Goal: Information Seeking & Learning: Learn about a topic

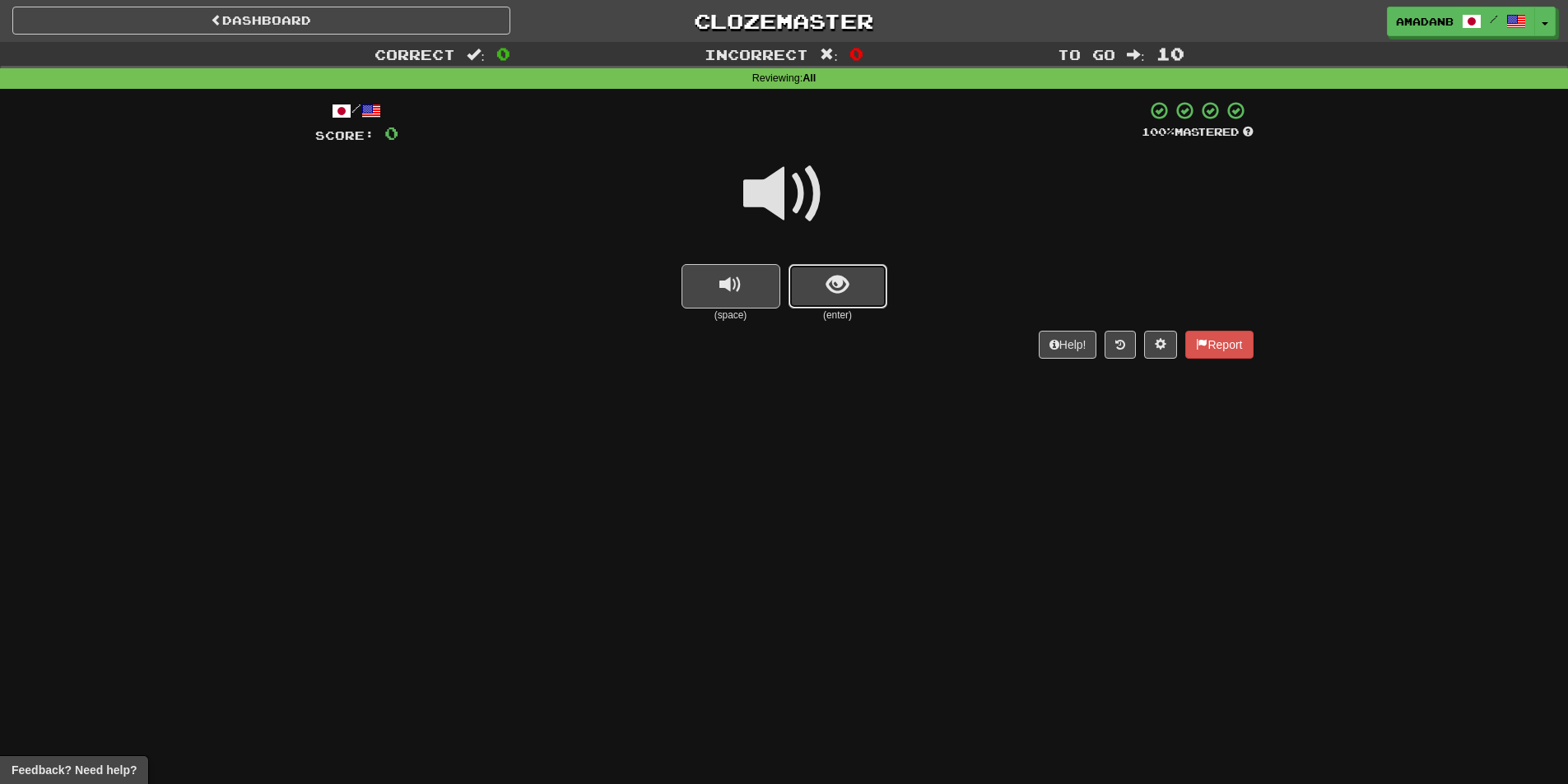
click at [864, 286] on button "show sentence" at bounding box center [838, 286] width 99 height 44
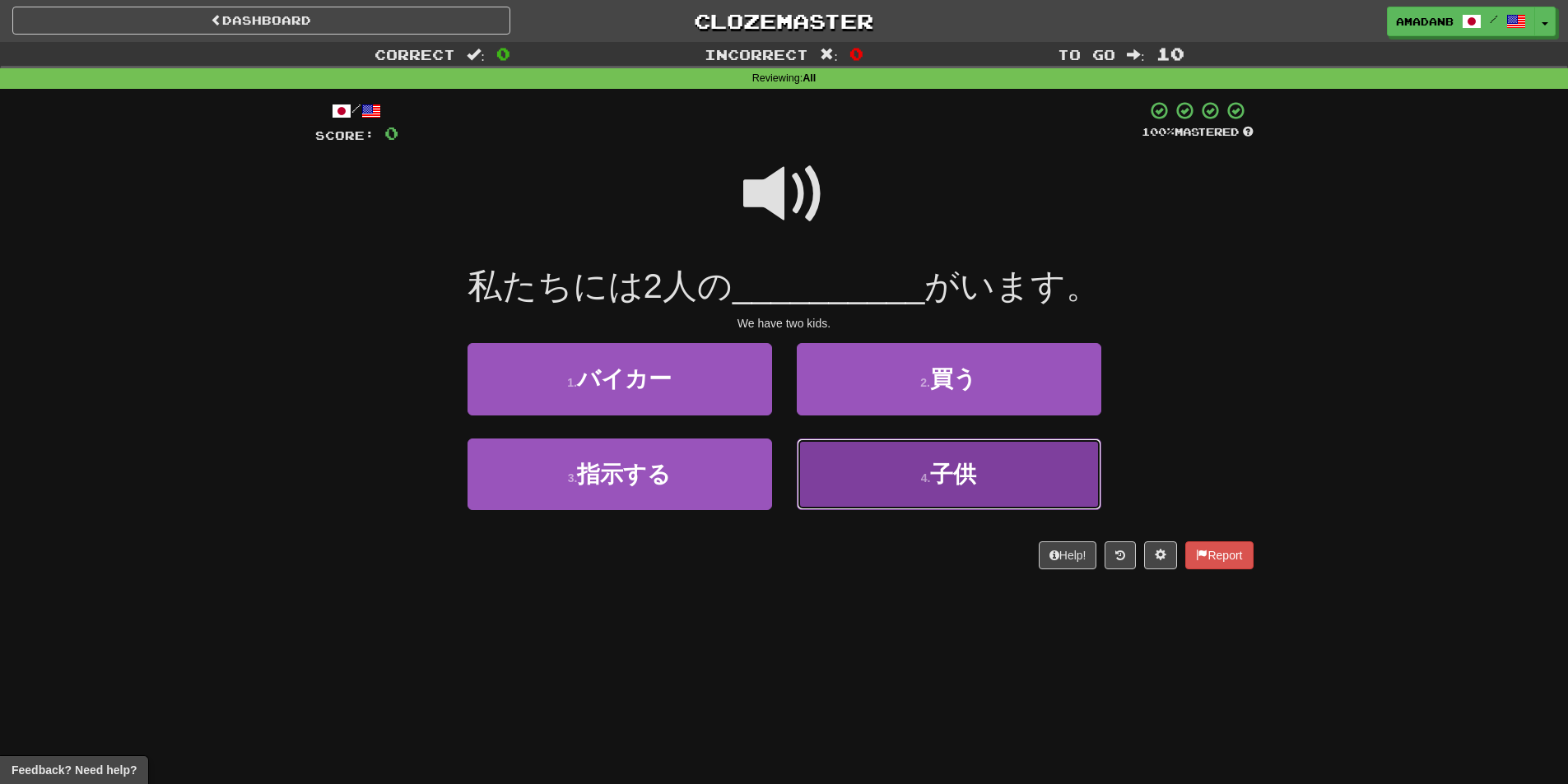
click at [816, 447] on button "4 . 子供" at bounding box center [948, 474] width 304 height 72
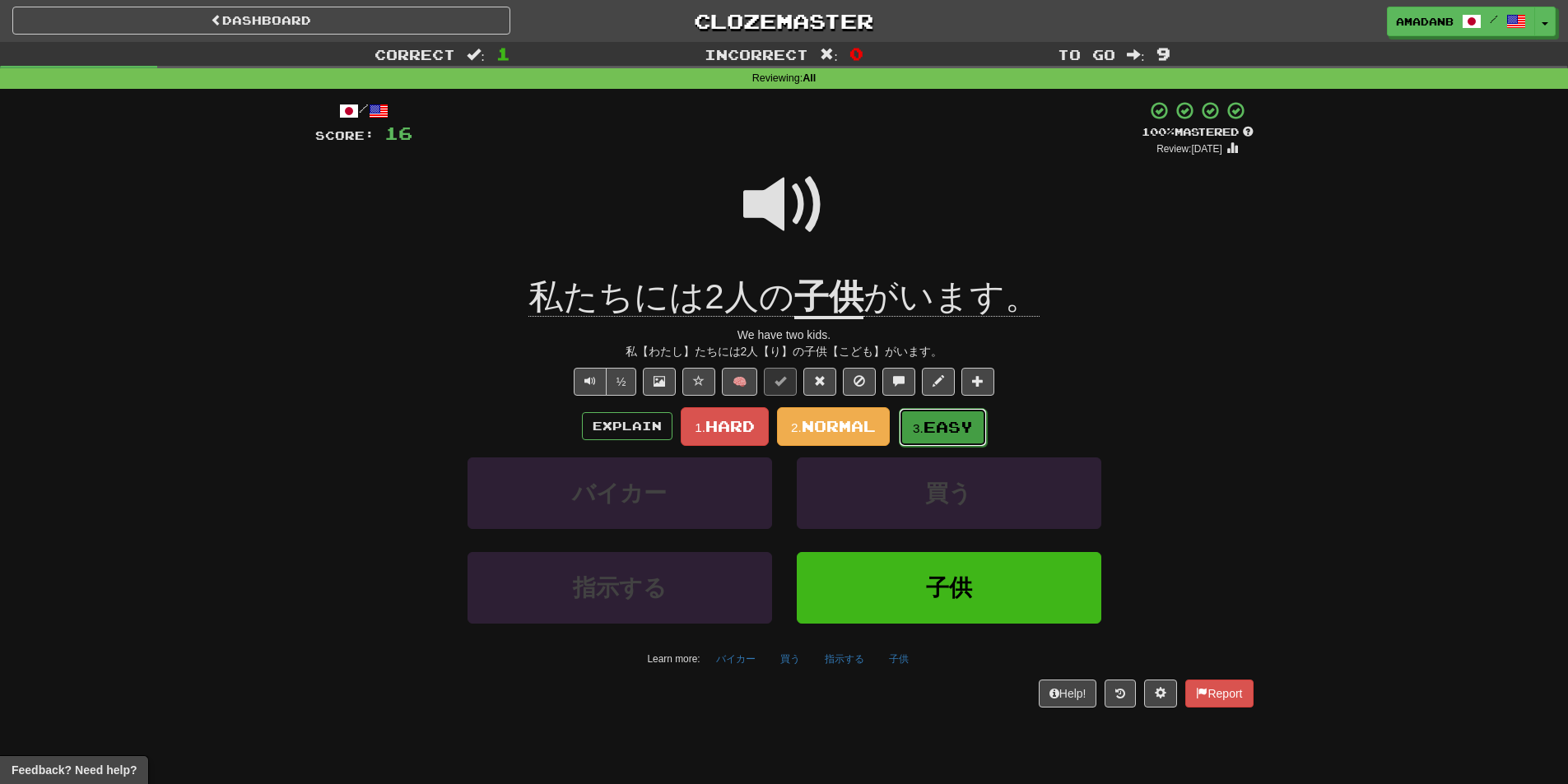
click at [908, 423] on button "3. Easy" at bounding box center [943, 427] width 88 height 38
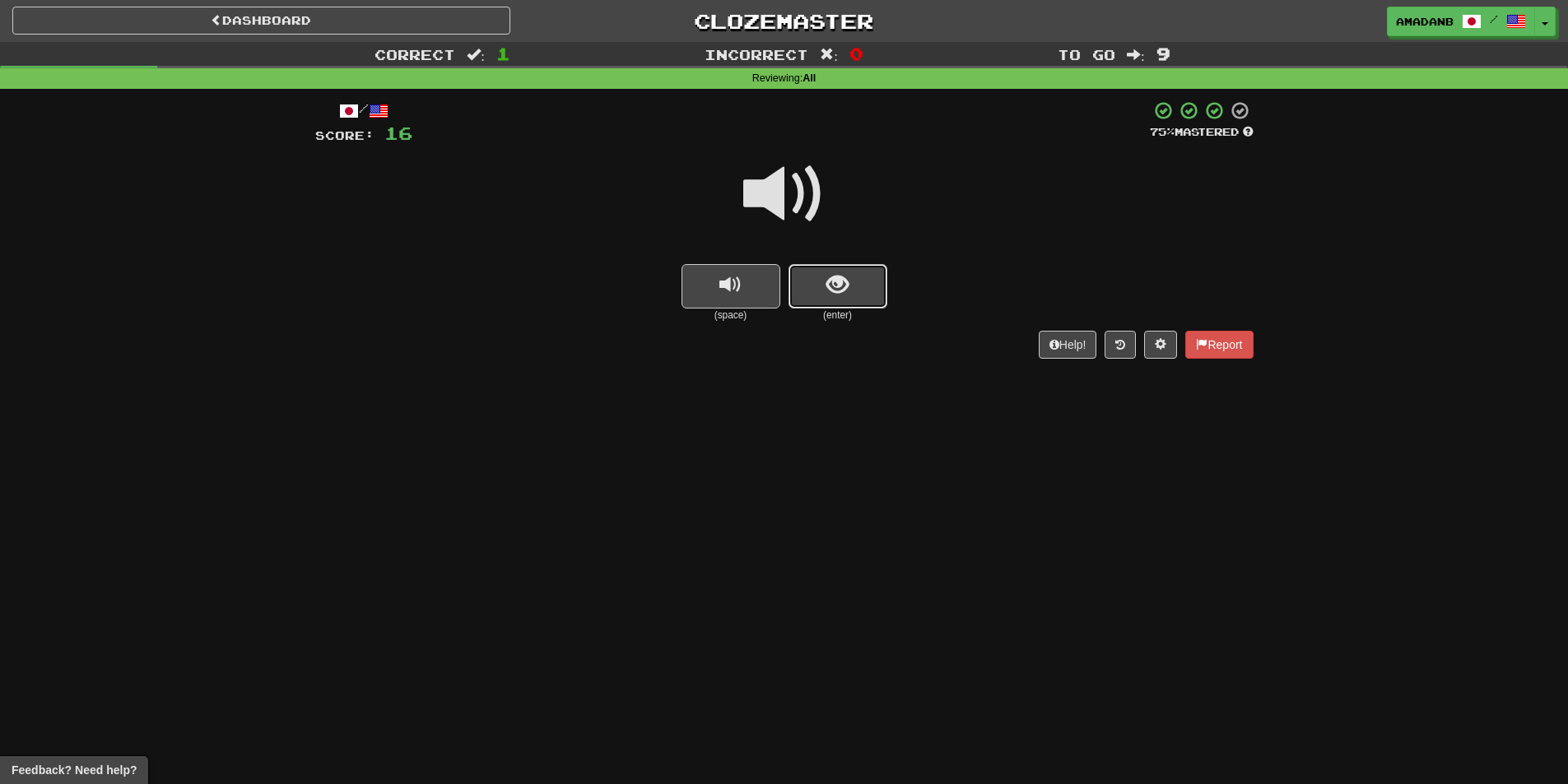
click at [831, 301] on button "show sentence" at bounding box center [838, 286] width 99 height 44
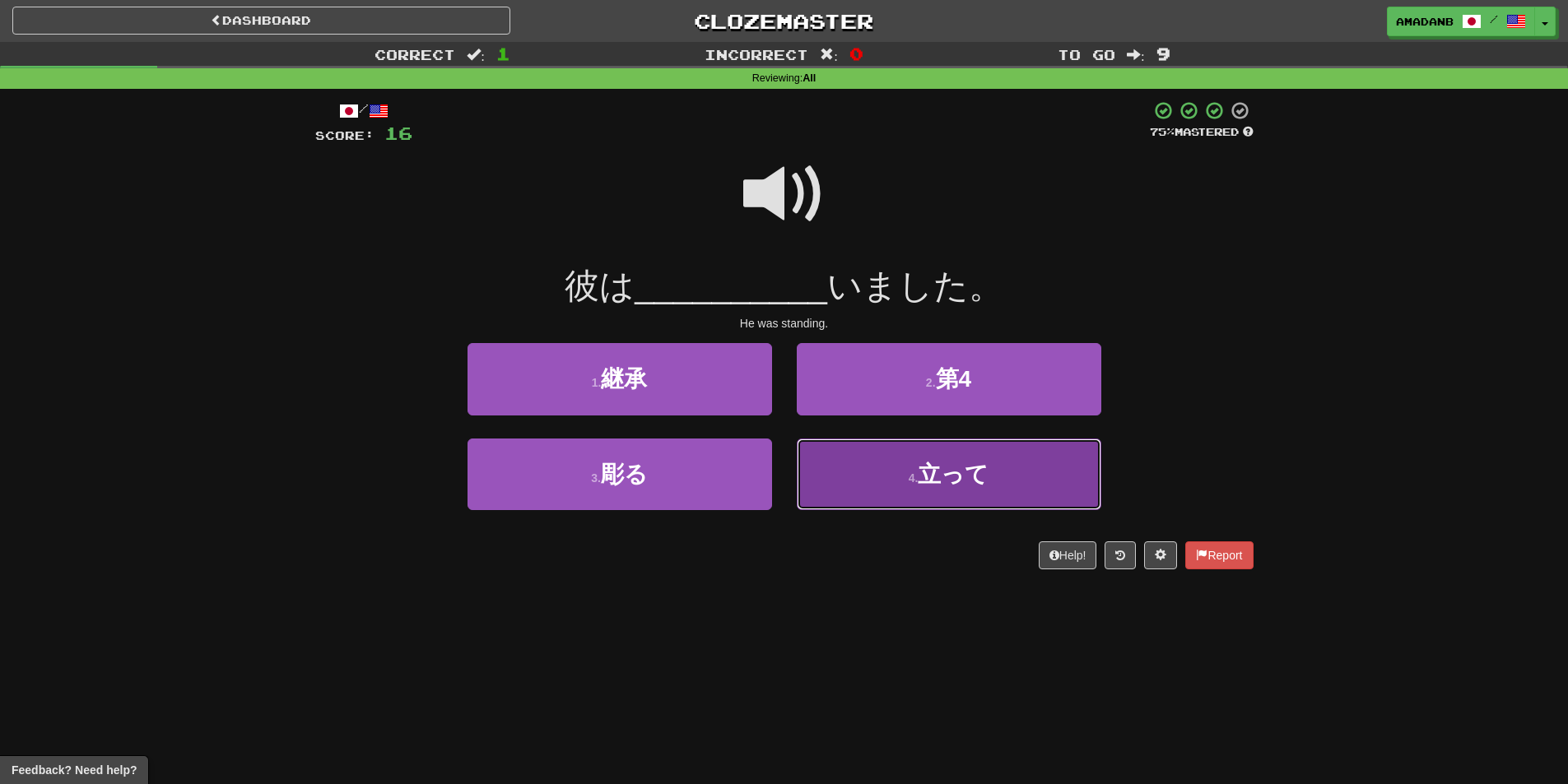
click at [864, 448] on button "4 . 立って" at bounding box center [948, 474] width 304 height 72
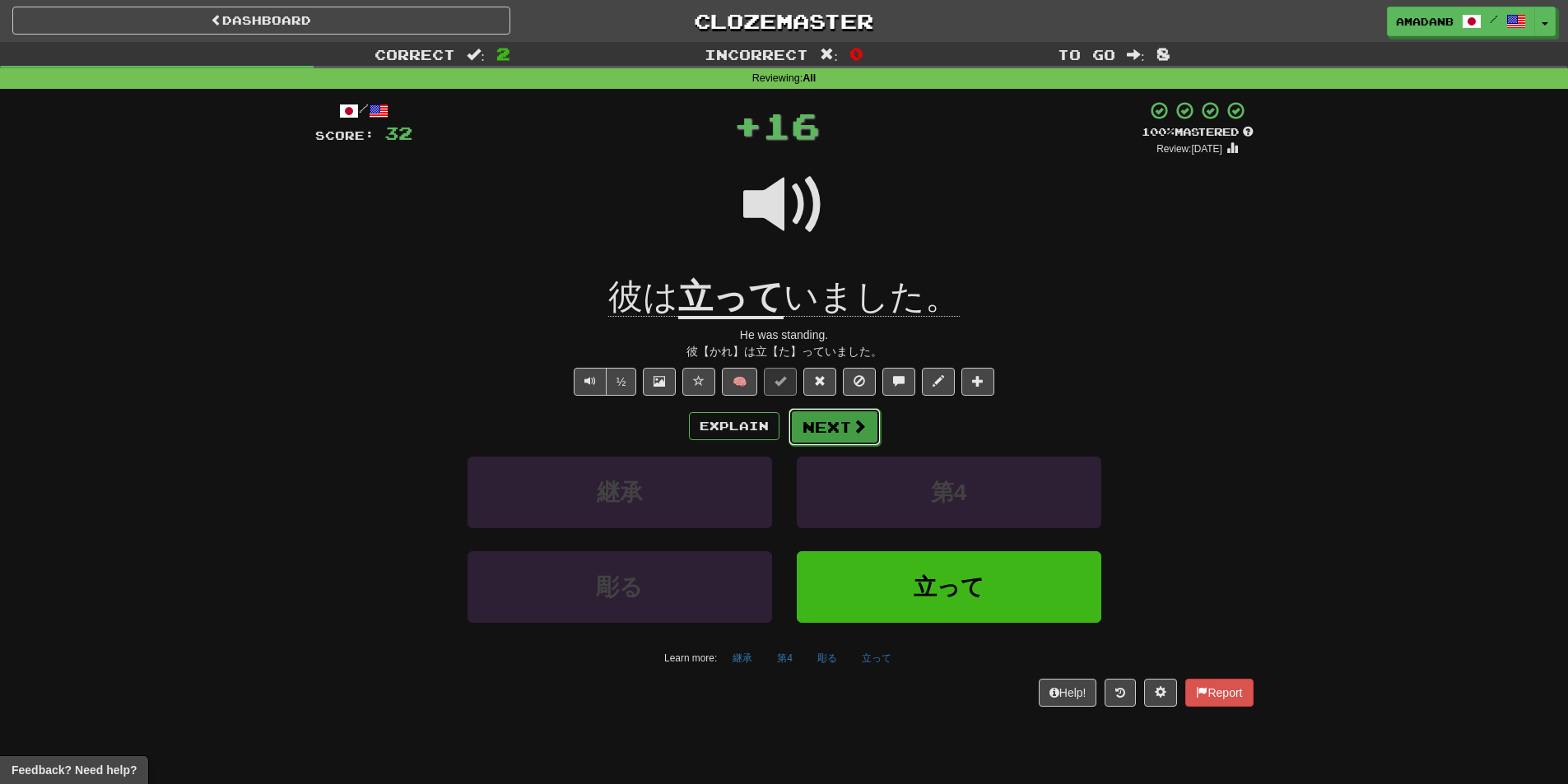
click at [831, 427] on button "Next" at bounding box center [835, 427] width 92 height 38
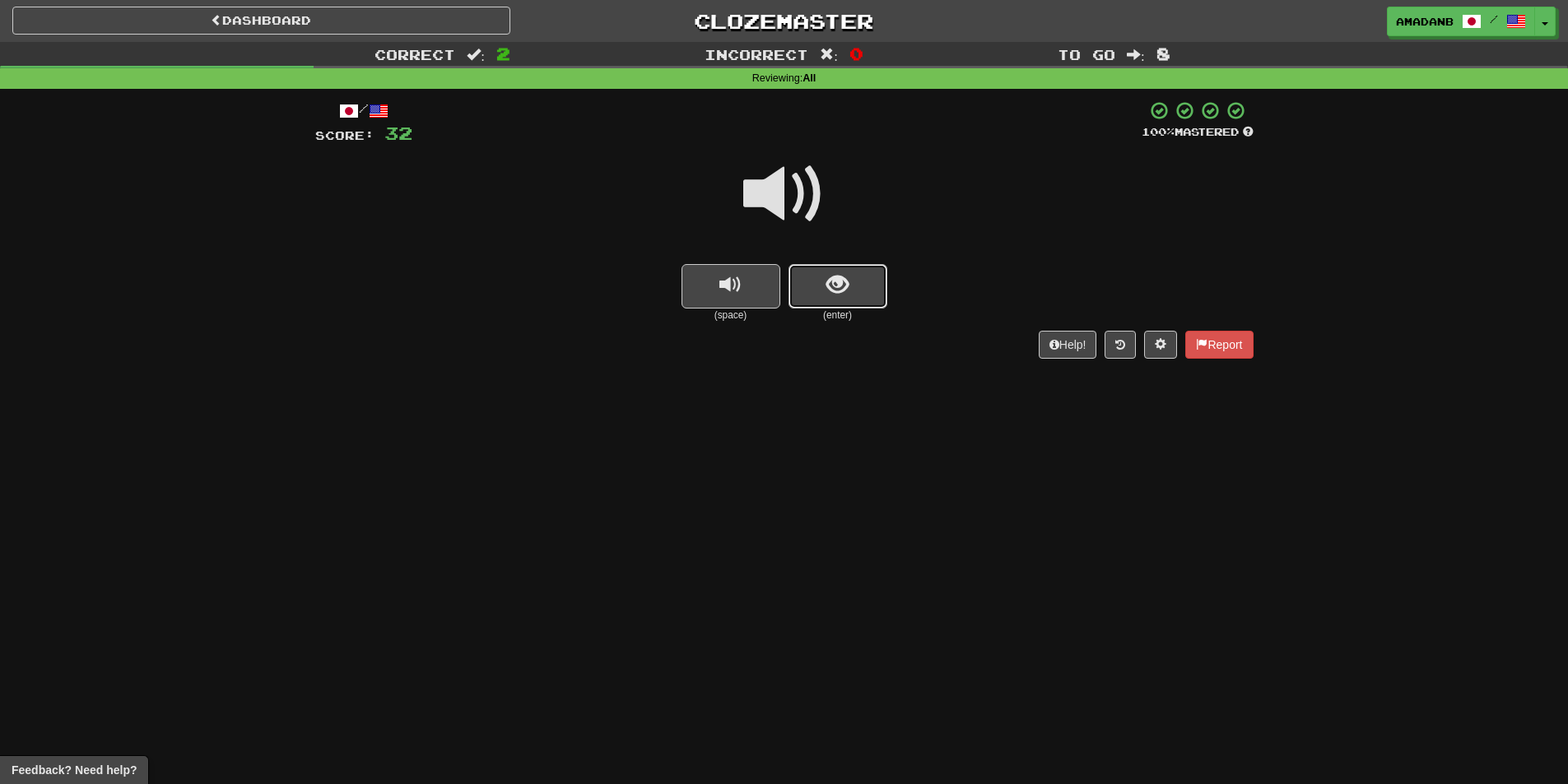
click at [843, 278] on span "show sentence" at bounding box center [837, 285] width 22 height 22
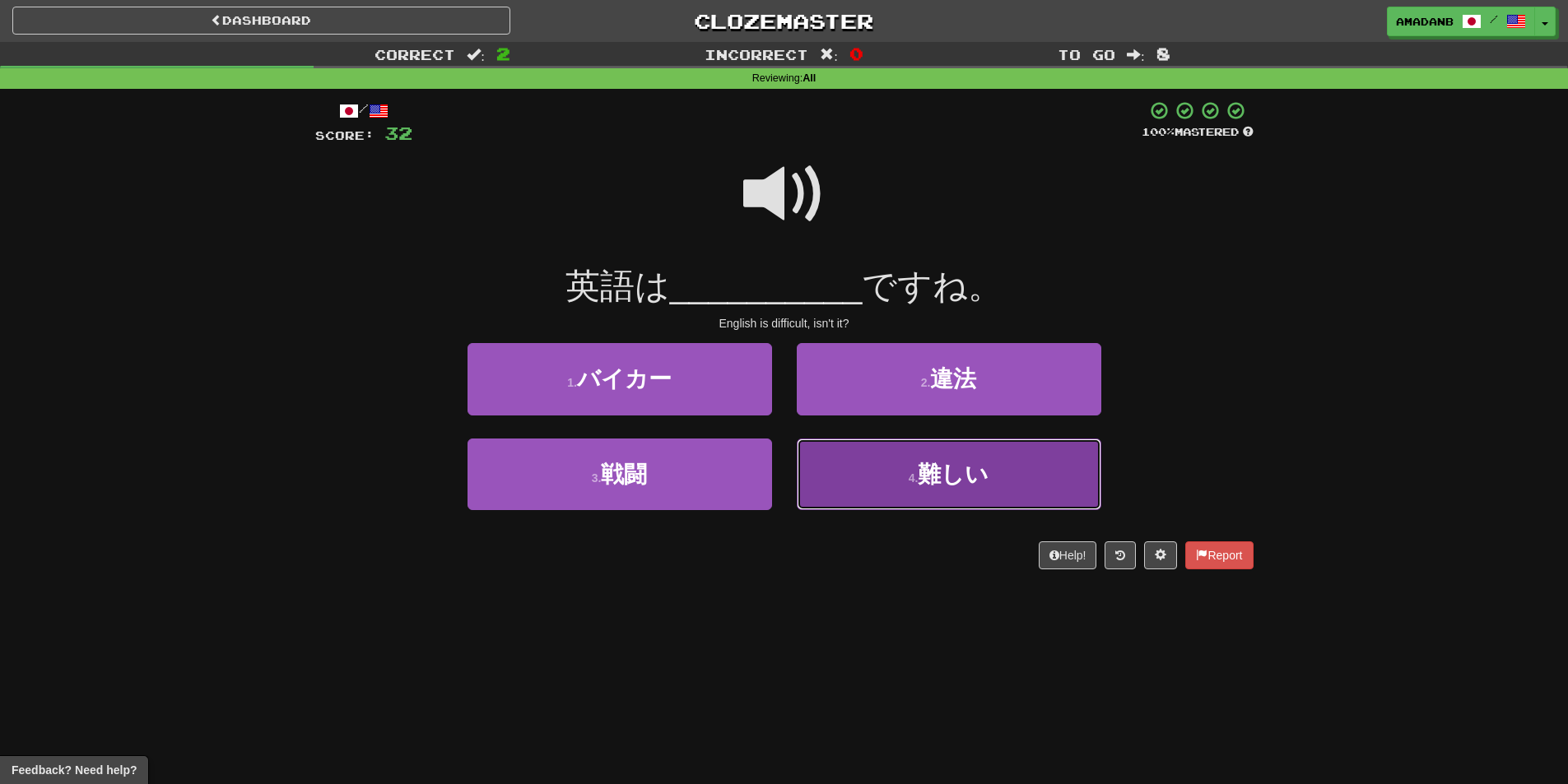
click at [848, 459] on button "4 . 難しい" at bounding box center [948, 474] width 304 height 72
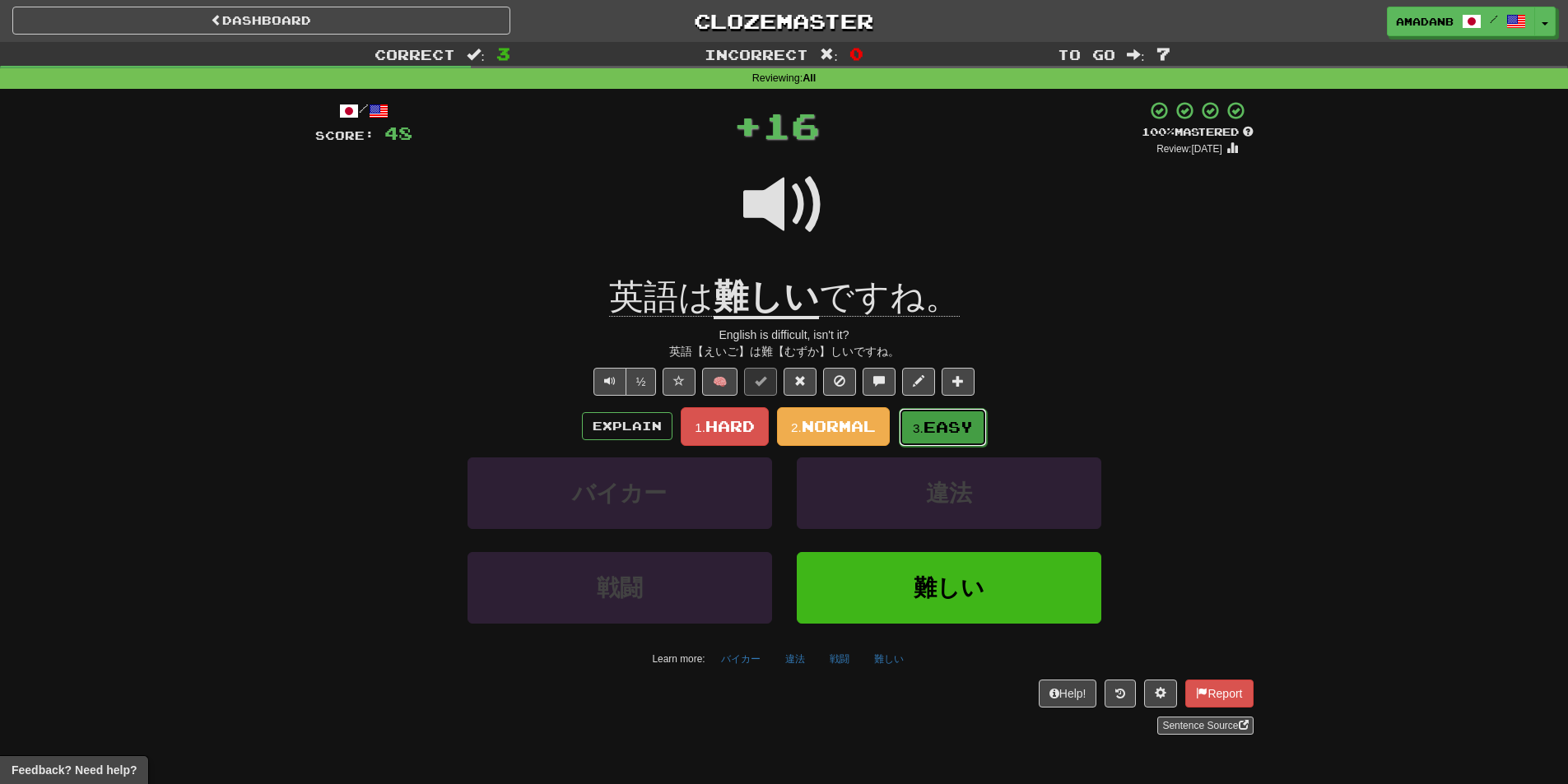
click at [910, 432] on button "3. Easy" at bounding box center [943, 427] width 88 height 38
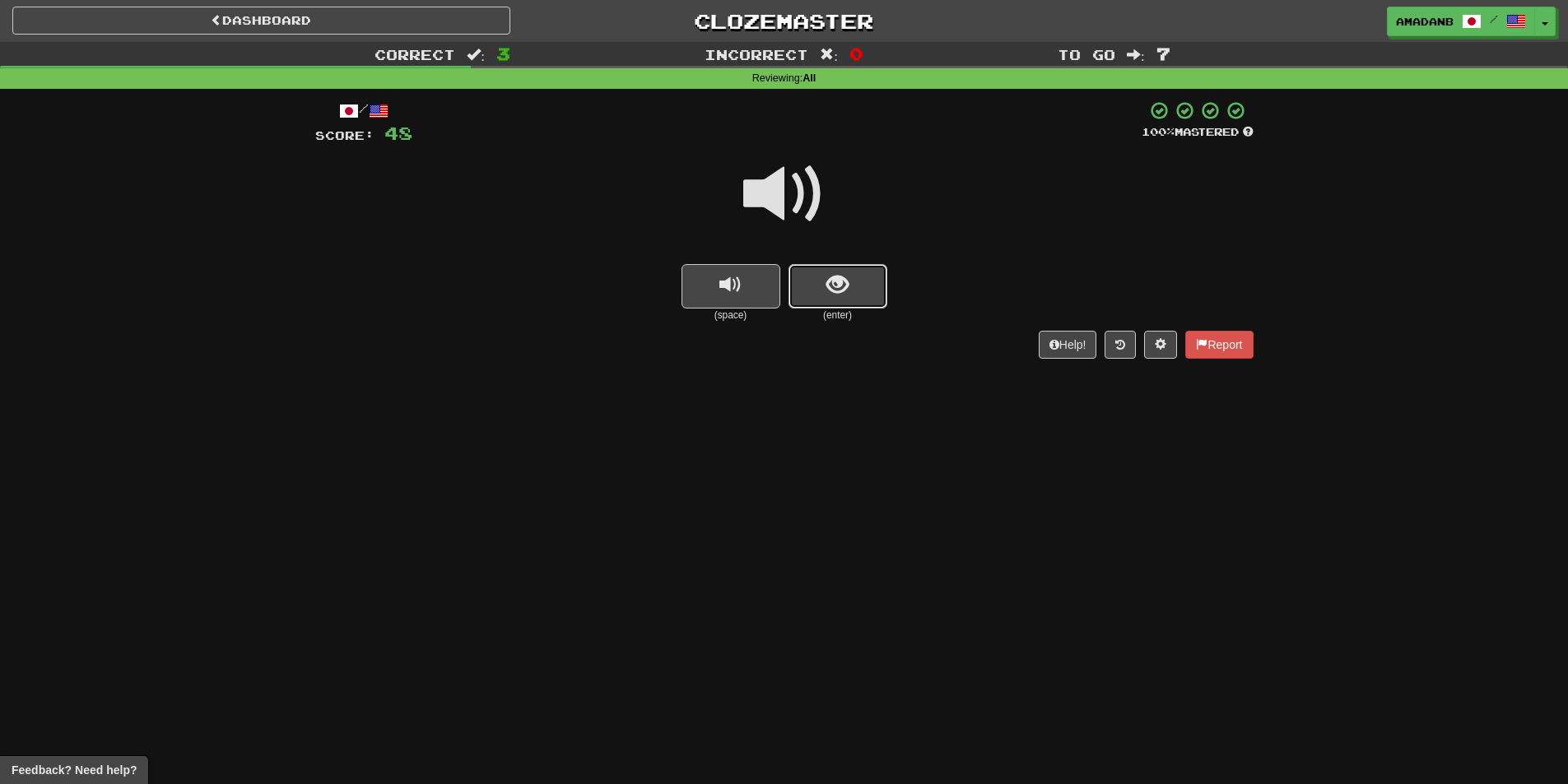
click at [836, 294] on span "show sentence" at bounding box center [837, 285] width 22 height 22
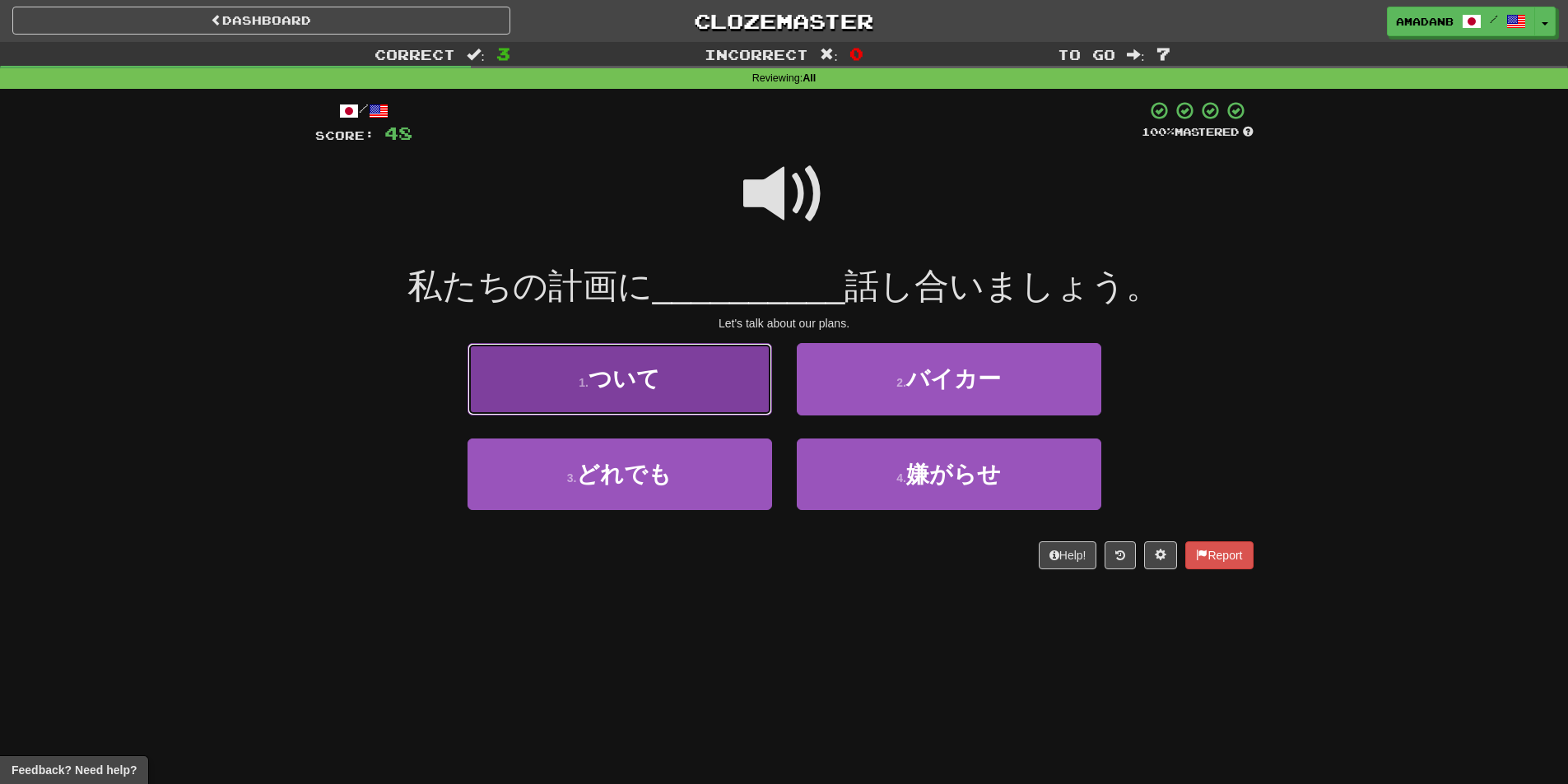
click at [689, 389] on button "1 . ついて" at bounding box center [620, 379] width 304 height 72
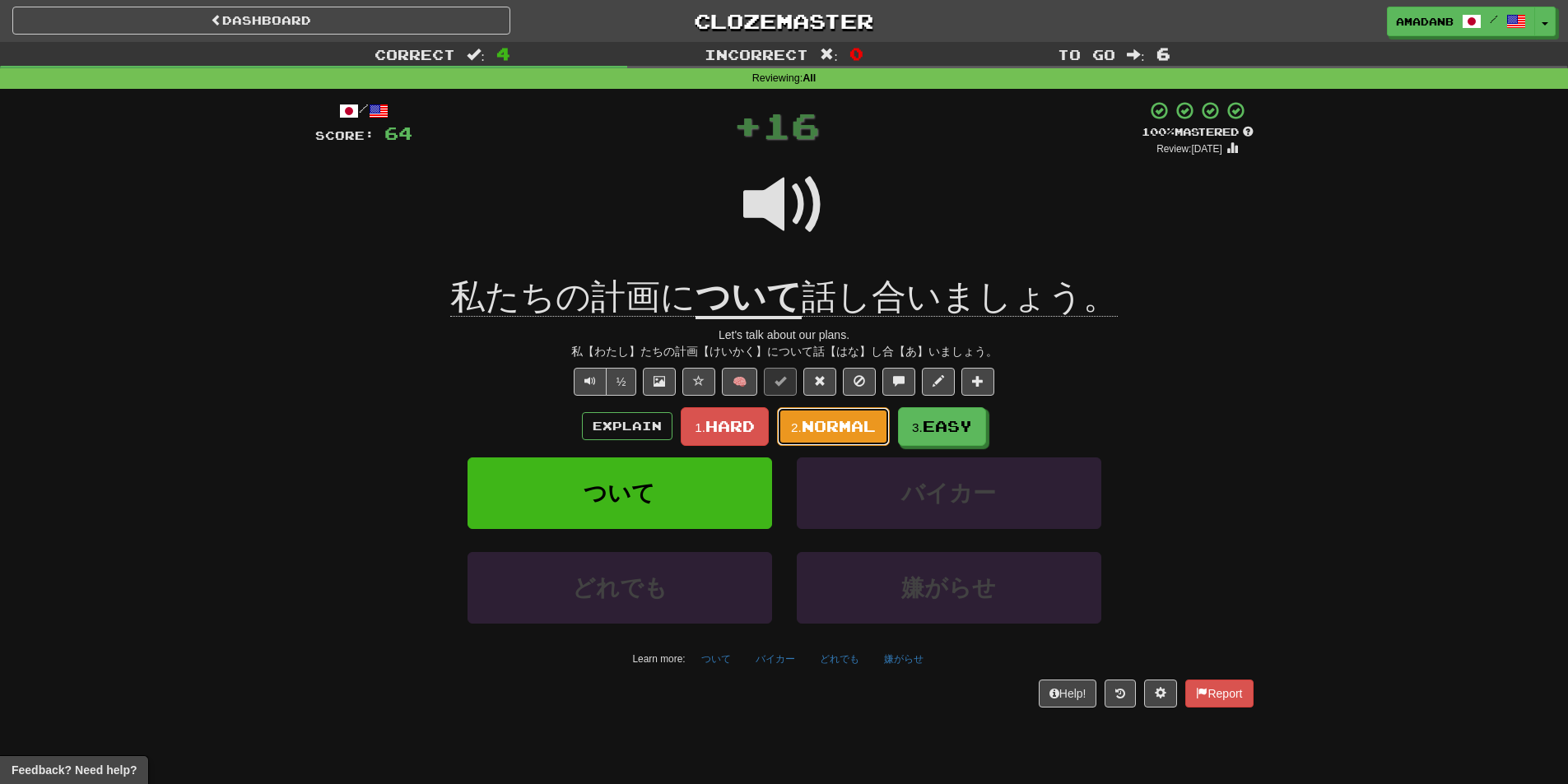
click at [829, 421] on span "Normal" at bounding box center [838, 425] width 74 height 18
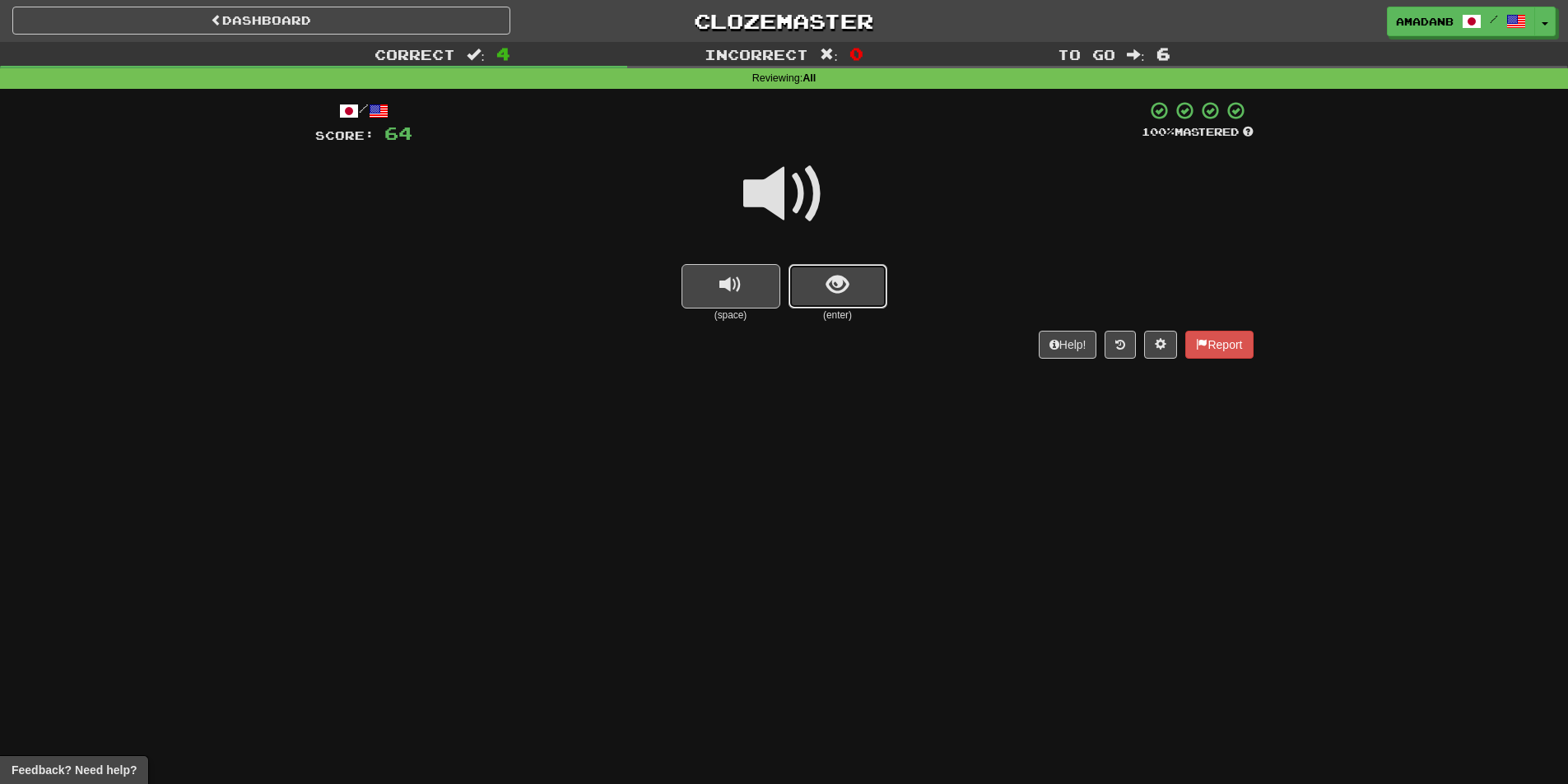
click at [838, 295] on span "show sentence" at bounding box center [837, 285] width 22 height 22
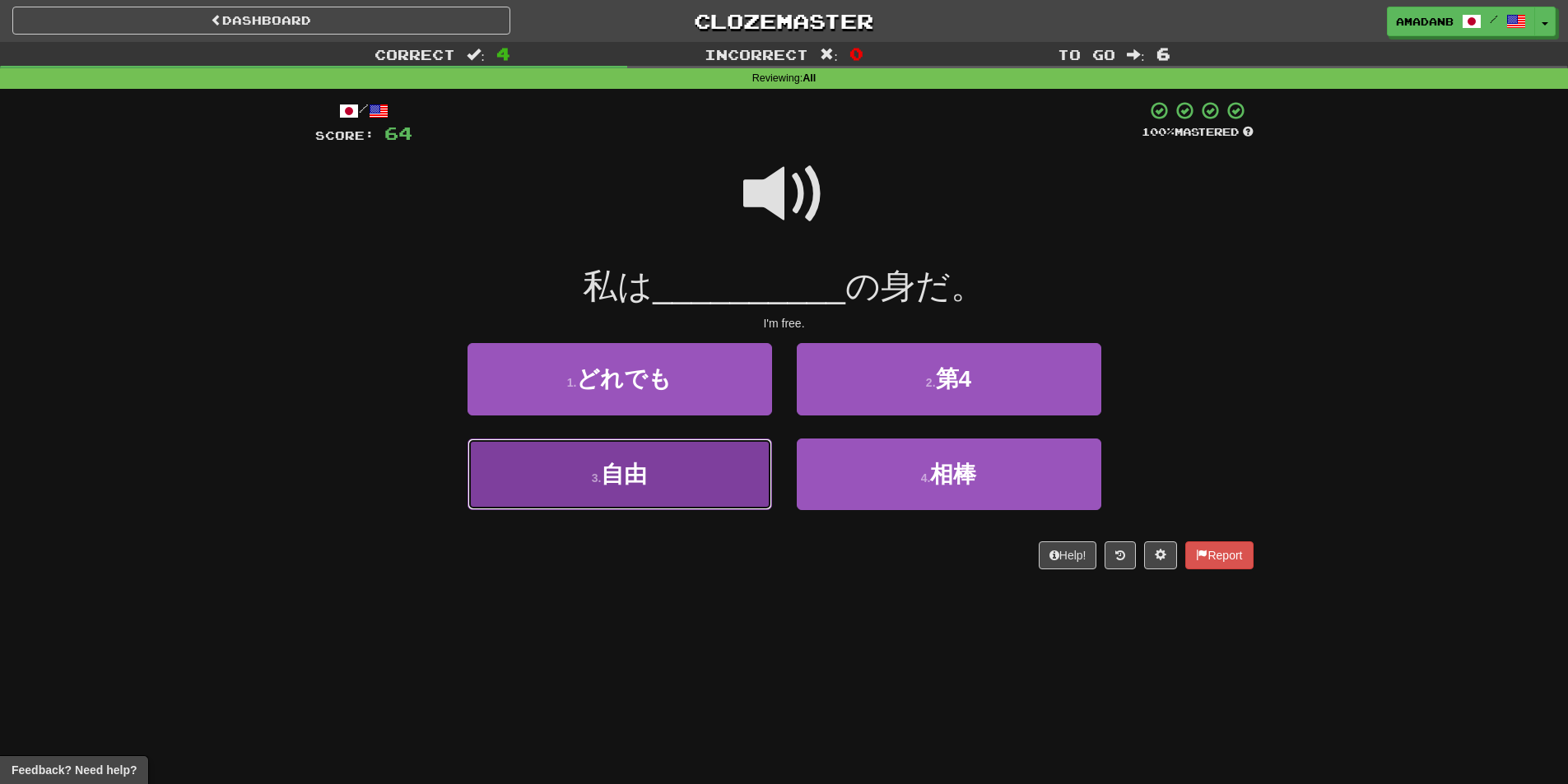
click at [737, 477] on button "3 . 自由" at bounding box center [620, 474] width 304 height 72
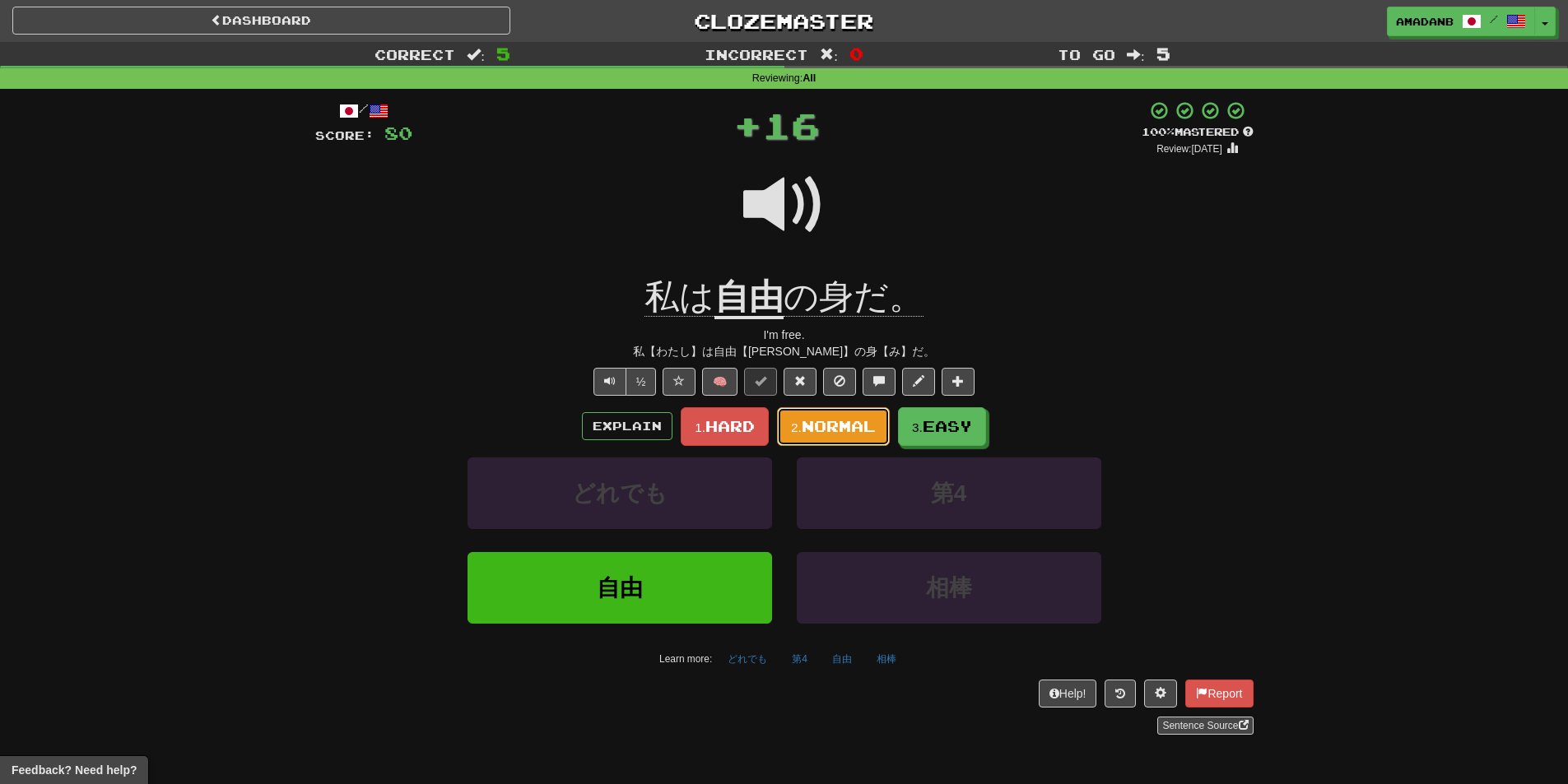
click at [835, 418] on span "Normal" at bounding box center [838, 425] width 74 height 18
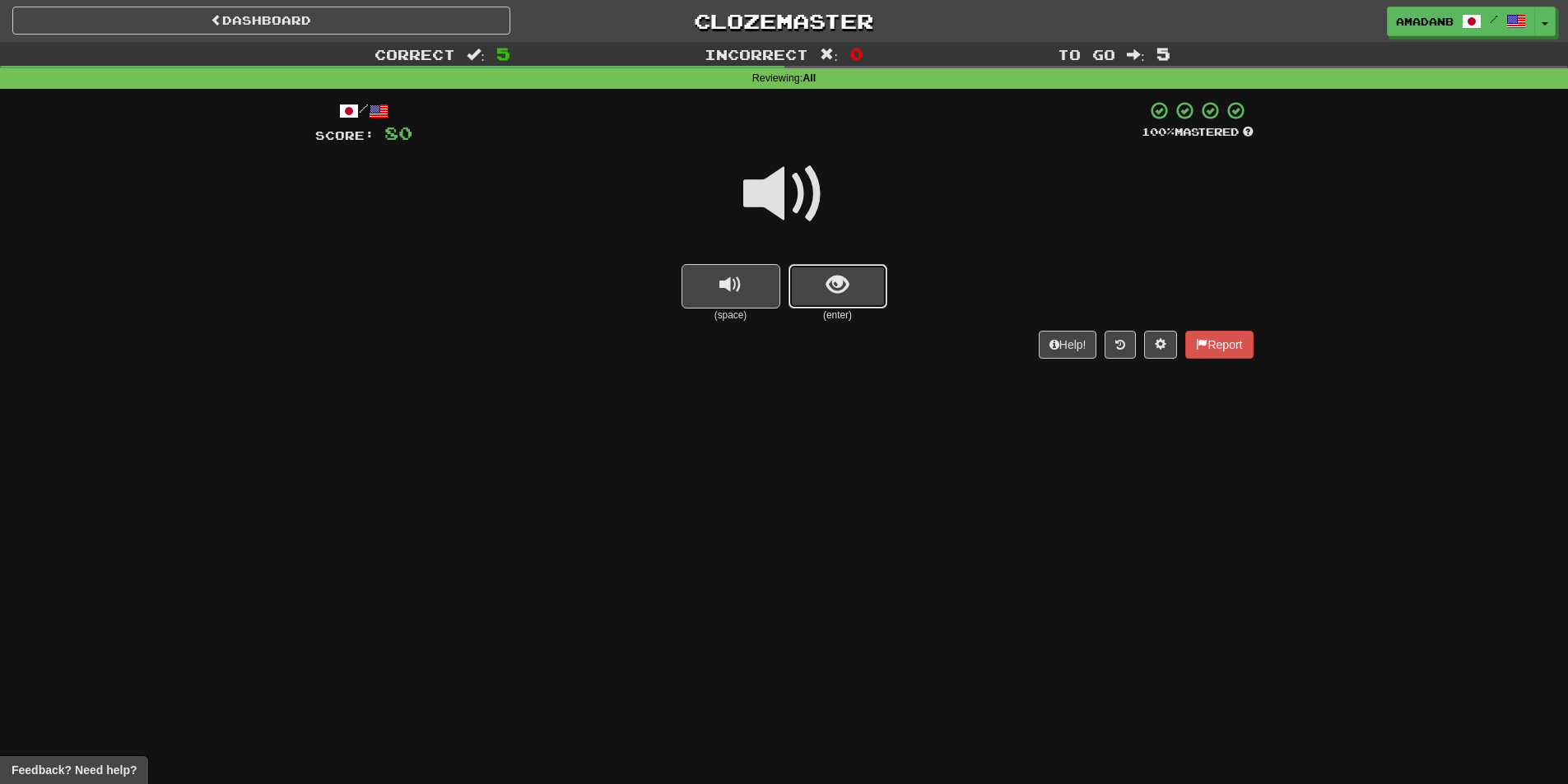
click at [823, 278] on button "show sentence" at bounding box center [838, 286] width 99 height 44
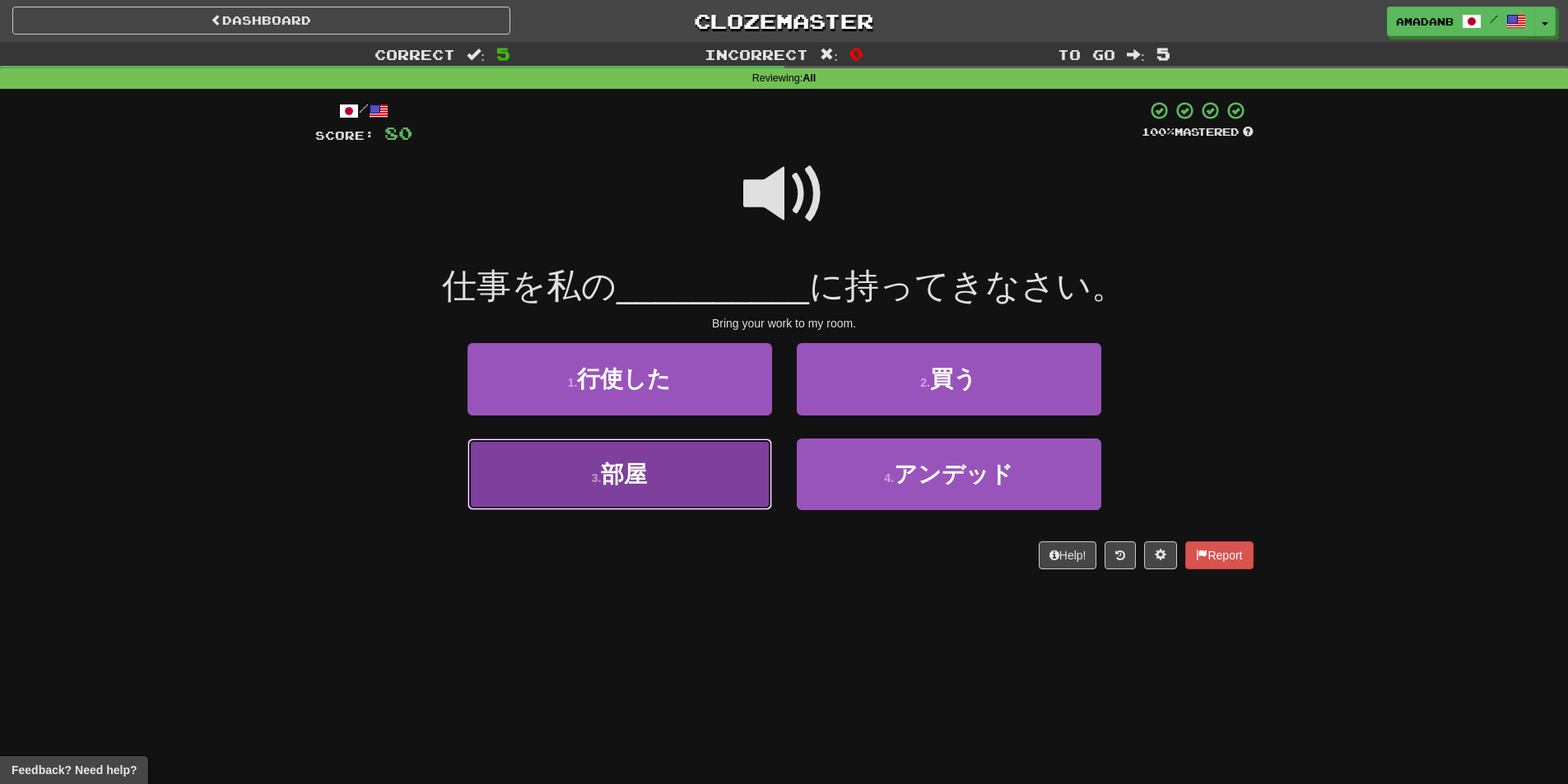
click at [682, 480] on button "3 . 部屋" at bounding box center [620, 474] width 304 height 72
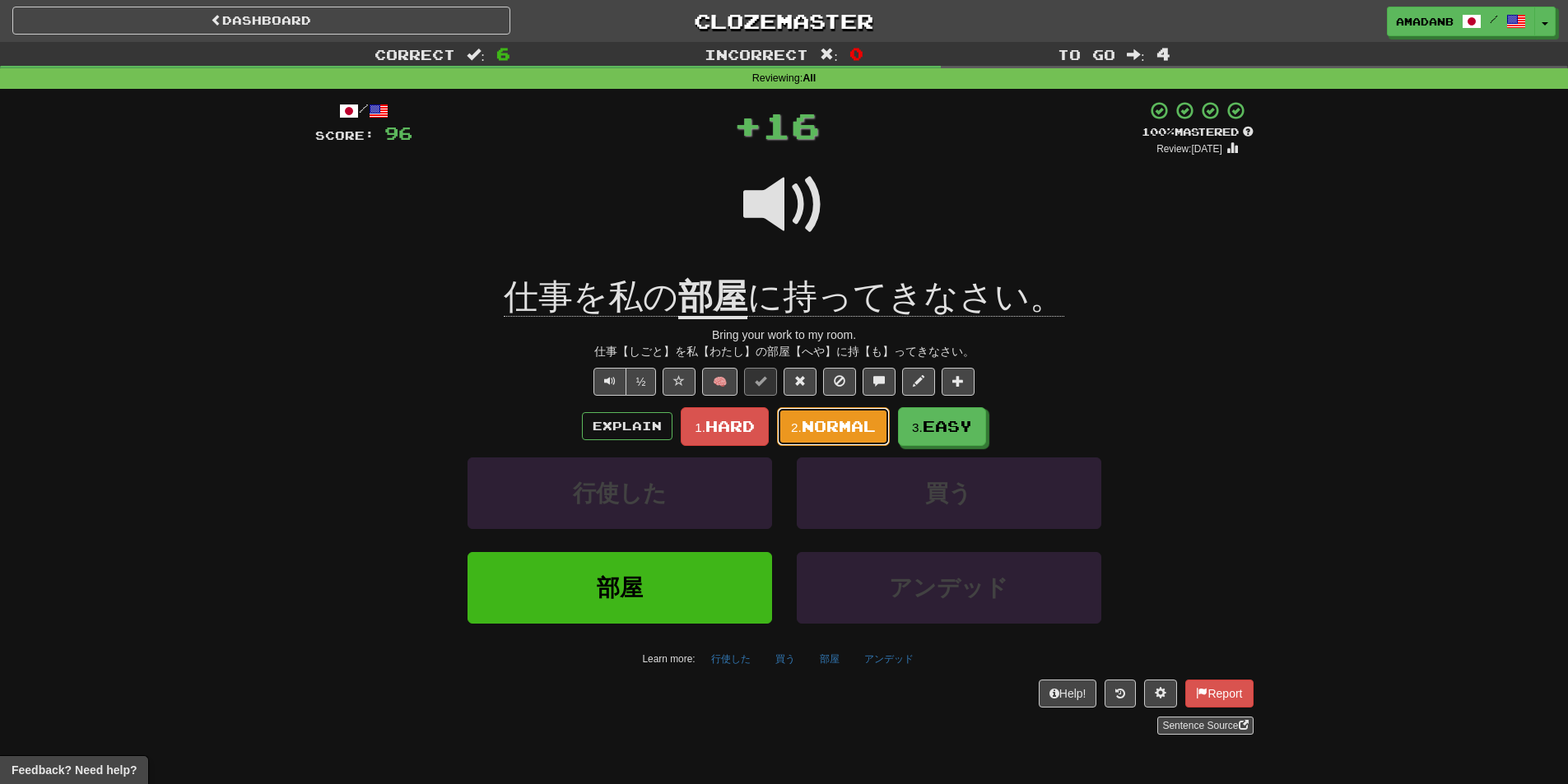
click at [811, 427] on span "Normal" at bounding box center [838, 425] width 74 height 18
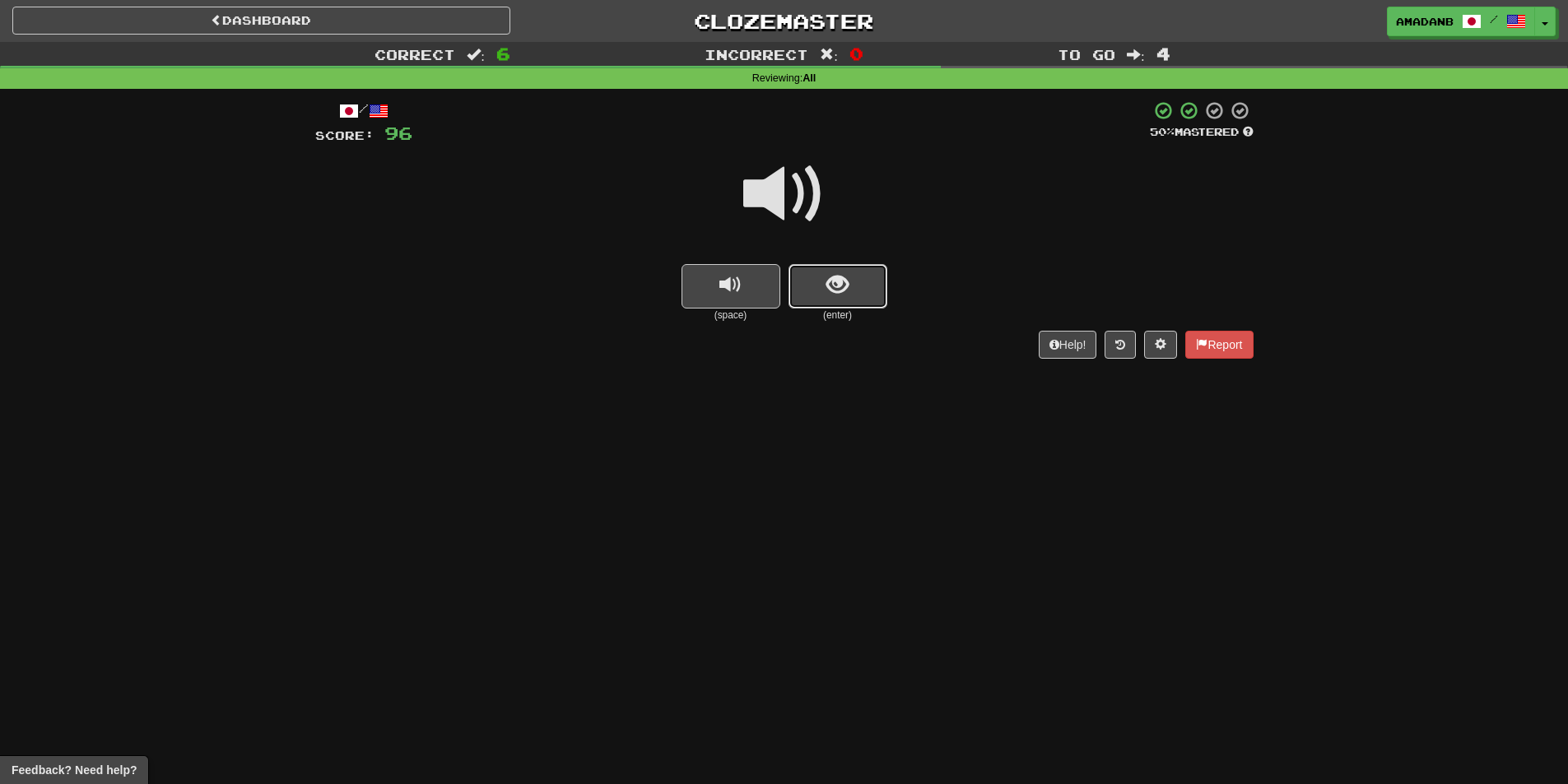
click at [831, 300] on button "show sentence" at bounding box center [838, 286] width 99 height 44
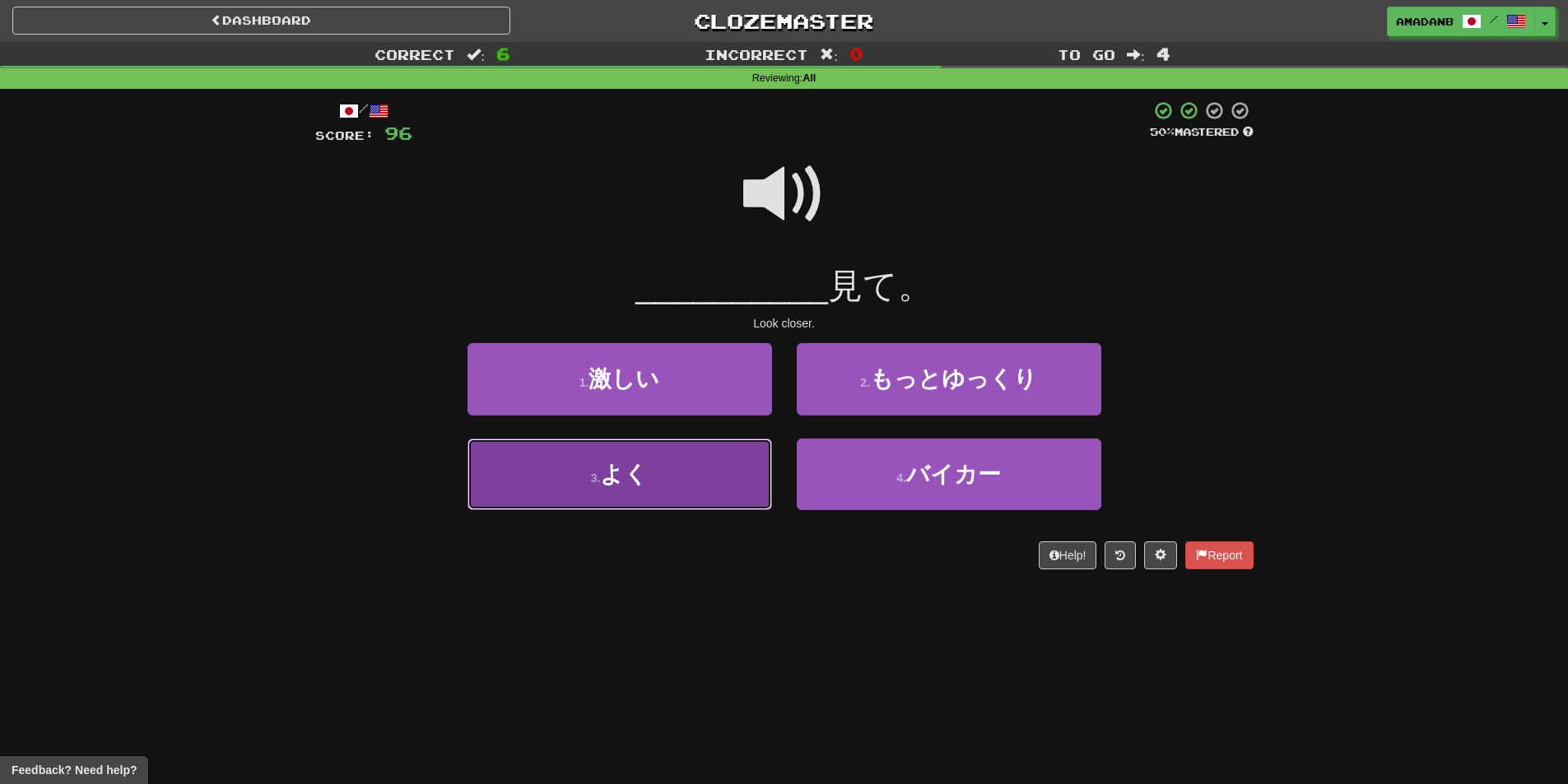
click at [732, 456] on button "3 . よく" at bounding box center [620, 474] width 304 height 72
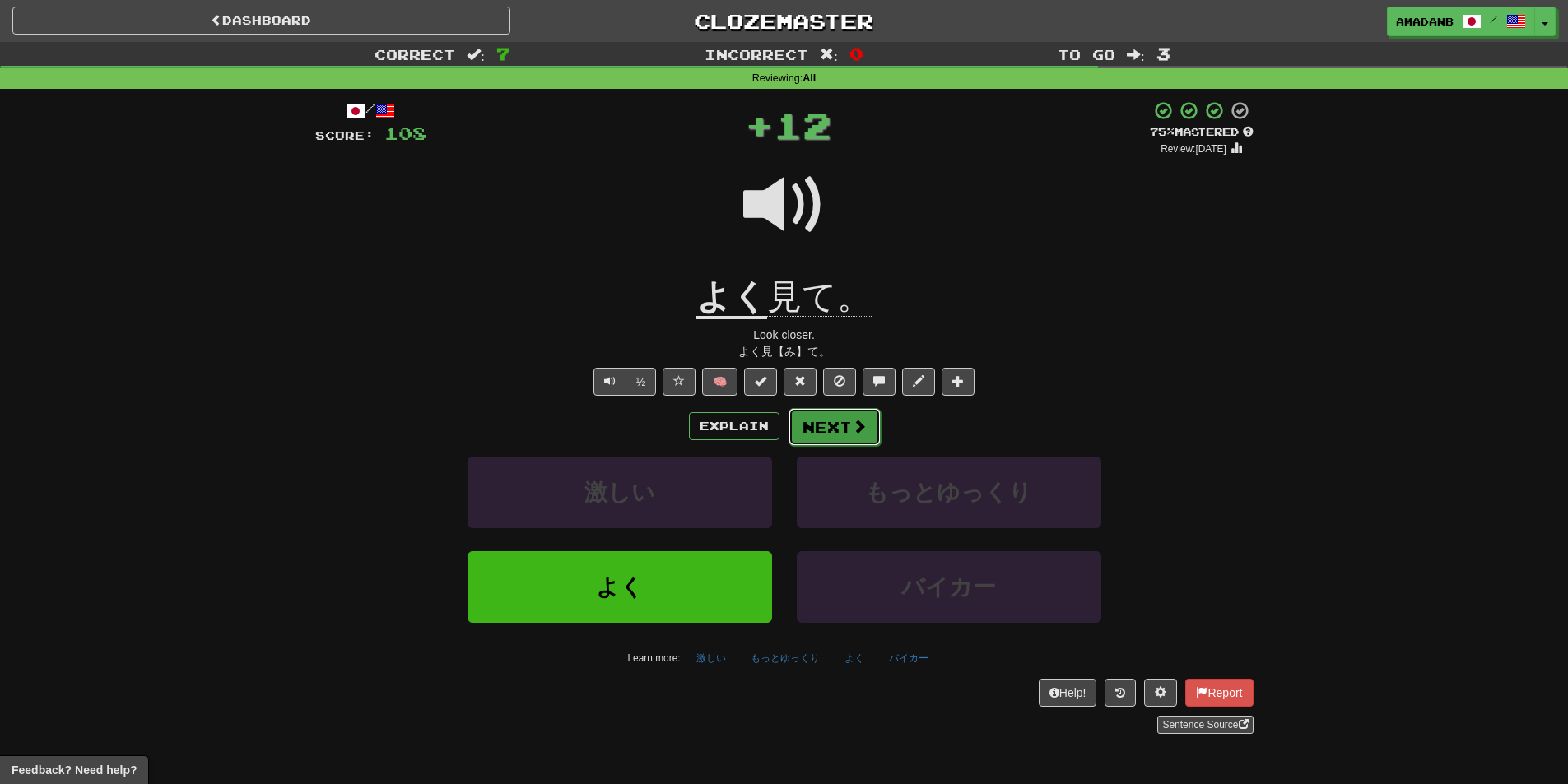
click at [819, 418] on button "Next" at bounding box center [835, 427] width 92 height 38
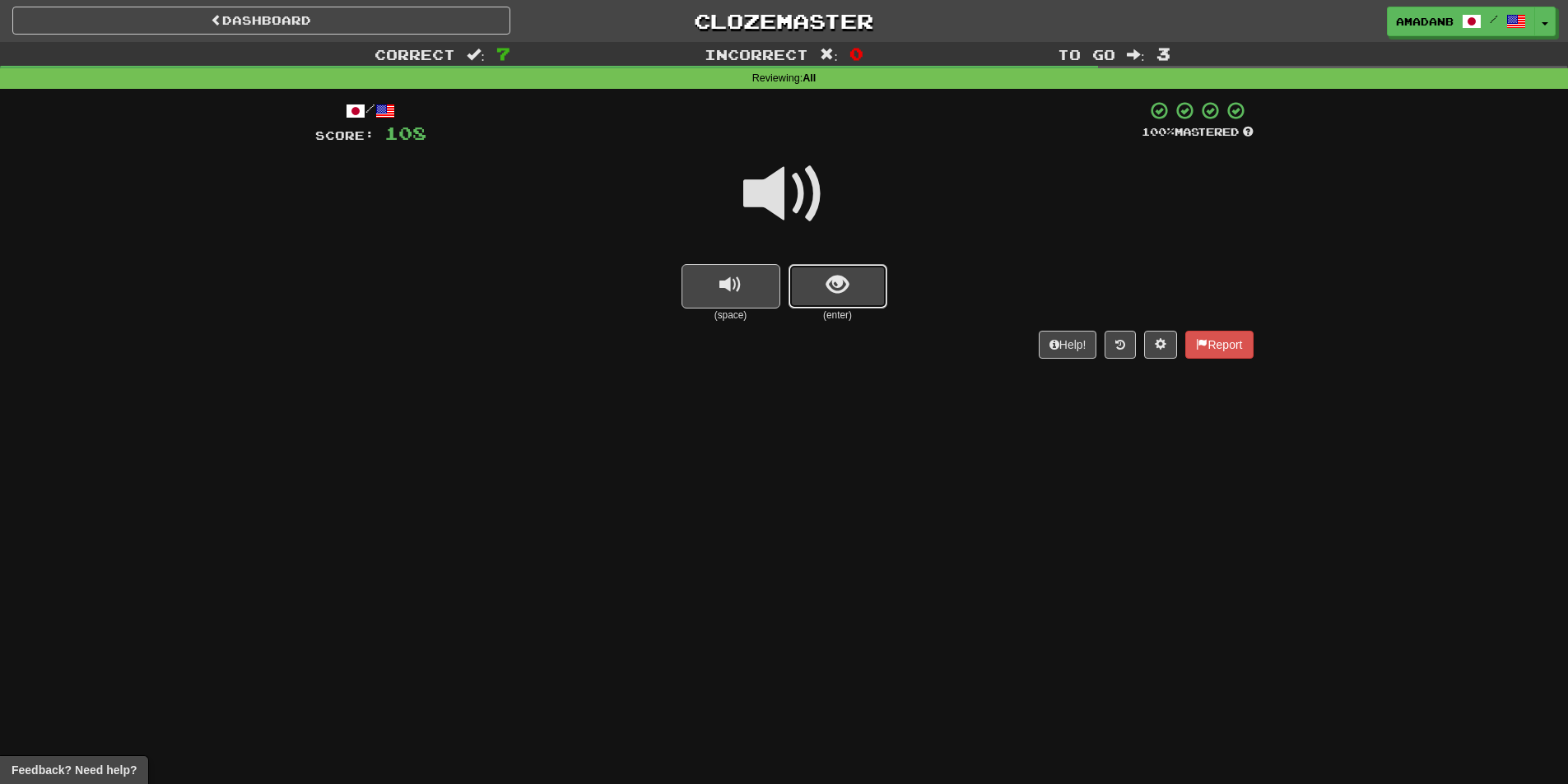
click at [817, 287] on button "show sentence" at bounding box center [838, 286] width 99 height 44
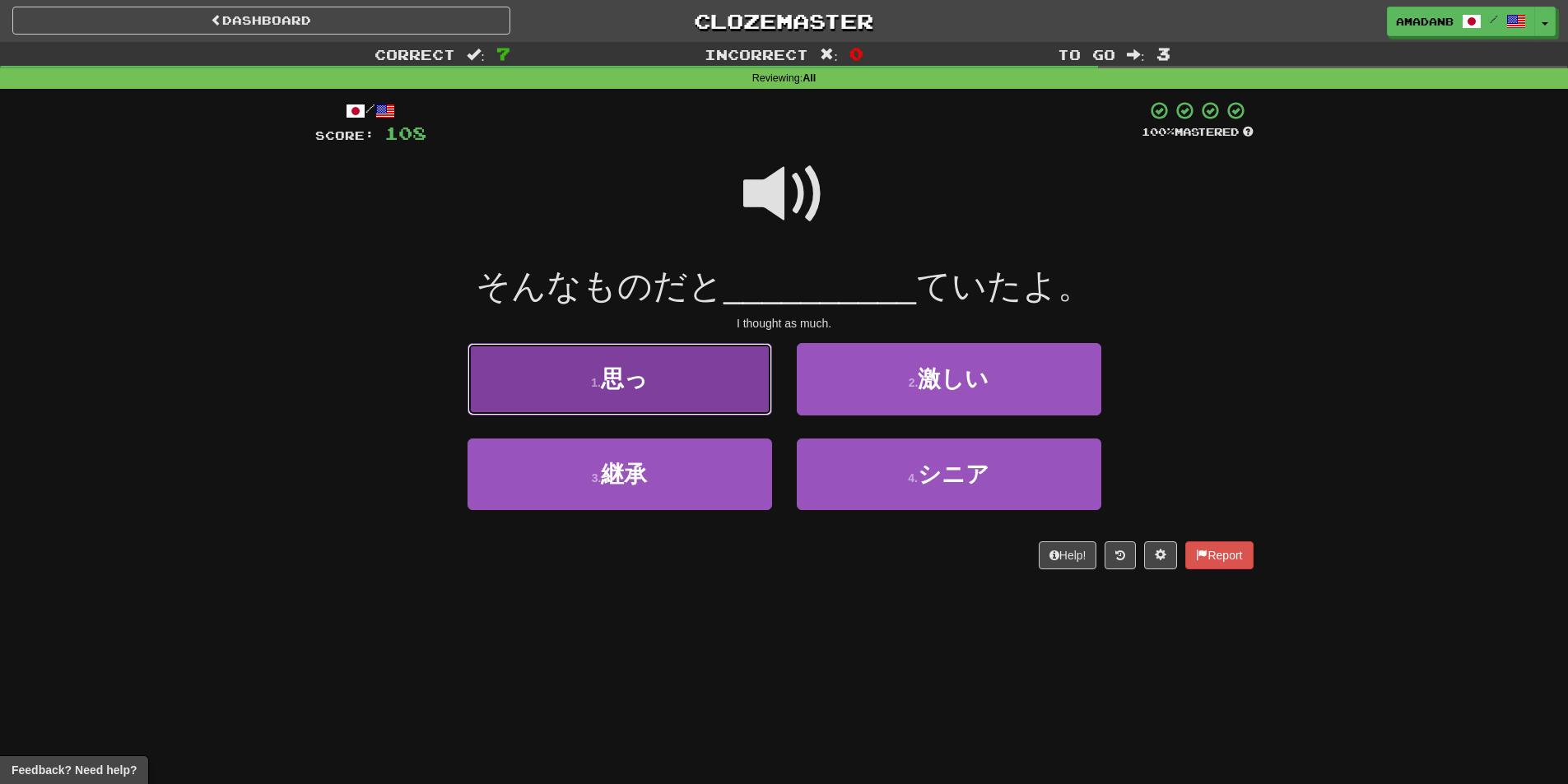
click at [730, 400] on button "1 . 思っ" at bounding box center [620, 379] width 304 height 72
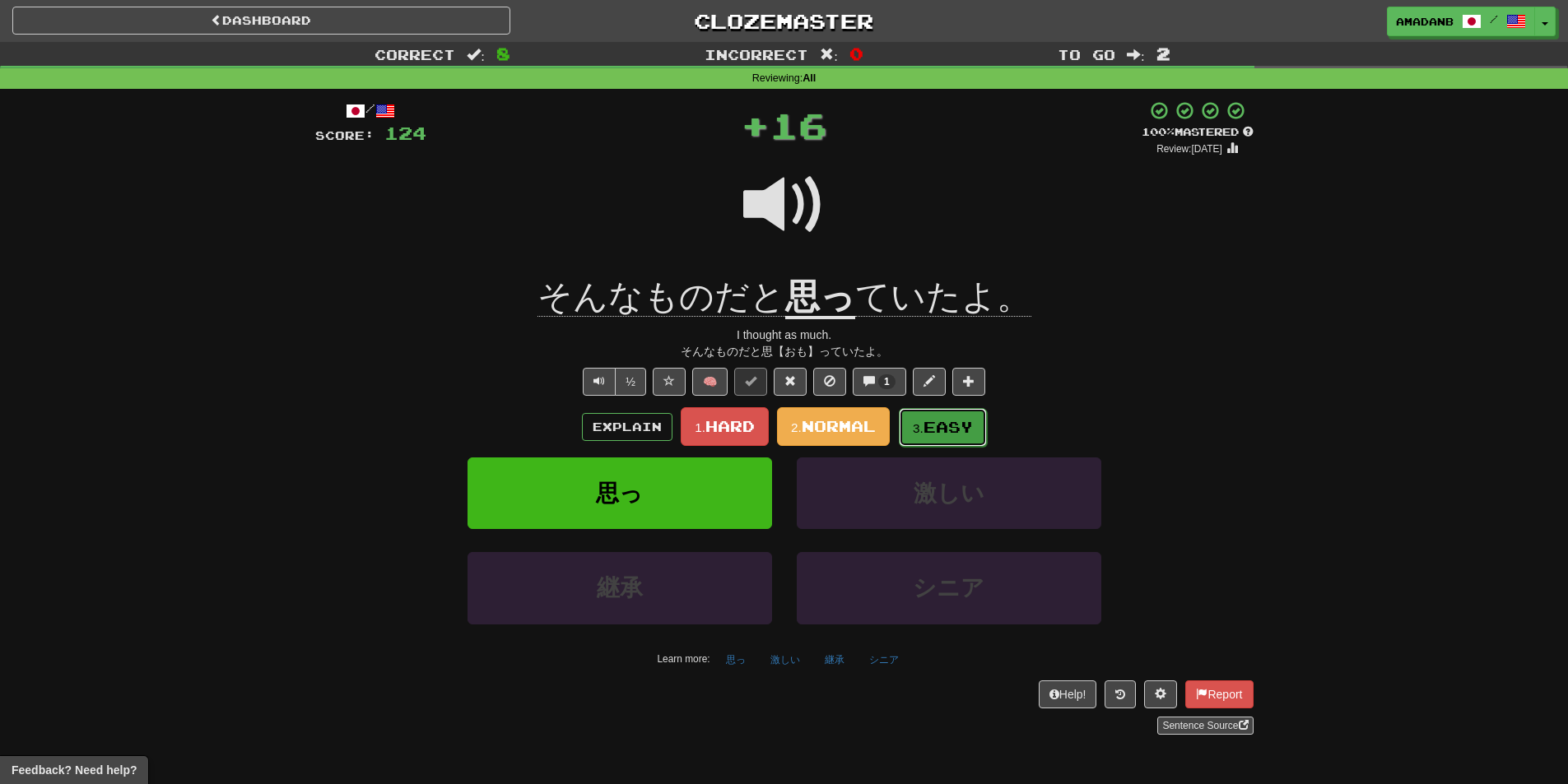
click at [907, 423] on button "3. Easy" at bounding box center [943, 427] width 88 height 38
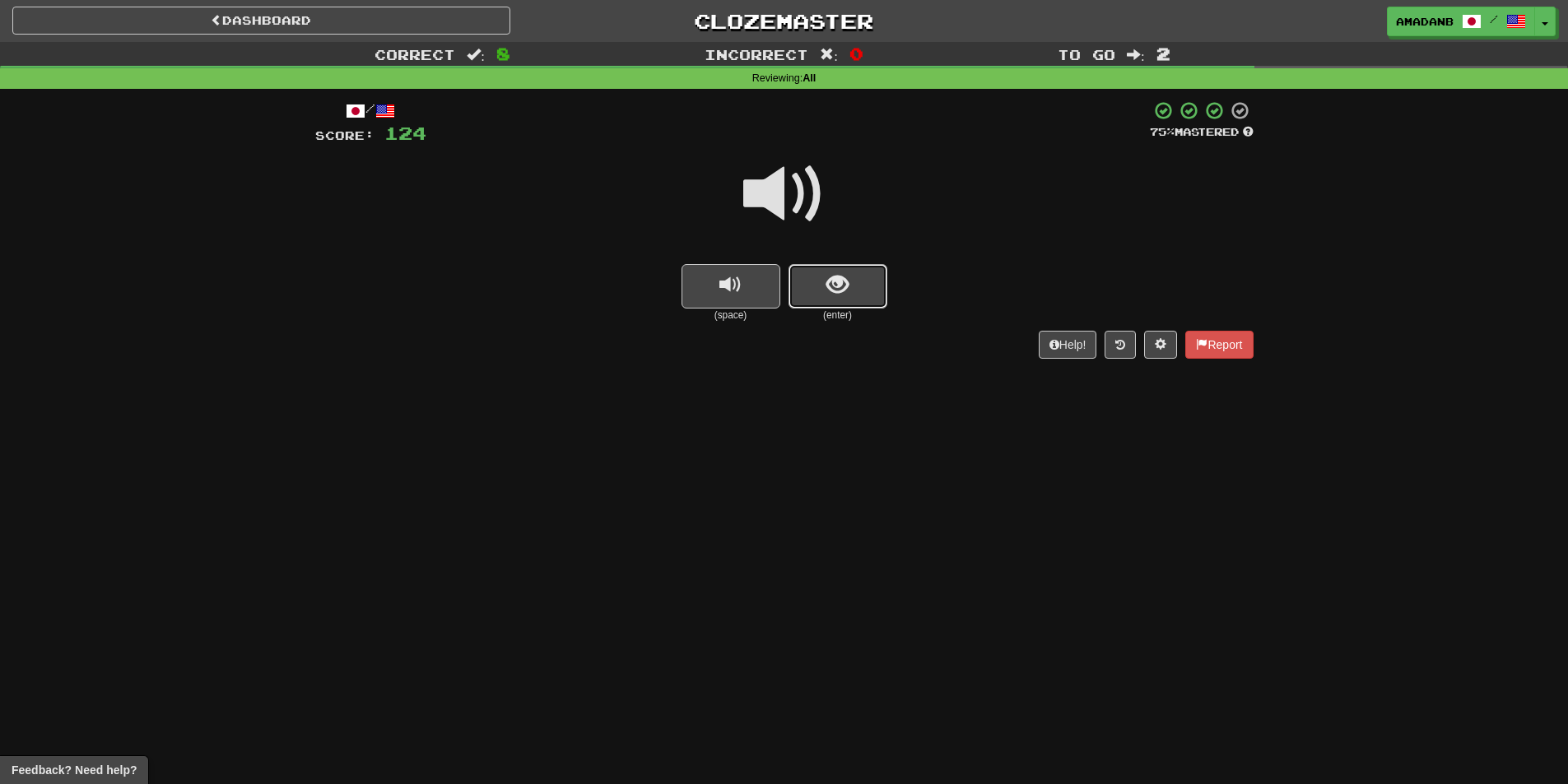
click at [838, 295] on span "show sentence" at bounding box center [837, 285] width 22 height 22
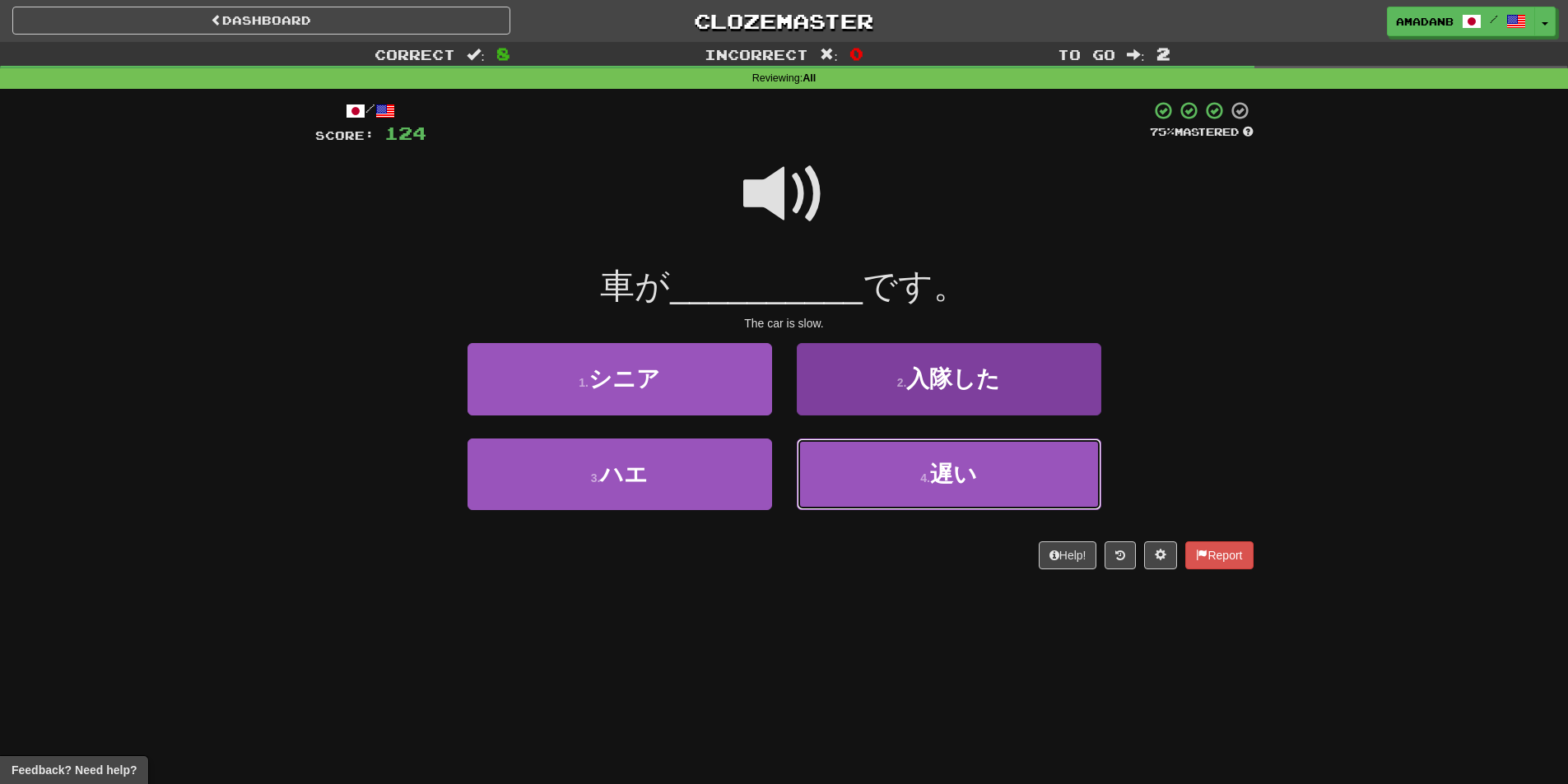
click at [875, 458] on button "4 . 遅い" at bounding box center [948, 474] width 304 height 72
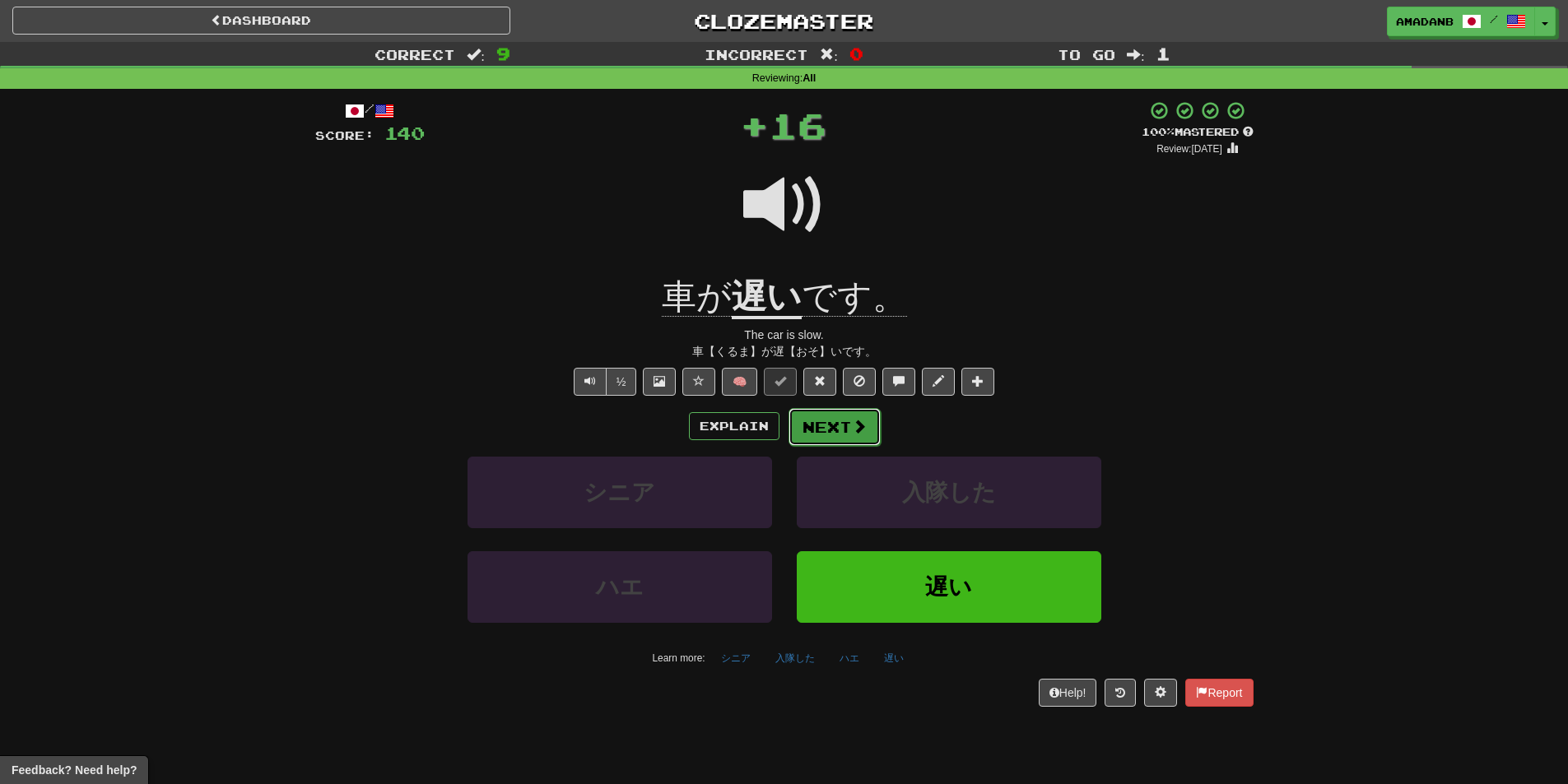
click at [843, 435] on button "Next" at bounding box center [835, 427] width 92 height 38
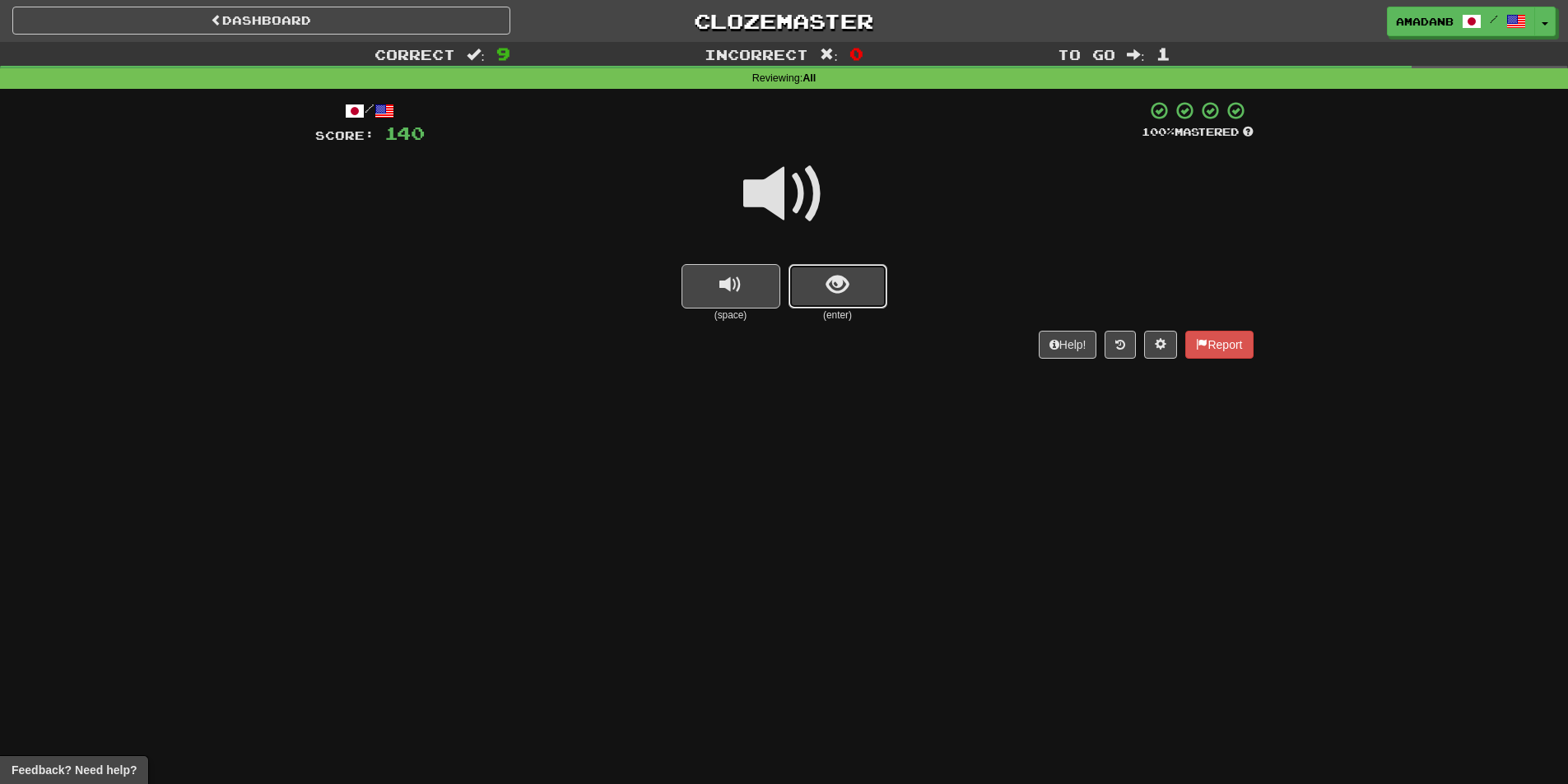
click at [819, 289] on button "show sentence" at bounding box center [838, 286] width 99 height 44
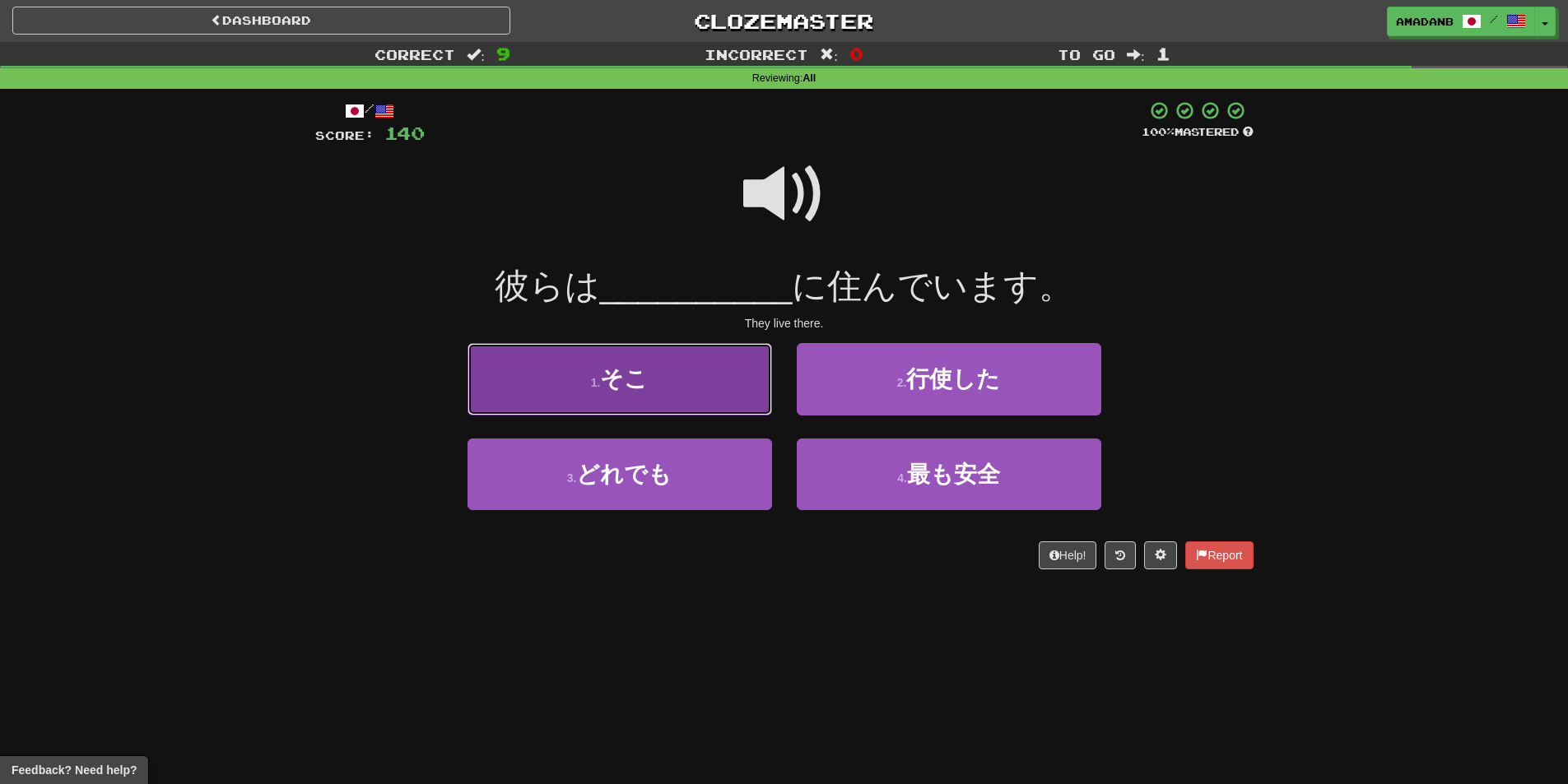
click at [760, 383] on button "1 . そこ" at bounding box center [620, 379] width 304 height 72
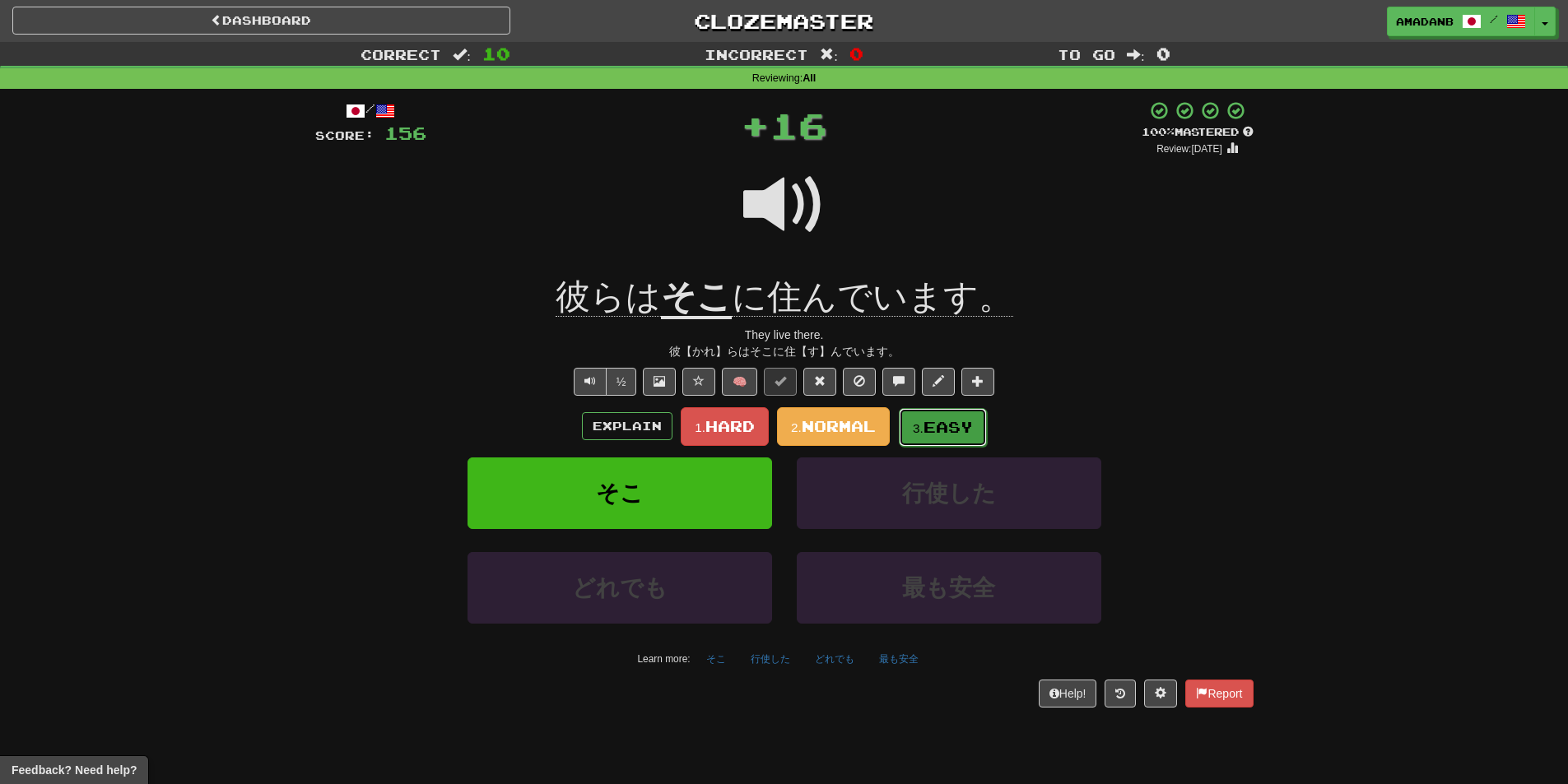
click at [937, 428] on span "Easy" at bounding box center [948, 426] width 50 height 18
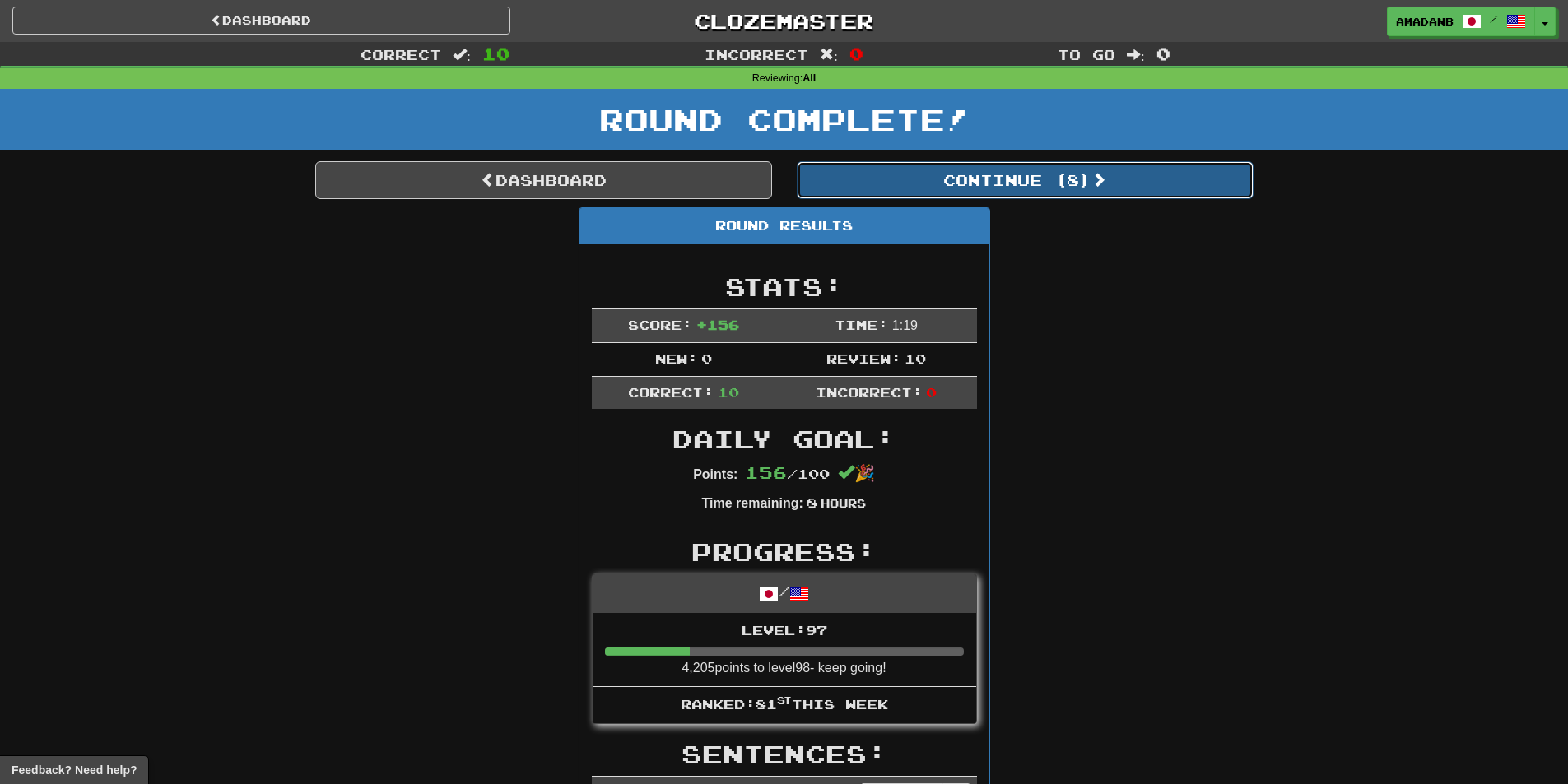
click at [974, 190] on button "Continue ( 8 )" at bounding box center [1025, 180] width 457 height 38
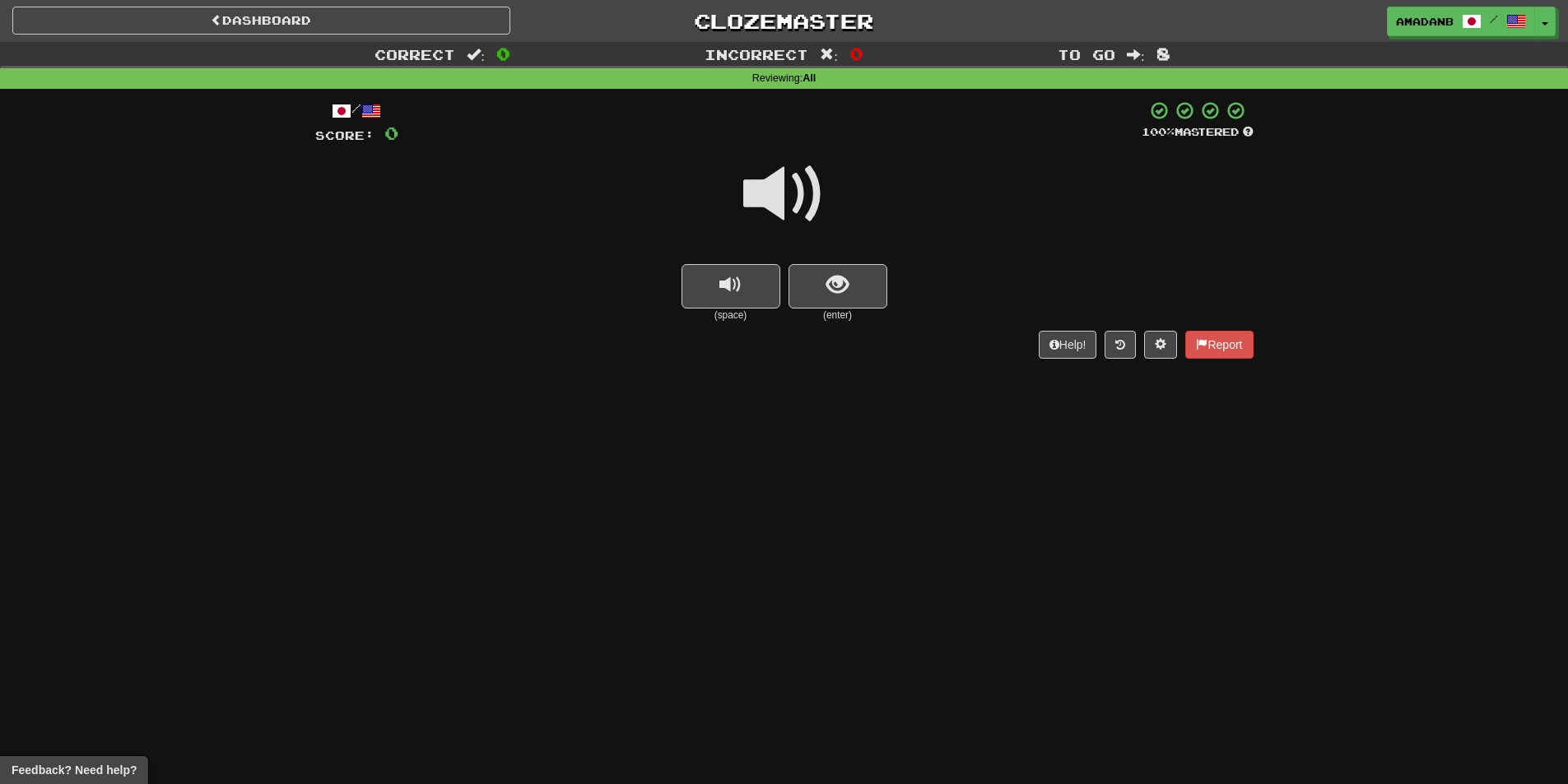
click at [843, 308] on small "(enter)" at bounding box center [838, 315] width 99 height 14
click at [845, 300] on button "show sentence" at bounding box center [838, 286] width 99 height 44
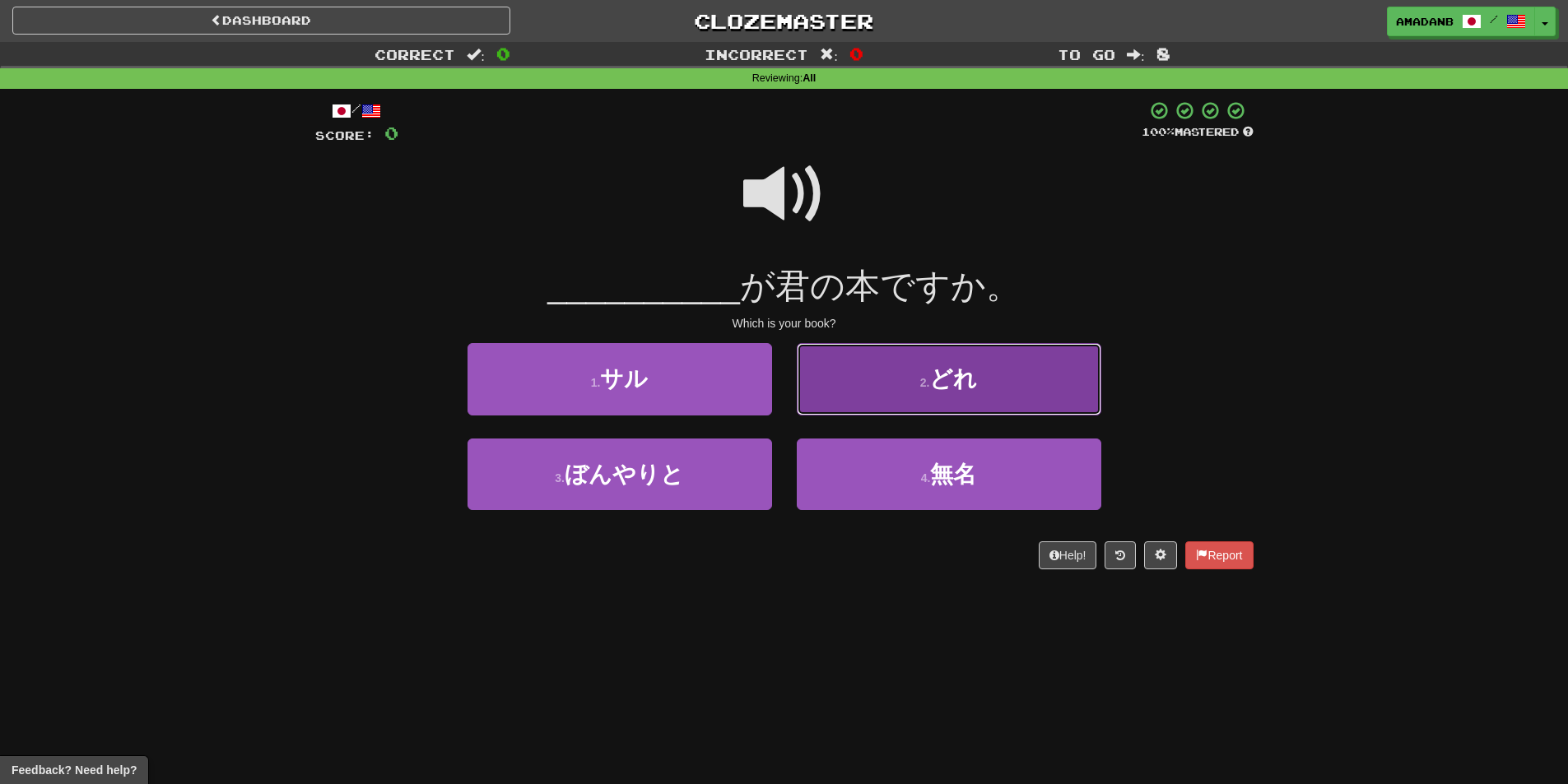
click at [884, 390] on button "2 . どれ" at bounding box center [948, 379] width 304 height 72
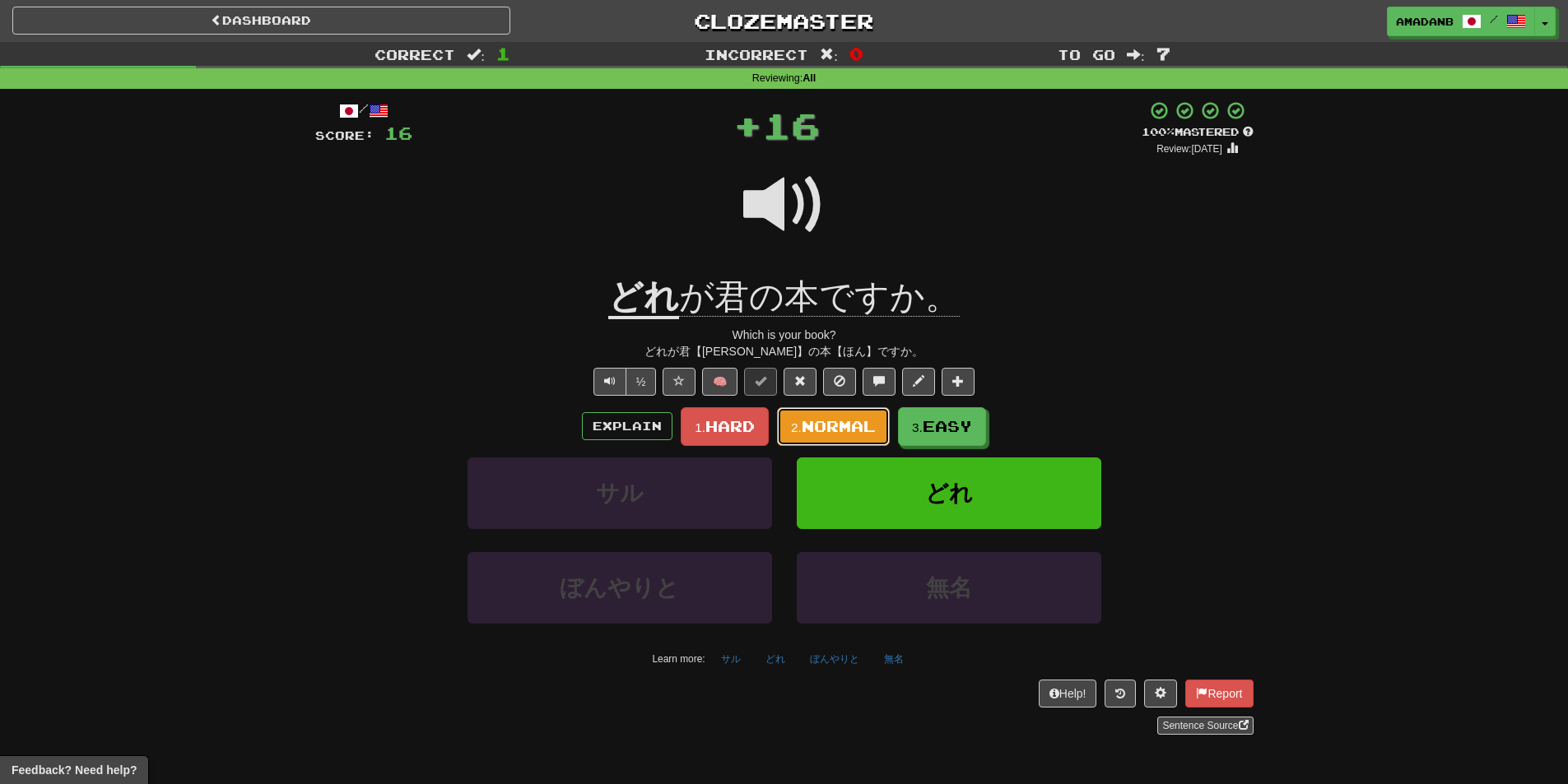
click at [830, 424] on span "Normal" at bounding box center [838, 425] width 74 height 18
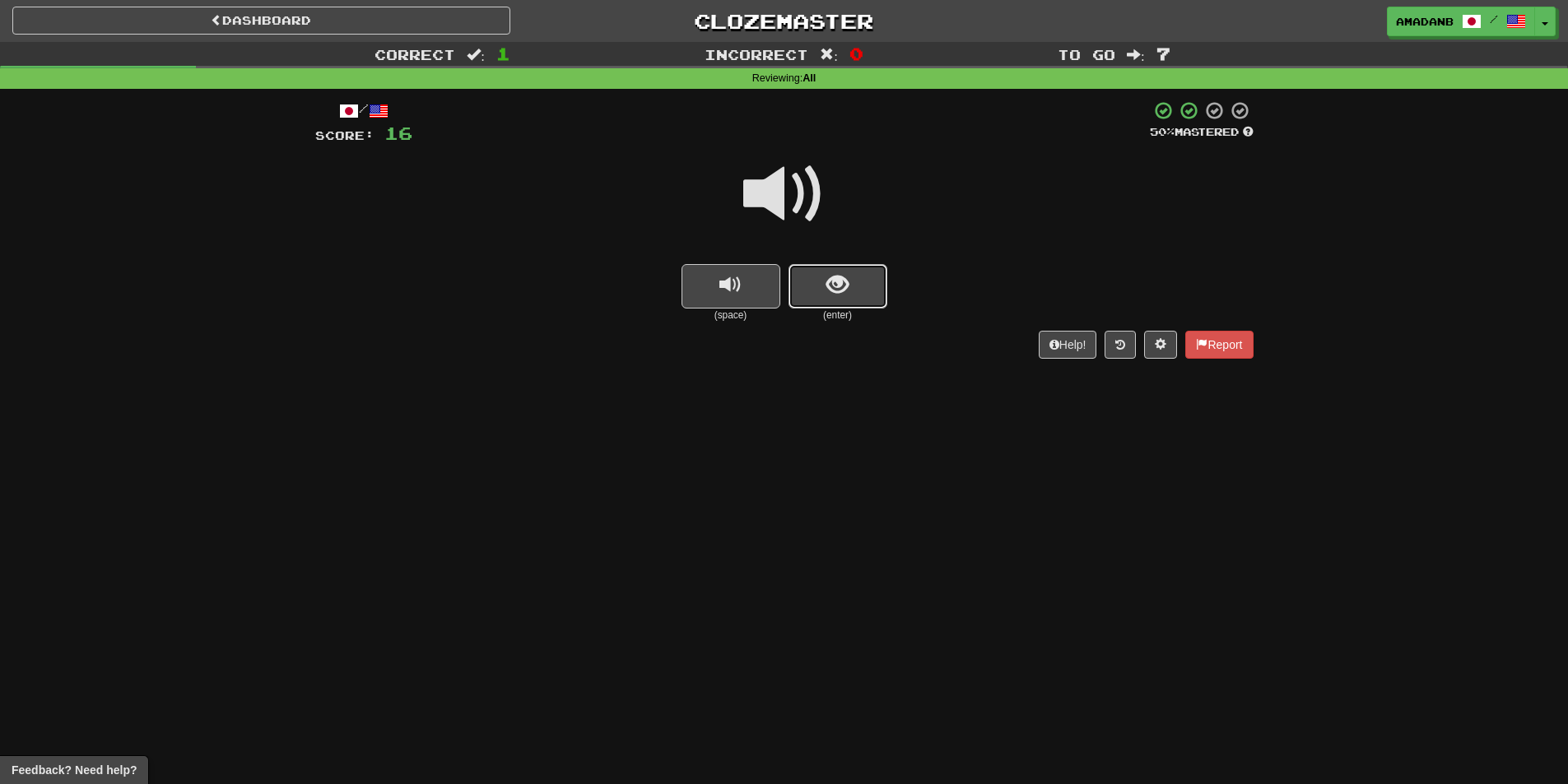
click at [815, 278] on button "show sentence" at bounding box center [838, 286] width 99 height 44
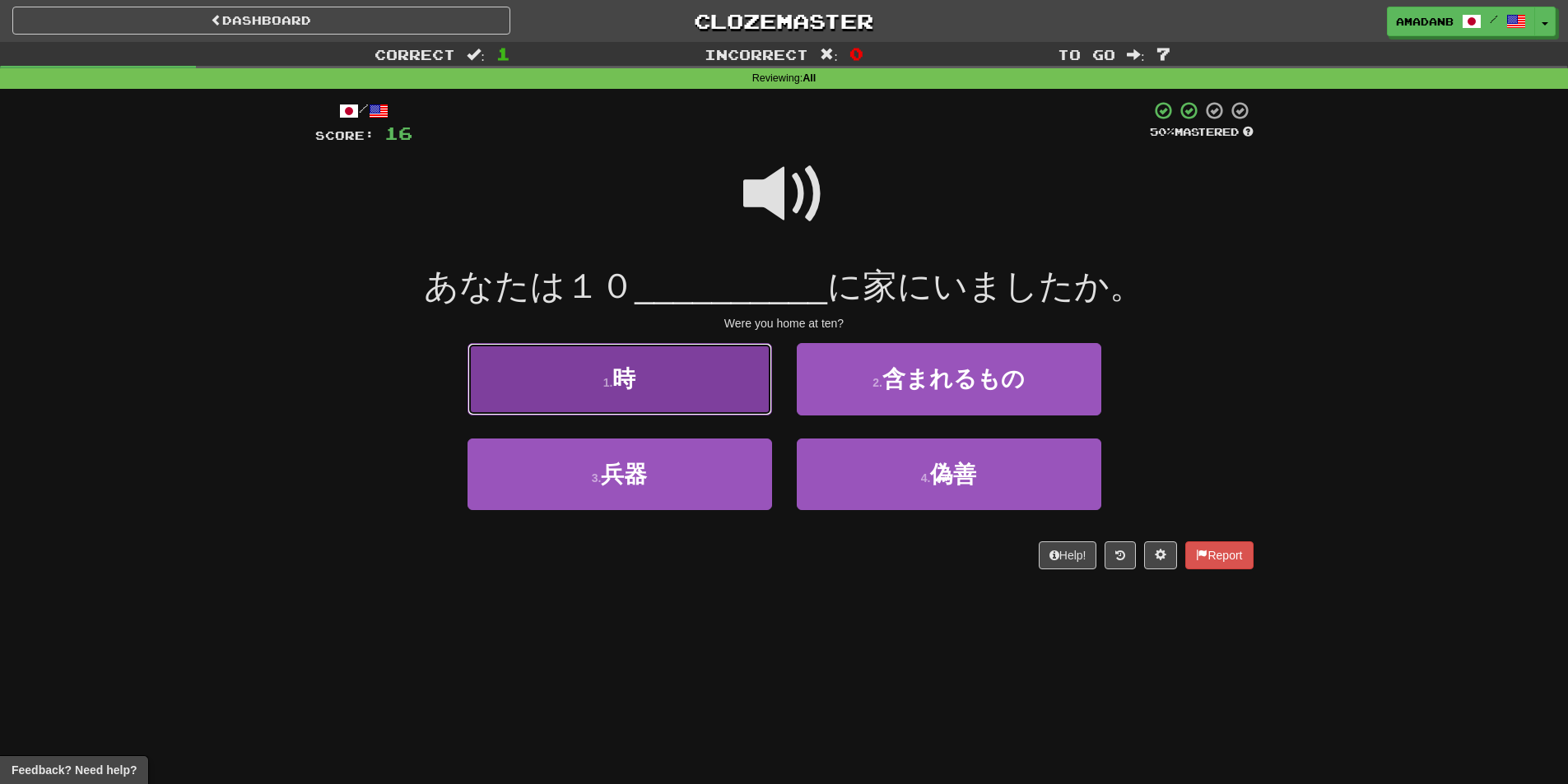
click at [745, 387] on button "1 . 時" at bounding box center [620, 379] width 304 height 72
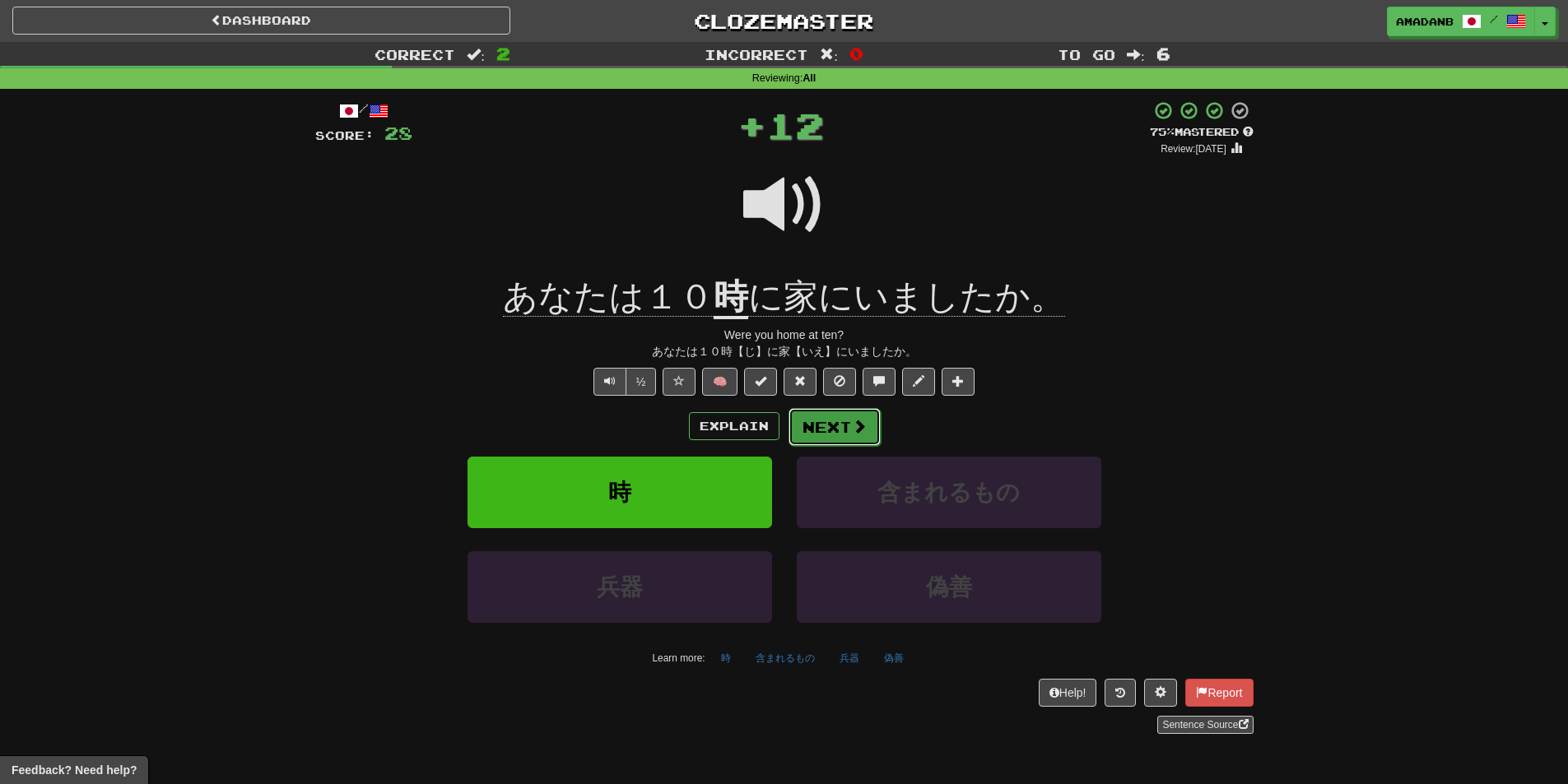
click at [828, 435] on button "Next" at bounding box center [835, 427] width 92 height 38
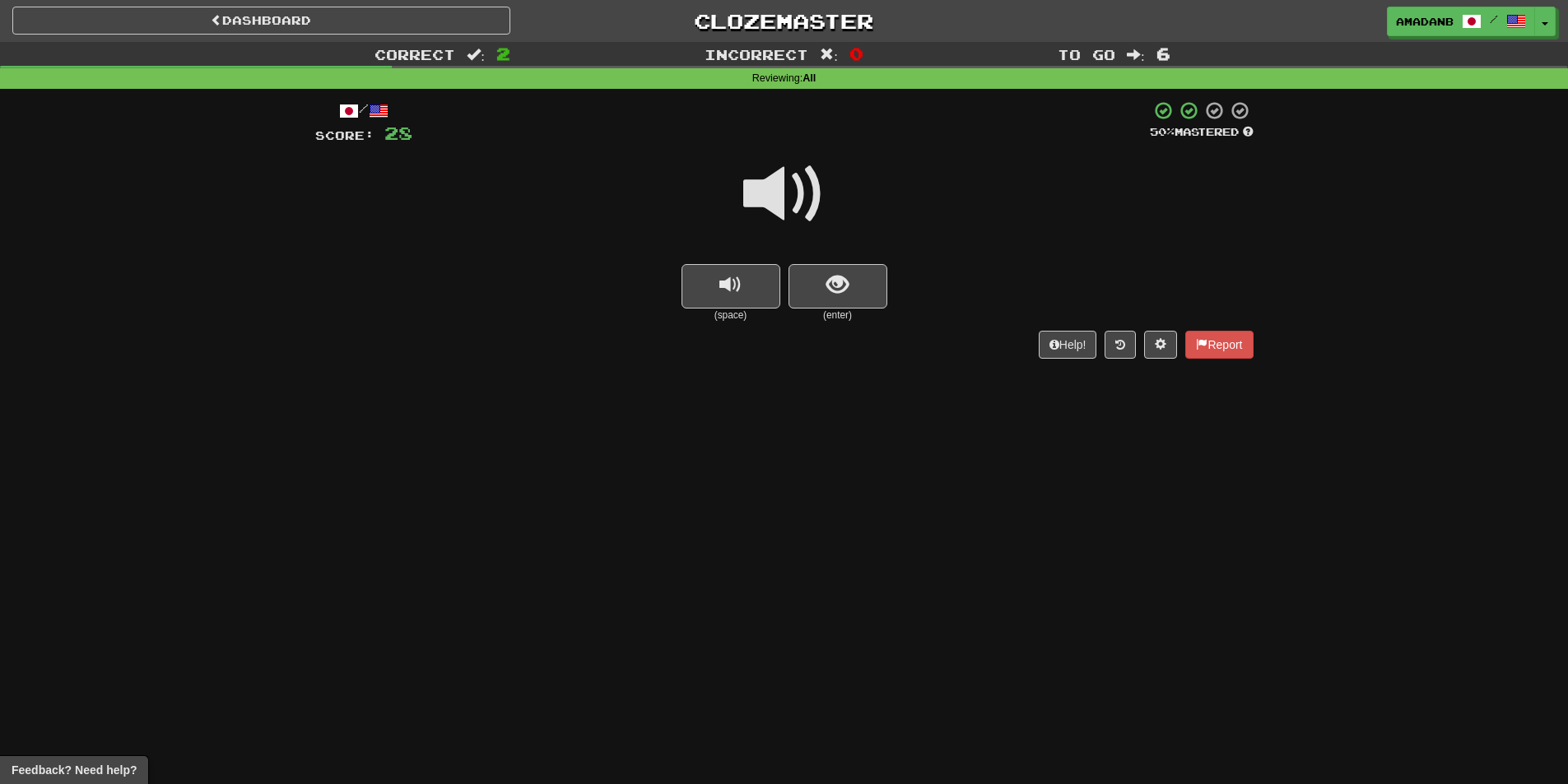
click at [824, 308] on small "(enter)" at bounding box center [838, 315] width 99 height 14
click at [825, 301] on button "show sentence" at bounding box center [838, 286] width 99 height 44
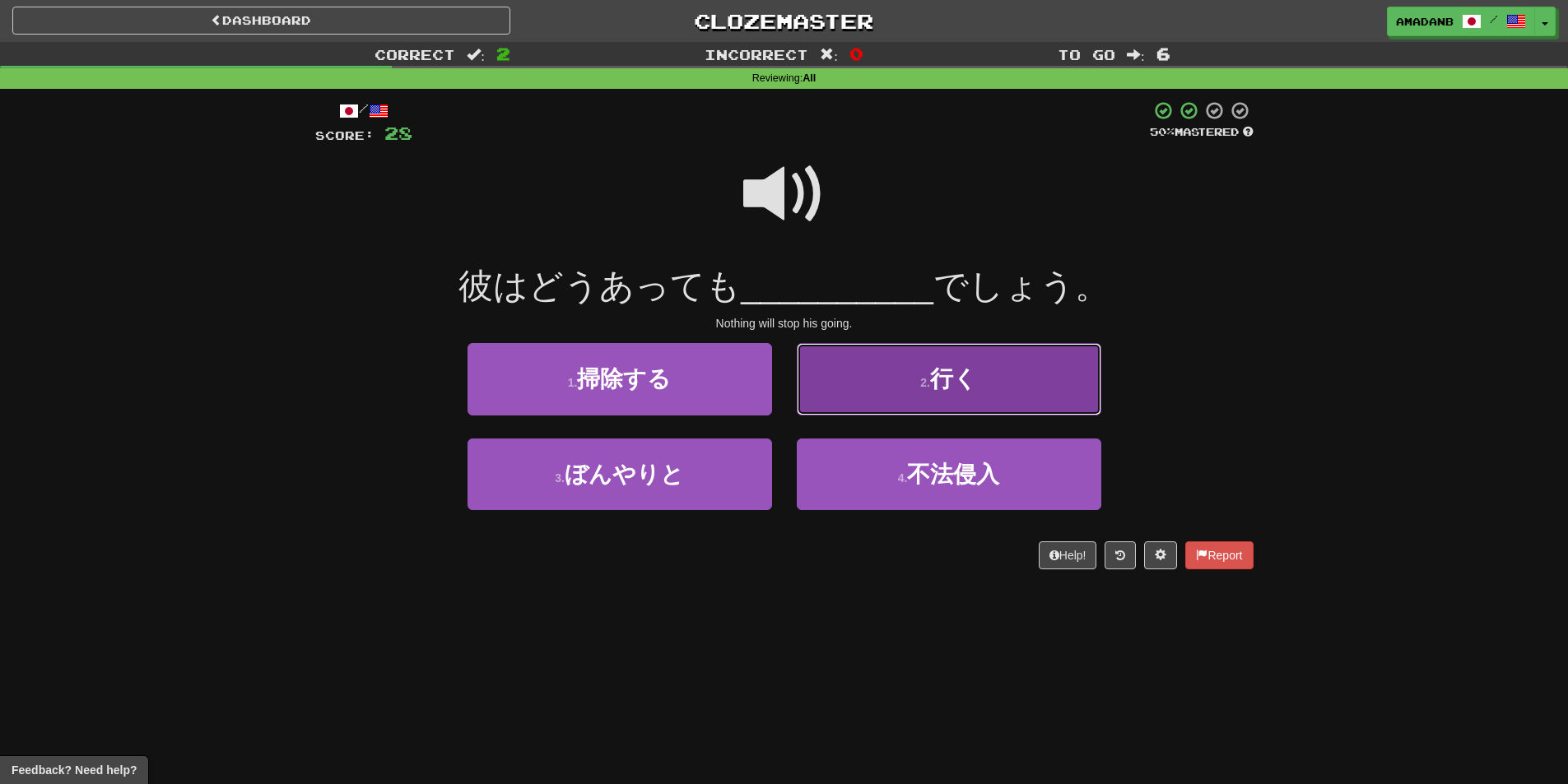
click at [885, 396] on button "2 . 行く" at bounding box center [948, 379] width 304 height 72
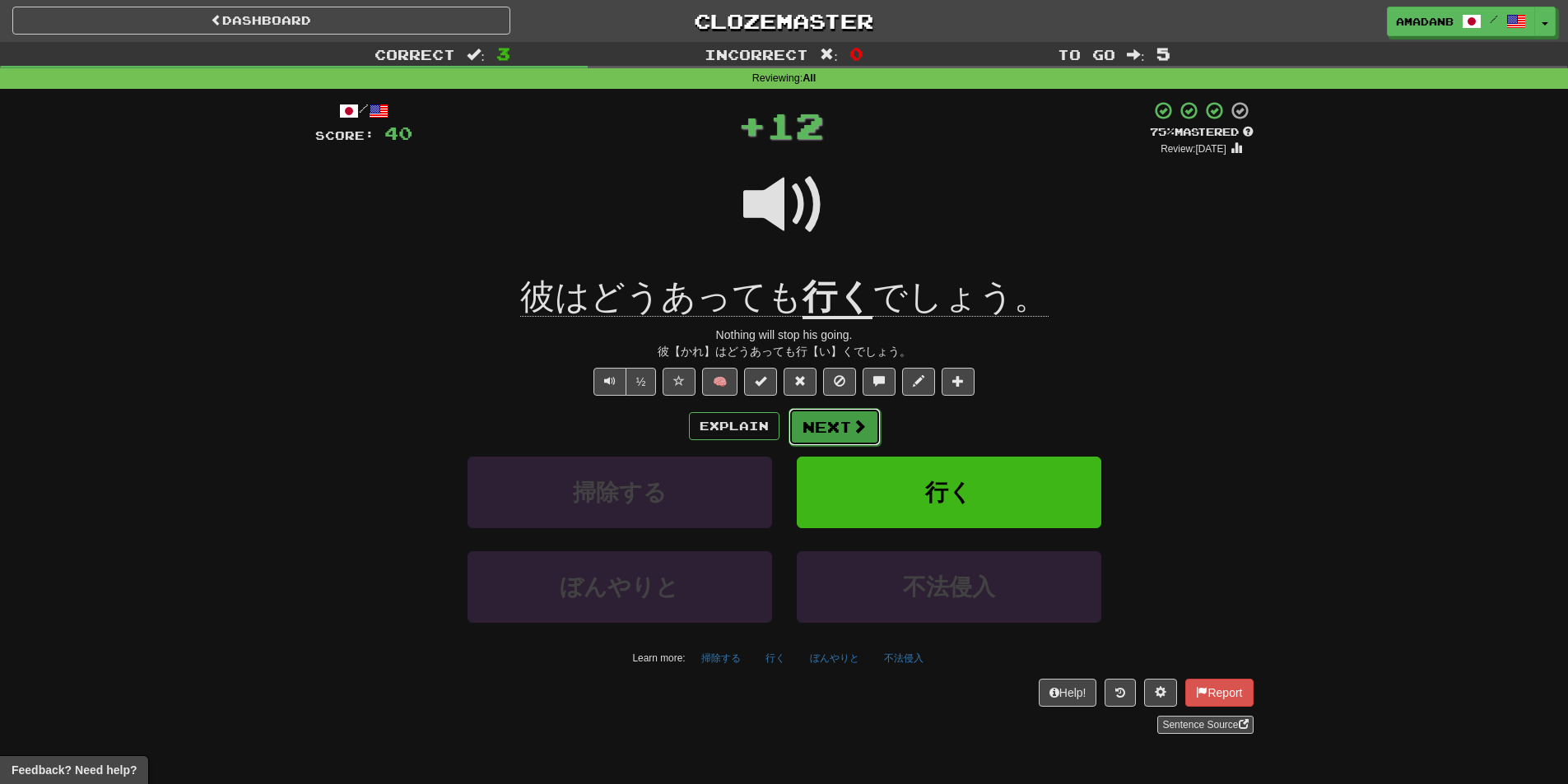
click at [825, 424] on button "Next" at bounding box center [835, 427] width 92 height 38
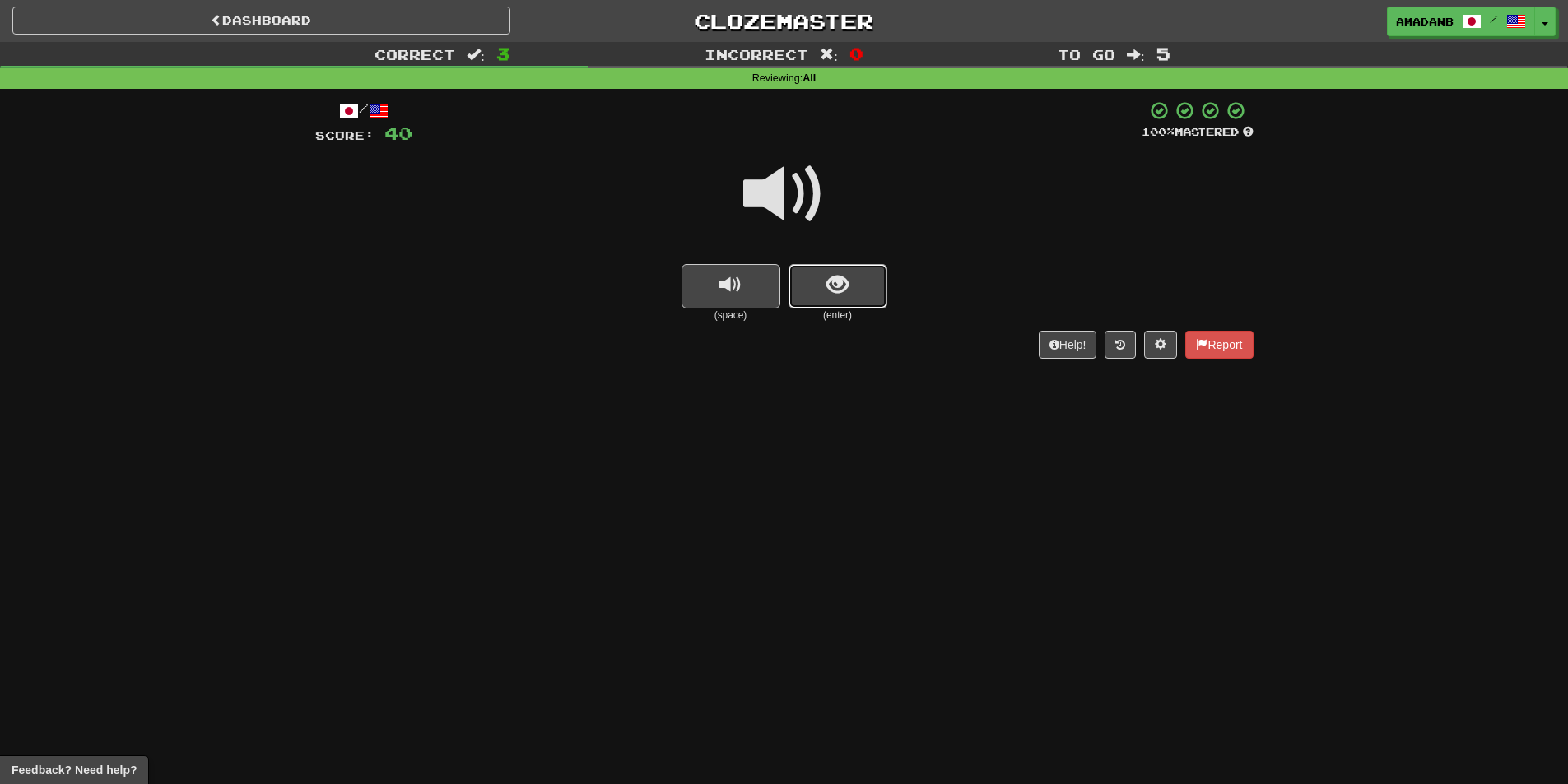
click at [822, 300] on button "show sentence" at bounding box center [838, 286] width 99 height 44
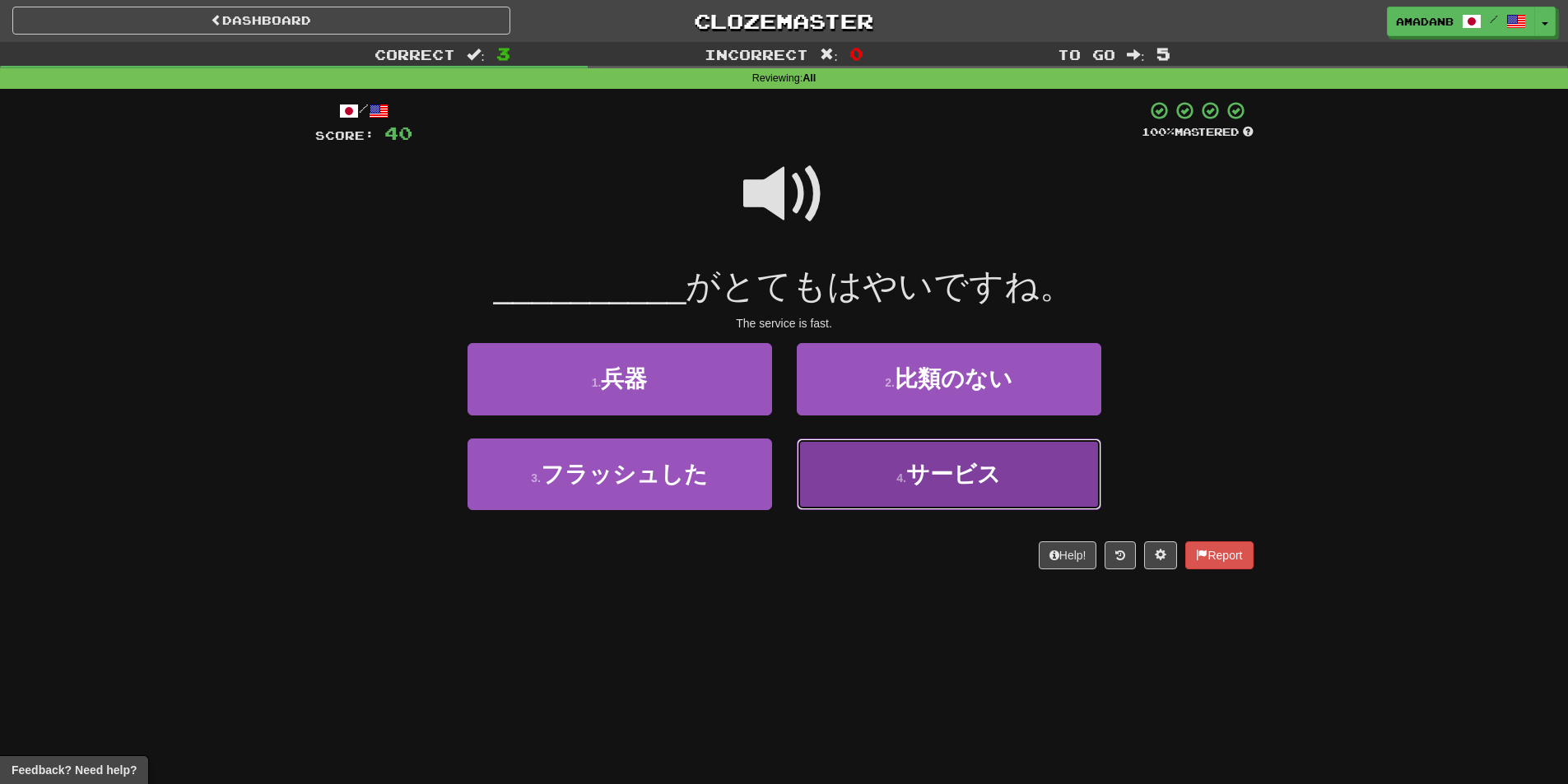
click at [879, 471] on button "4 . サービス" at bounding box center [948, 474] width 304 height 72
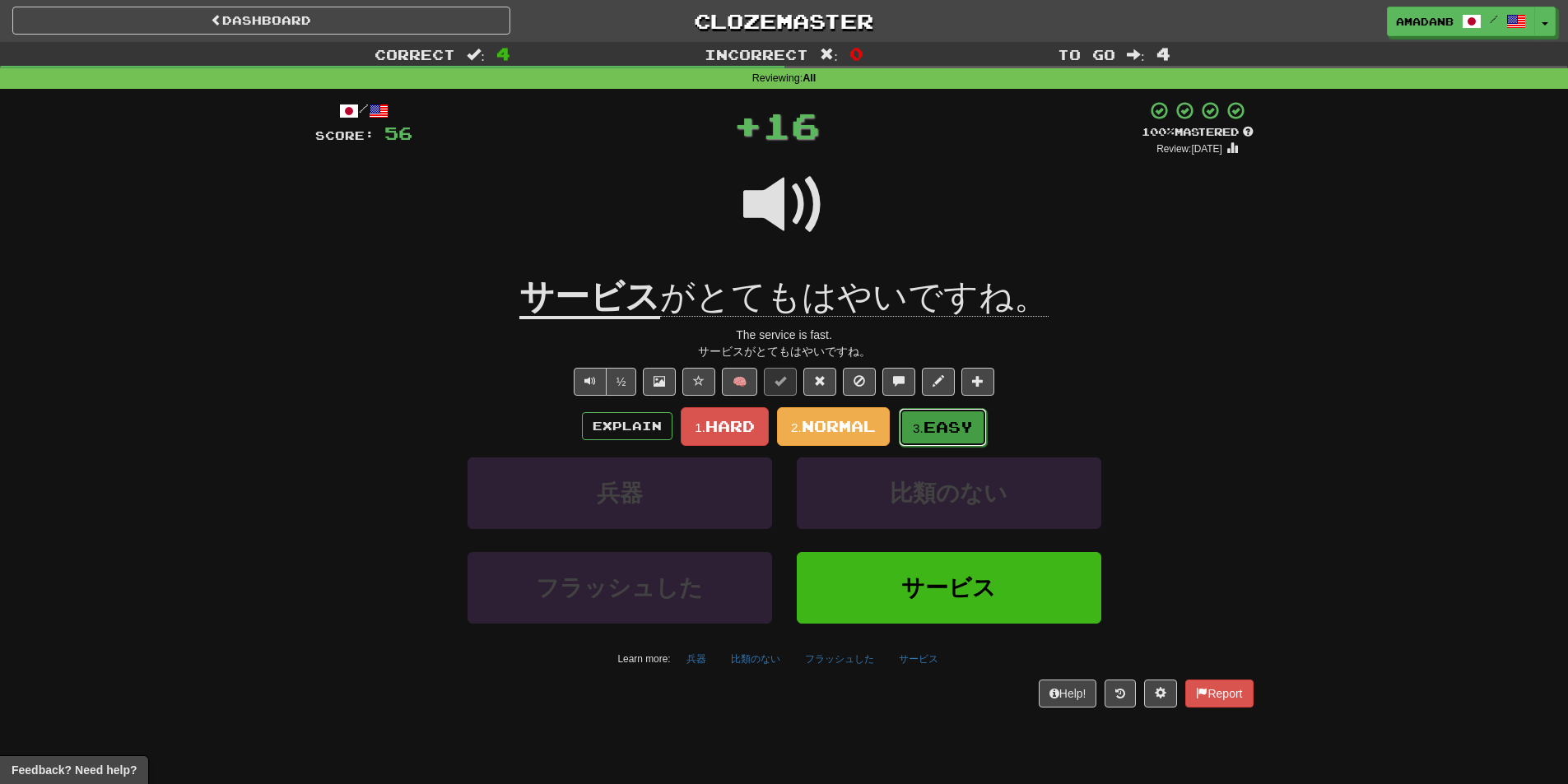
click at [940, 430] on span "Easy" at bounding box center [948, 426] width 50 height 18
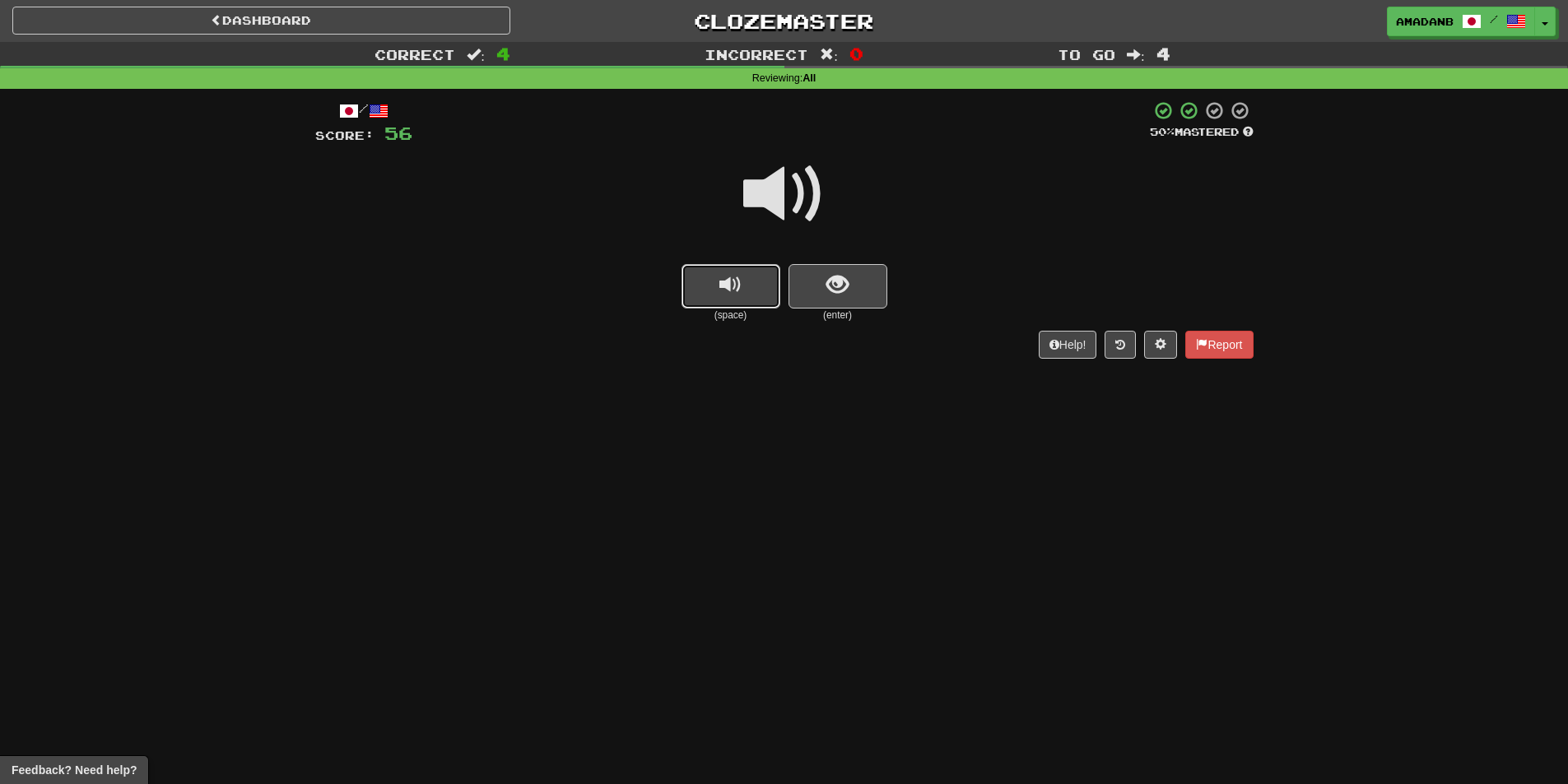
click at [749, 301] on button "replay audio" at bounding box center [731, 286] width 99 height 44
click at [822, 290] on button "show sentence" at bounding box center [838, 286] width 99 height 44
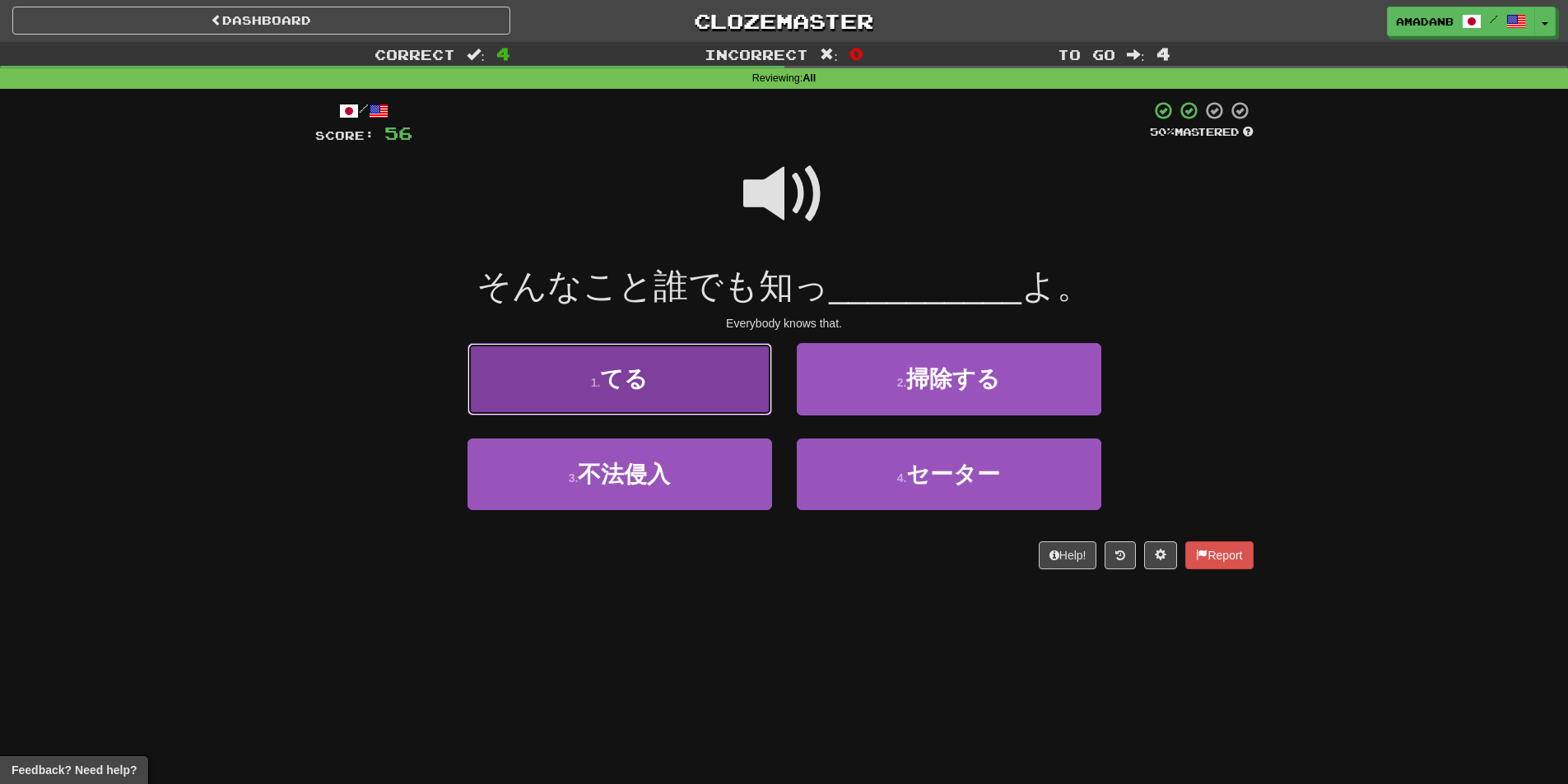
click at [731, 407] on button "1 . てる" at bounding box center [620, 379] width 304 height 72
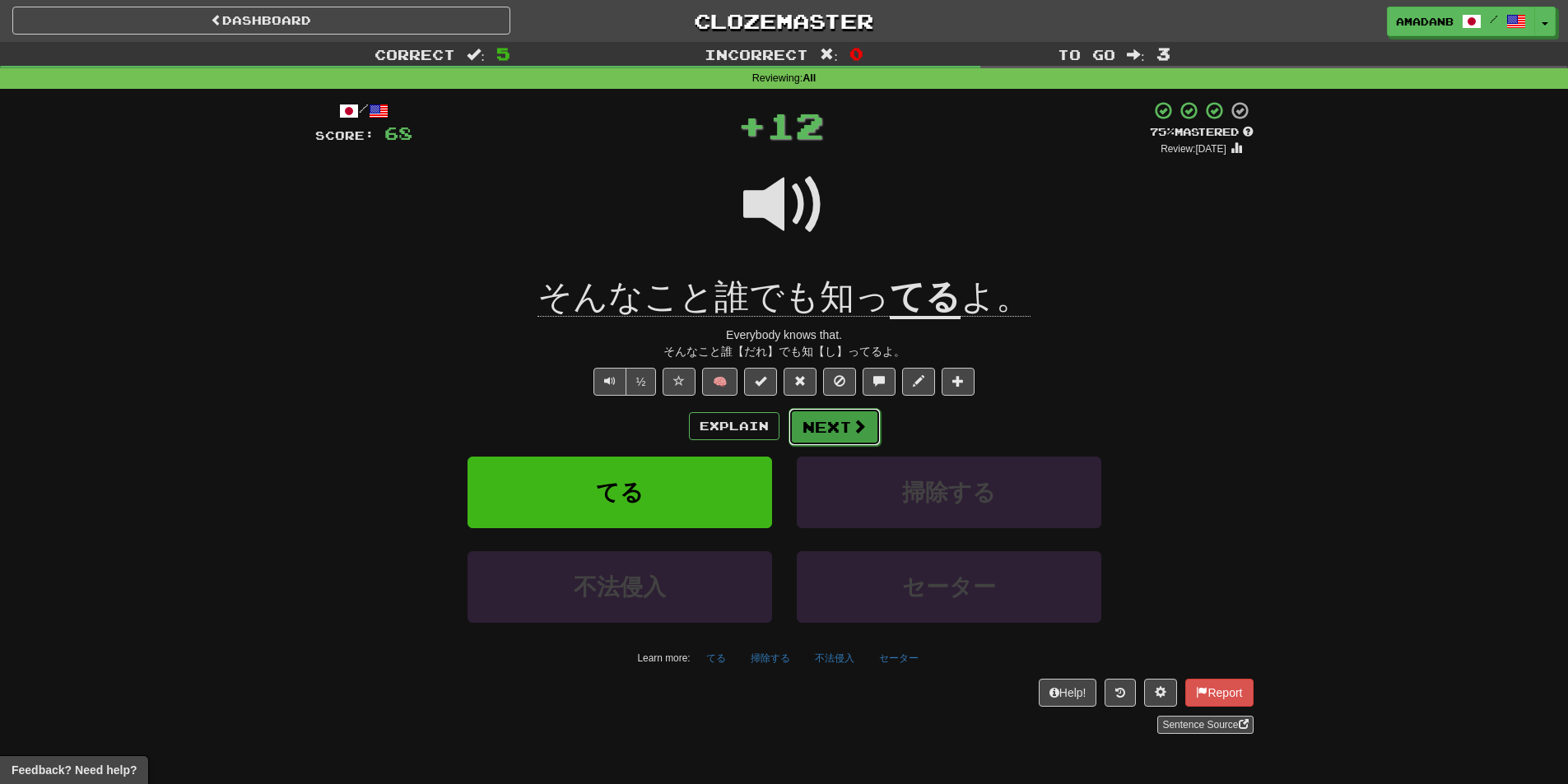
click at [834, 424] on button "Next" at bounding box center [835, 427] width 92 height 38
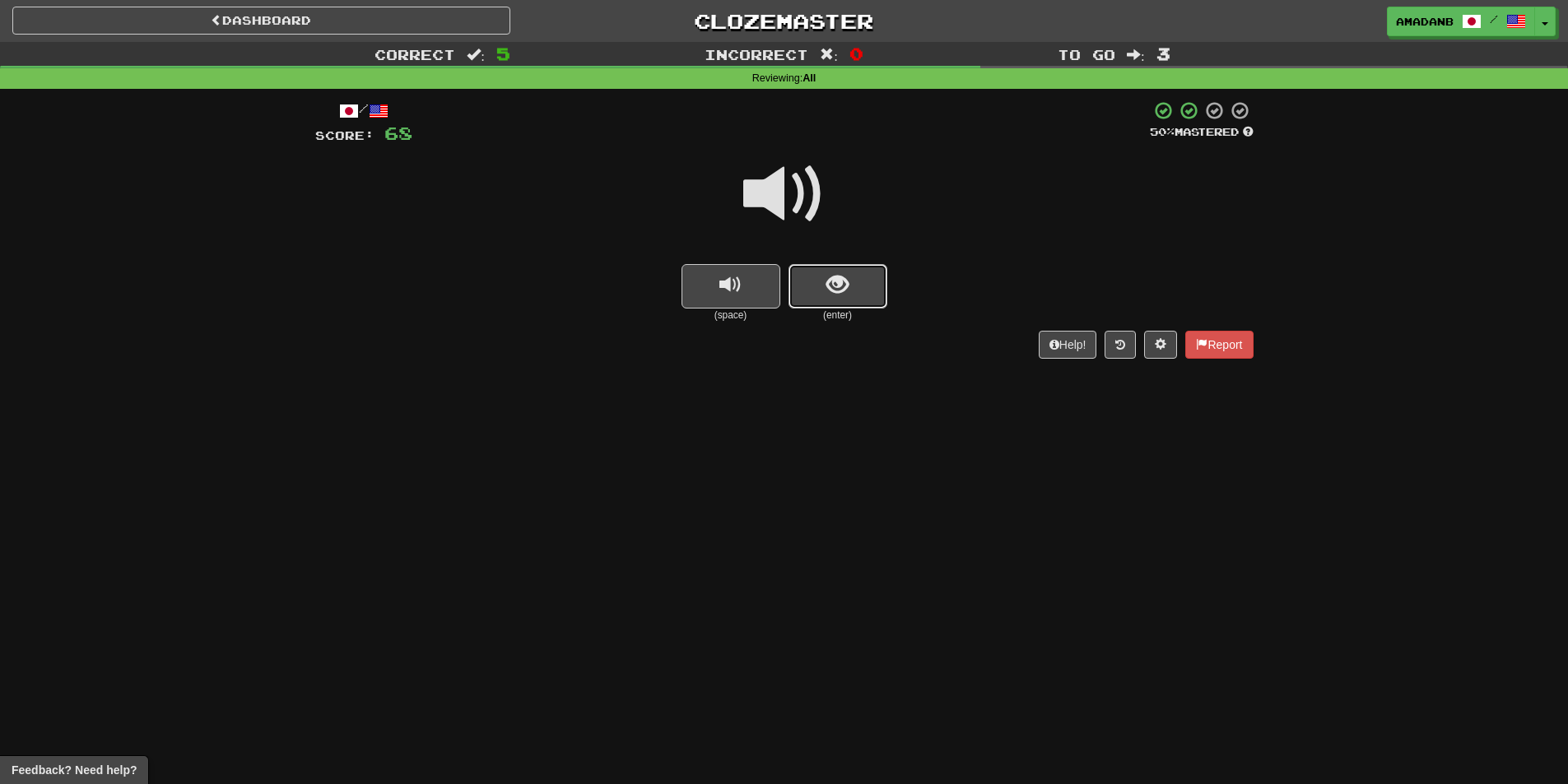
click at [816, 298] on button "show sentence" at bounding box center [838, 286] width 99 height 44
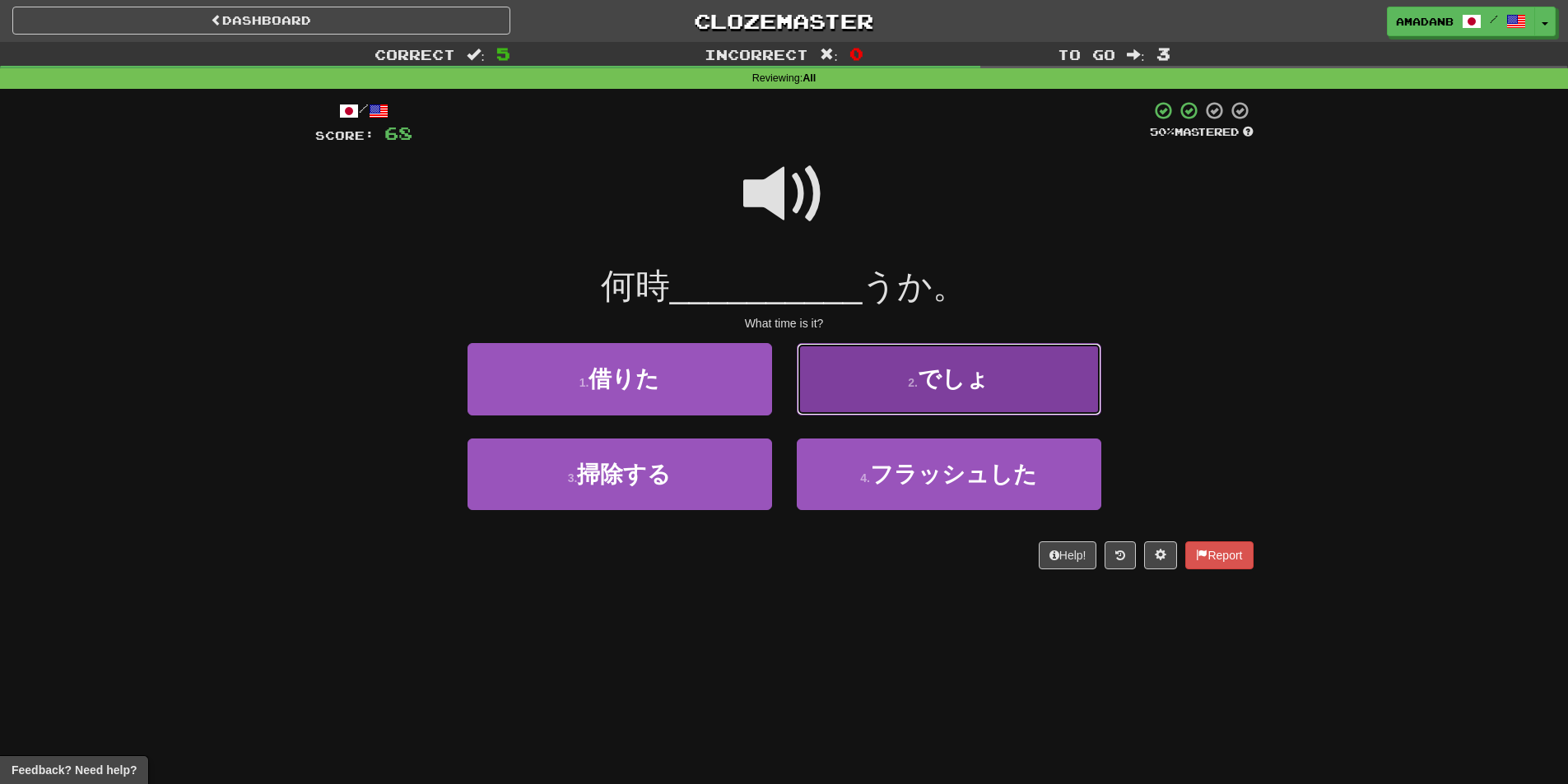
click at [896, 393] on button "2 . でしょ" at bounding box center [948, 379] width 304 height 72
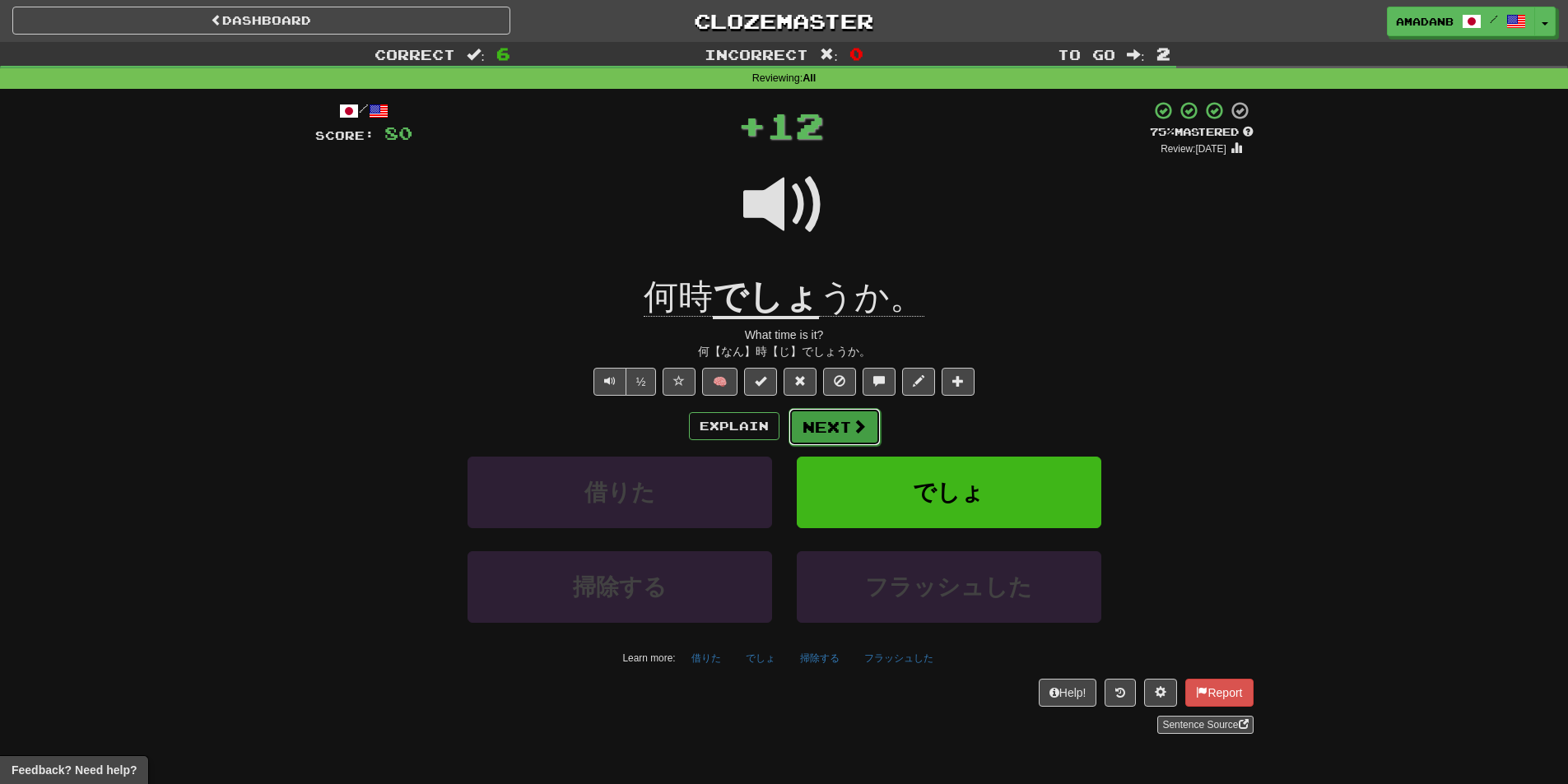
click at [822, 430] on button "Next" at bounding box center [835, 427] width 92 height 38
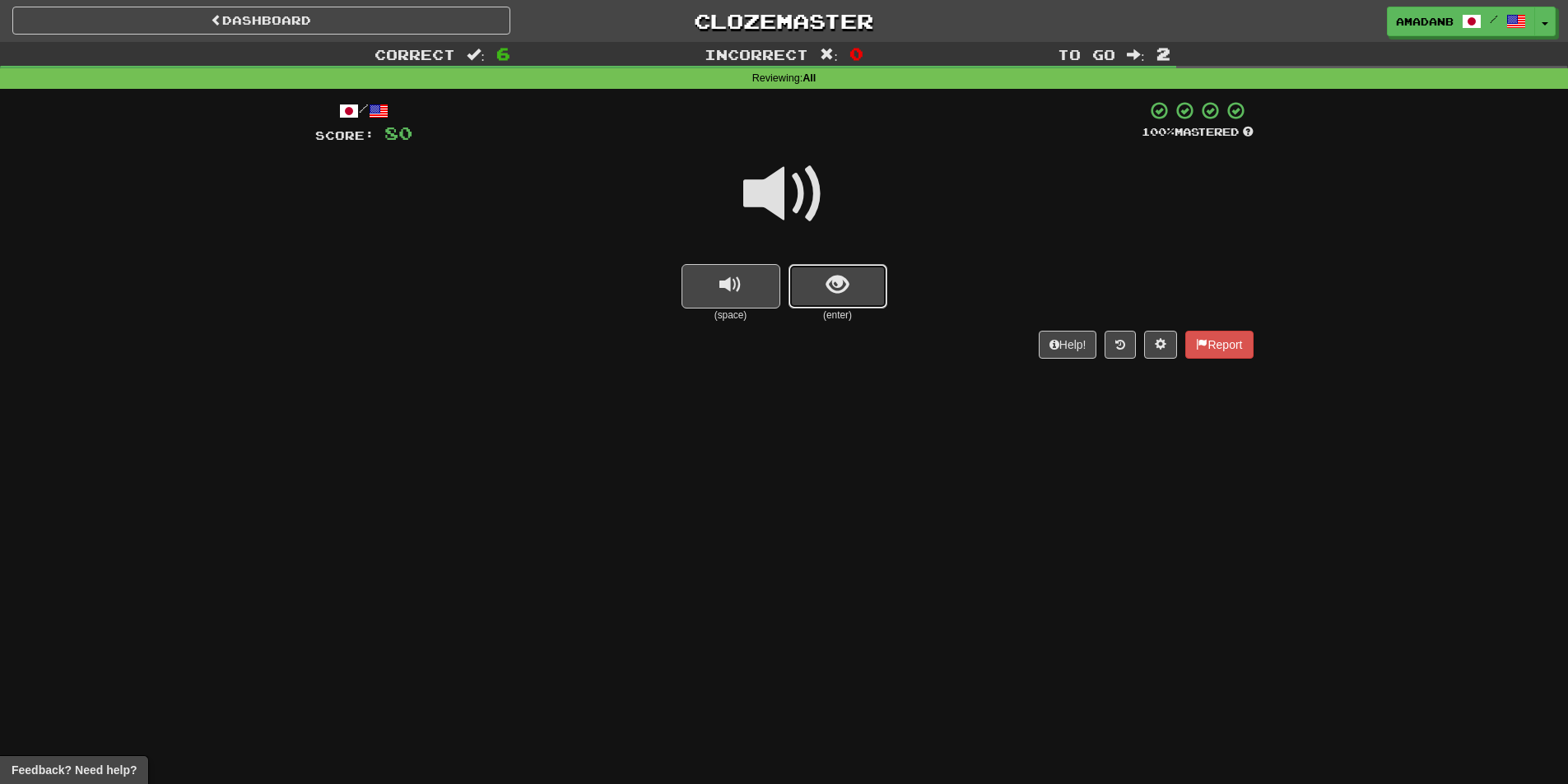
click at [819, 284] on button "show sentence" at bounding box center [838, 286] width 99 height 44
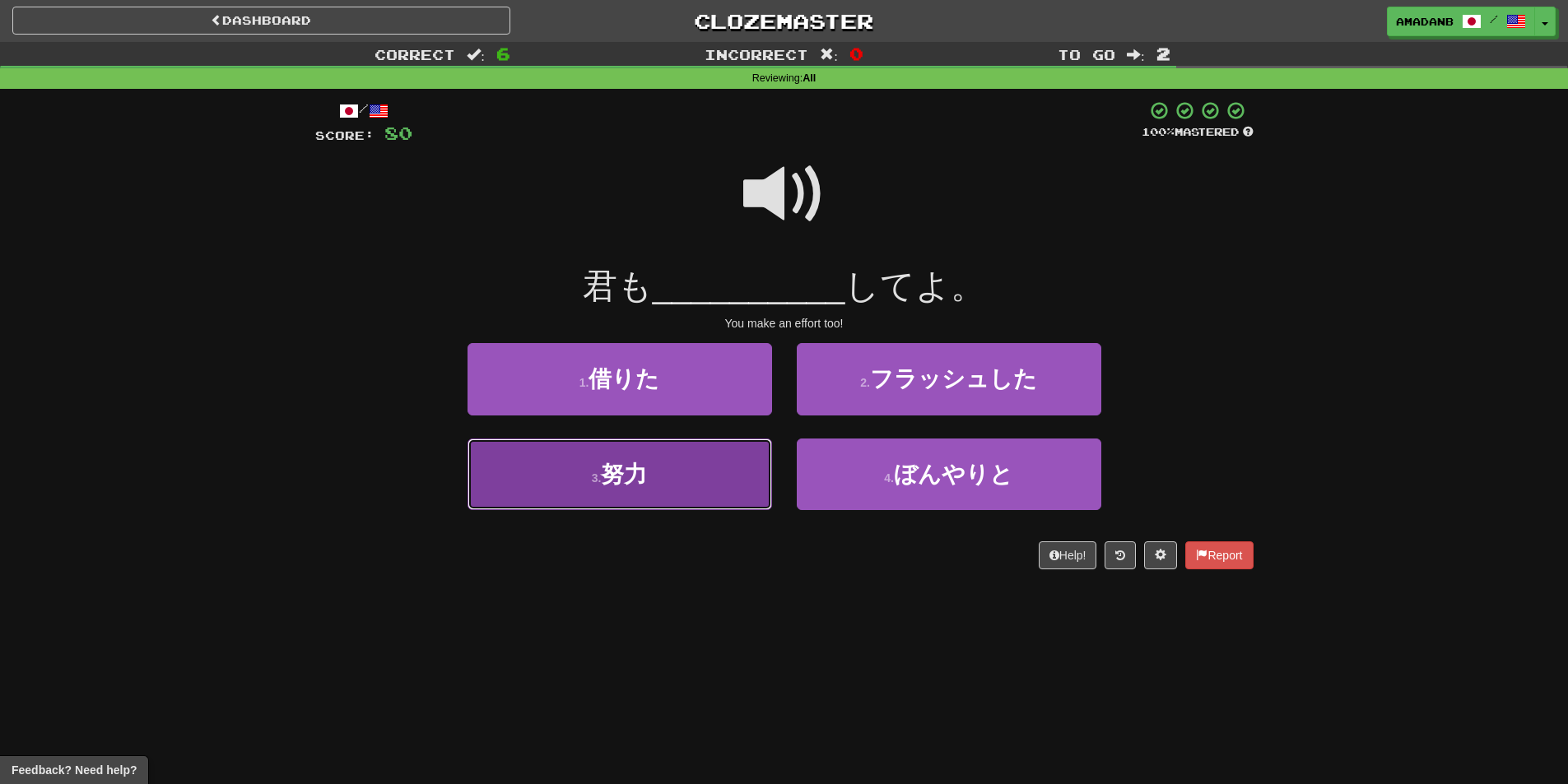
click at [714, 470] on button "3 . 努力" at bounding box center [620, 474] width 304 height 72
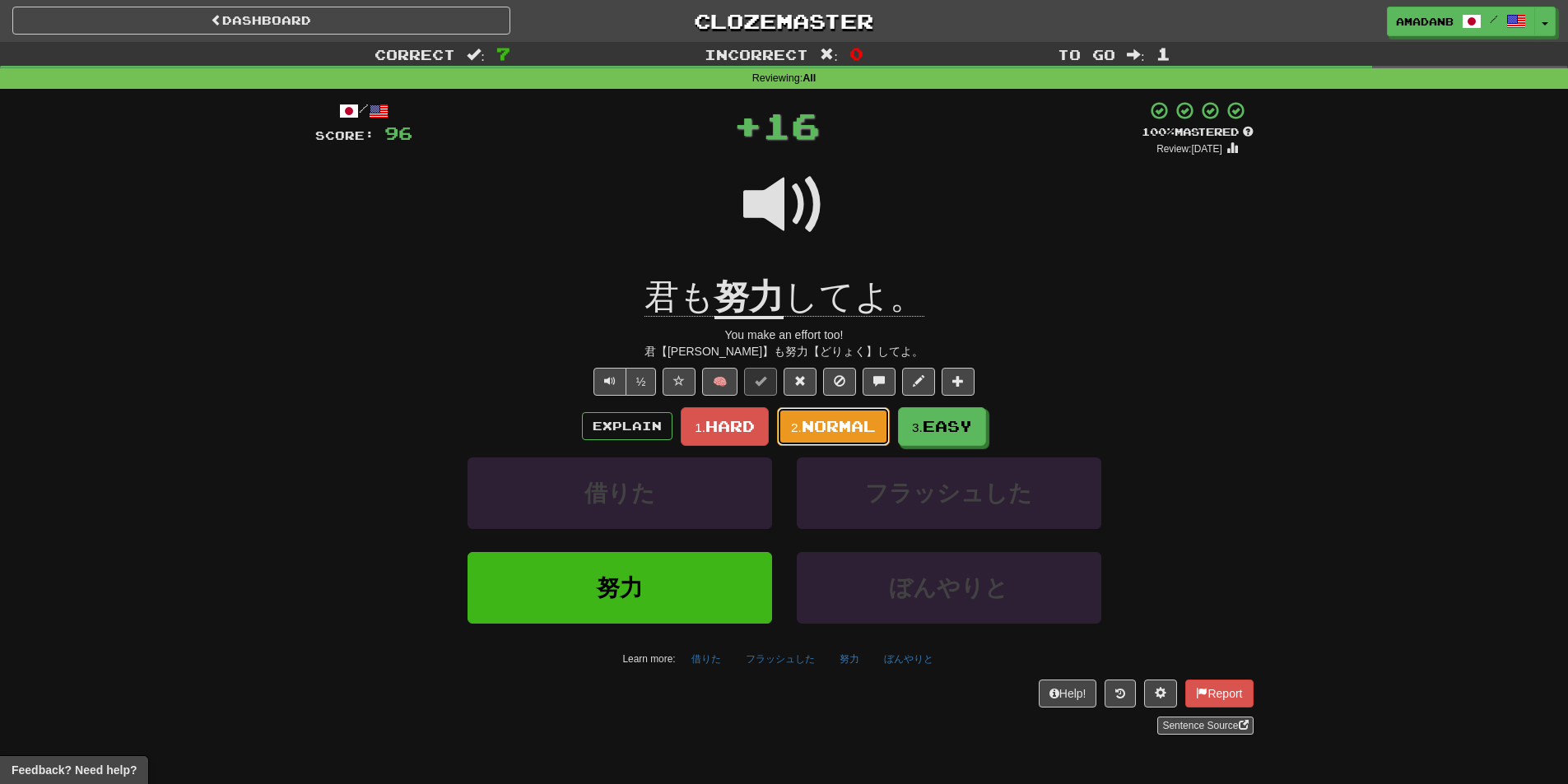
click at [857, 426] on span "Normal" at bounding box center [838, 425] width 74 height 18
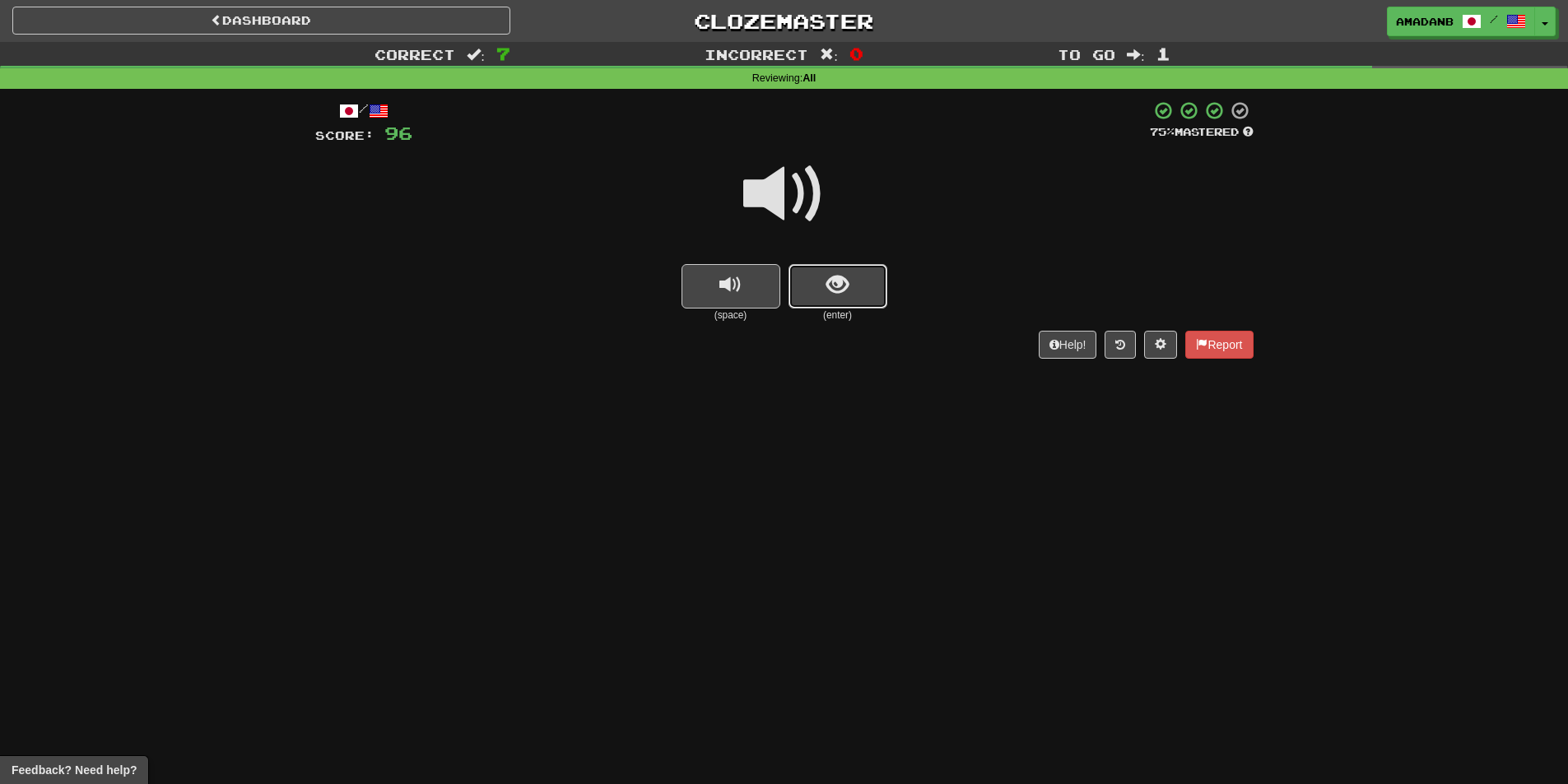
click at [851, 298] on button "show sentence" at bounding box center [838, 286] width 99 height 44
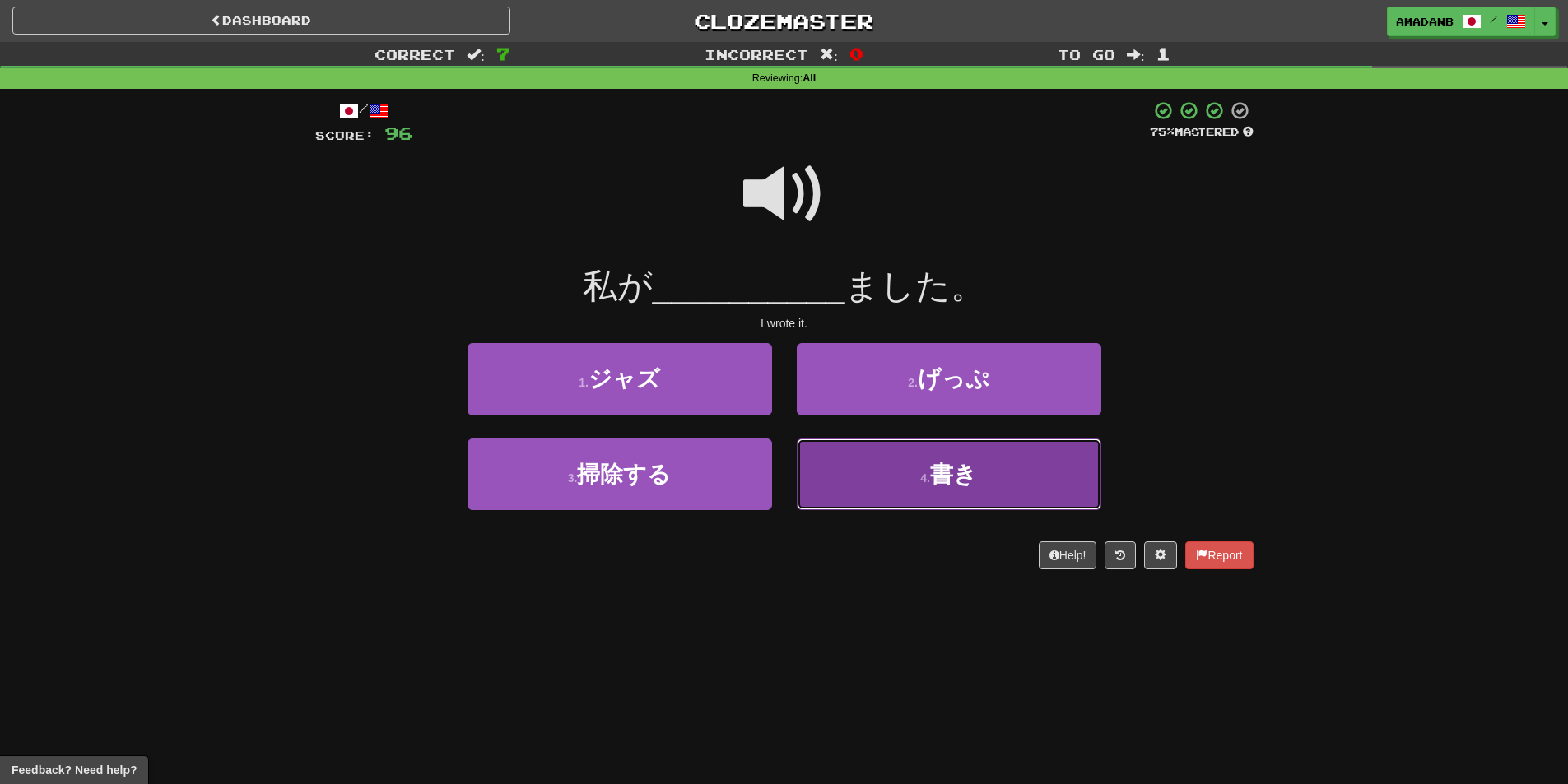
click at [868, 465] on button "4 . 書き" at bounding box center [948, 474] width 304 height 72
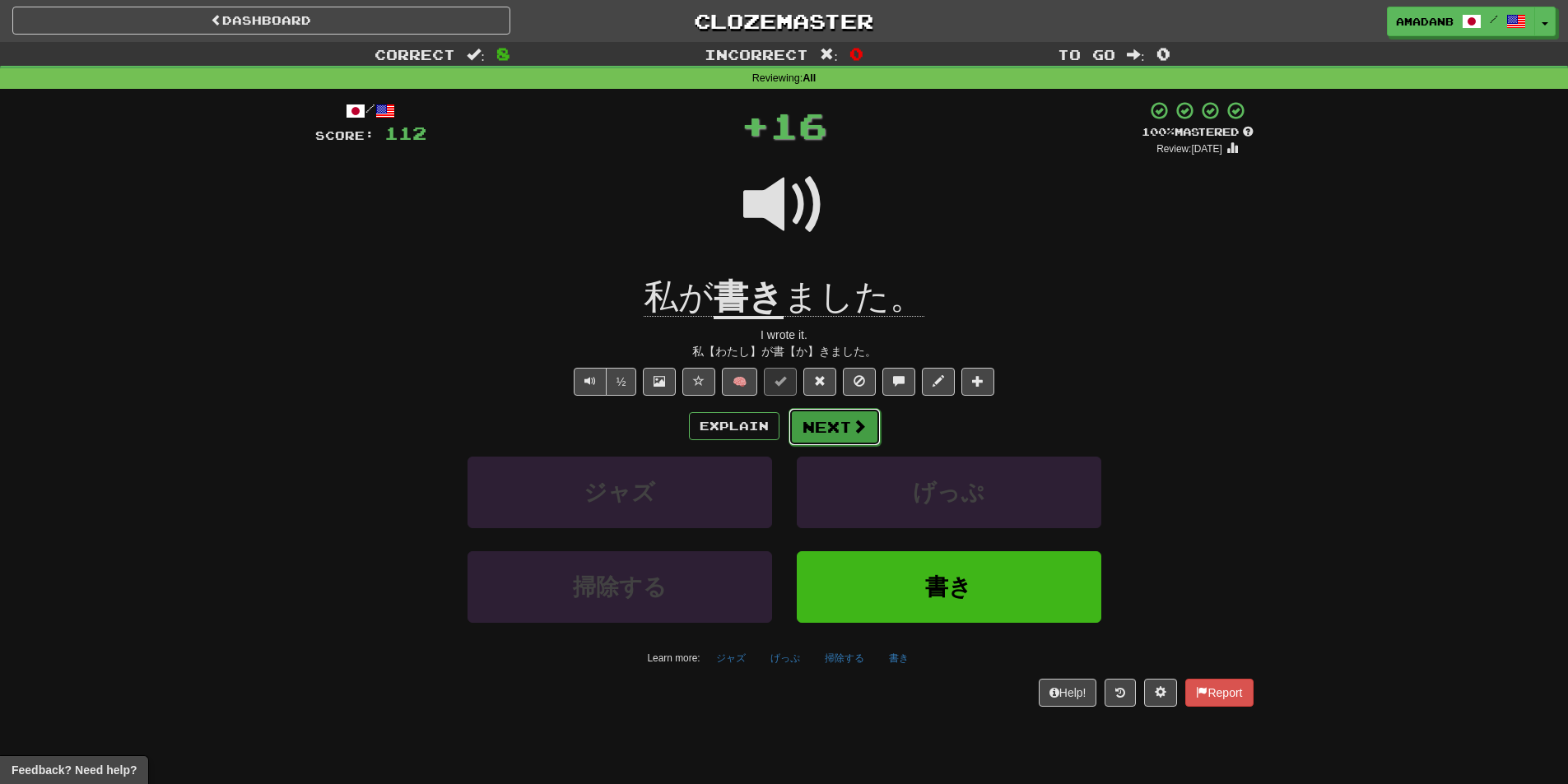
click at [827, 421] on button "Next" at bounding box center [835, 427] width 92 height 38
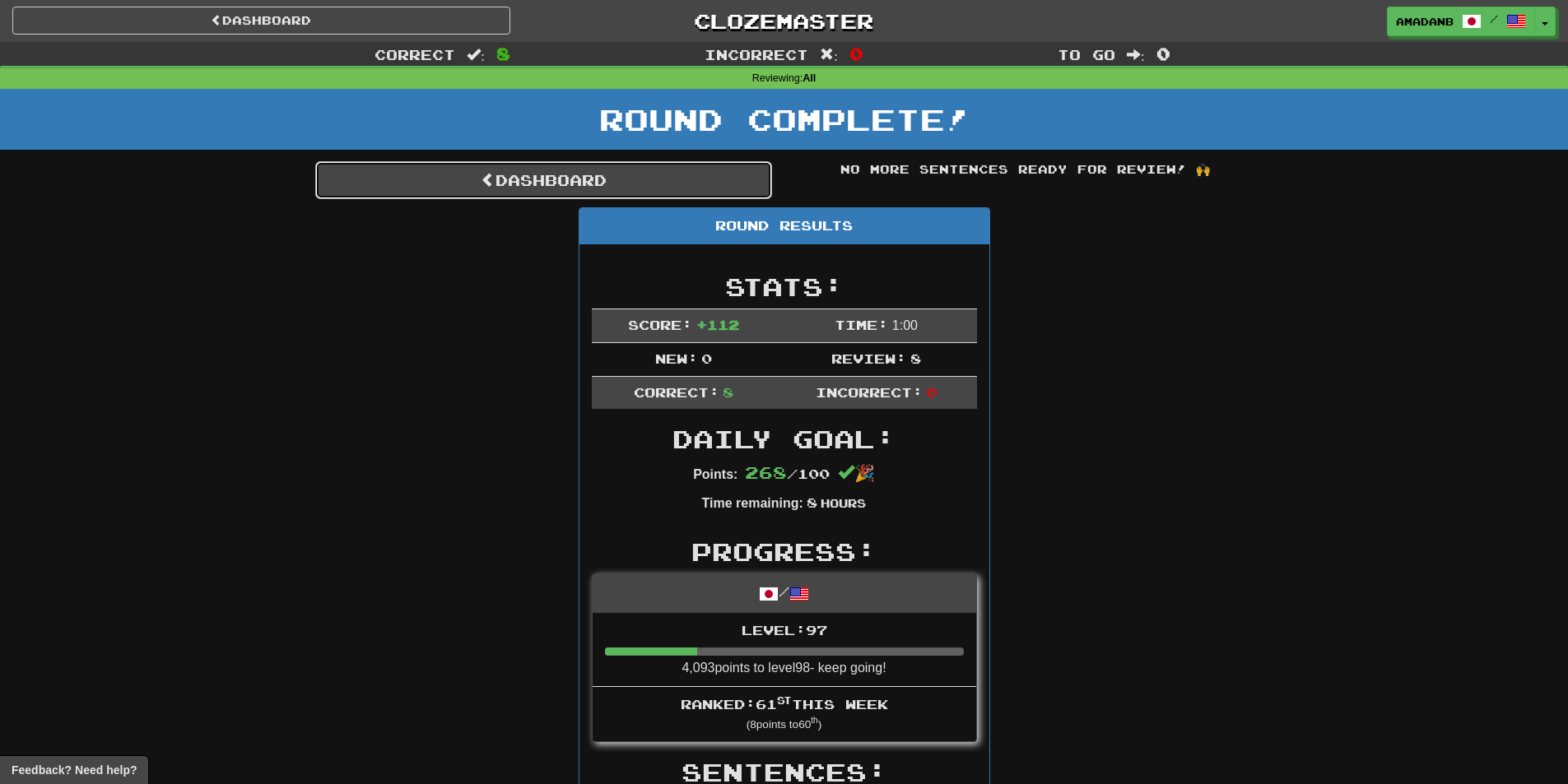
click at [573, 182] on link "Dashboard" at bounding box center [543, 180] width 457 height 38
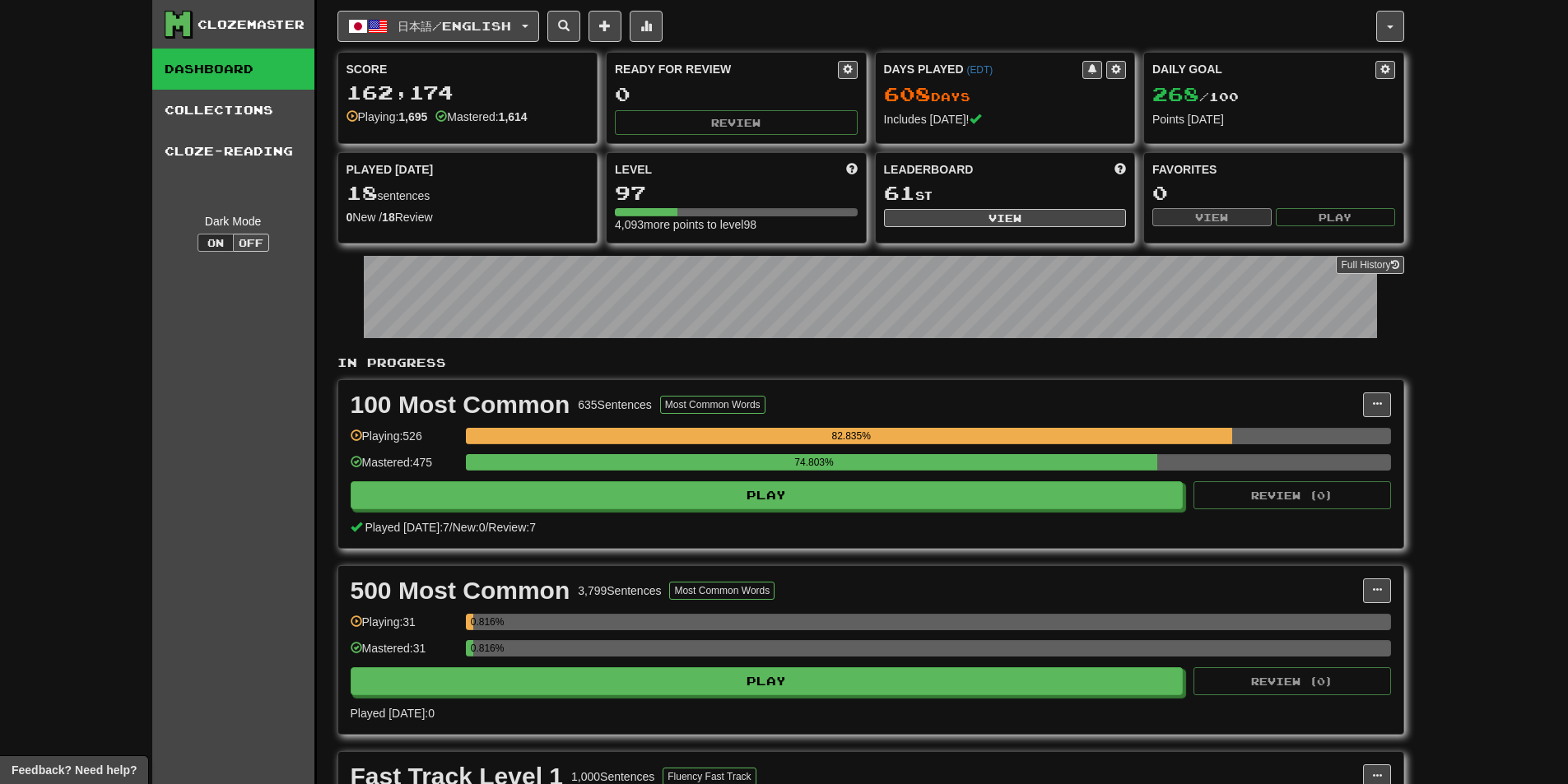
click at [496, 34] on button "日本語 / English" at bounding box center [438, 26] width 202 height 32
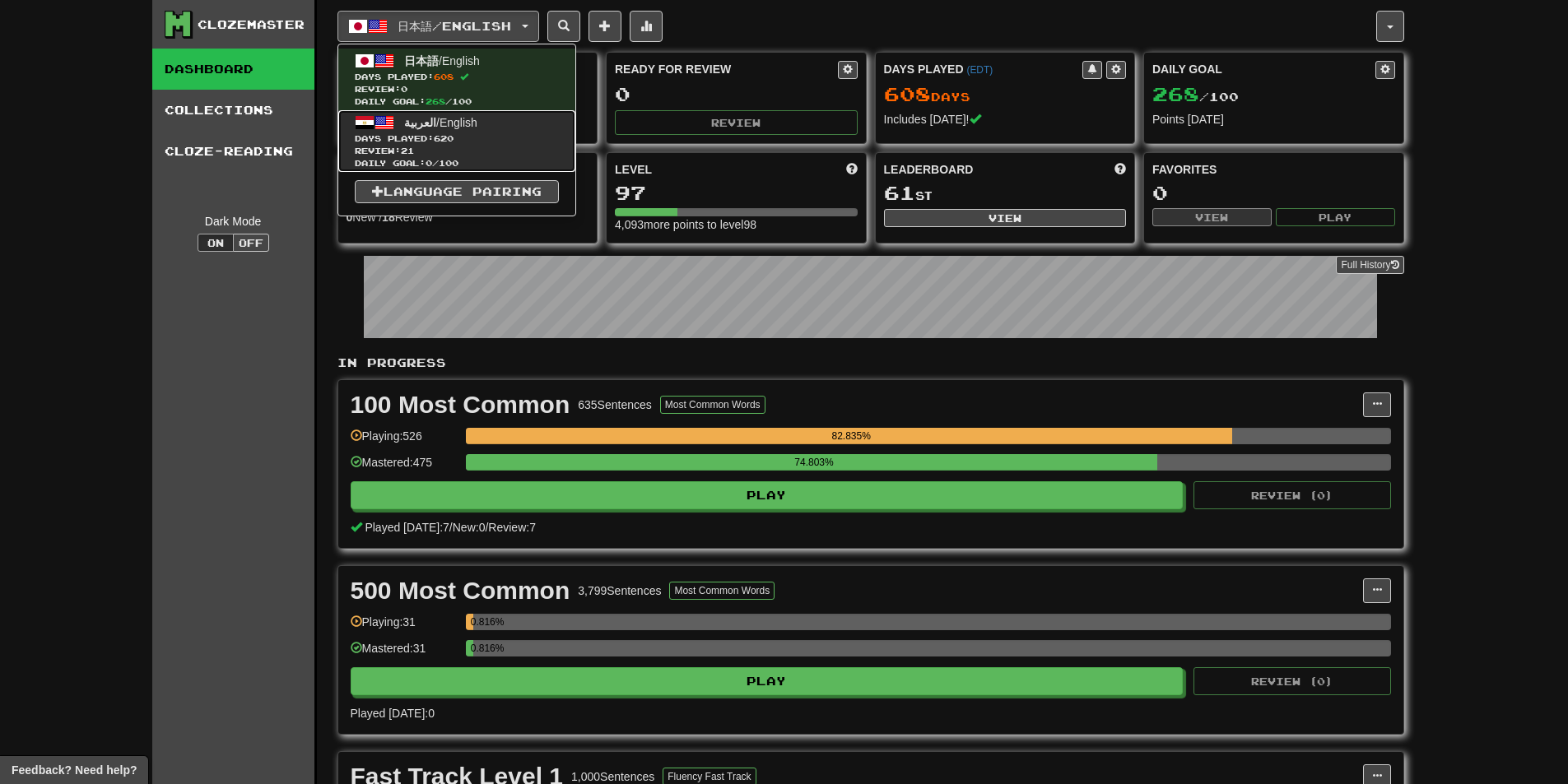
click at [479, 117] on link "العربية / English Days Played: 620 Review: 21 Daily Goal: 0 / 100" at bounding box center [456, 141] width 237 height 61
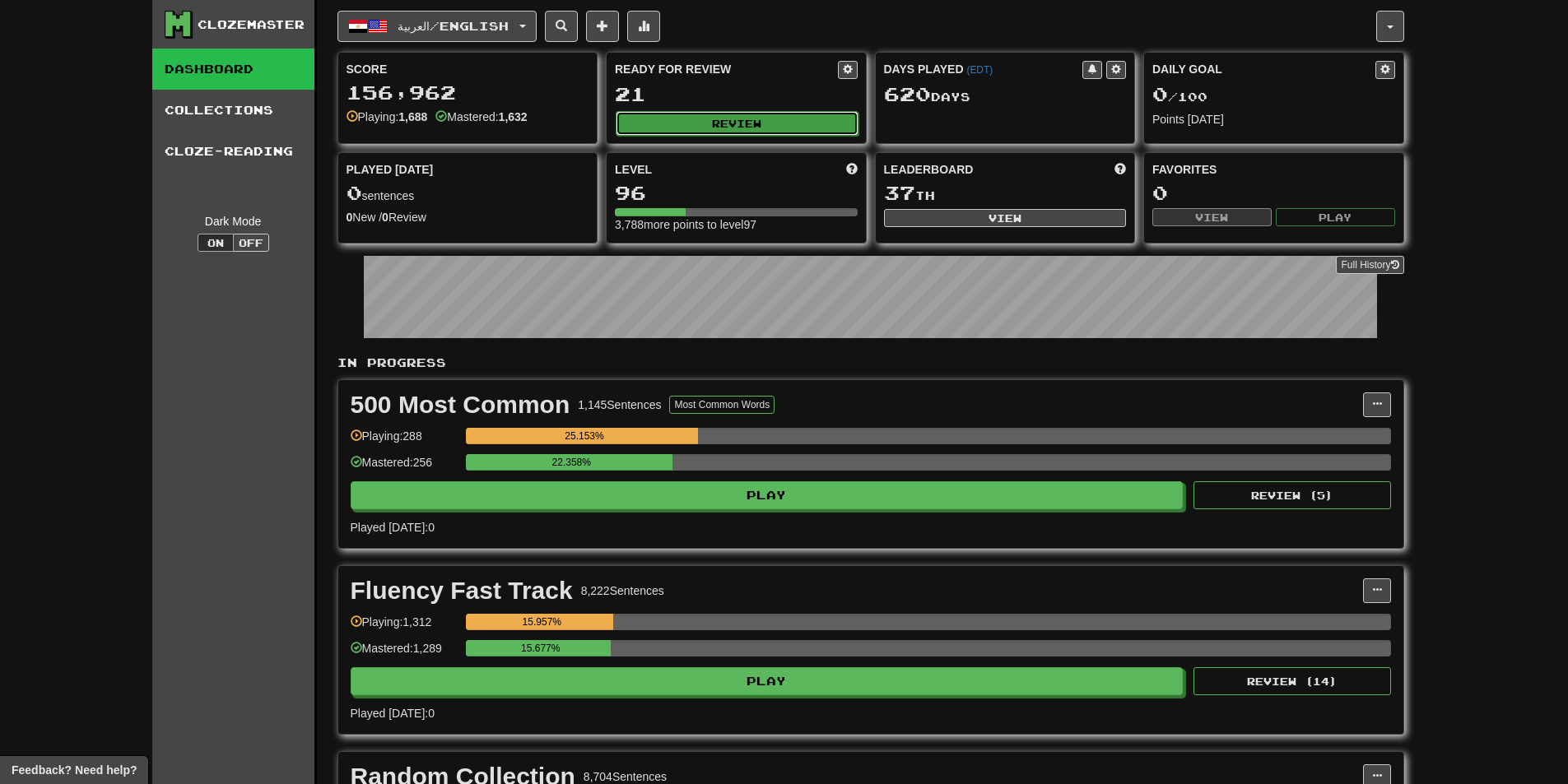
click at [631, 120] on button "Review" at bounding box center [737, 123] width 243 height 25
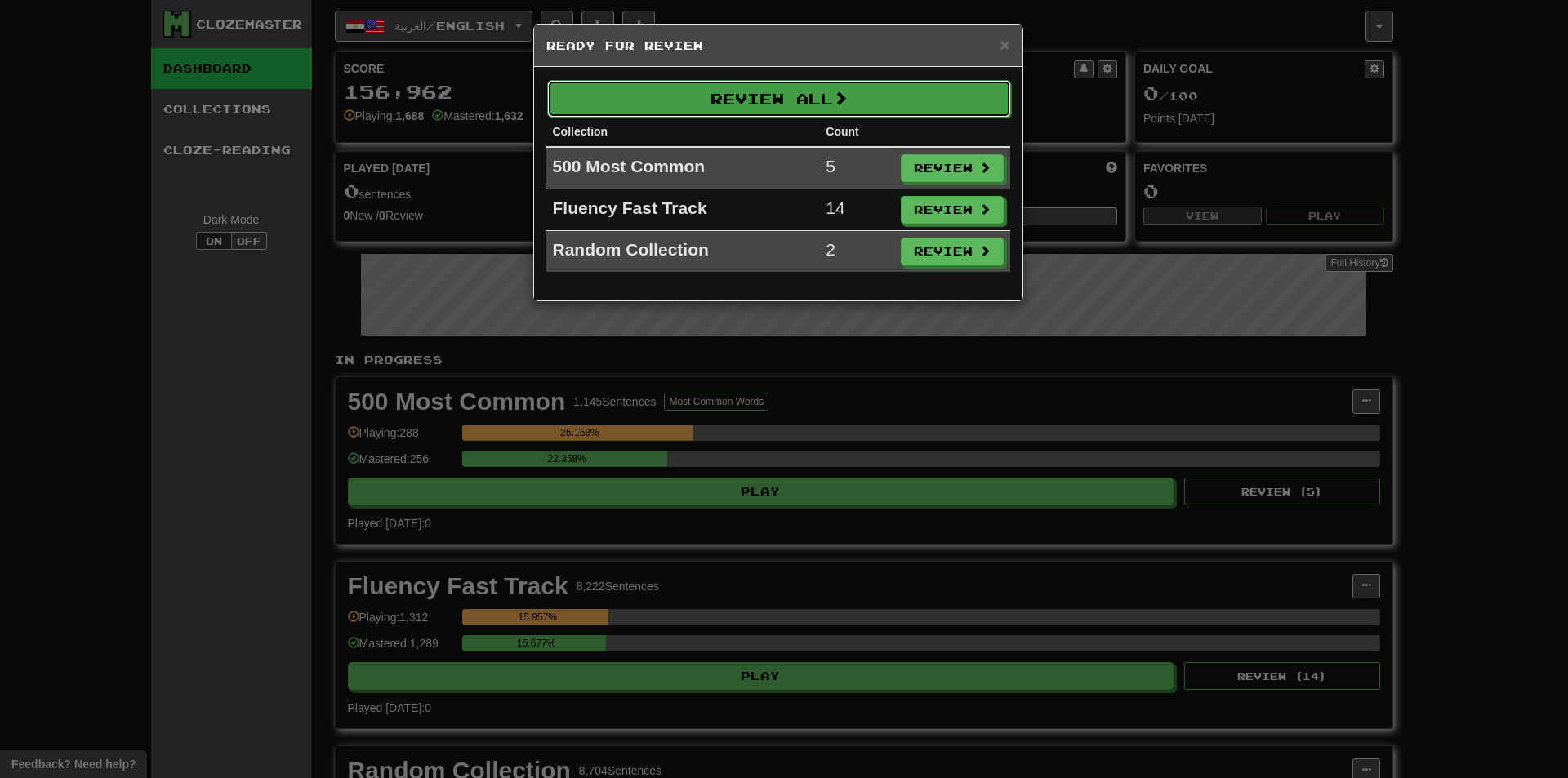
click at [650, 109] on button "Review All" at bounding box center [778, 98] width 464 height 37
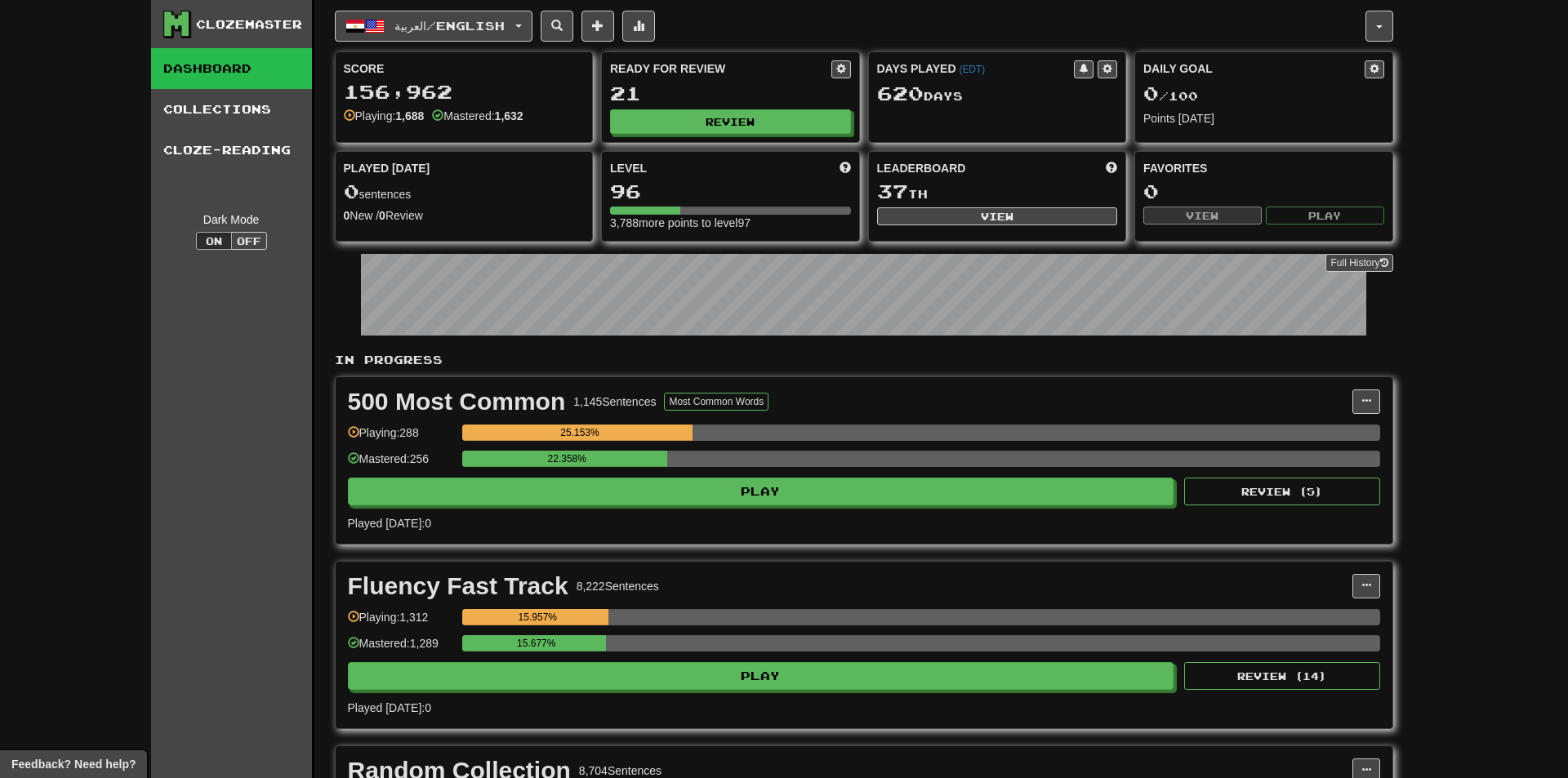
select select "**"
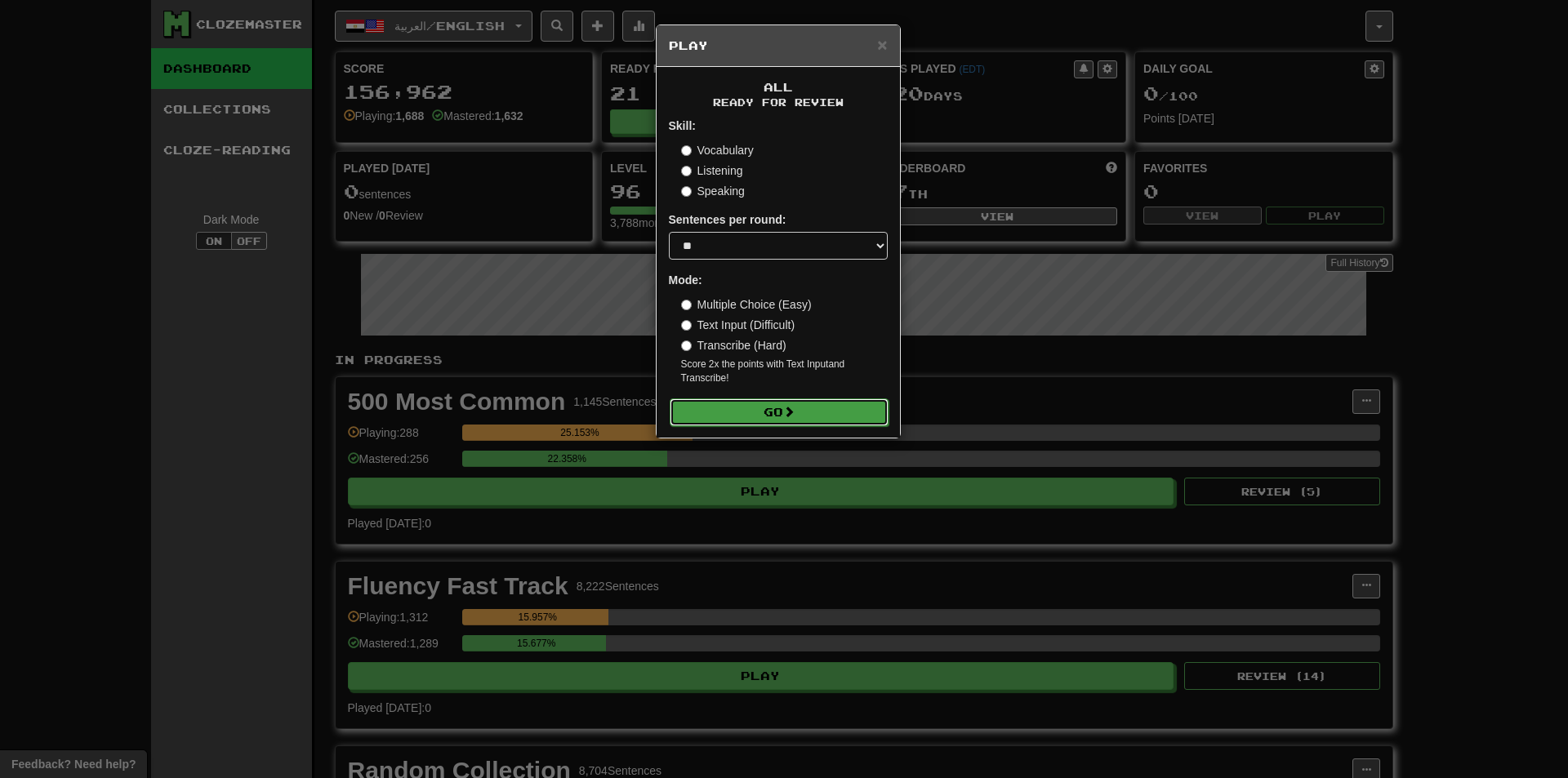
click at [708, 405] on button "Go" at bounding box center [779, 412] width 219 height 28
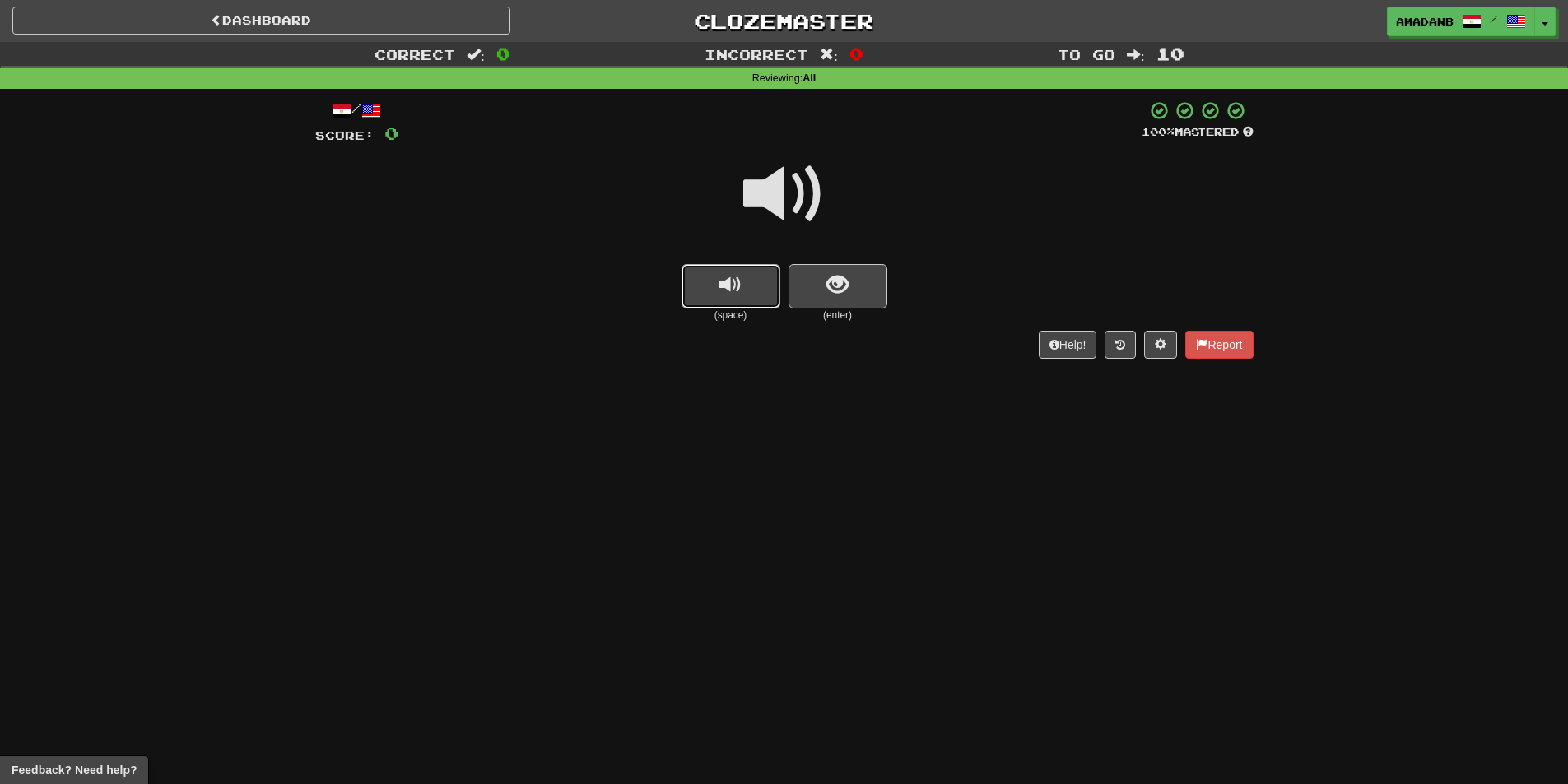
click at [771, 278] on button "replay audio" at bounding box center [731, 286] width 99 height 44
click at [839, 282] on span "show sentence" at bounding box center [837, 285] width 22 height 22
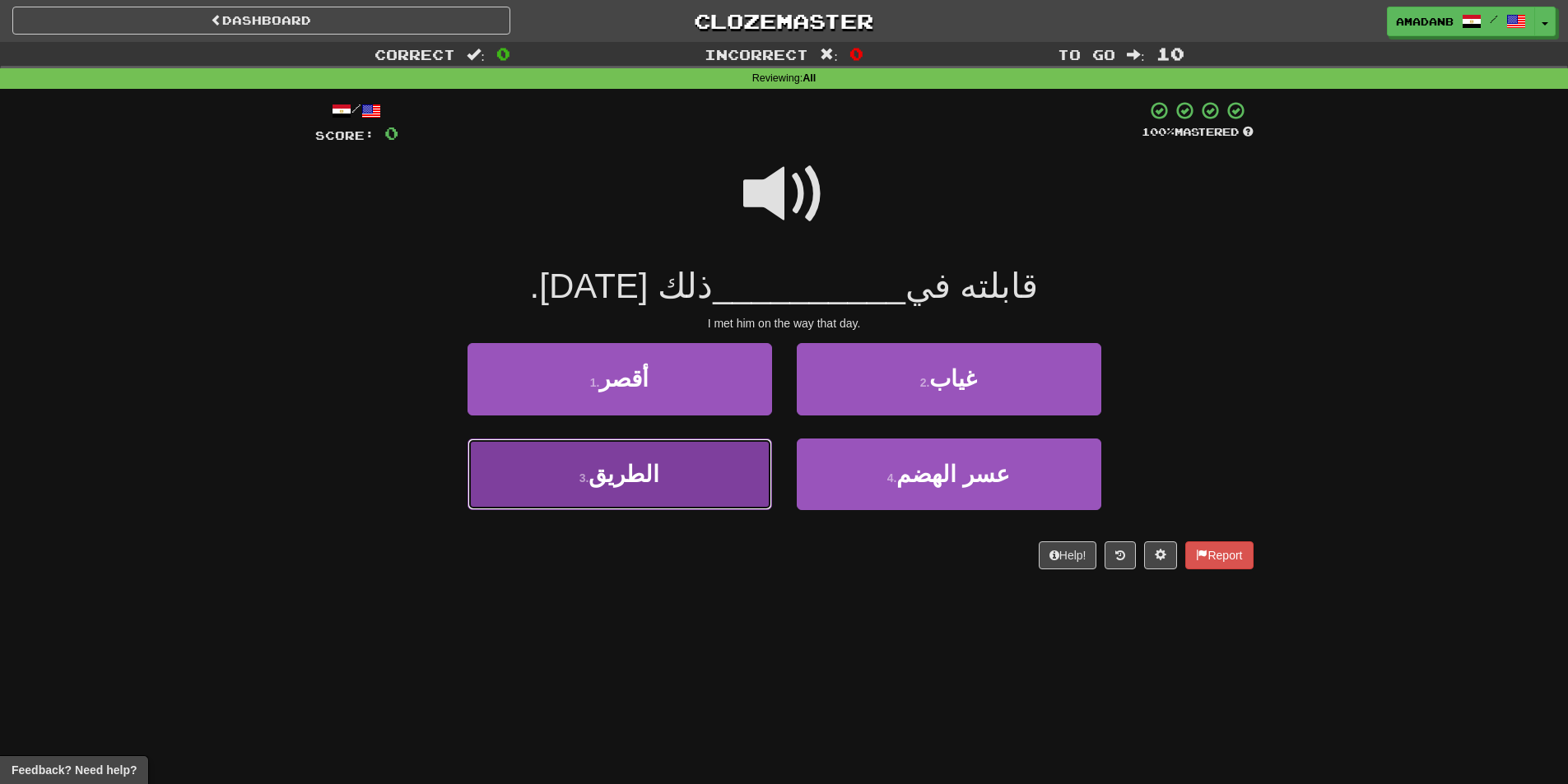
click at [678, 465] on button "3 . الطريق" at bounding box center [620, 474] width 304 height 72
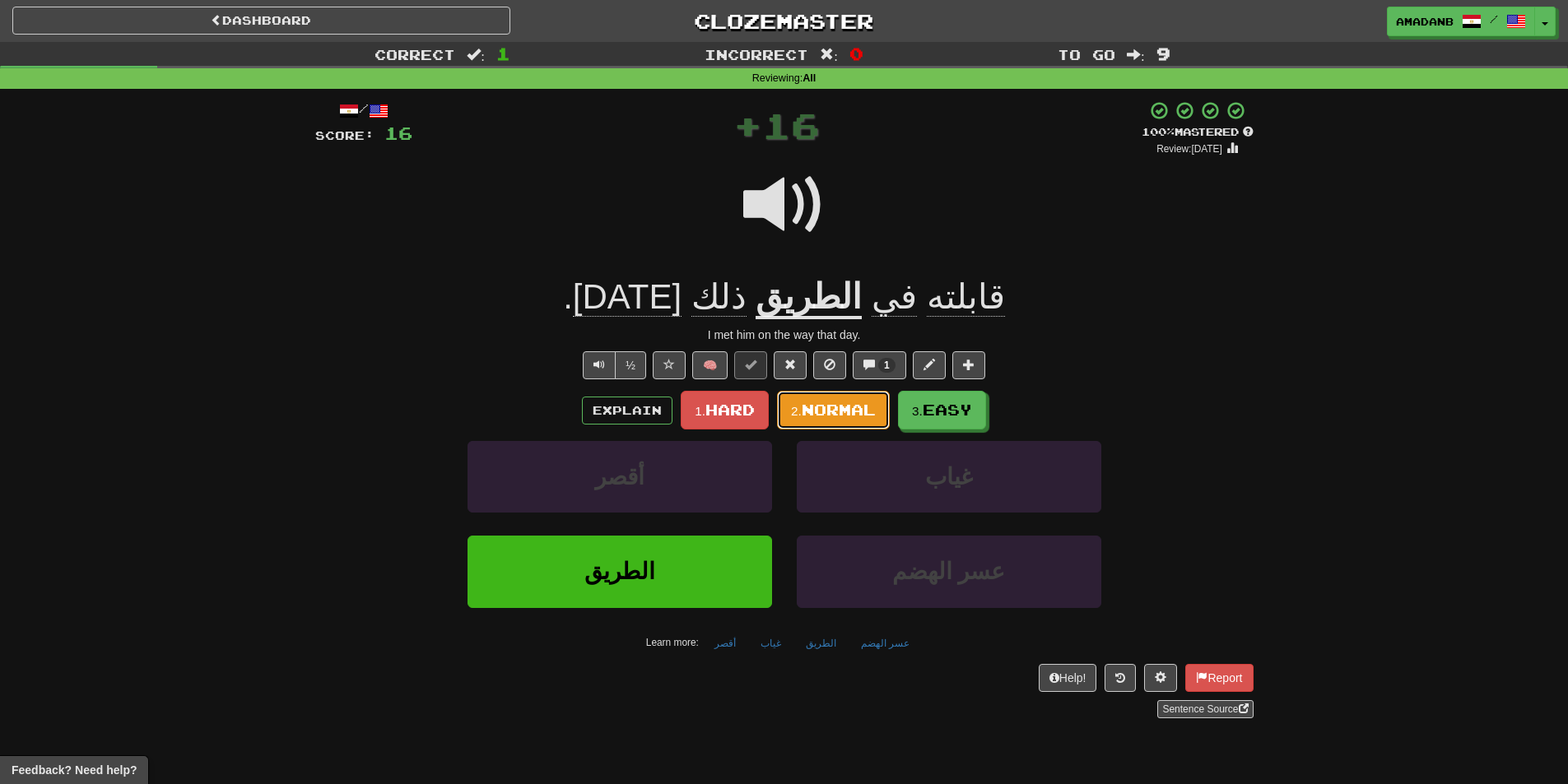
click at [853, 410] on span "Normal" at bounding box center [838, 409] width 74 height 18
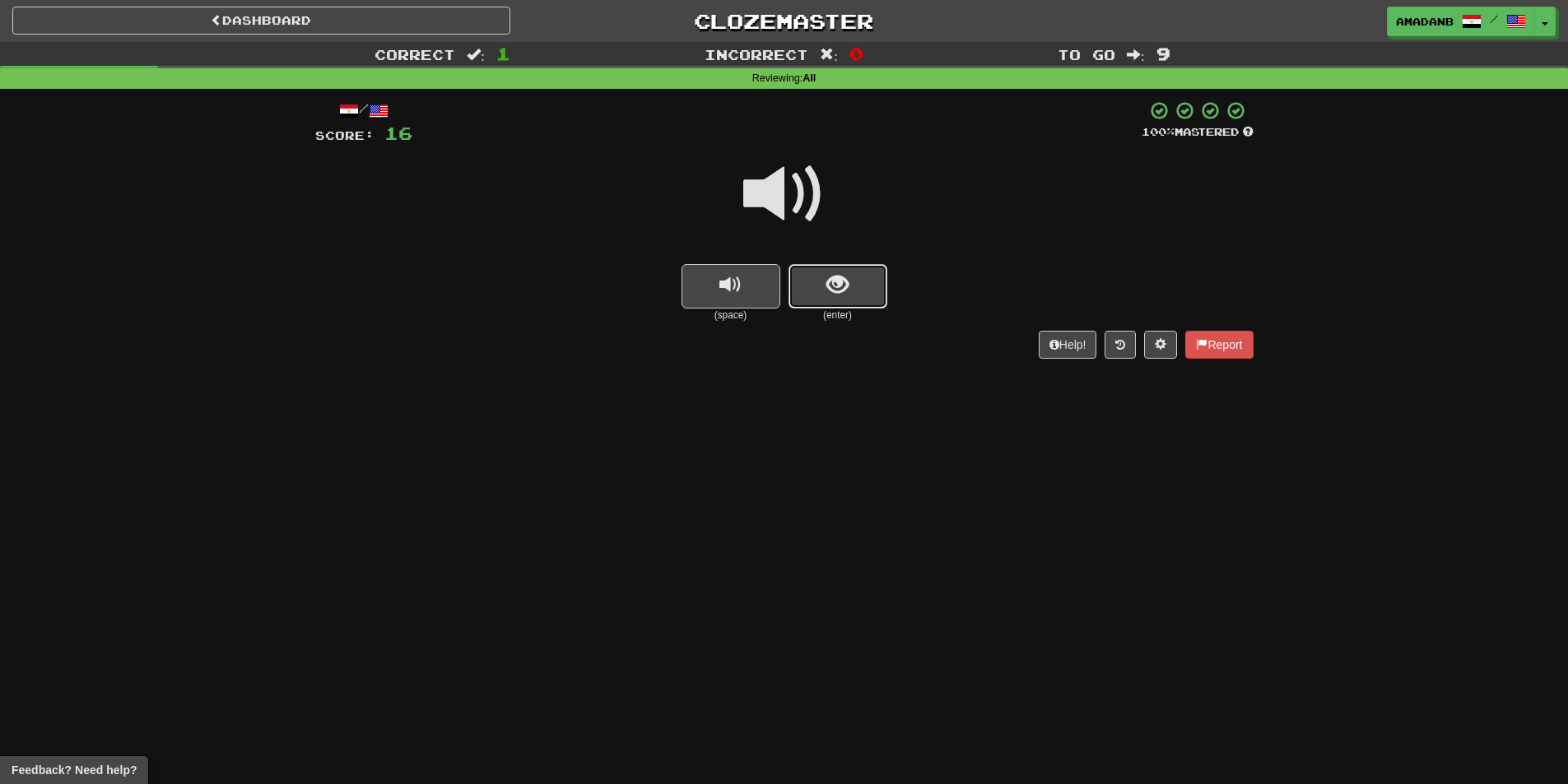
click at [842, 295] on span "show sentence" at bounding box center [837, 285] width 22 height 22
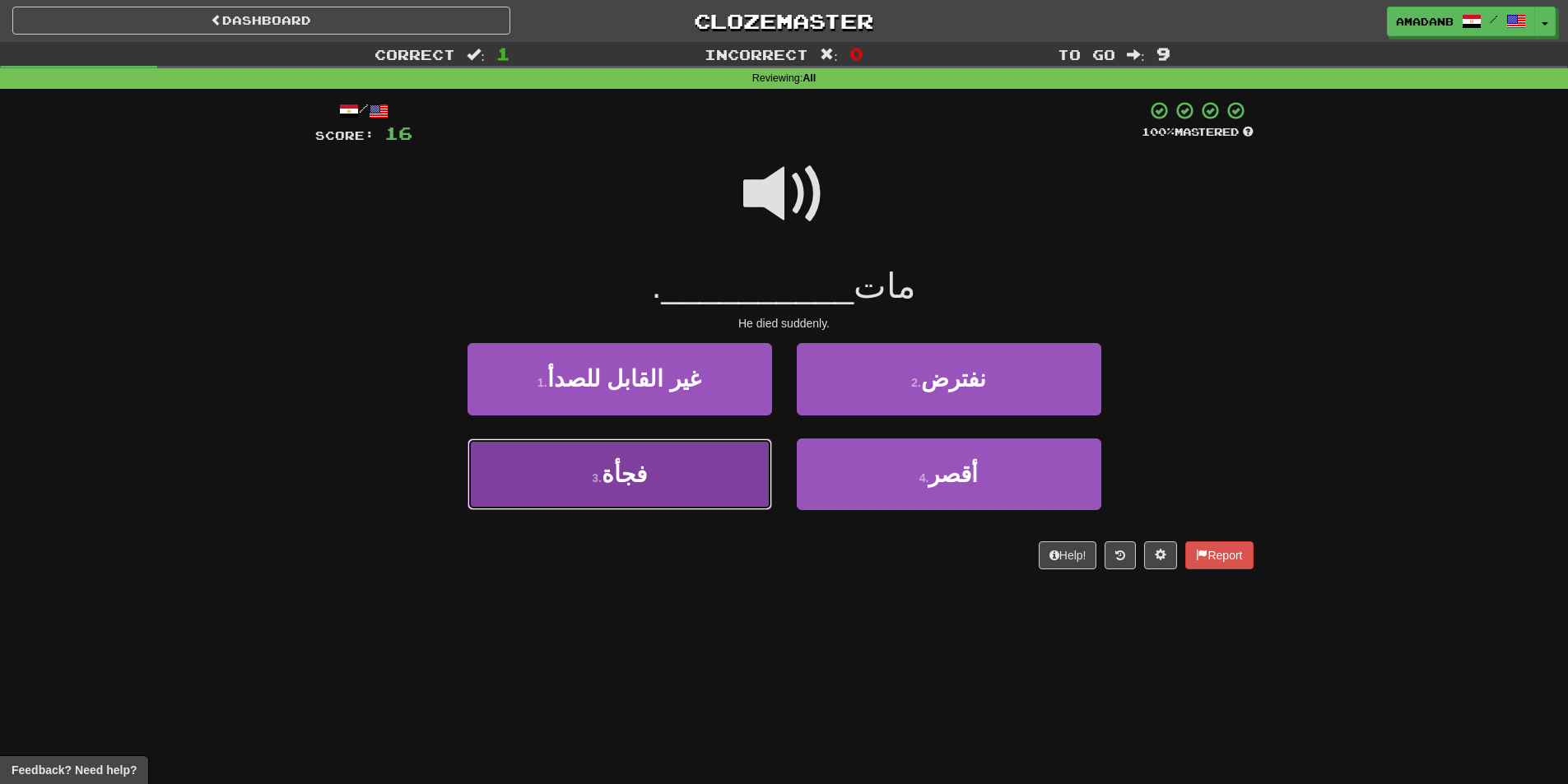
click at [708, 459] on button "3 . فجأة" at bounding box center [620, 474] width 304 height 72
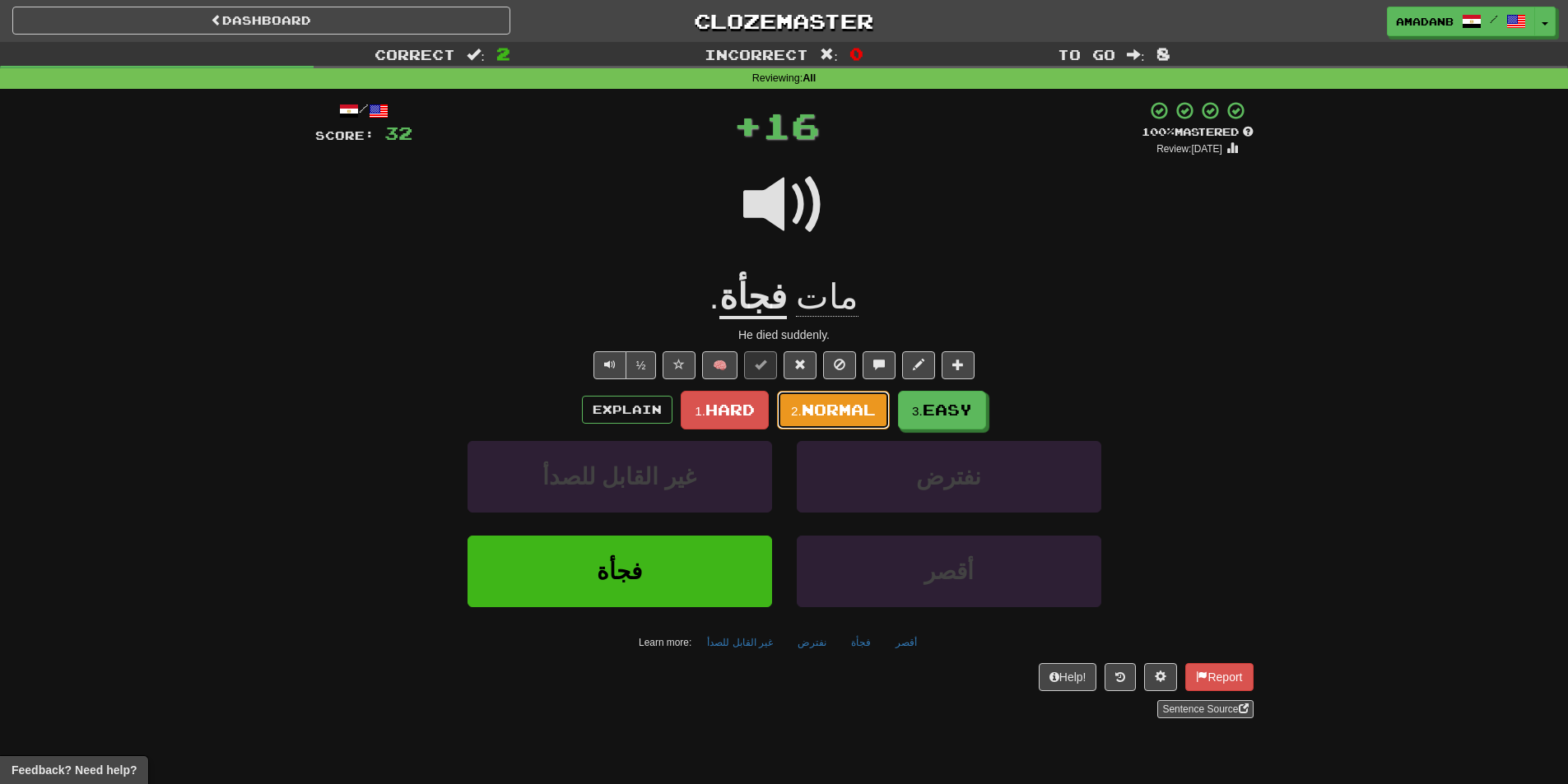
click at [859, 411] on span "Normal" at bounding box center [838, 409] width 74 height 18
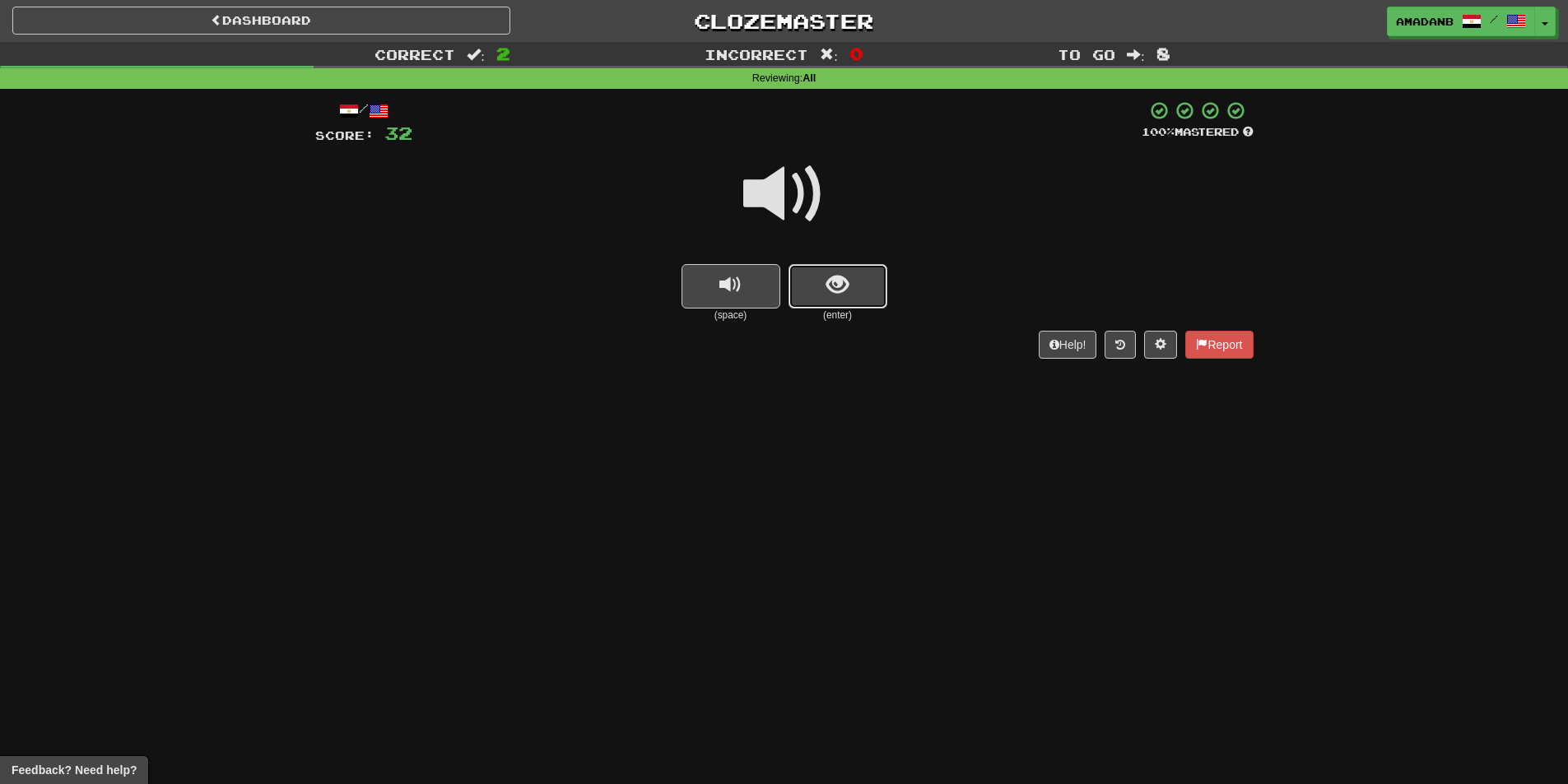
click at [835, 299] on button "show sentence" at bounding box center [838, 286] width 99 height 44
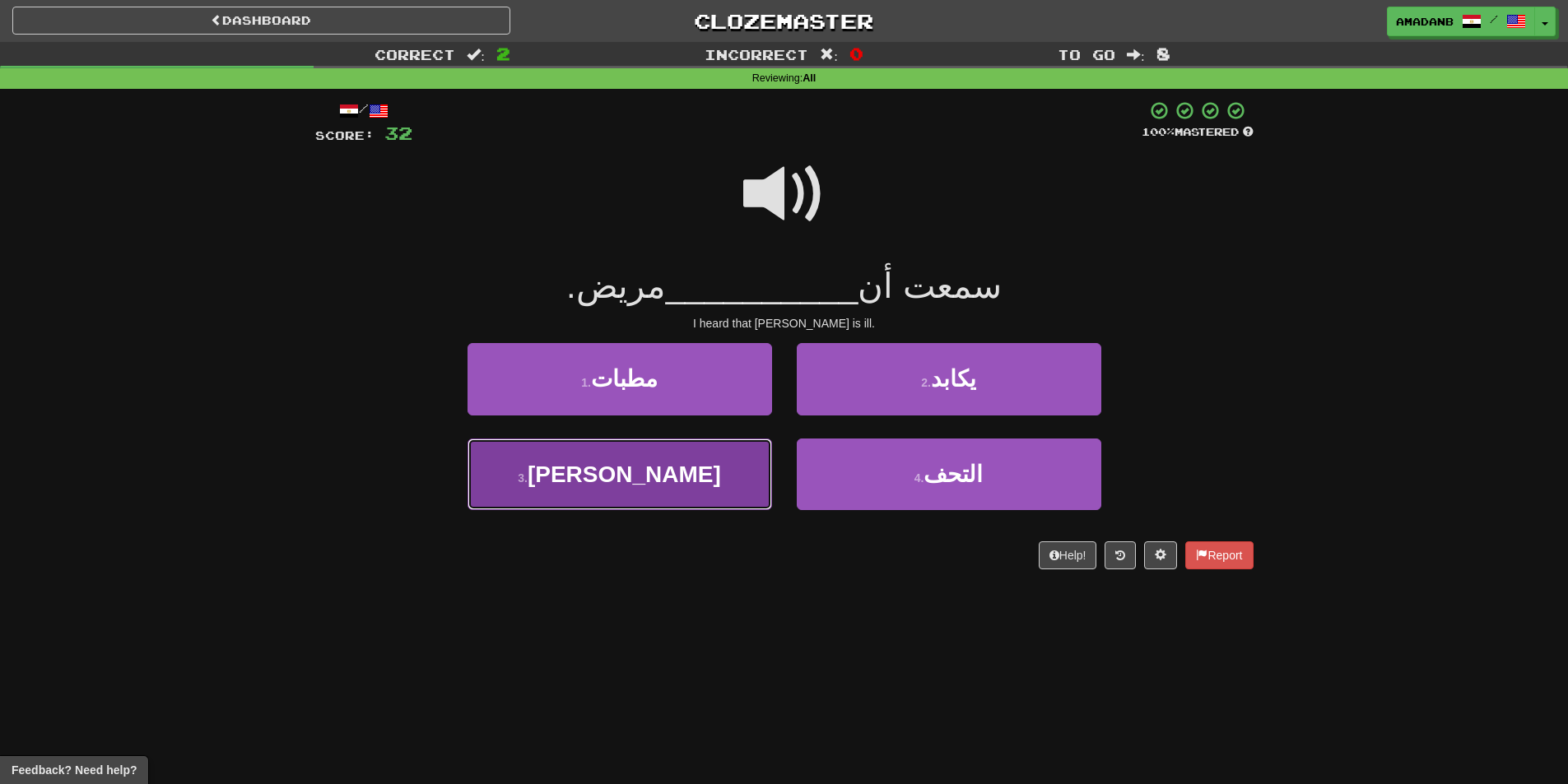
click at [709, 476] on button "3 . روبرت" at bounding box center [620, 474] width 304 height 72
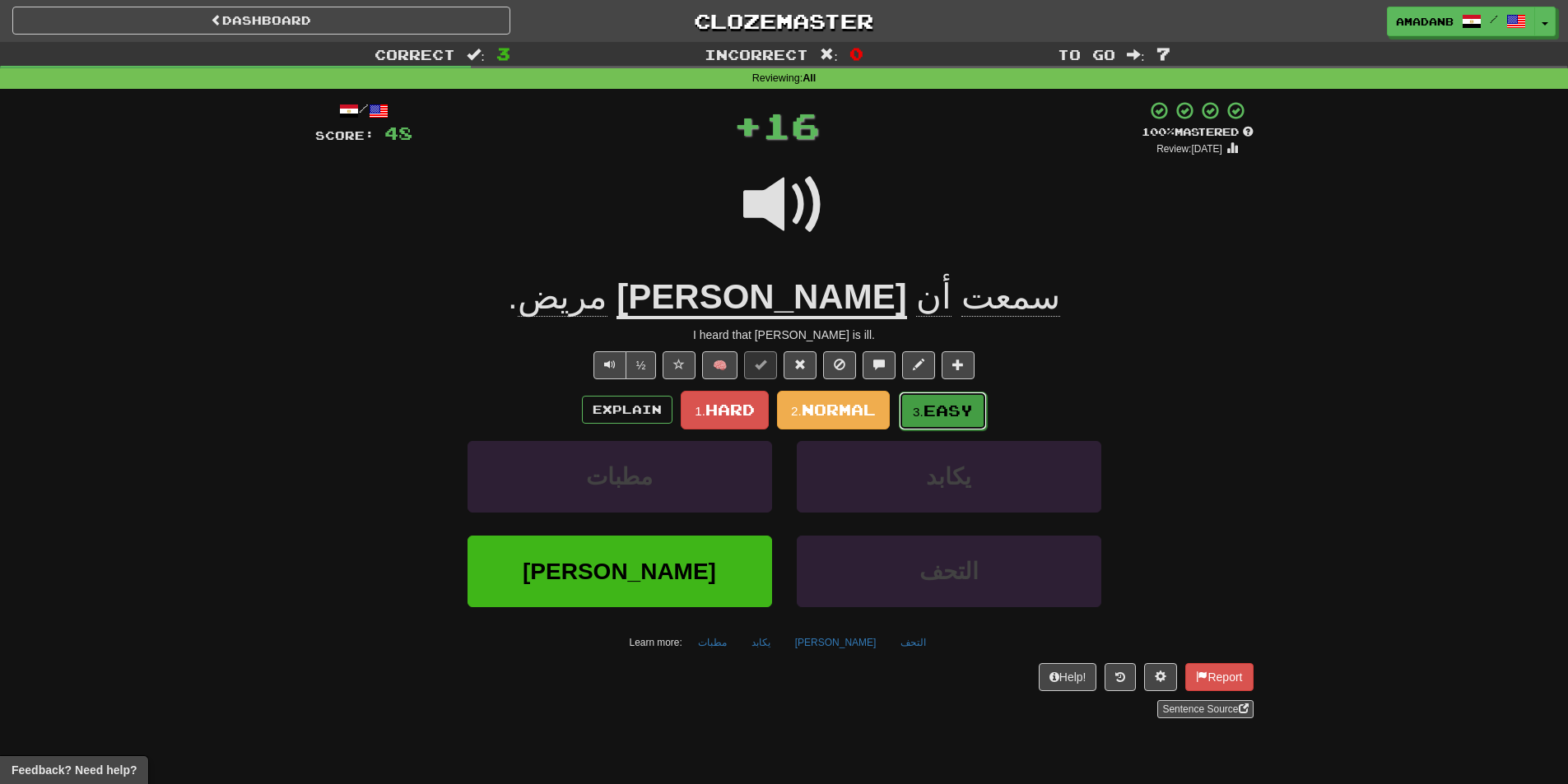
click at [937, 419] on button "3. Easy" at bounding box center [943, 410] width 88 height 38
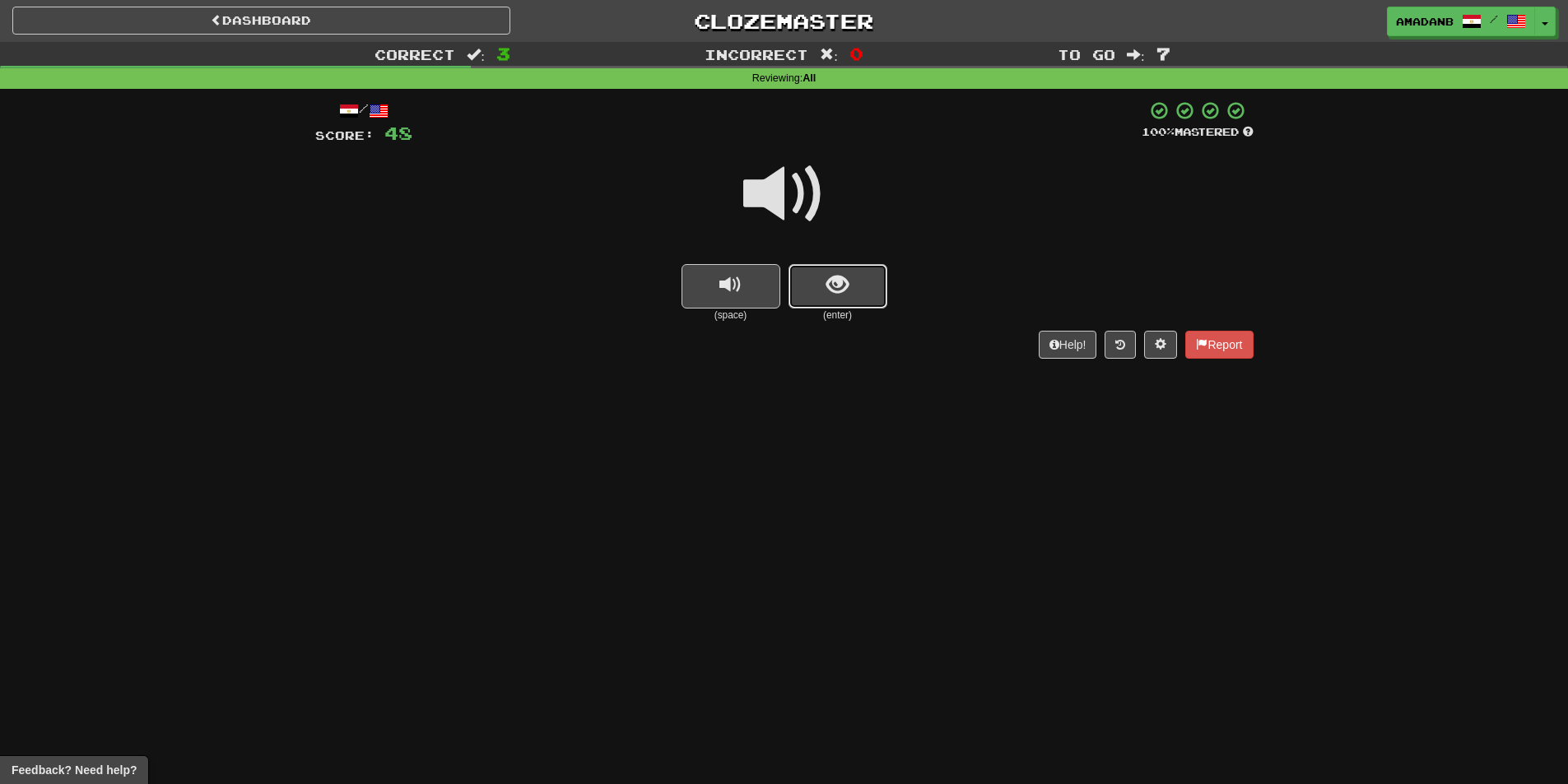
click at [844, 296] on span "show sentence" at bounding box center [837, 285] width 22 height 22
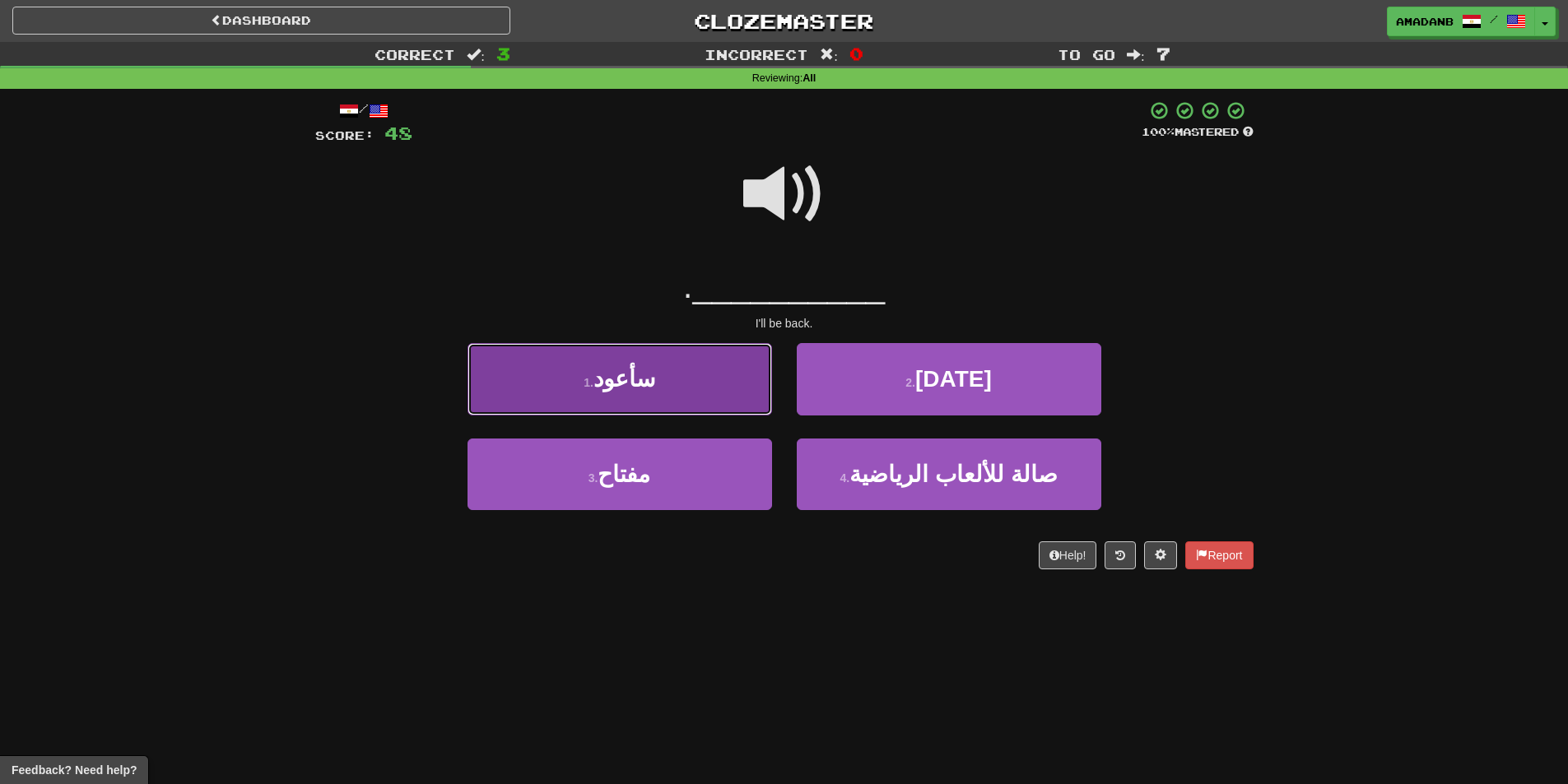
click at [714, 381] on button "1 . سأعود" at bounding box center [620, 379] width 304 height 72
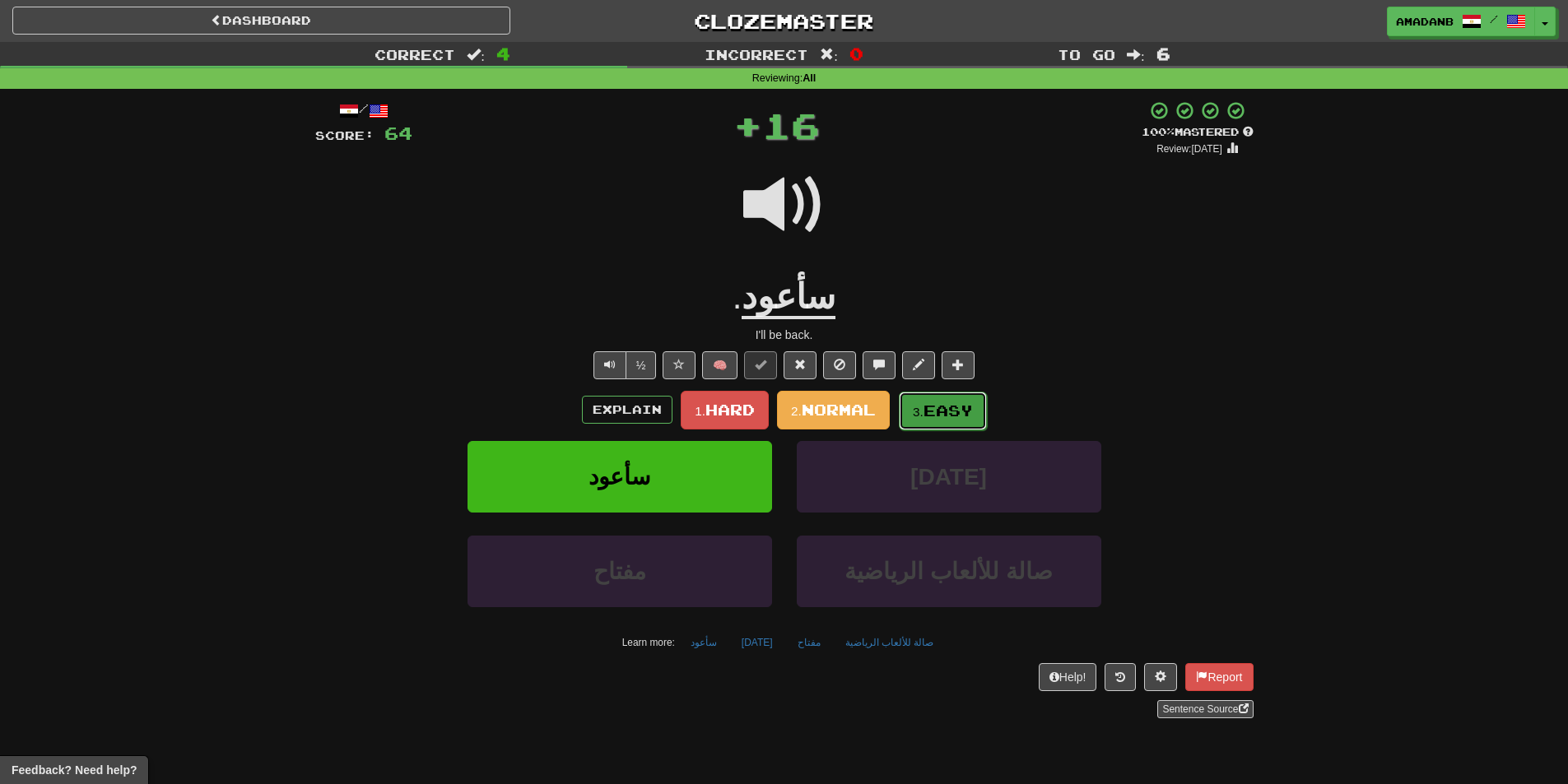
click at [933, 413] on span "Easy" at bounding box center [948, 410] width 50 height 18
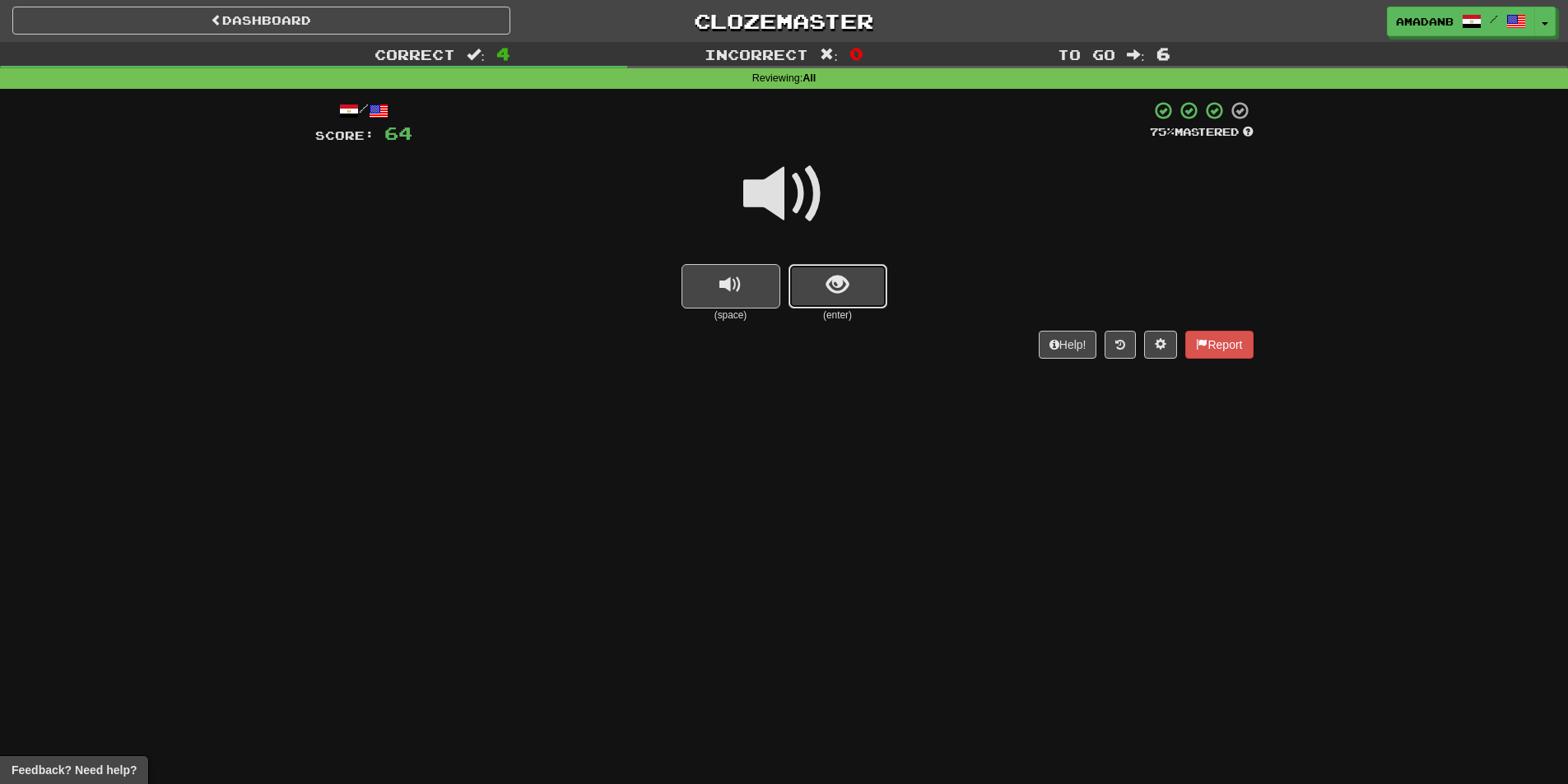
click at [831, 293] on span "show sentence" at bounding box center [837, 285] width 22 height 22
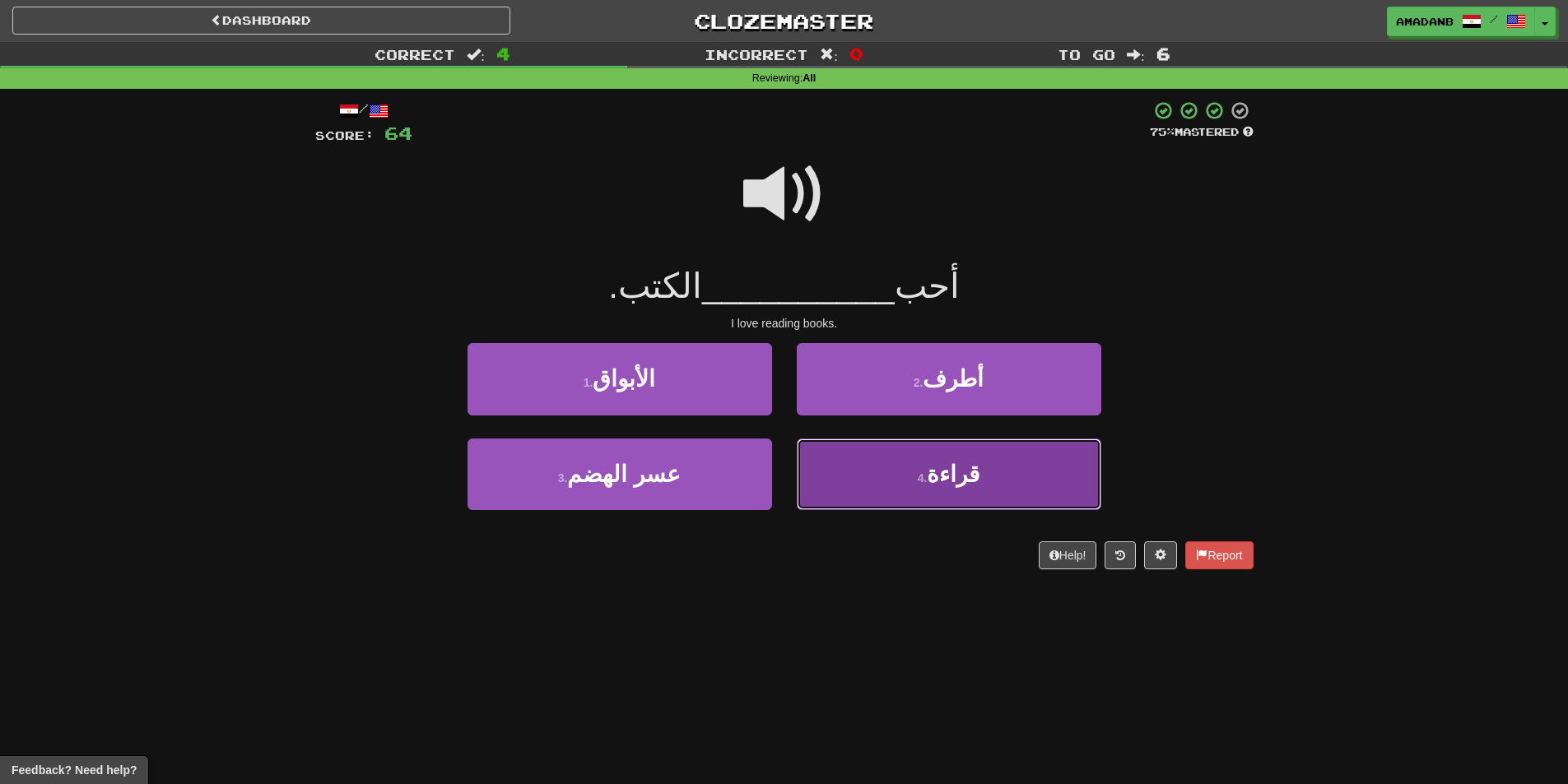
click at [883, 469] on button "4 . قراءة" at bounding box center [948, 474] width 304 height 72
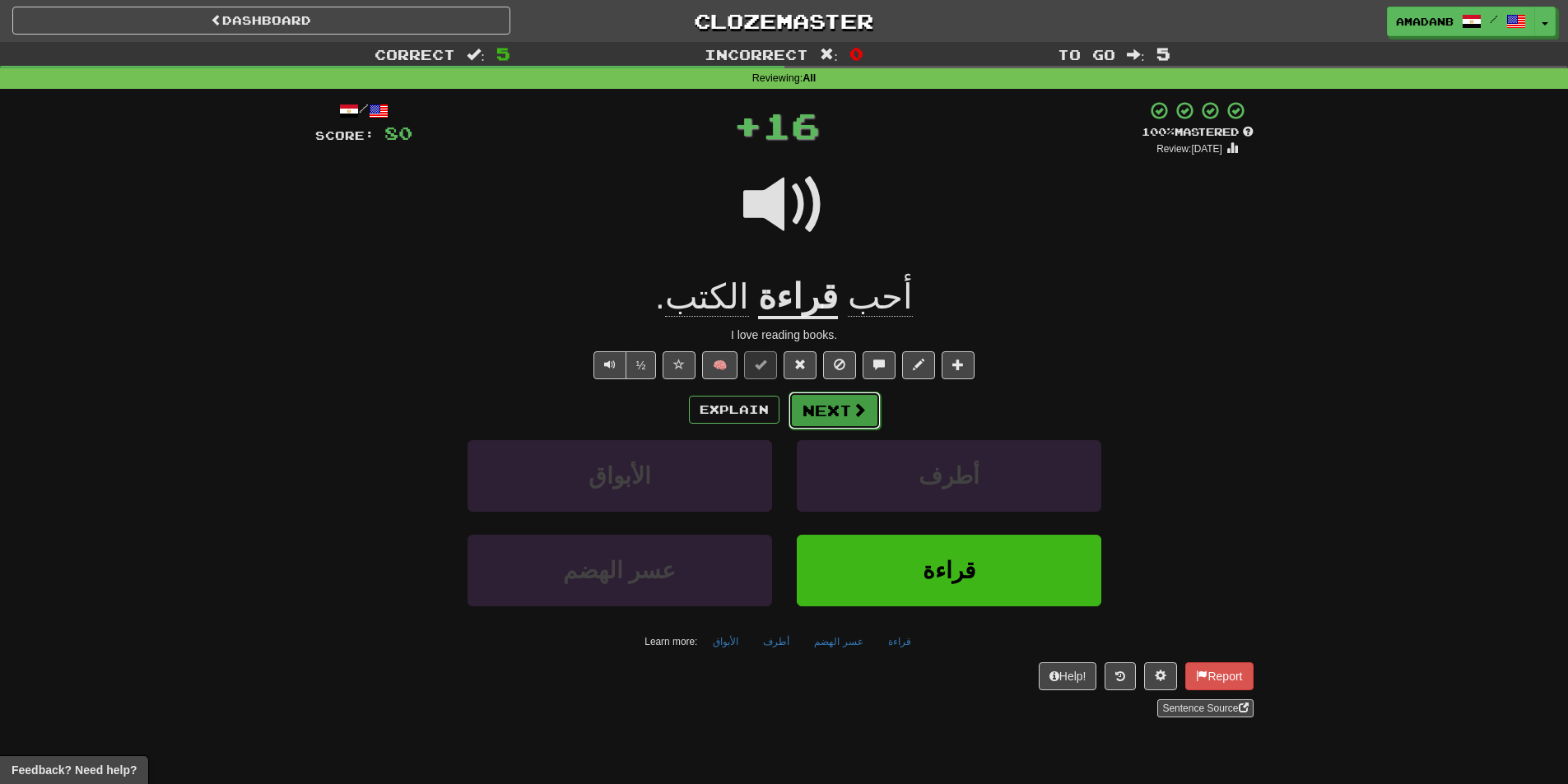
click at [829, 413] on button "Next" at bounding box center [835, 410] width 92 height 38
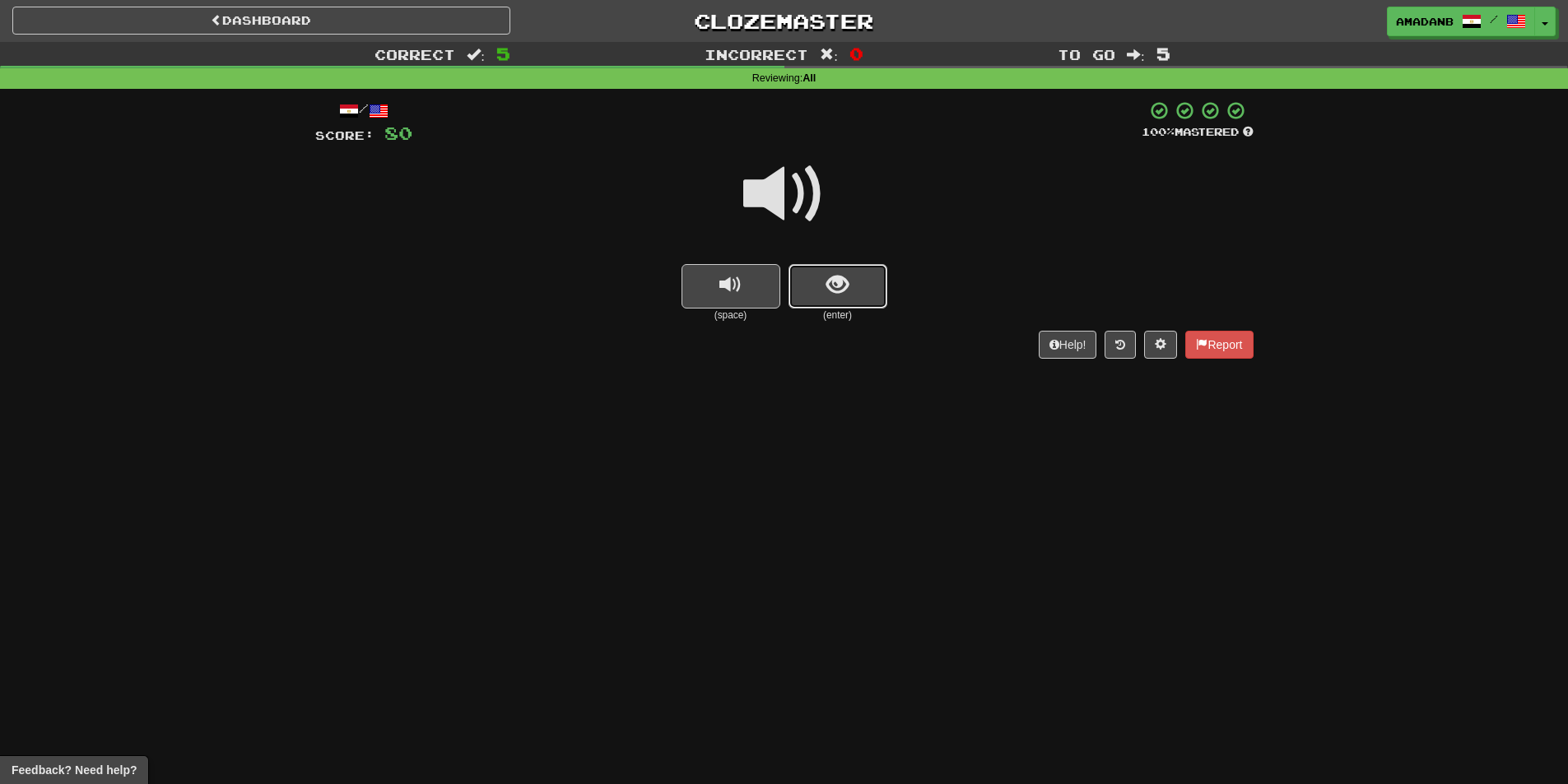
click at [831, 289] on span "show sentence" at bounding box center [837, 285] width 22 height 22
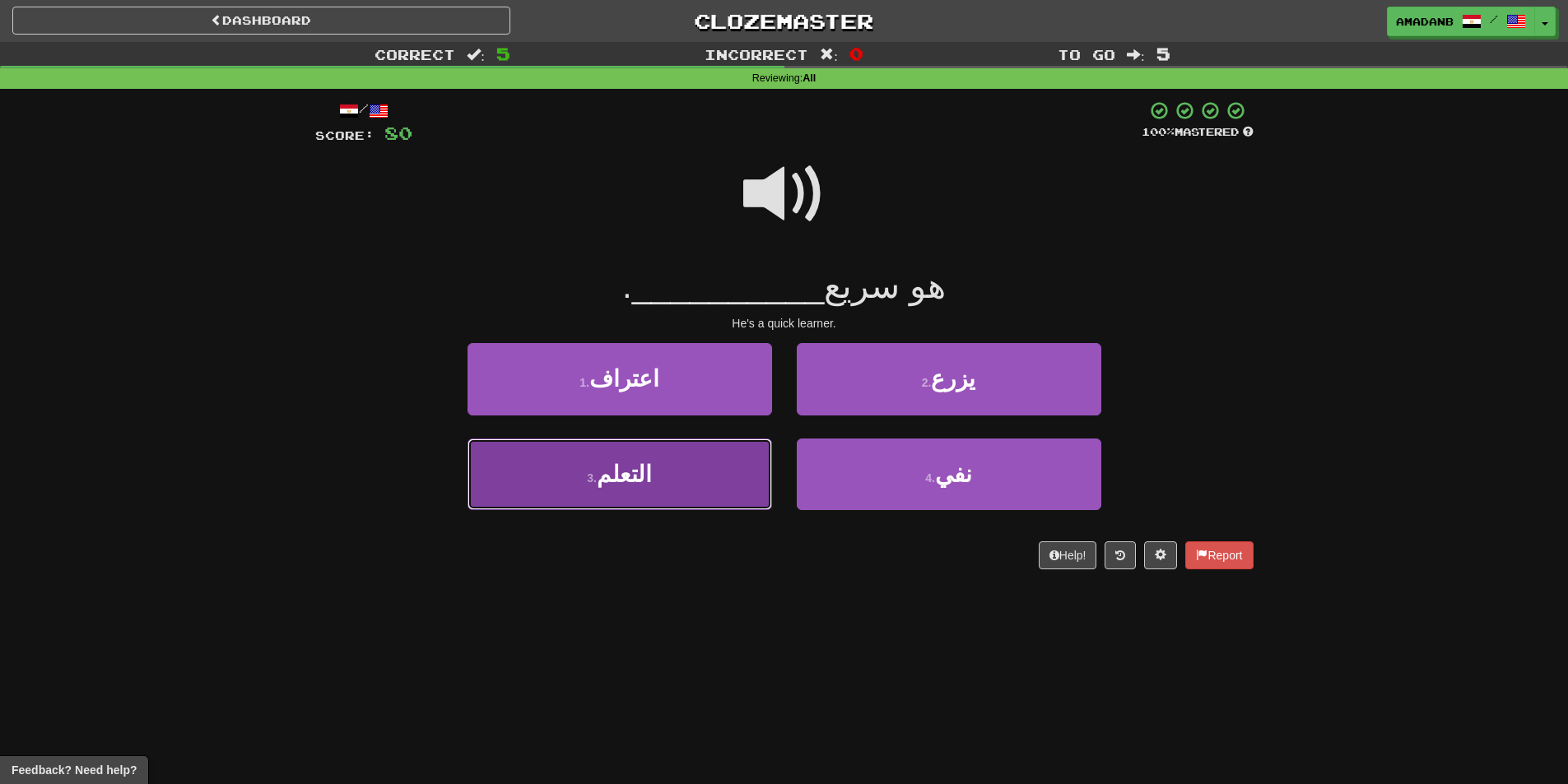
click at [710, 456] on button "3 . التعلم" at bounding box center [620, 474] width 304 height 72
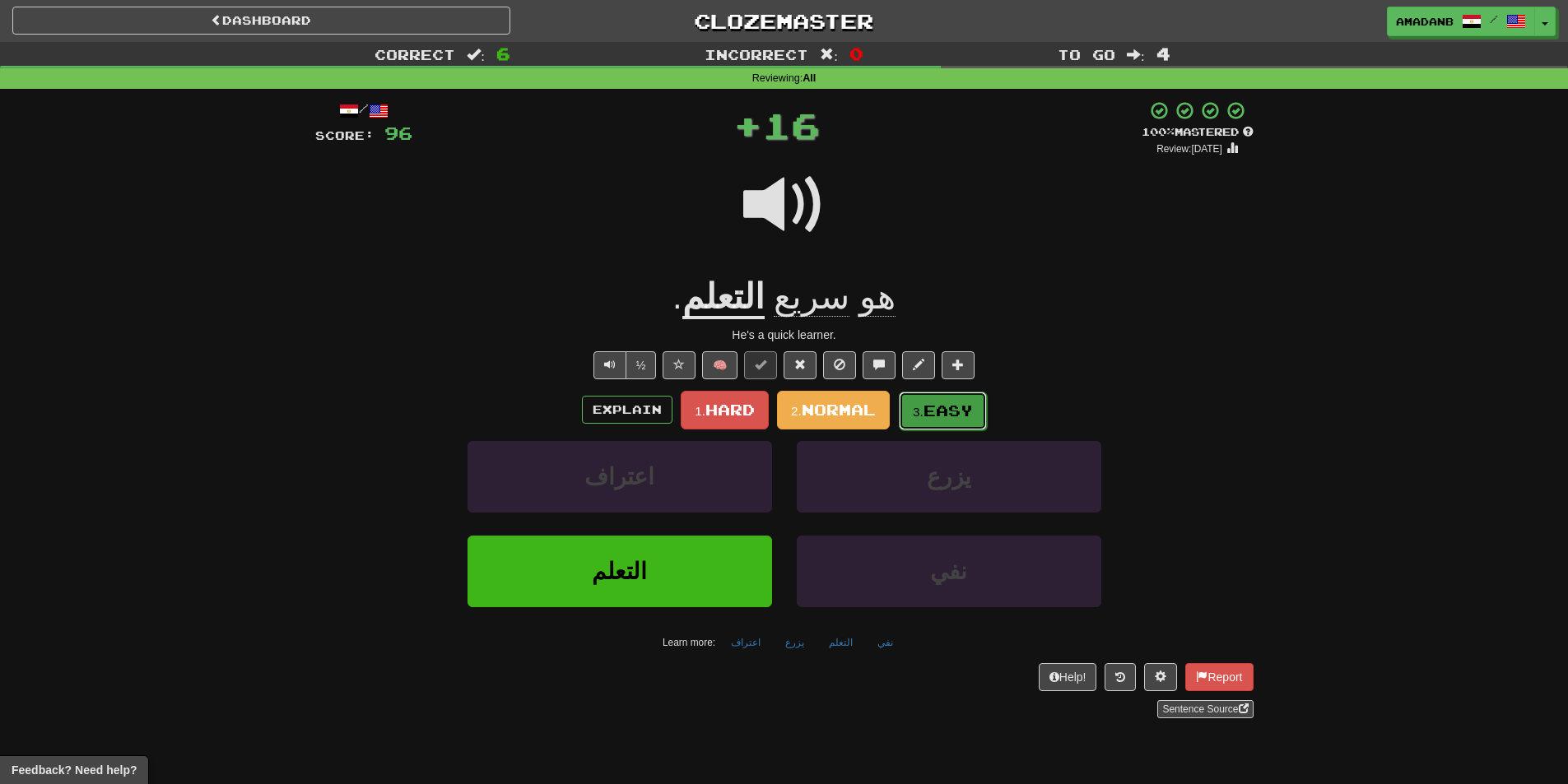
click at [931, 406] on span "Easy" at bounding box center [948, 410] width 50 height 18
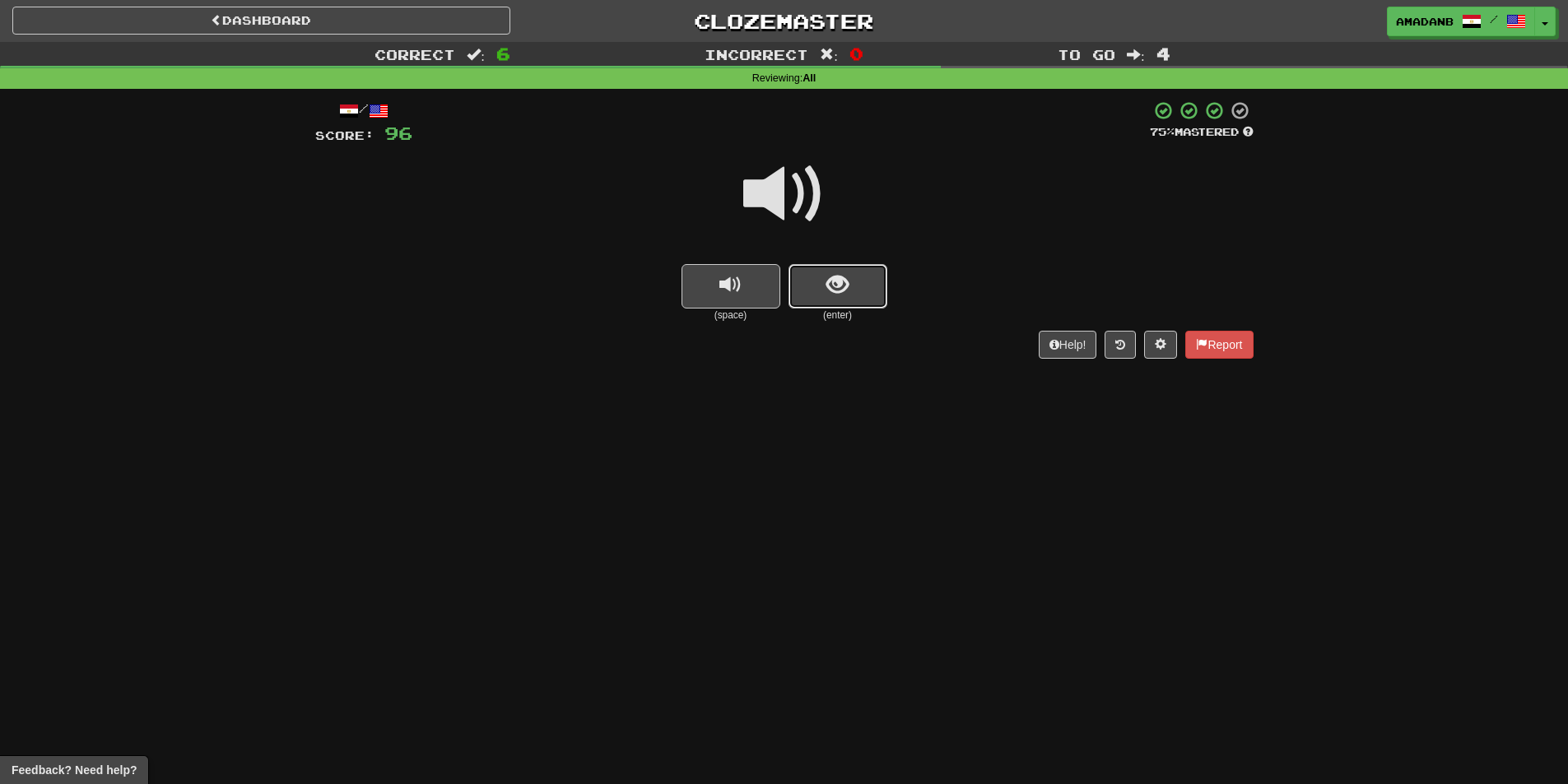
click at [820, 301] on button "show sentence" at bounding box center [838, 286] width 99 height 44
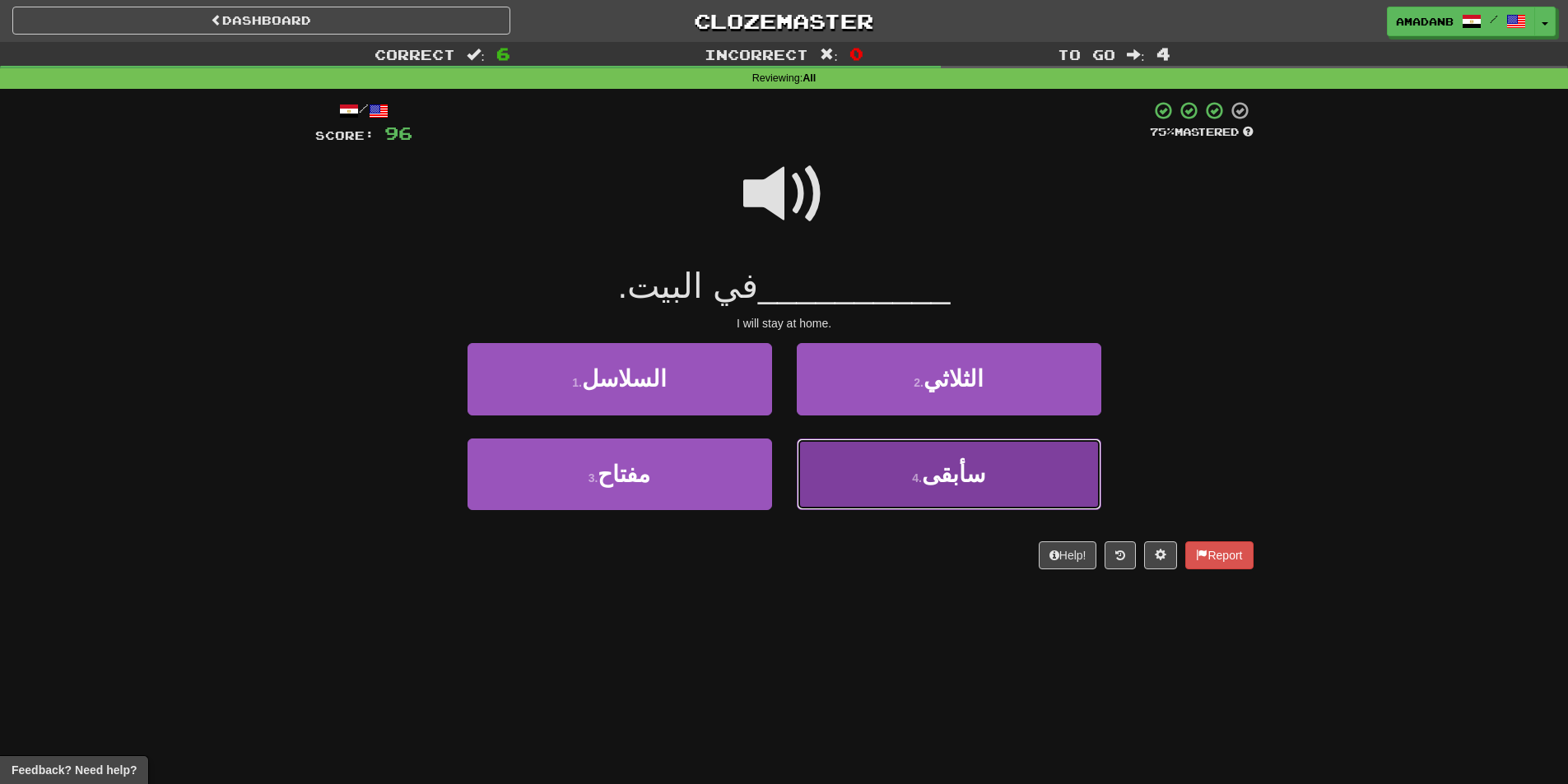
click at [889, 471] on button "4 . سأبقى" at bounding box center [948, 474] width 304 height 72
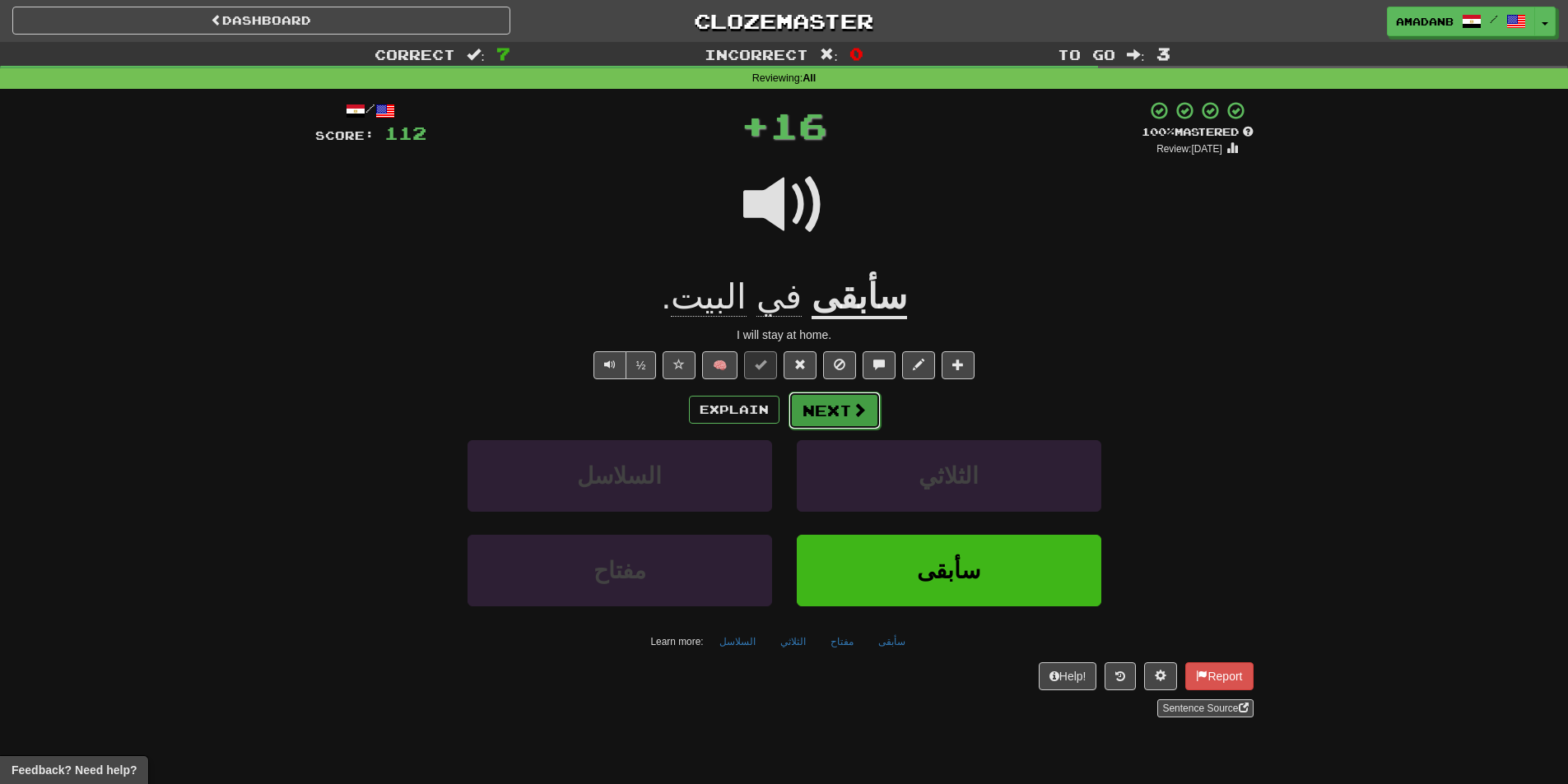
click at [822, 411] on button "Next" at bounding box center [835, 410] width 92 height 38
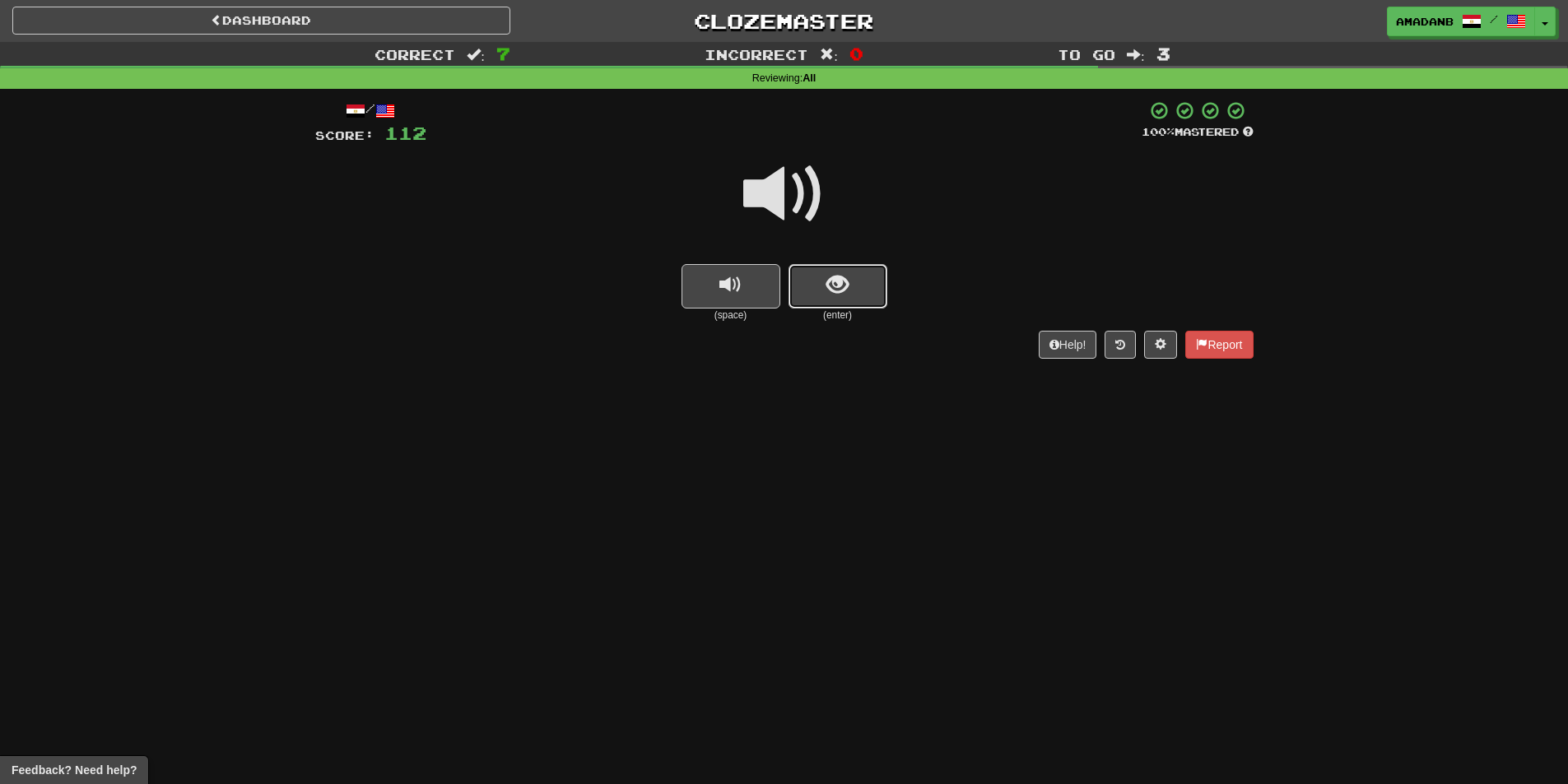
click at [815, 289] on button "show sentence" at bounding box center [838, 286] width 99 height 44
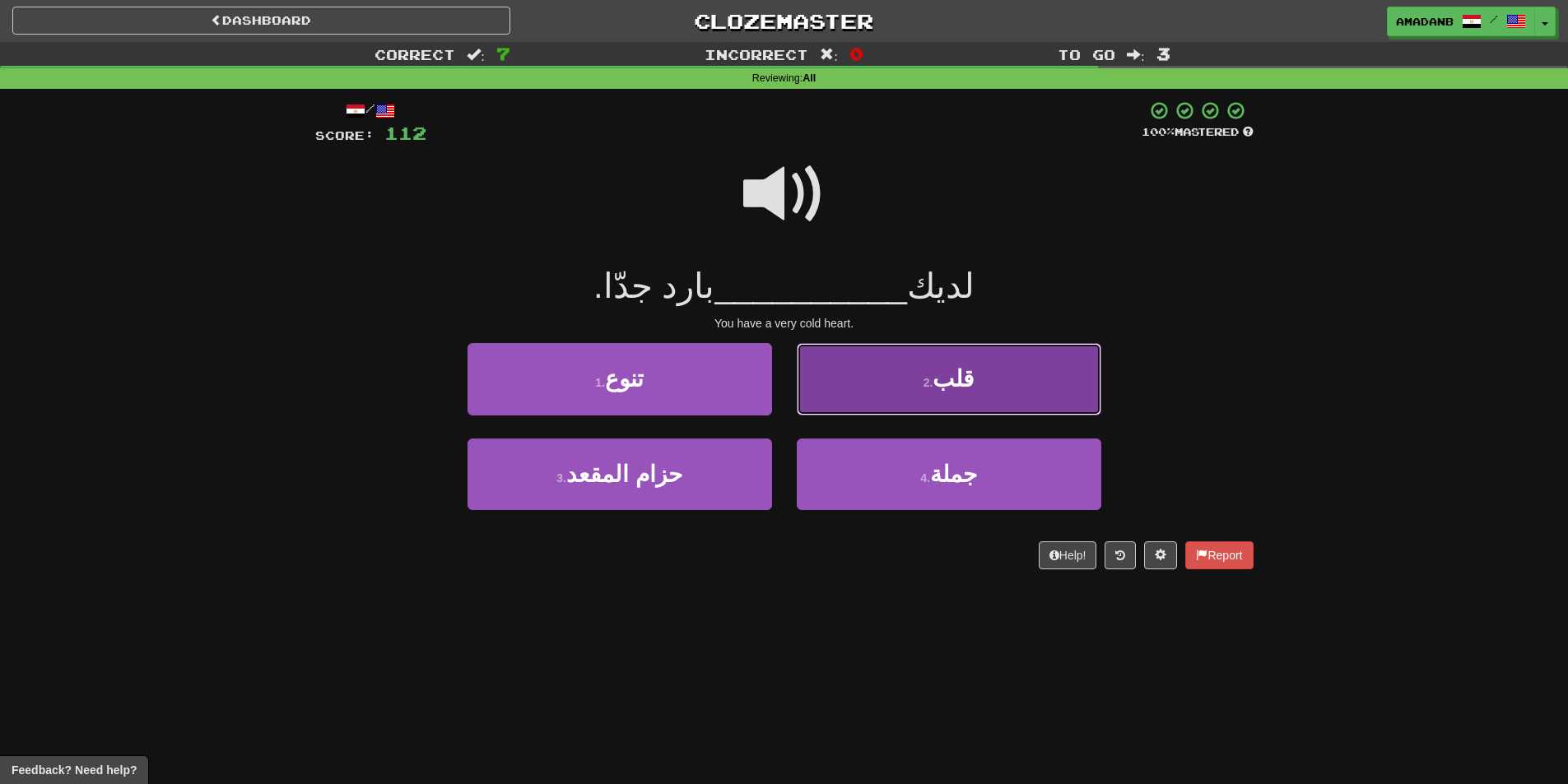
click at [887, 378] on button "2 . قلب" at bounding box center [948, 379] width 304 height 72
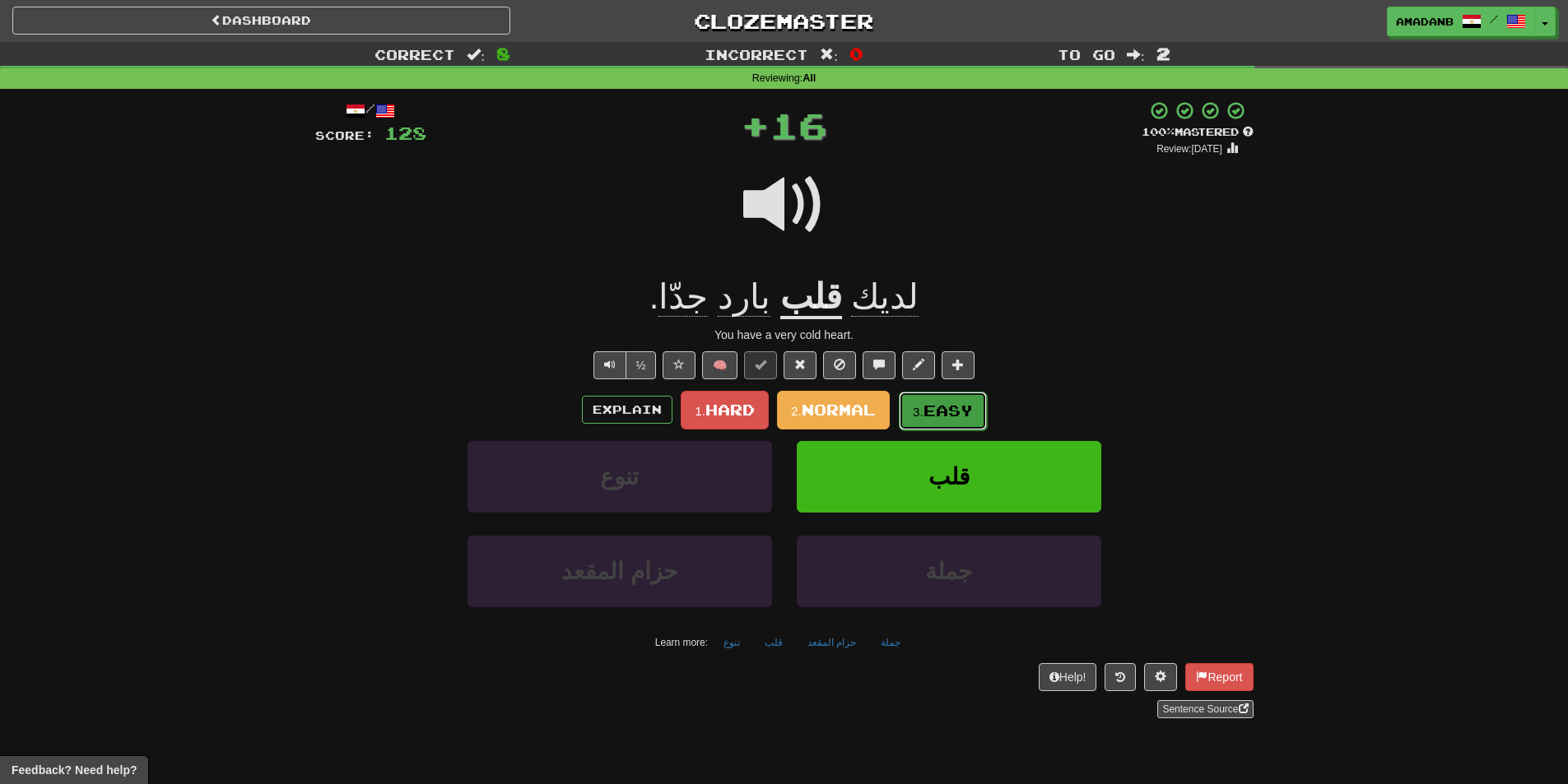
click at [920, 412] on small "3." at bounding box center [918, 412] width 11 height 14
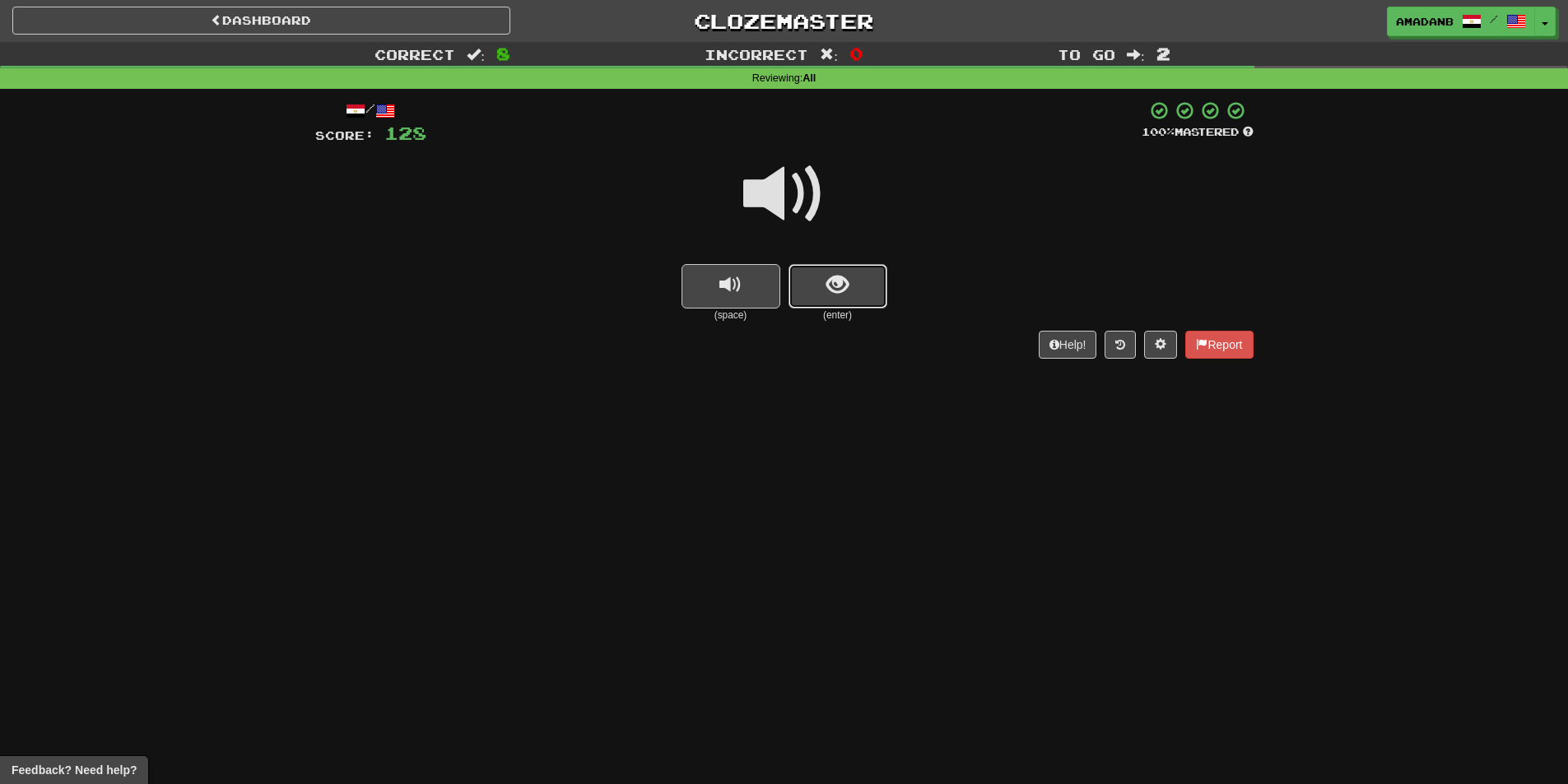
click at [853, 302] on button "show sentence" at bounding box center [838, 286] width 99 height 44
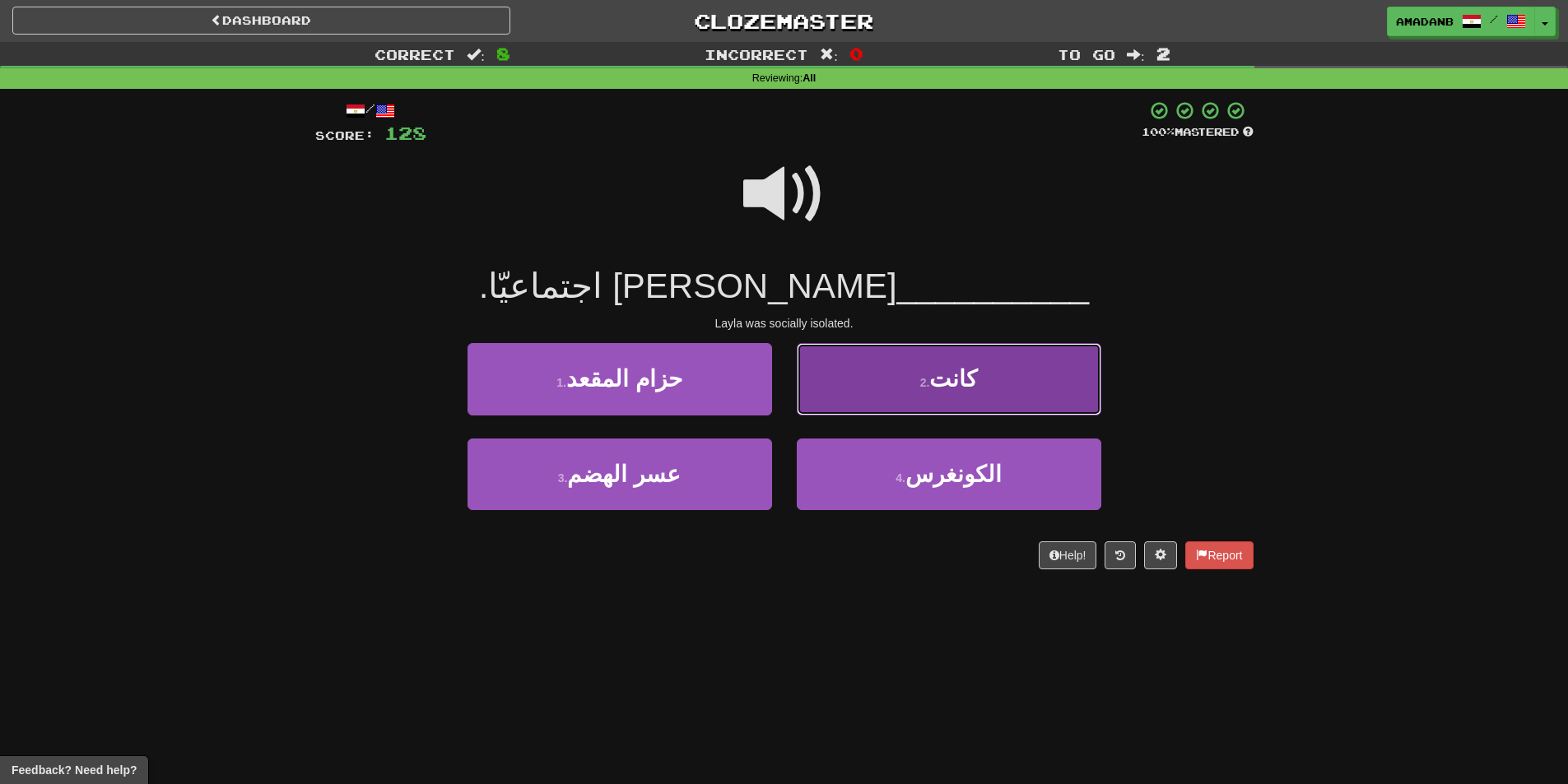
click at [866, 377] on button "2 . كانت" at bounding box center [948, 379] width 304 height 72
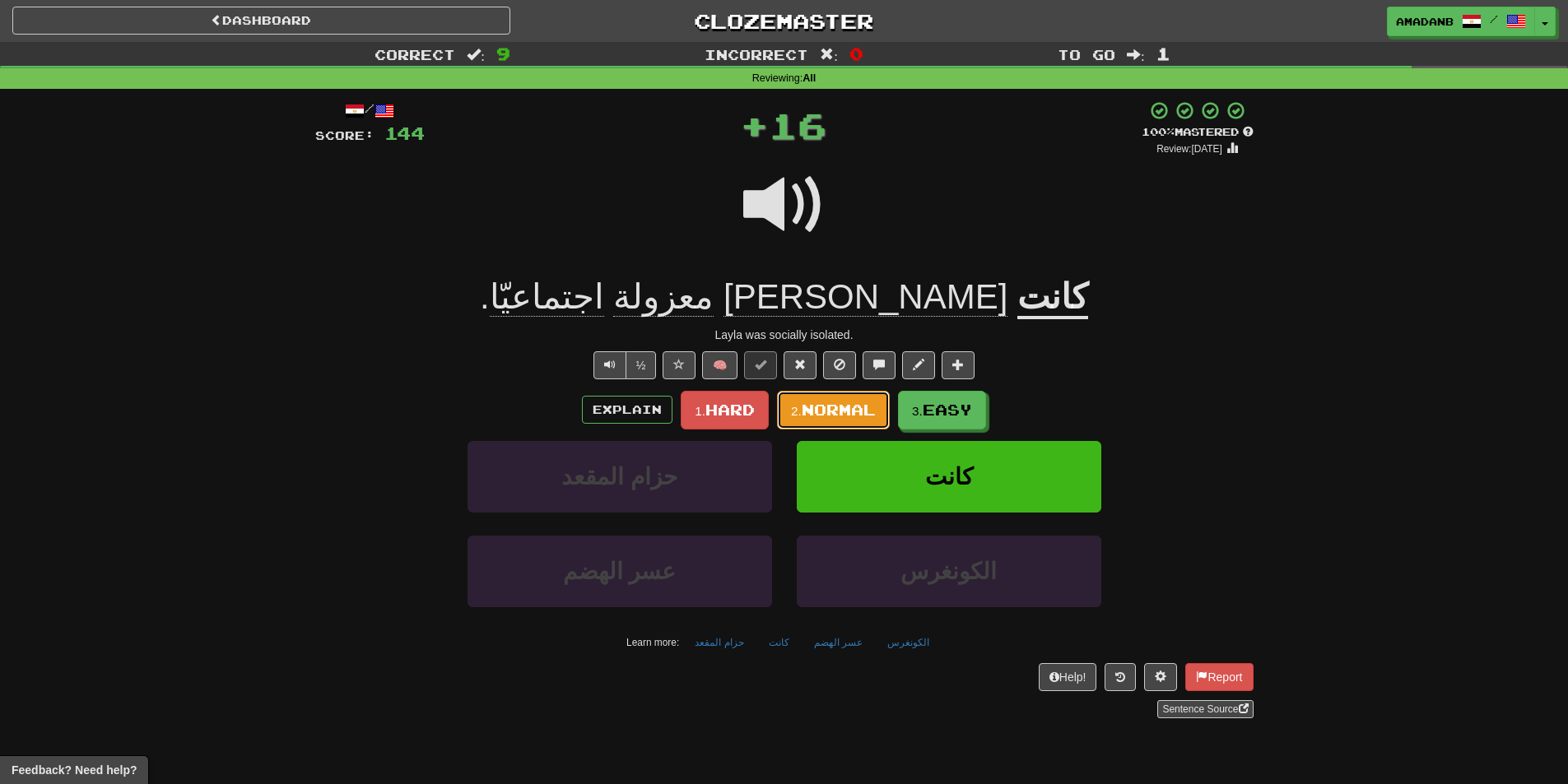
click at [841, 401] on span "Normal" at bounding box center [838, 409] width 74 height 18
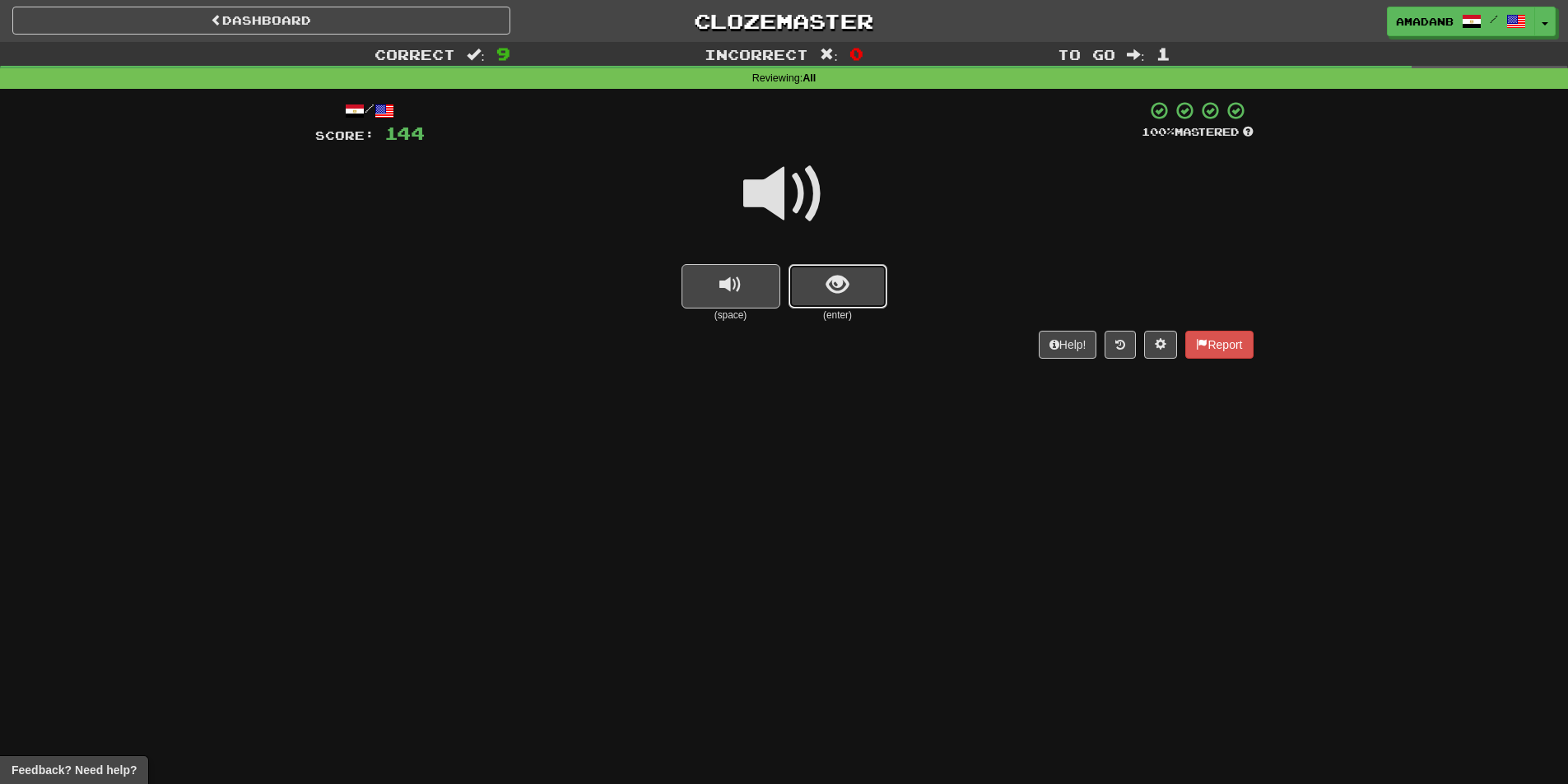
click at [833, 294] on span "show sentence" at bounding box center [837, 285] width 22 height 22
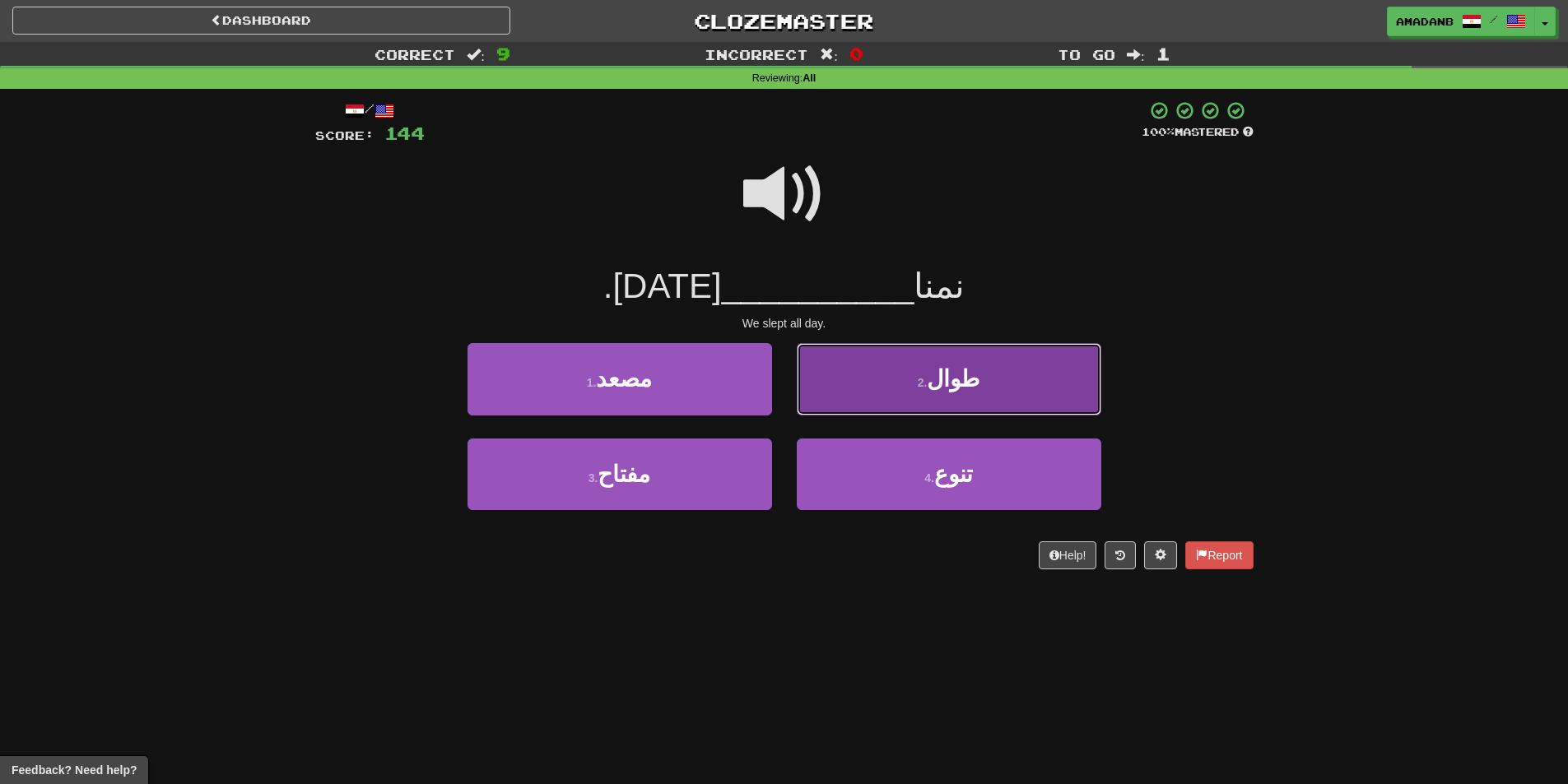
click at [831, 370] on button "2 . طوال" at bounding box center [948, 379] width 304 height 72
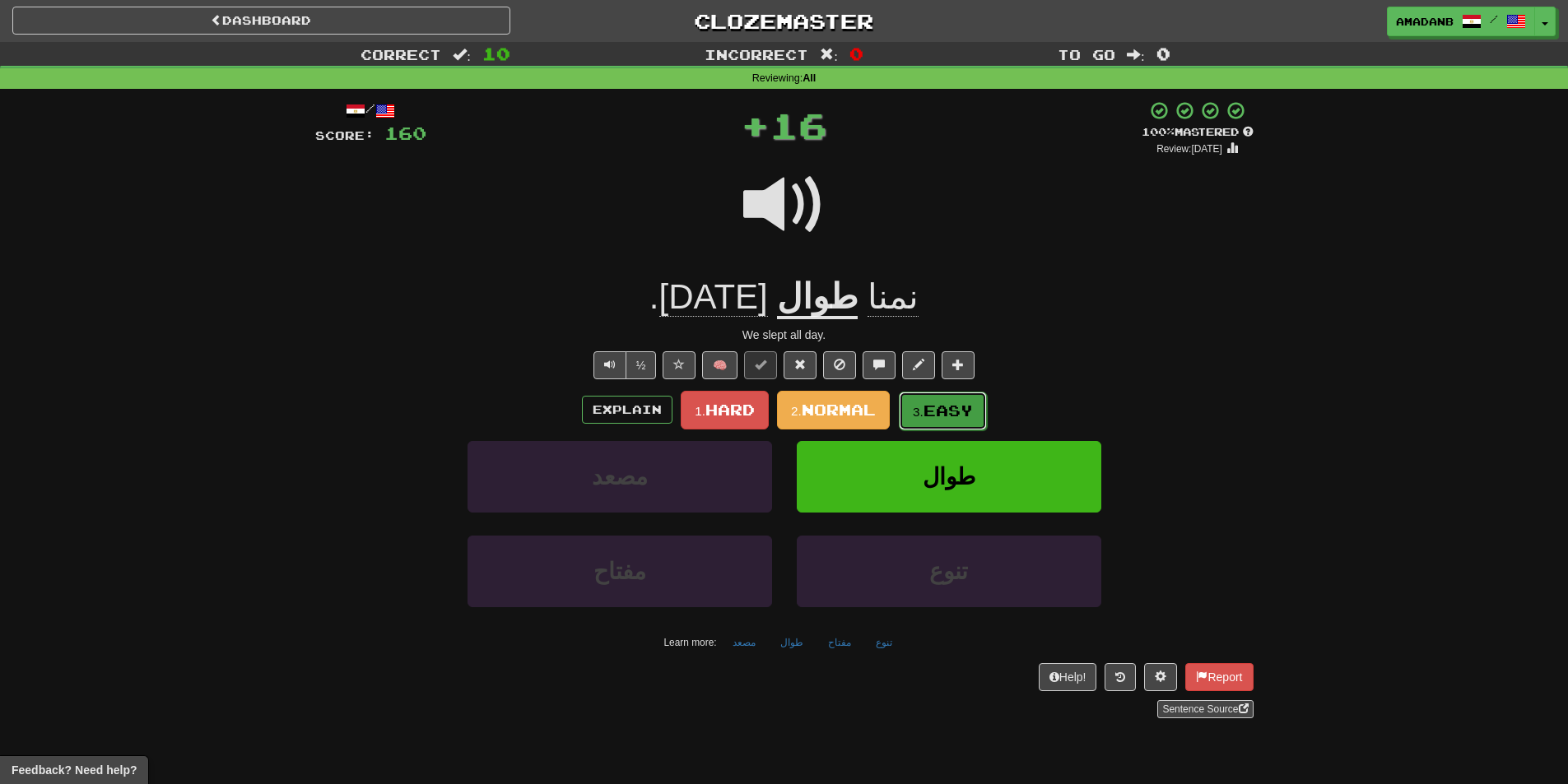
click at [934, 412] on span "Easy" at bounding box center [948, 410] width 50 height 18
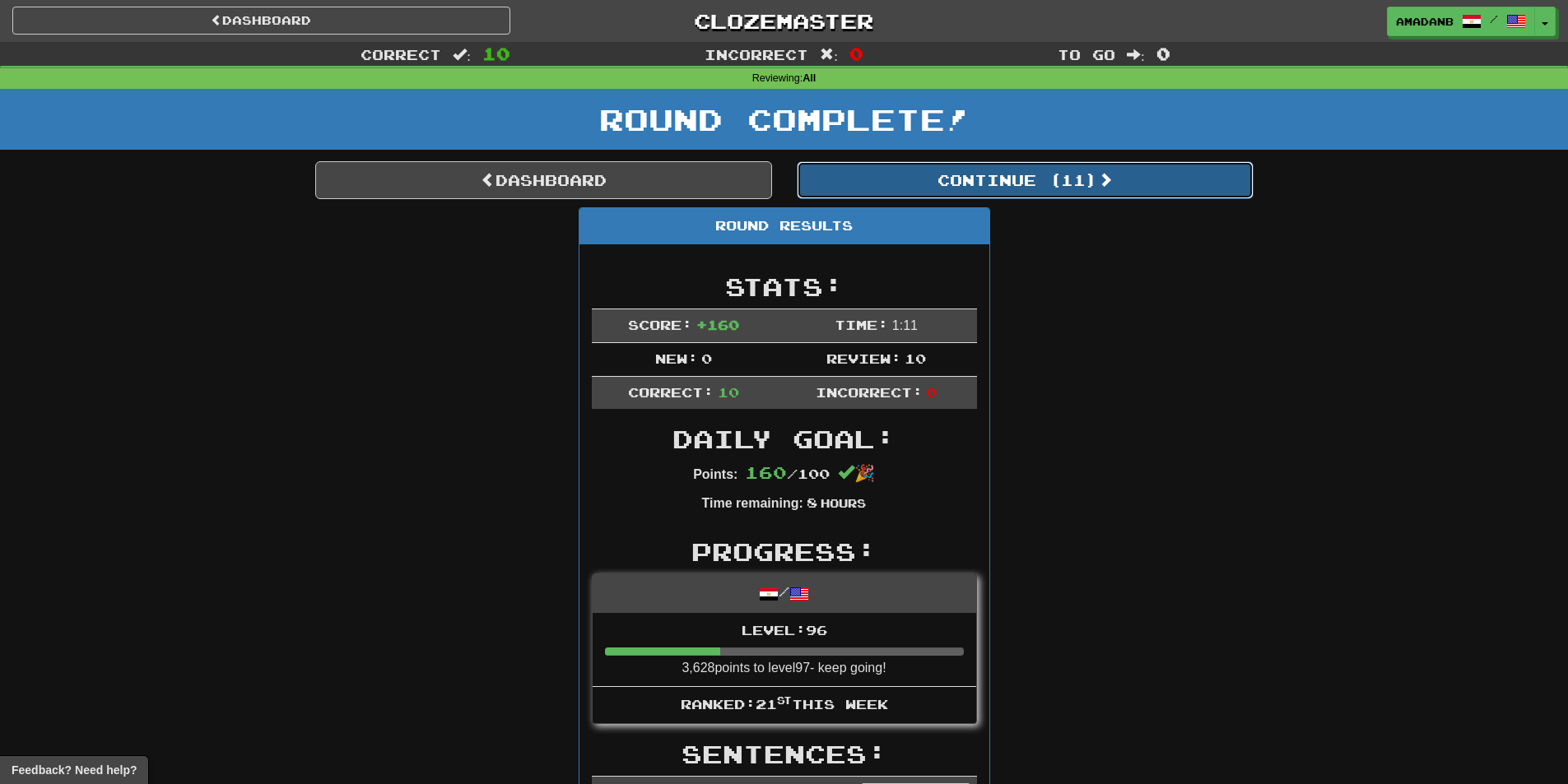
click at [884, 185] on button "Continue ( 11 )" at bounding box center [1025, 180] width 457 height 38
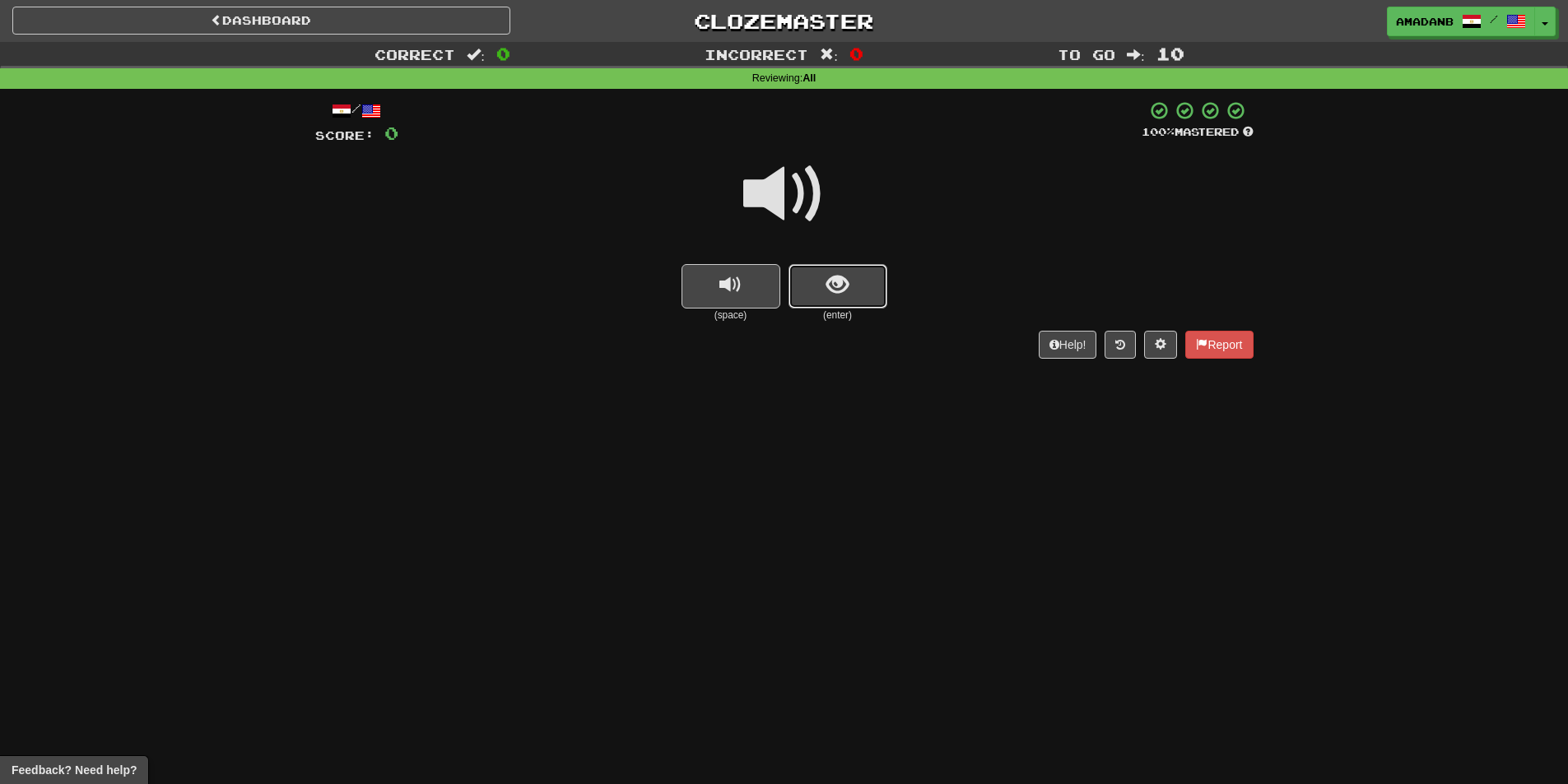
click at [826, 281] on span "show sentence" at bounding box center [837, 285] width 22 height 22
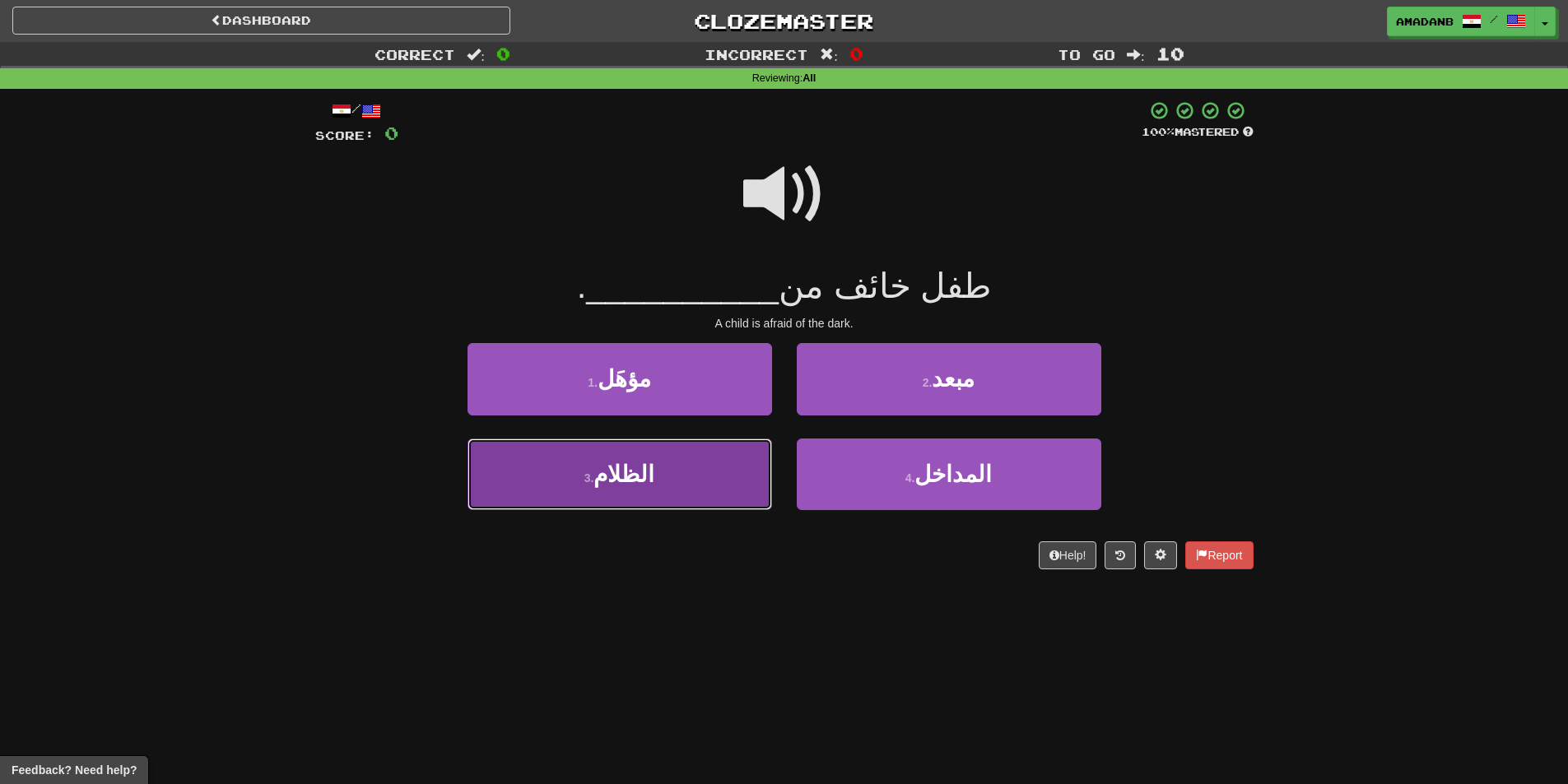
click at [646, 482] on span "الظلام" at bounding box center [623, 474] width 61 height 26
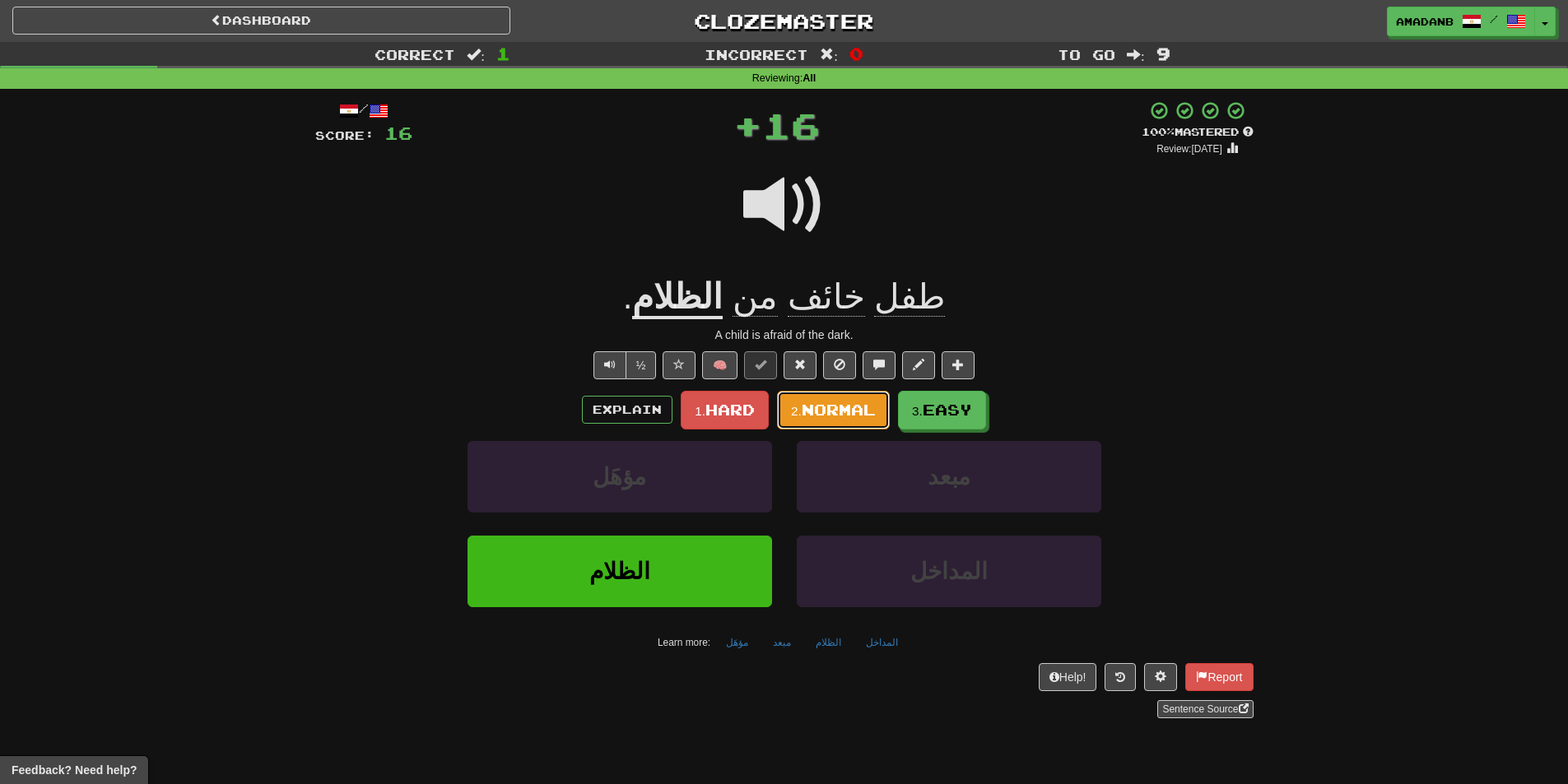
click at [813, 413] on span "Normal" at bounding box center [838, 409] width 74 height 18
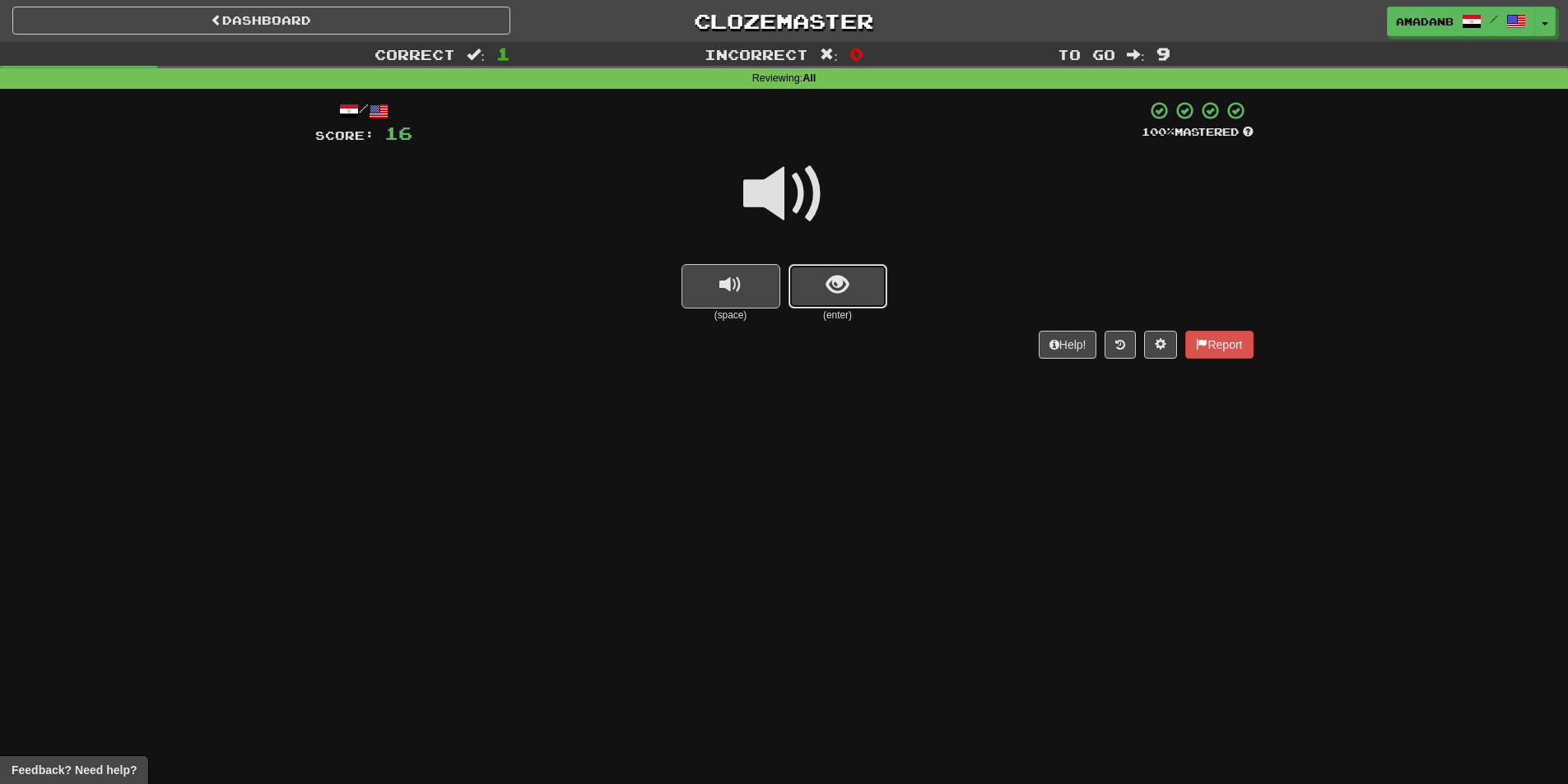
click at [840, 290] on span "show sentence" at bounding box center [837, 285] width 22 height 22
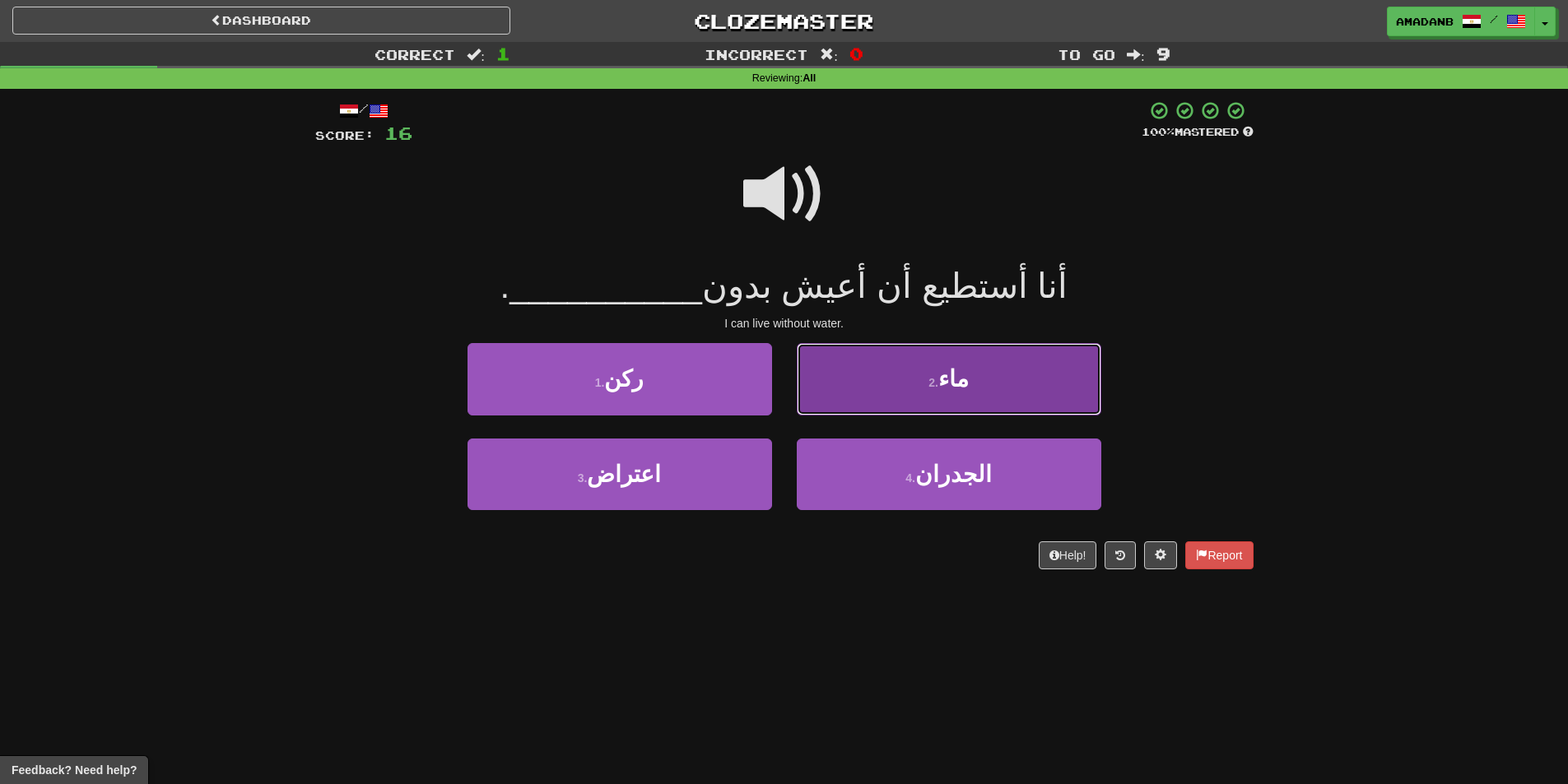
click at [850, 377] on button "2 . ماء" at bounding box center [948, 379] width 304 height 72
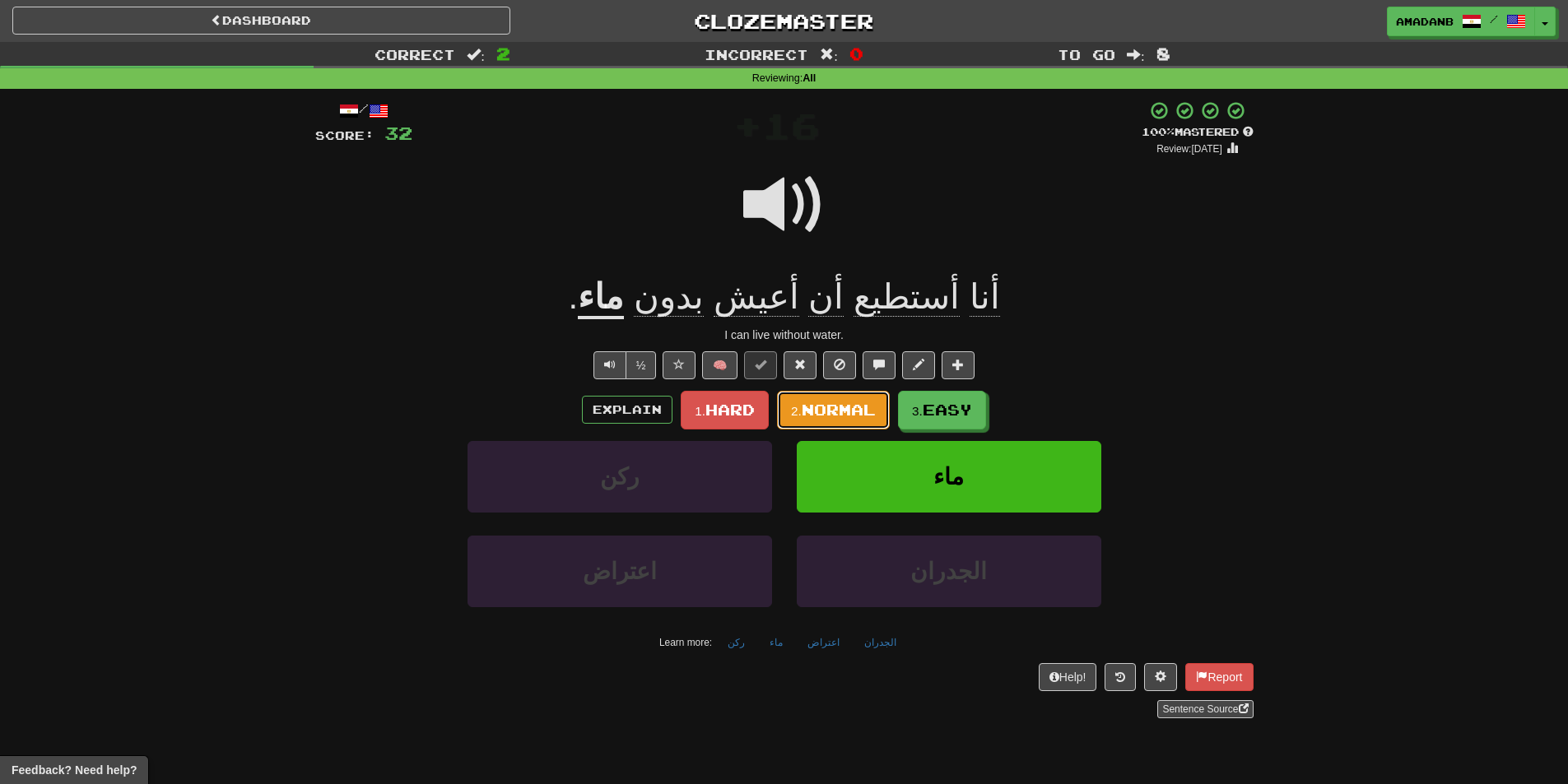
click at [846, 407] on span "Normal" at bounding box center [838, 409] width 74 height 18
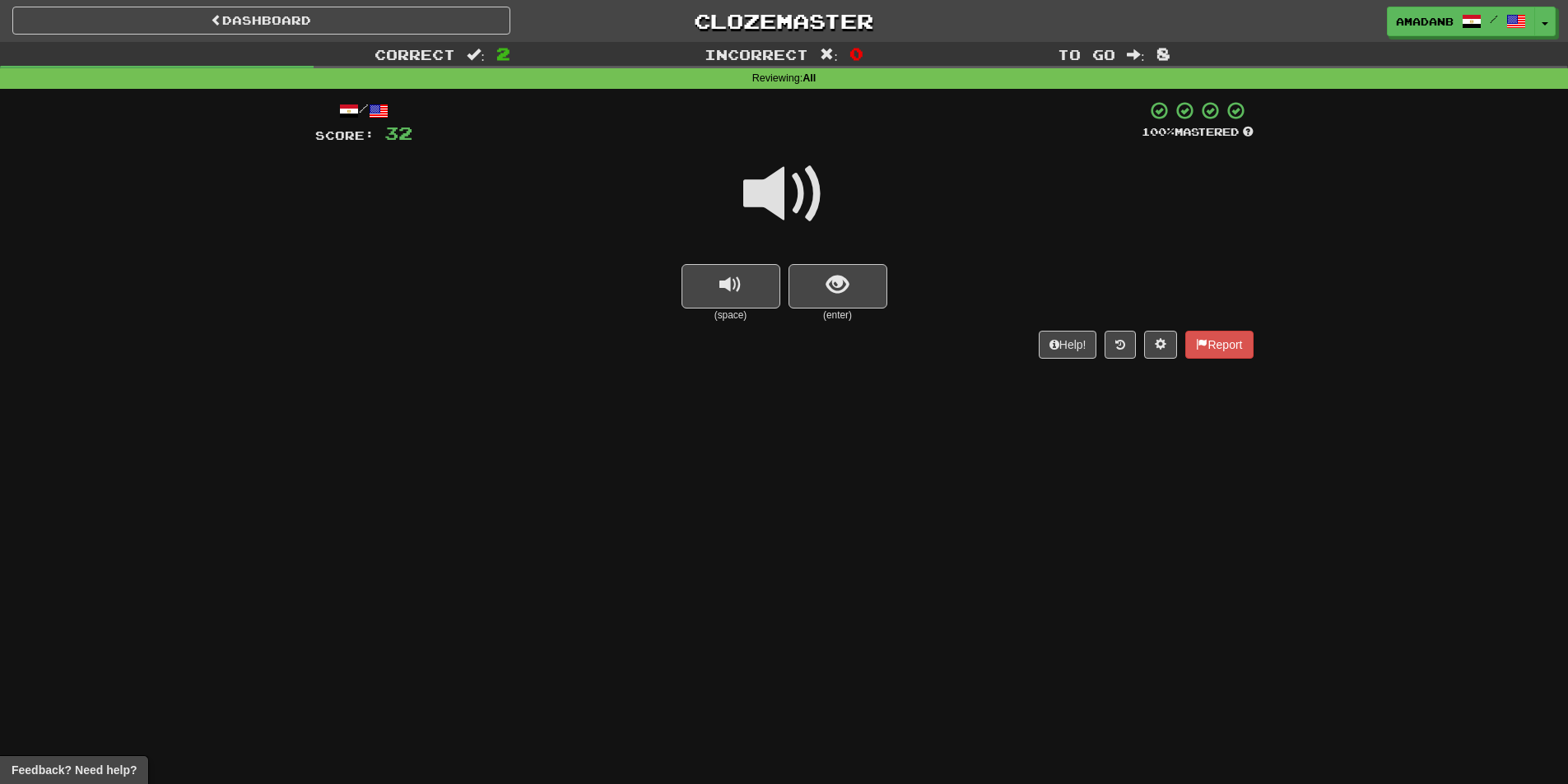
click at [843, 308] on small "(enter)" at bounding box center [838, 315] width 99 height 14
click at [844, 296] on span "show sentence" at bounding box center [837, 285] width 22 height 22
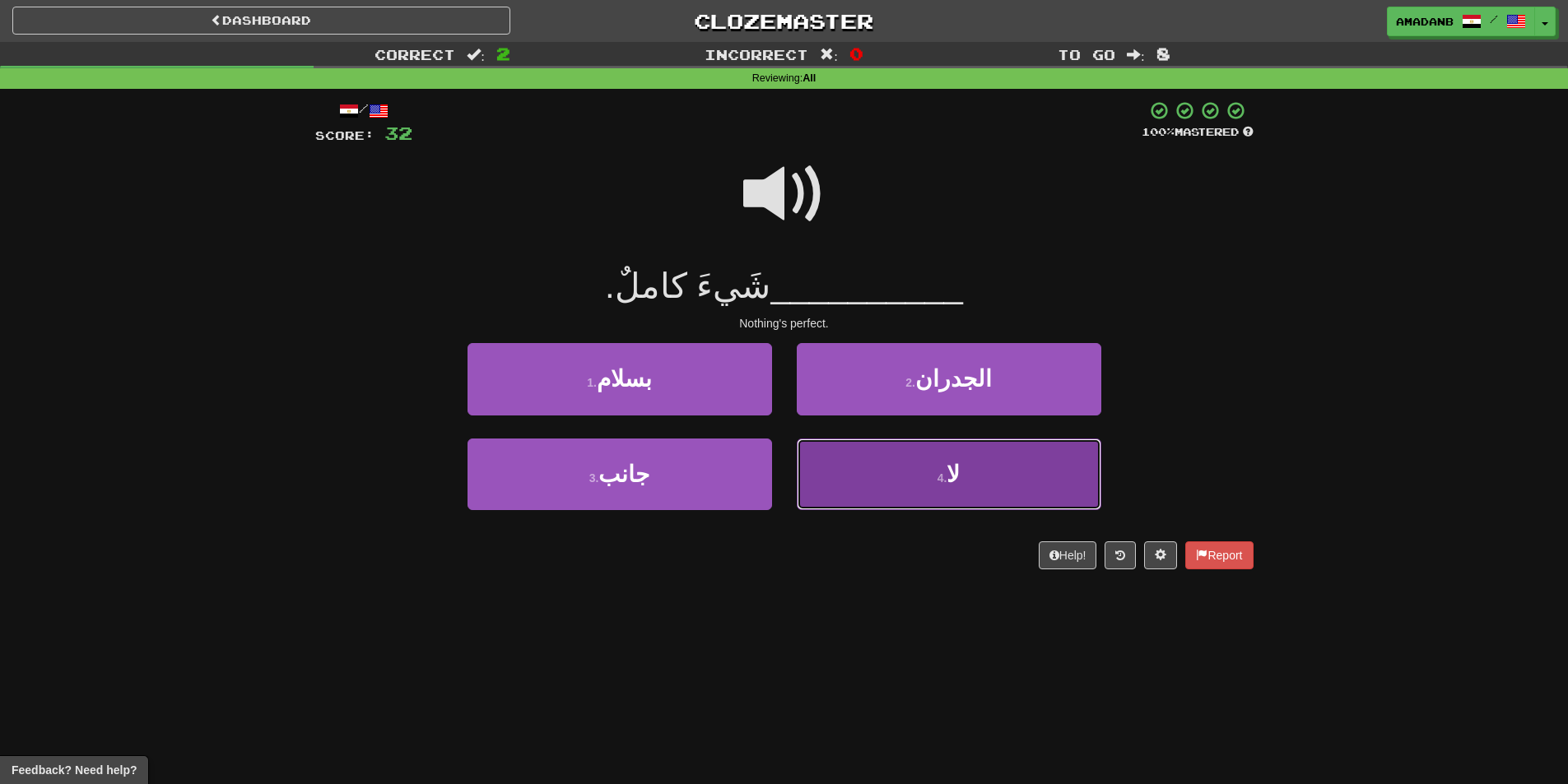
click at [888, 448] on button "4 . لا" at bounding box center [948, 474] width 304 height 72
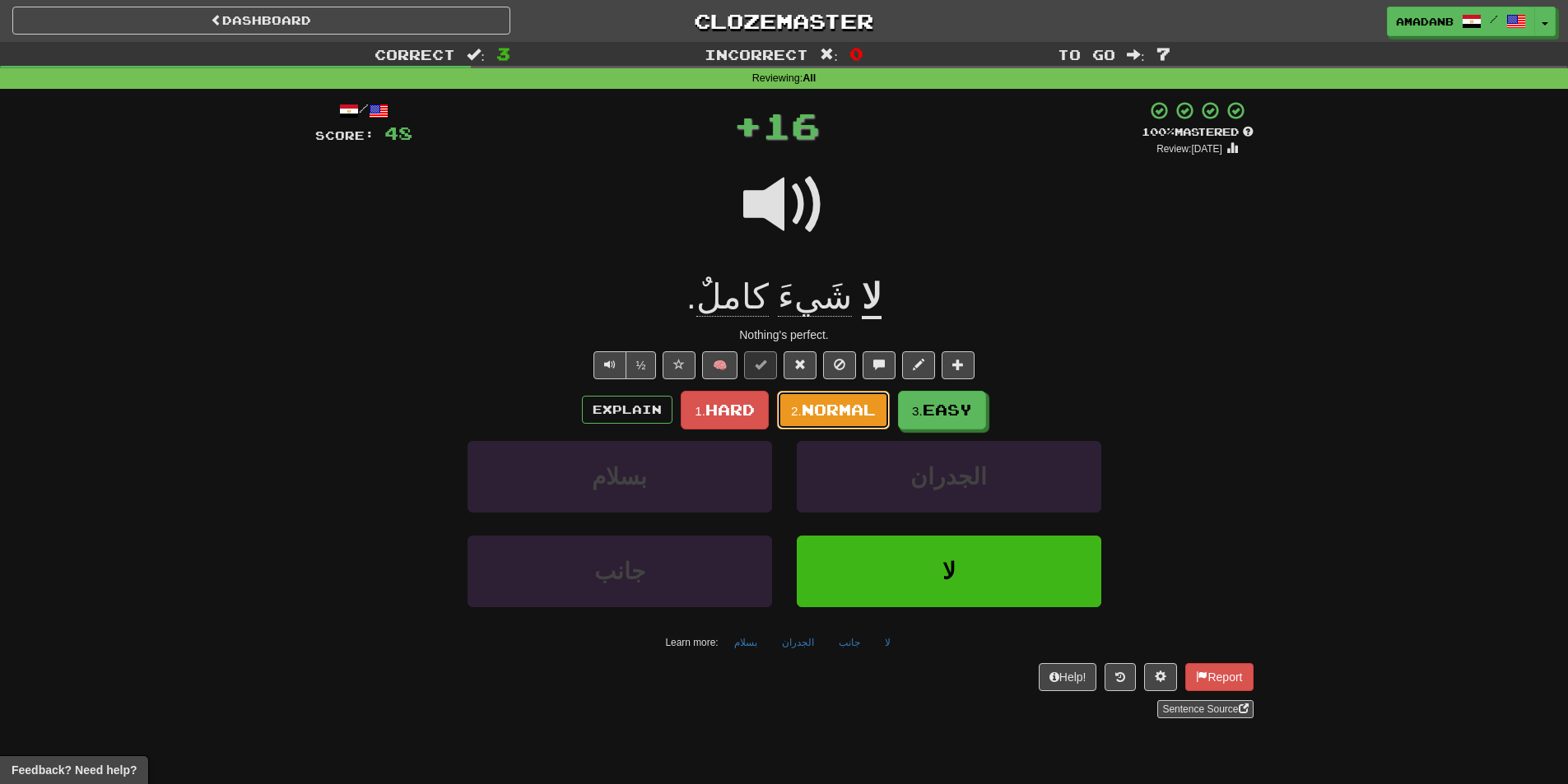
click at [866, 413] on span "Normal" at bounding box center [838, 409] width 74 height 18
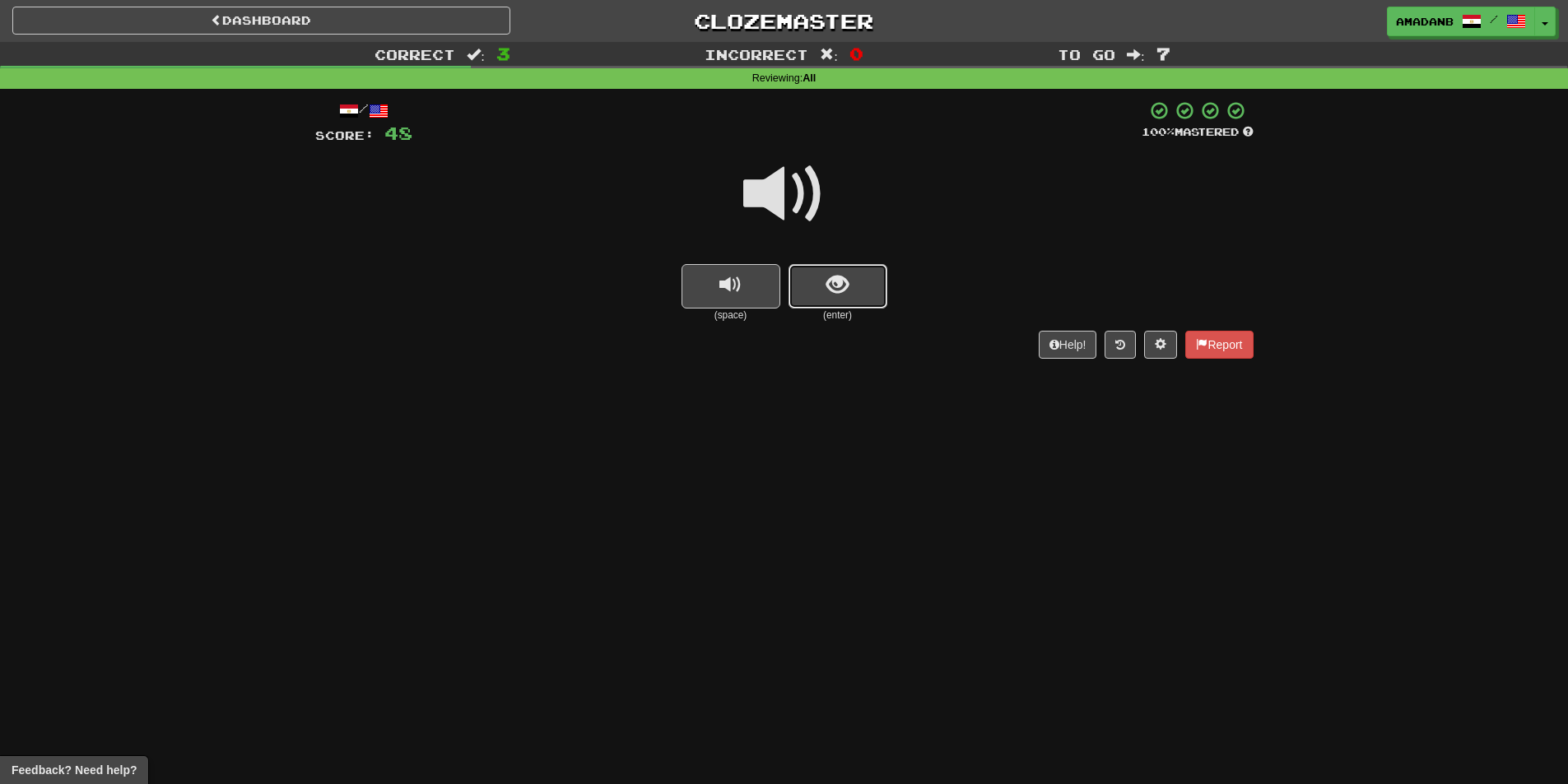
click at [832, 276] on span "show sentence" at bounding box center [837, 285] width 22 height 22
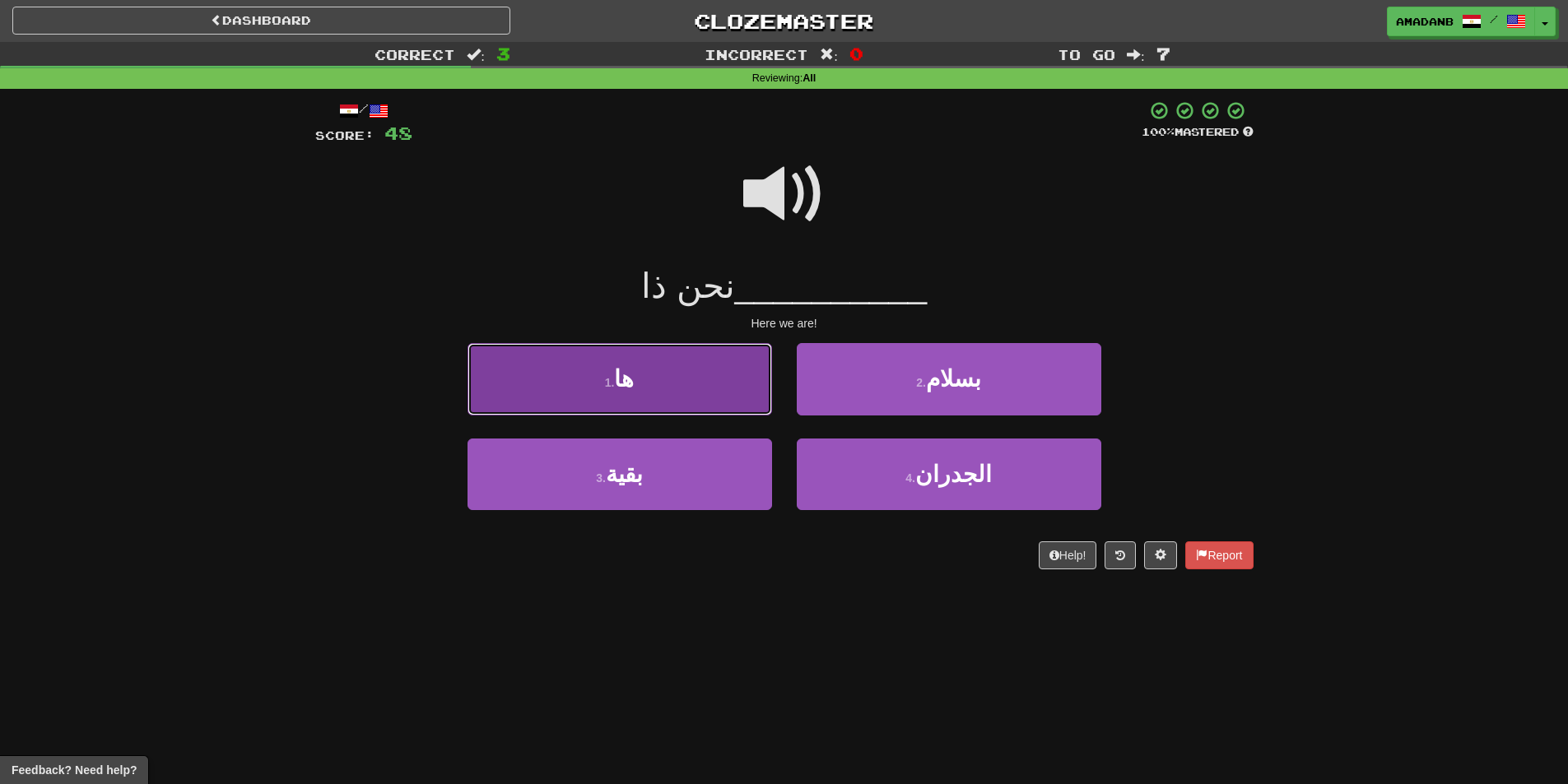
click at [696, 373] on button "1 . ها" at bounding box center [620, 379] width 304 height 72
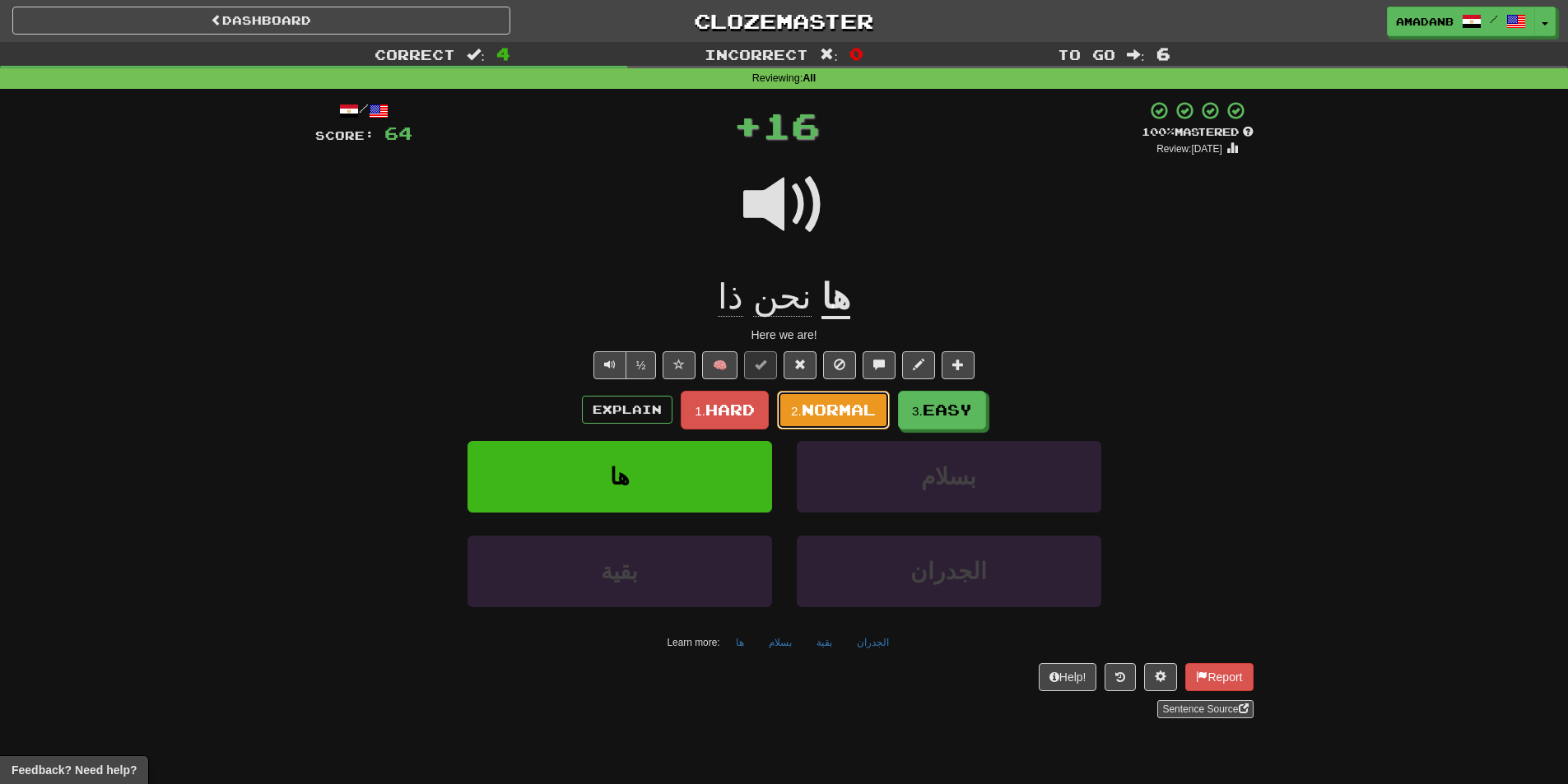
click at [858, 407] on span "Normal" at bounding box center [838, 409] width 74 height 18
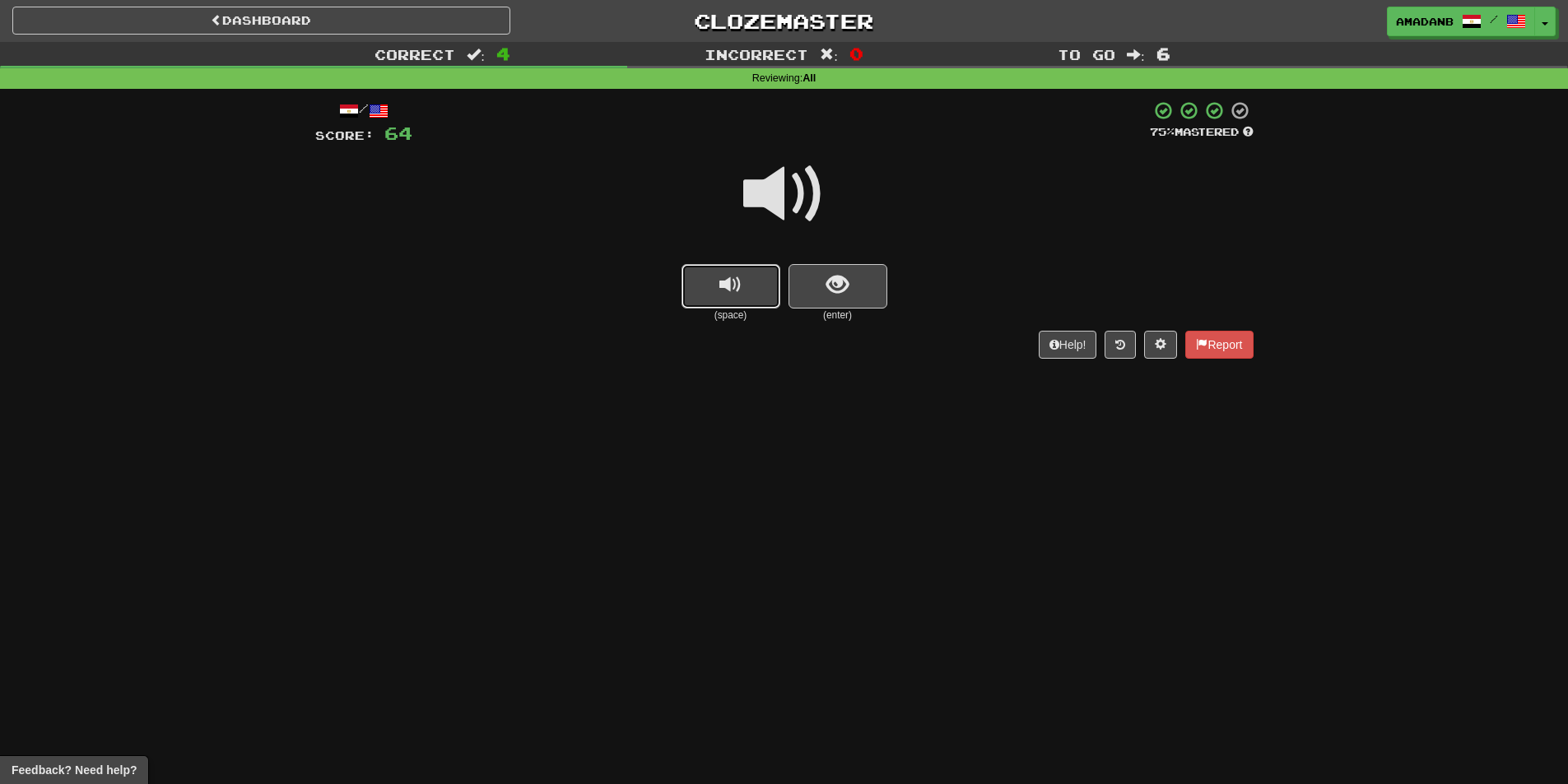
click at [761, 293] on button "replay audio" at bounding box center [731, 286] width 99 height 44
click at [843, 291] on span "show sentence" at bounding box center [837, 285] width 22 height 22
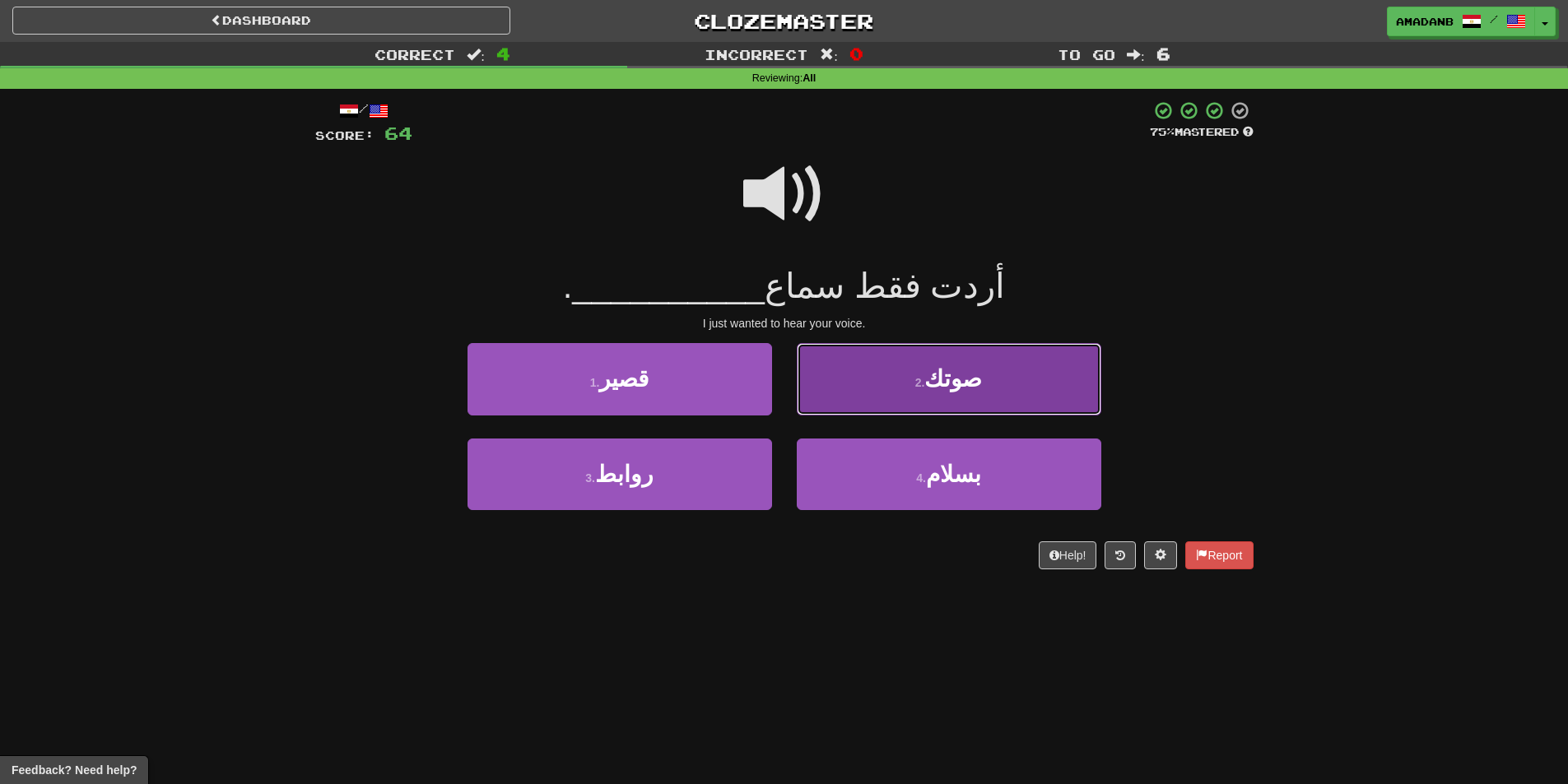
click at [925, 389] on small "2 ." at bounding box center [920, 382] width 10 height 13
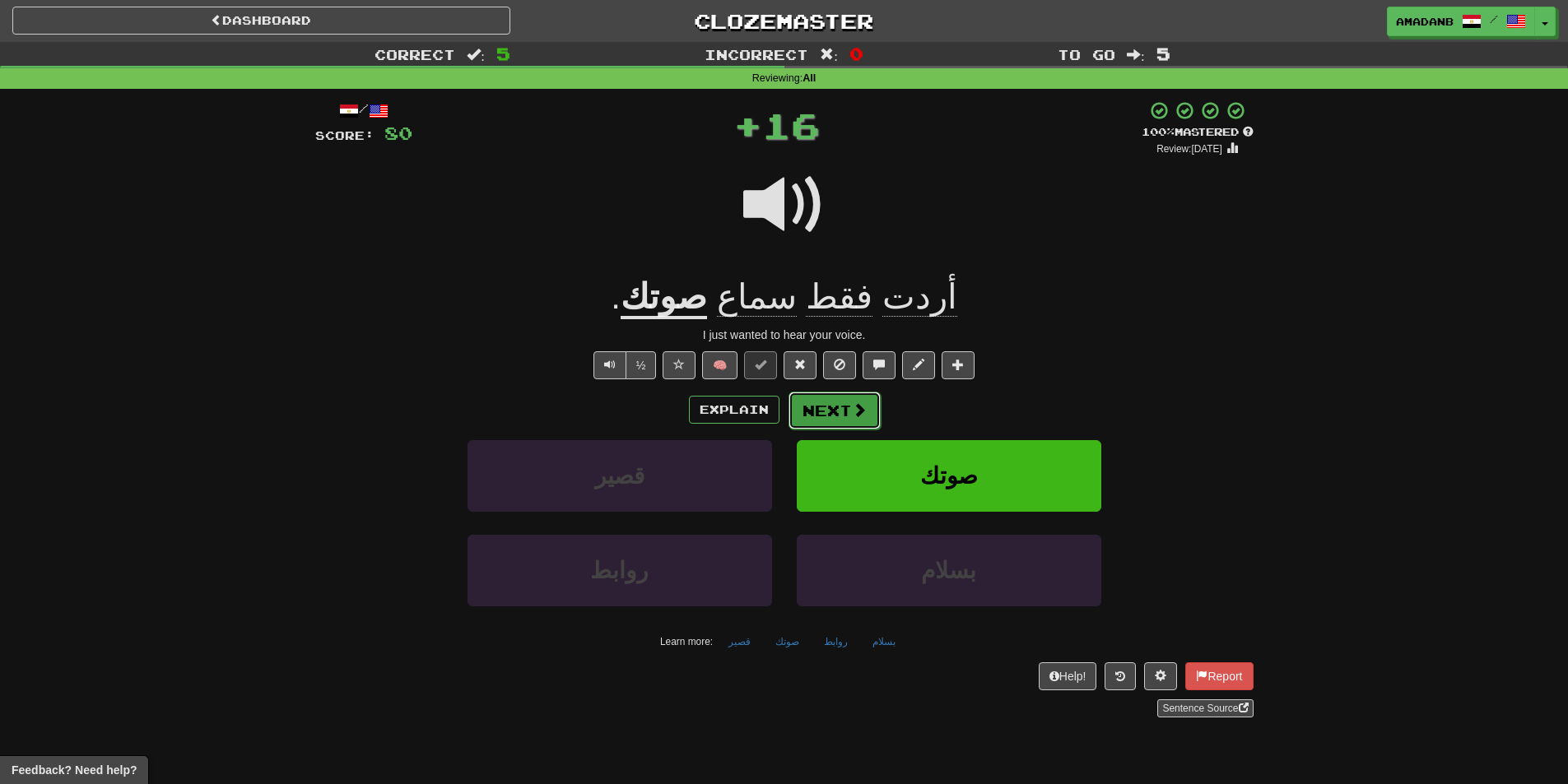
click at [816, 413] on button "Next" at bounding box center [835, 410] width 92 height 38
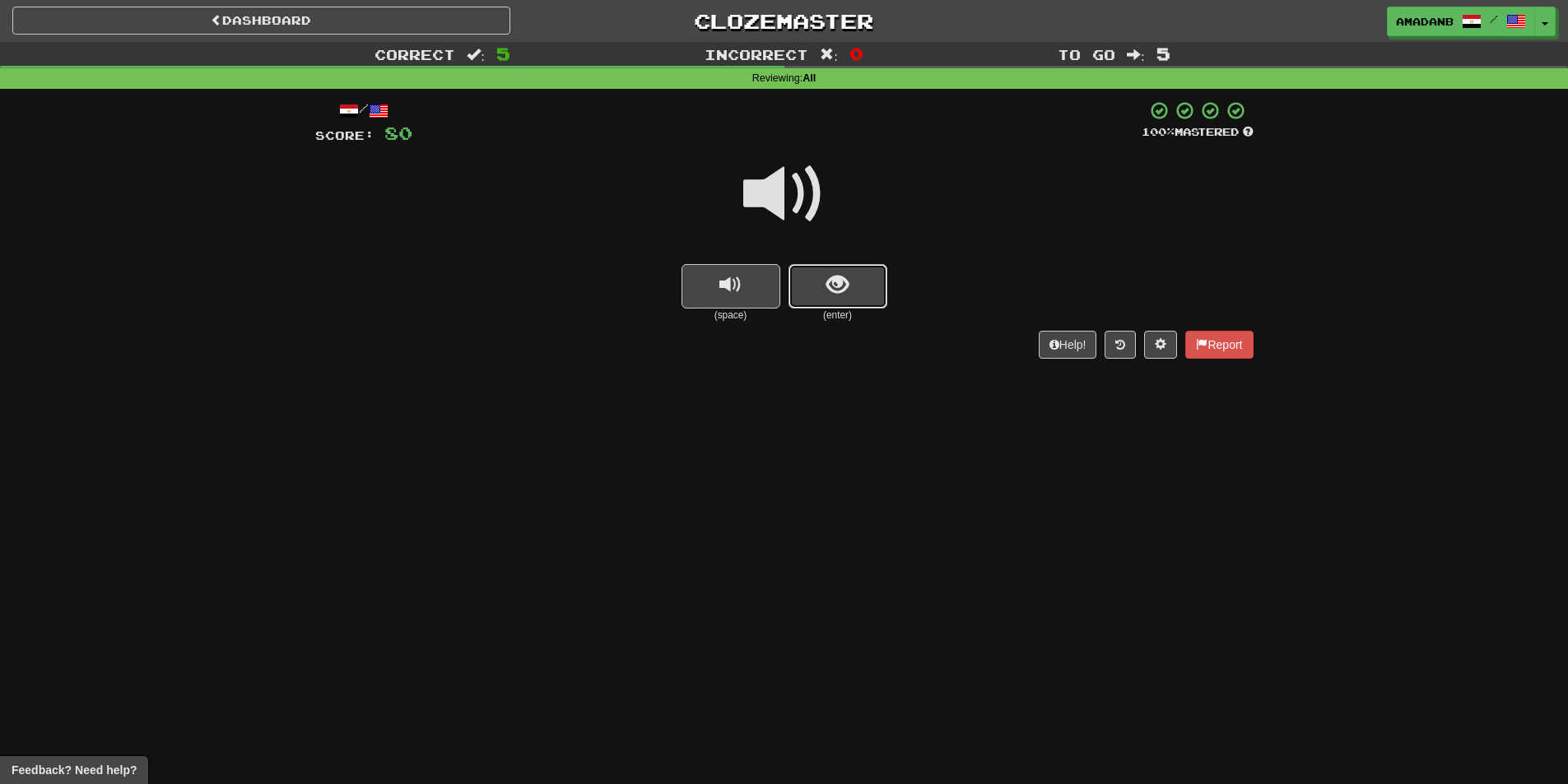
click at [818, 287] on button "show sentence" at bounding box center [838, 286] width 99 height 44
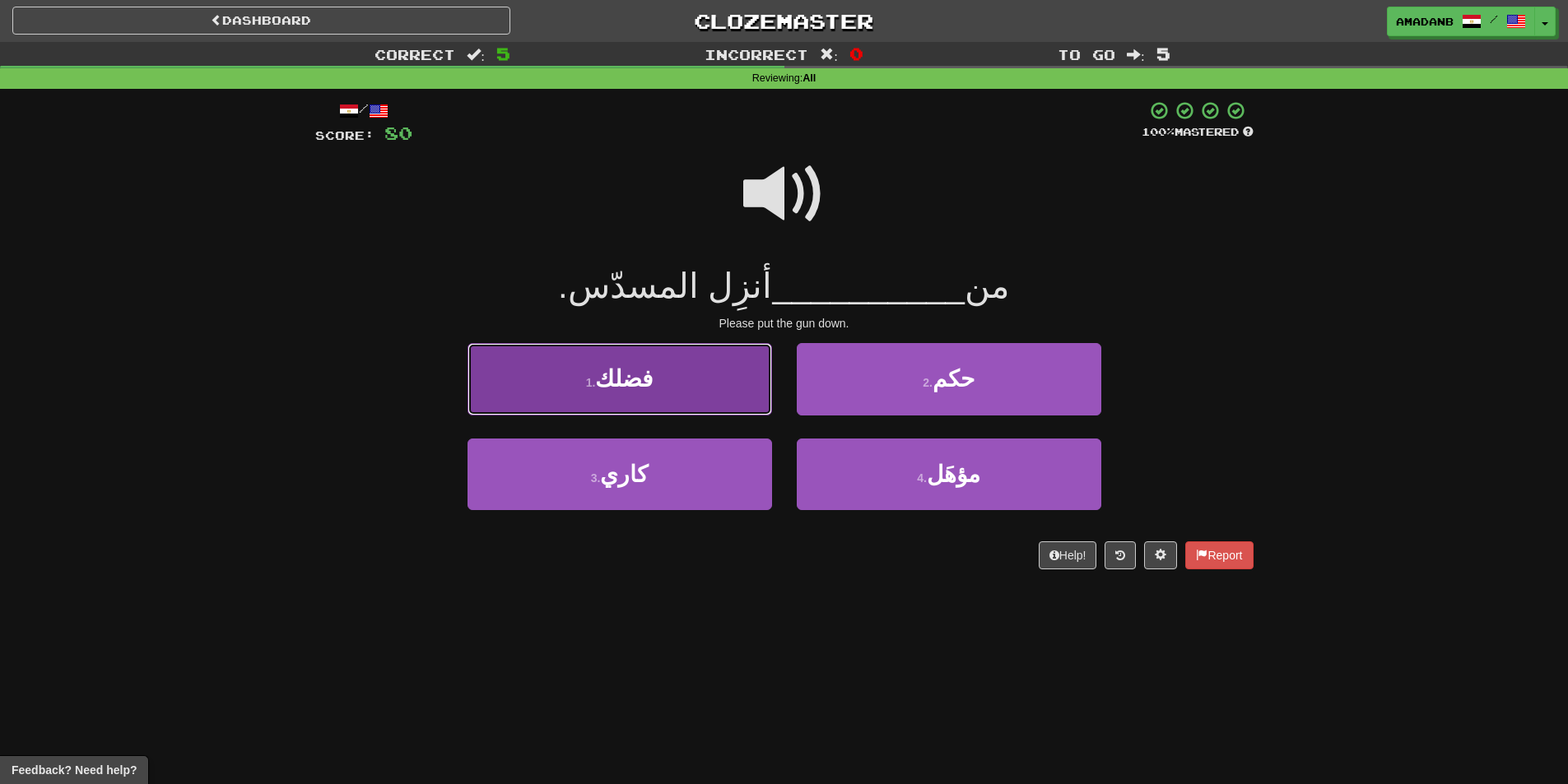
click at [733, 383] on button "1 . فضلك" at bounding box center [620, 379] width 304 height 72
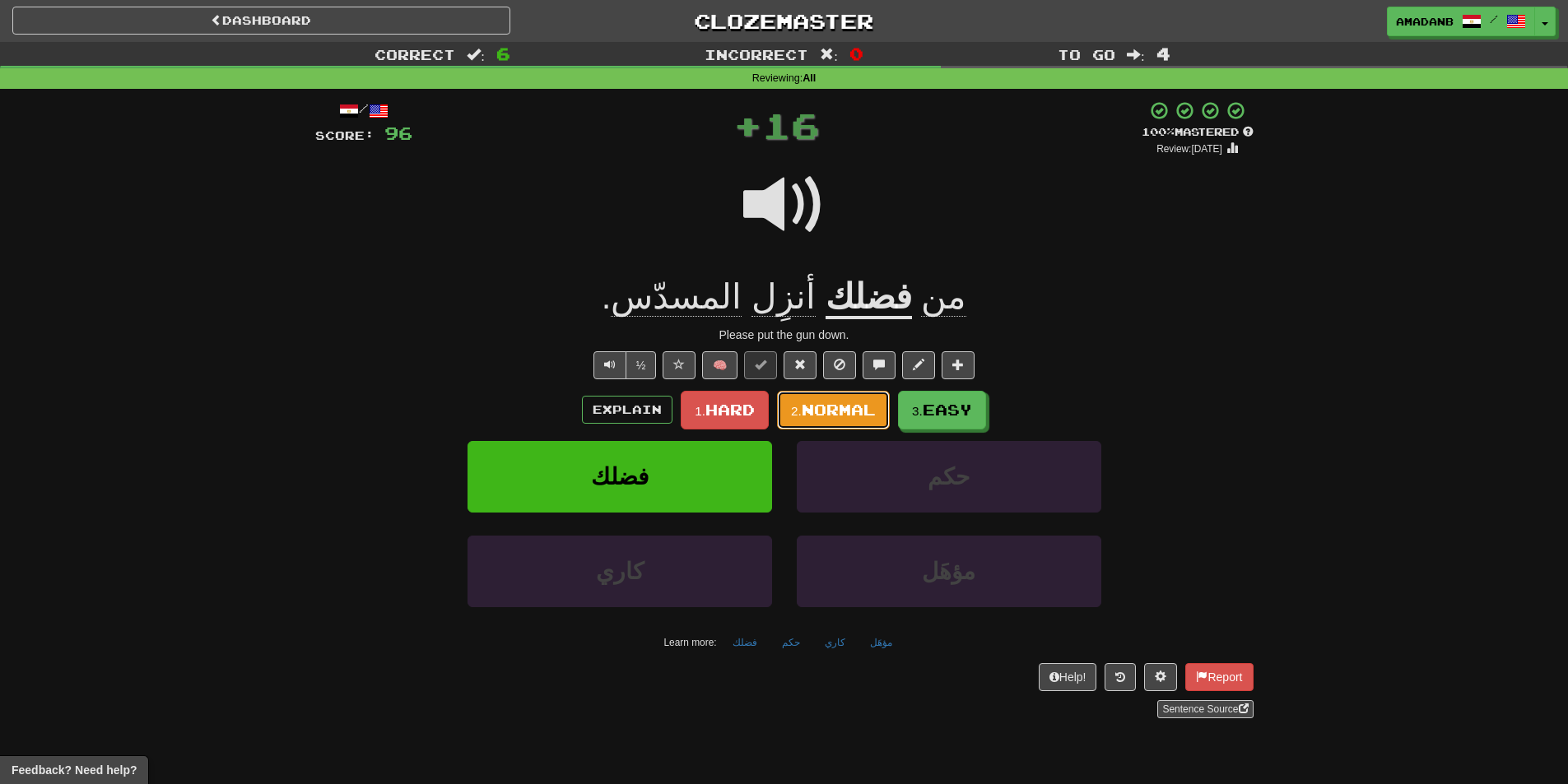
click at [838, 408] on span "Normal" at bounding box center [838, 409] width 74 height 18
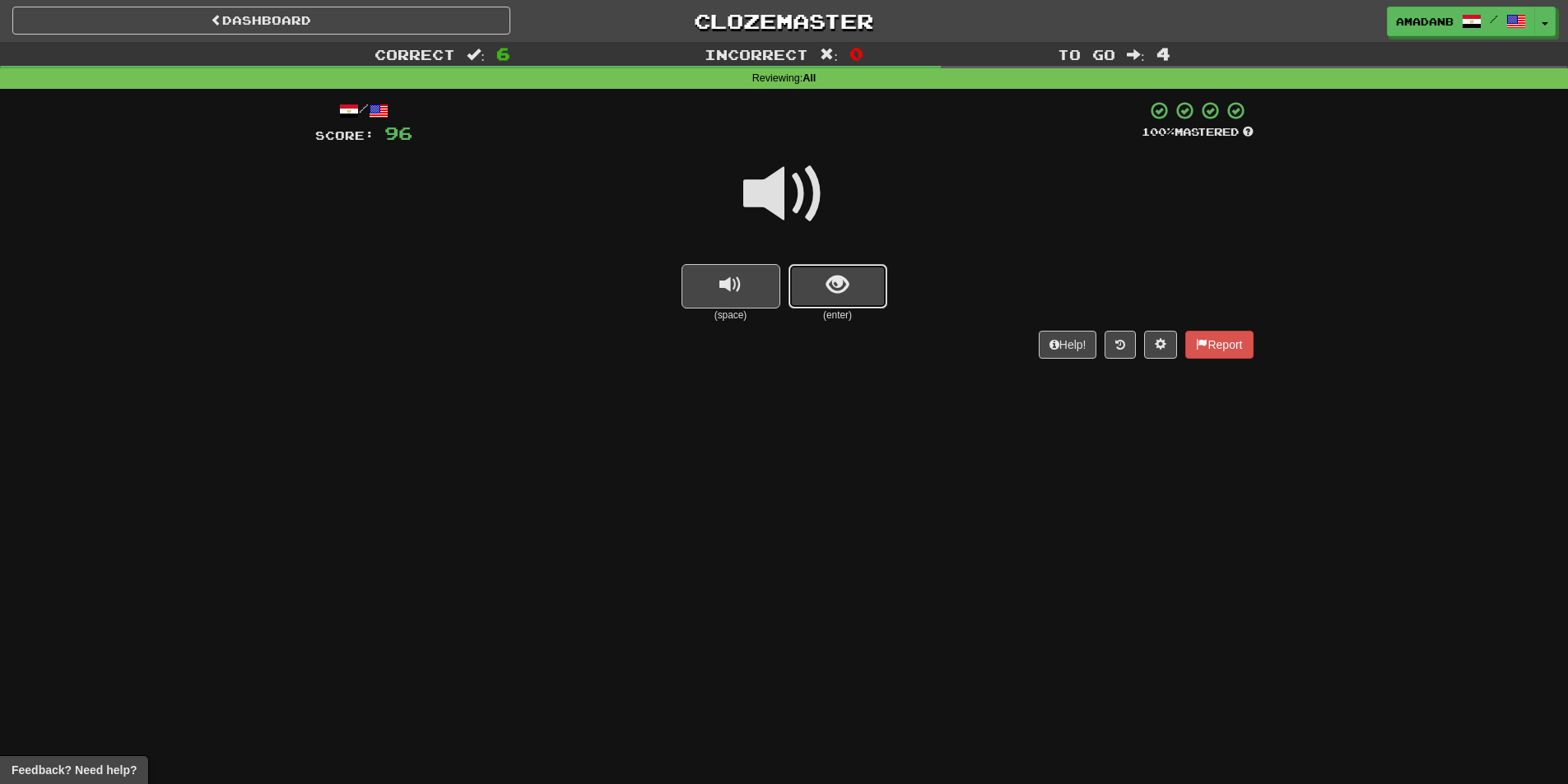
click at [829, 296] on span "show sentence" at bounding box center [837, 285] width 22 height 22
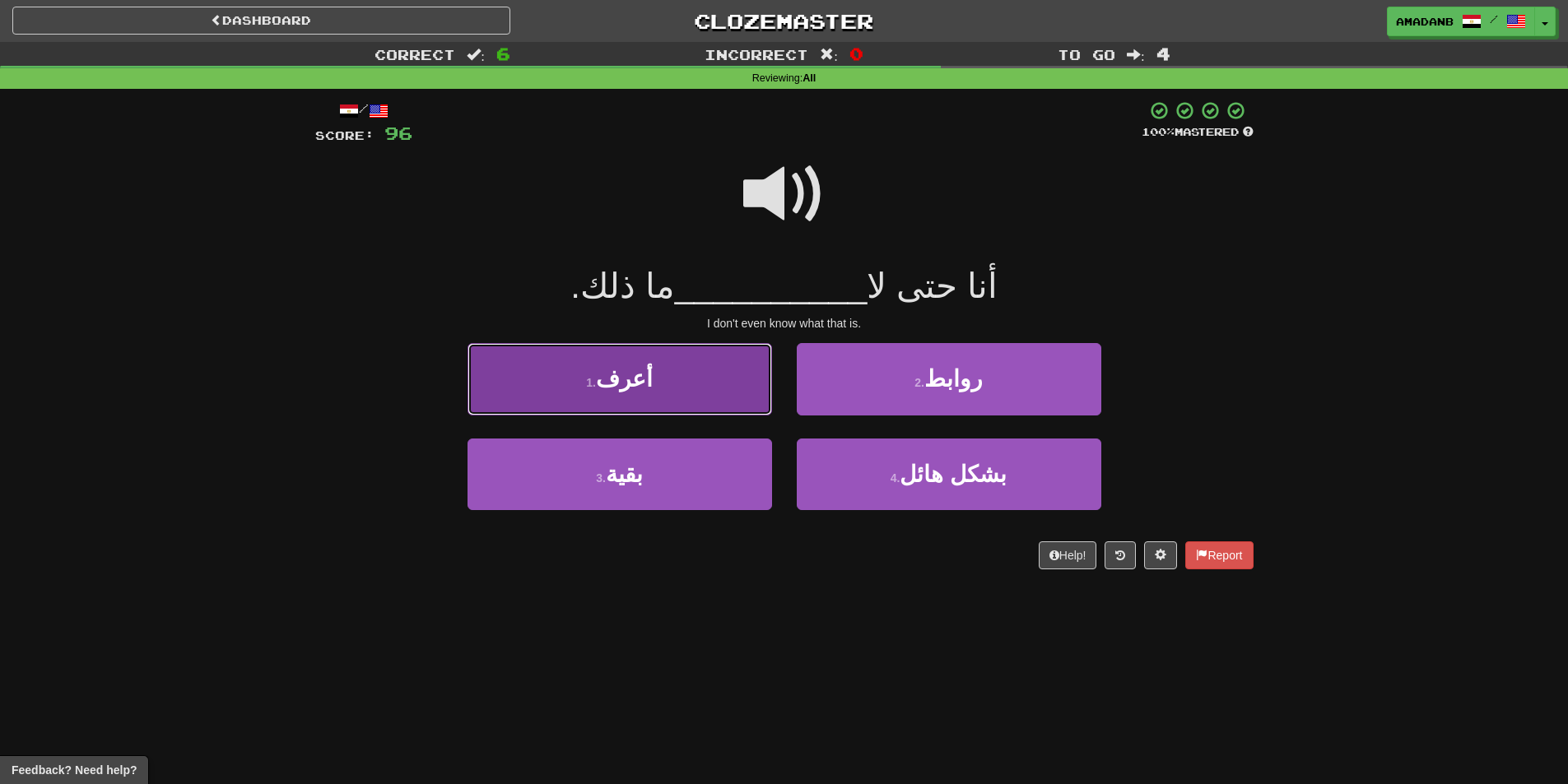
click at [716, 388] on button "1 . أعرف" at bounding box center [620, 379] width 304 height 72
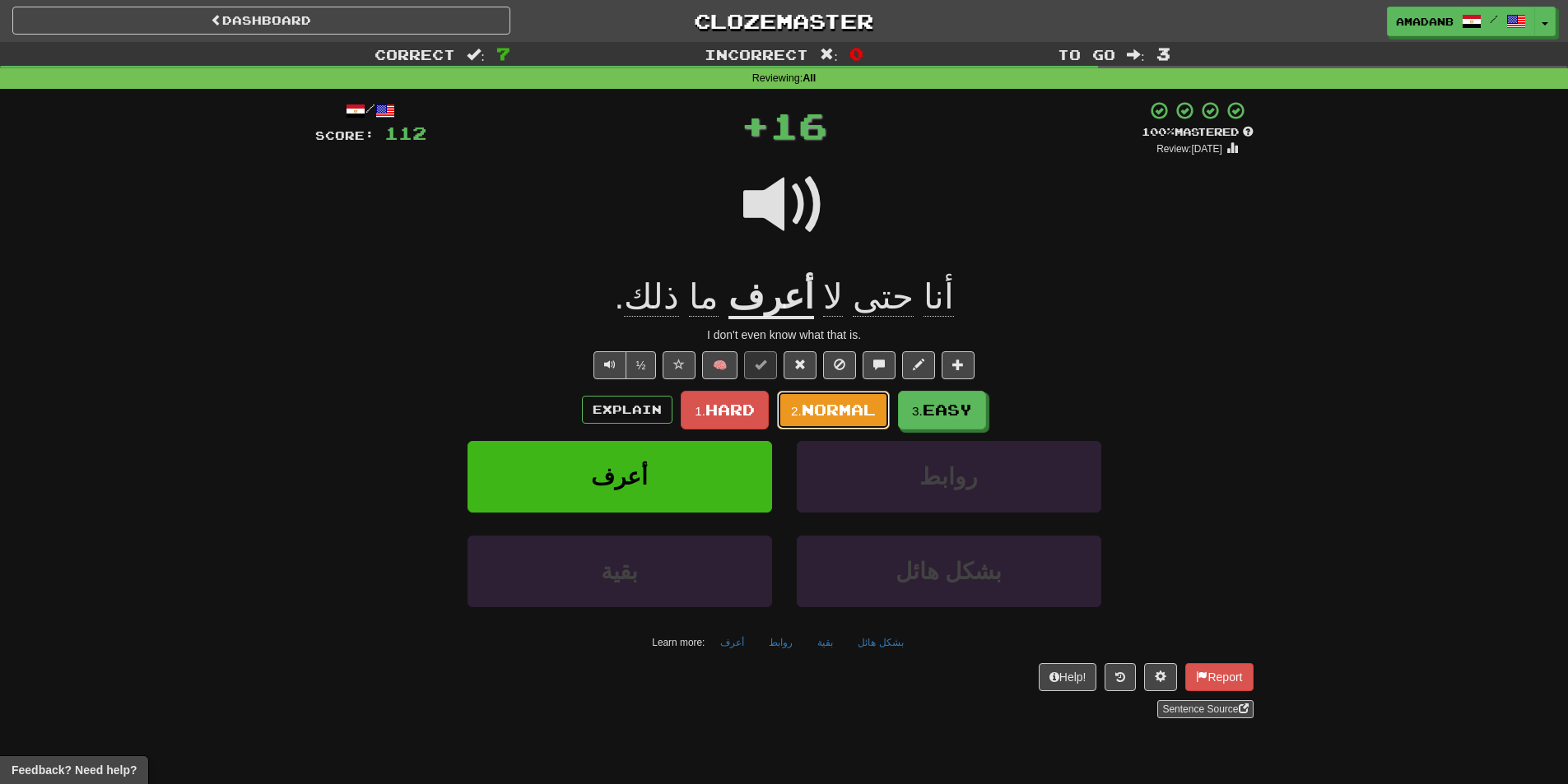
click at [857, 411] on span "Normal" at bounding box center [838, 409] width 74 height 18
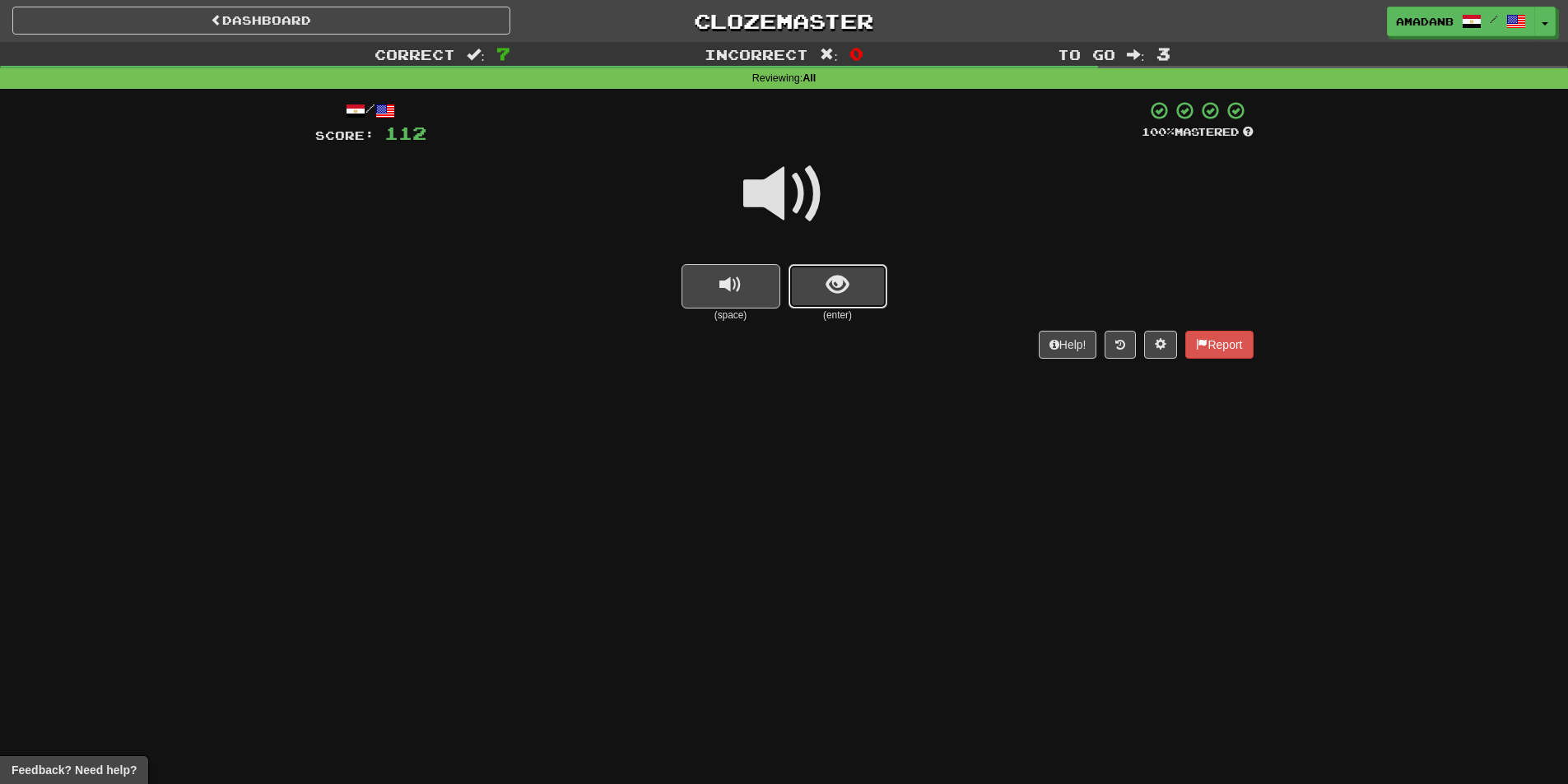
click at [852, 300] on button "show sentence" at bounding box center [838, 286] width 99 height 44
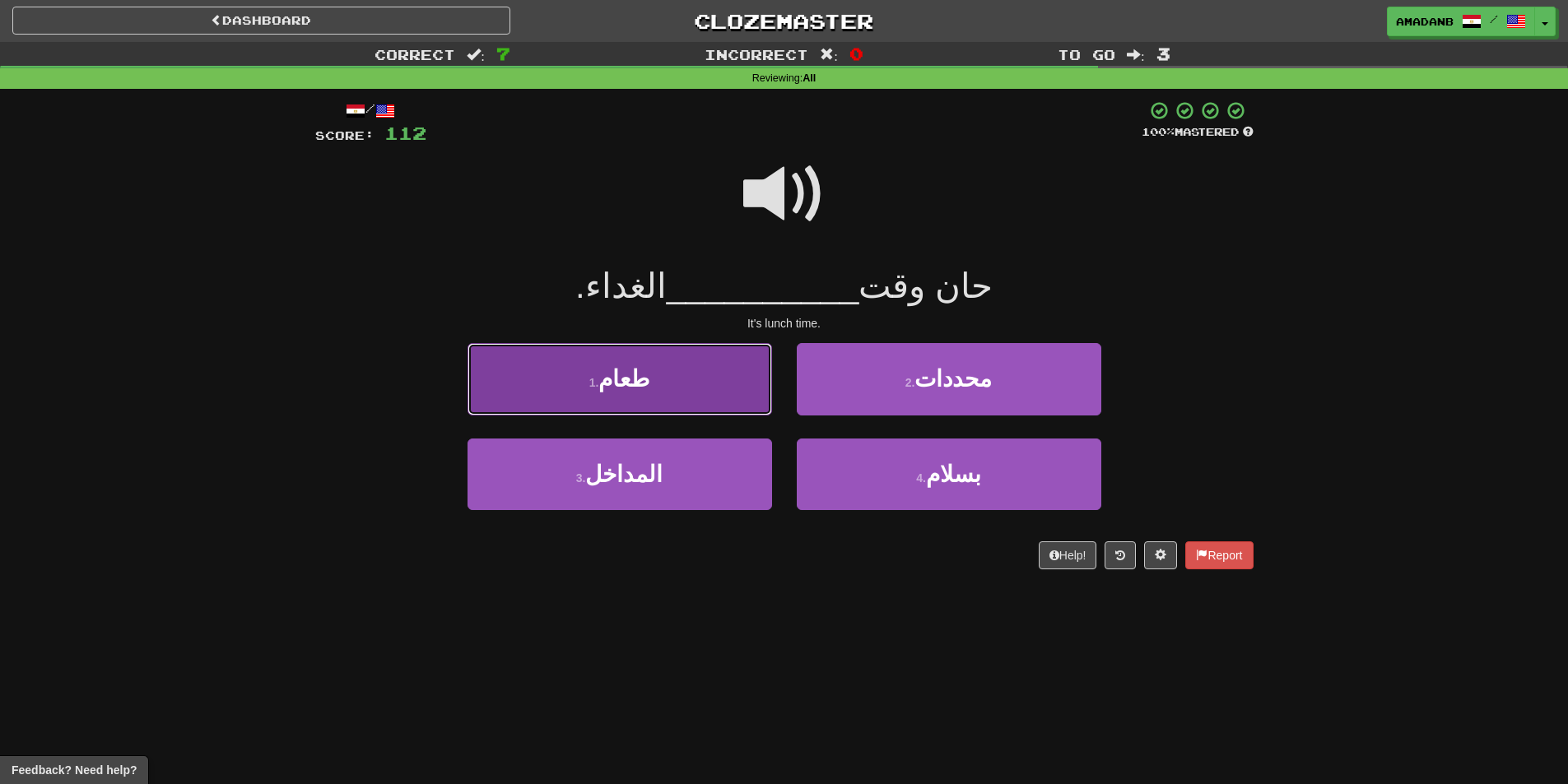
click at [739, 381] on button "1 . طعام" at bounding box center [620, 379] width 304 height 72
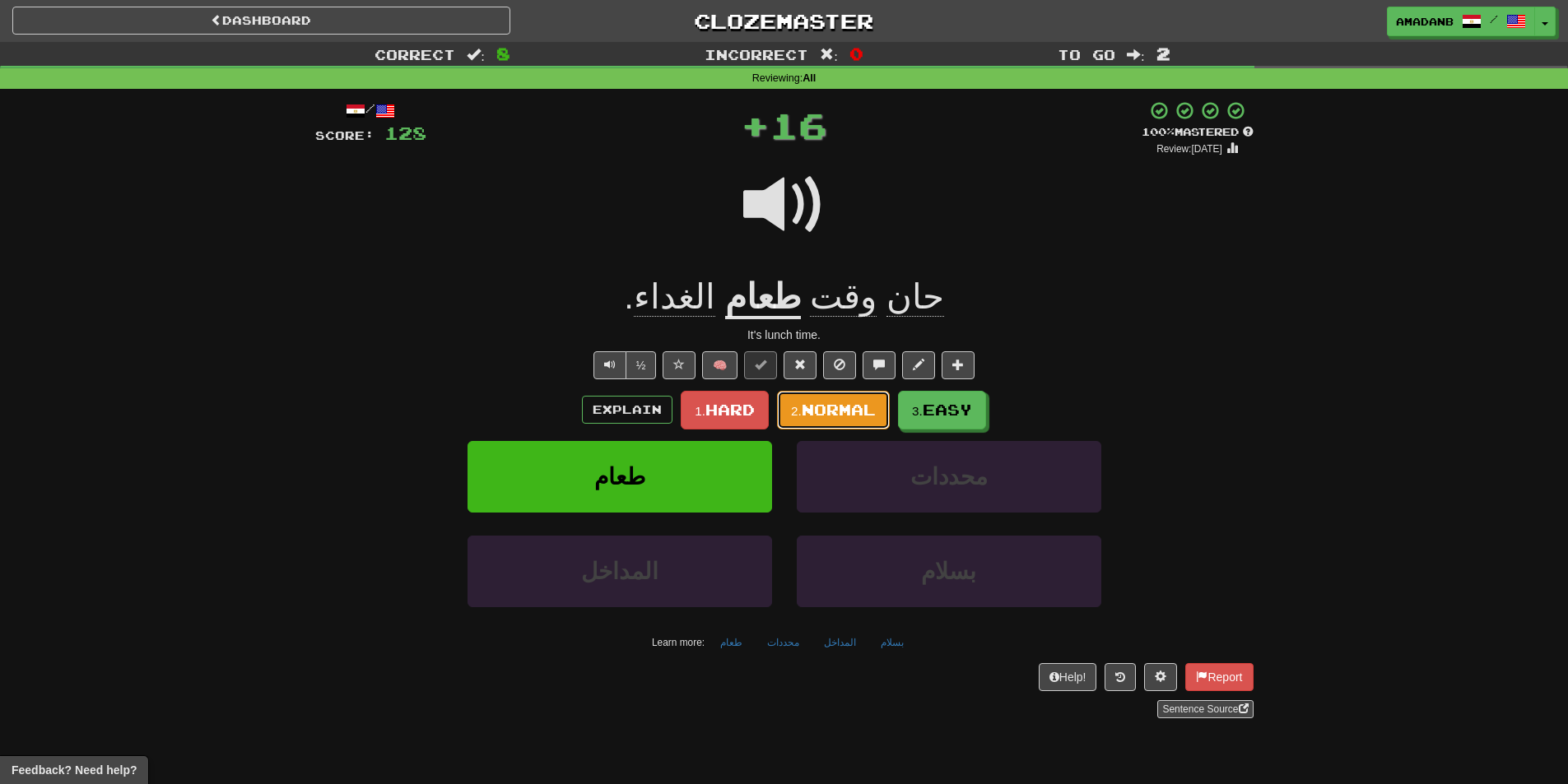
click at [867, 412] on span "Normal" at bounding box center [838, 409] width 74 height 18
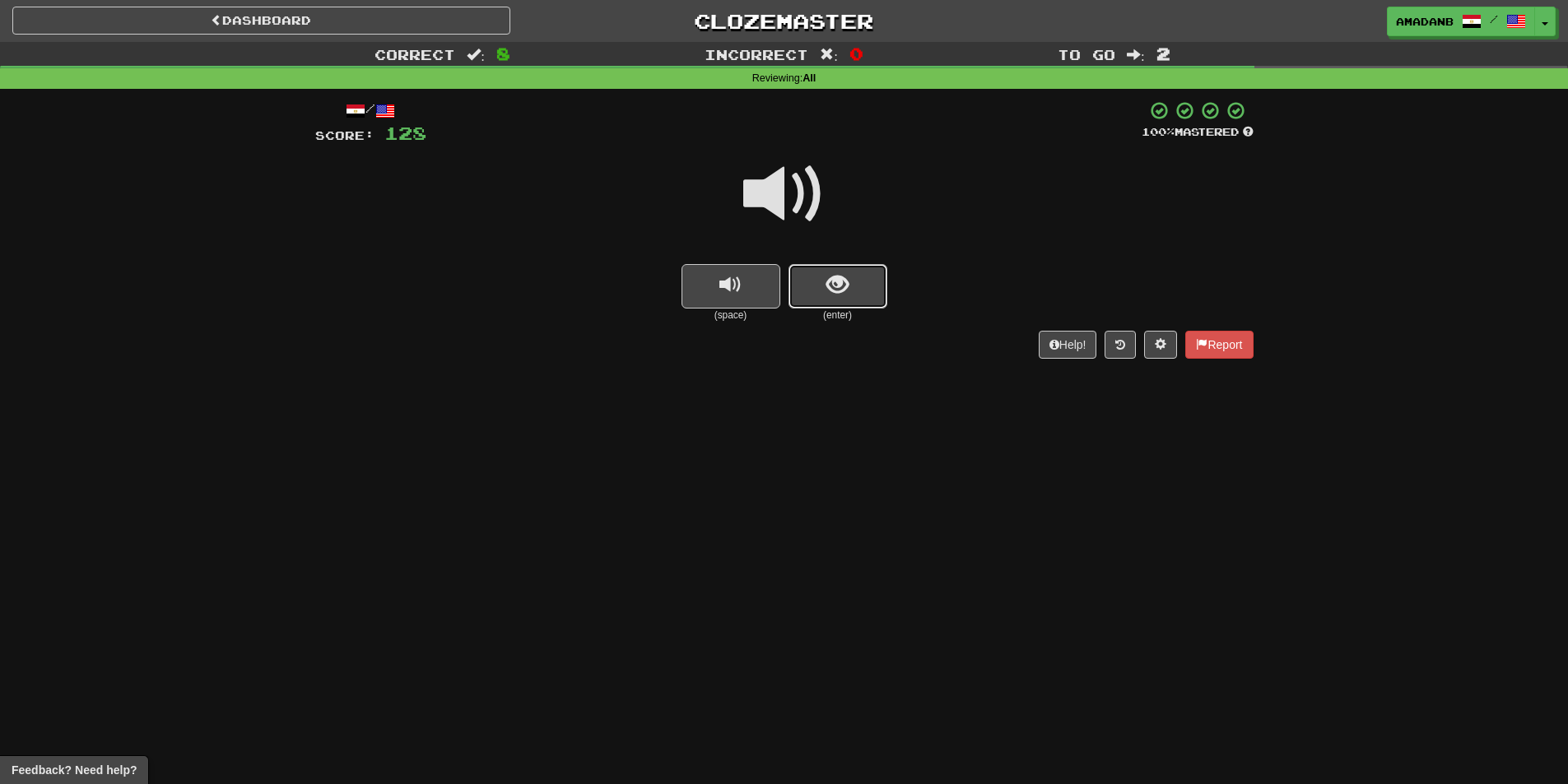
click at [824, 293] on button "show sentence" at bounding box center [838, 286] width 99 height 44
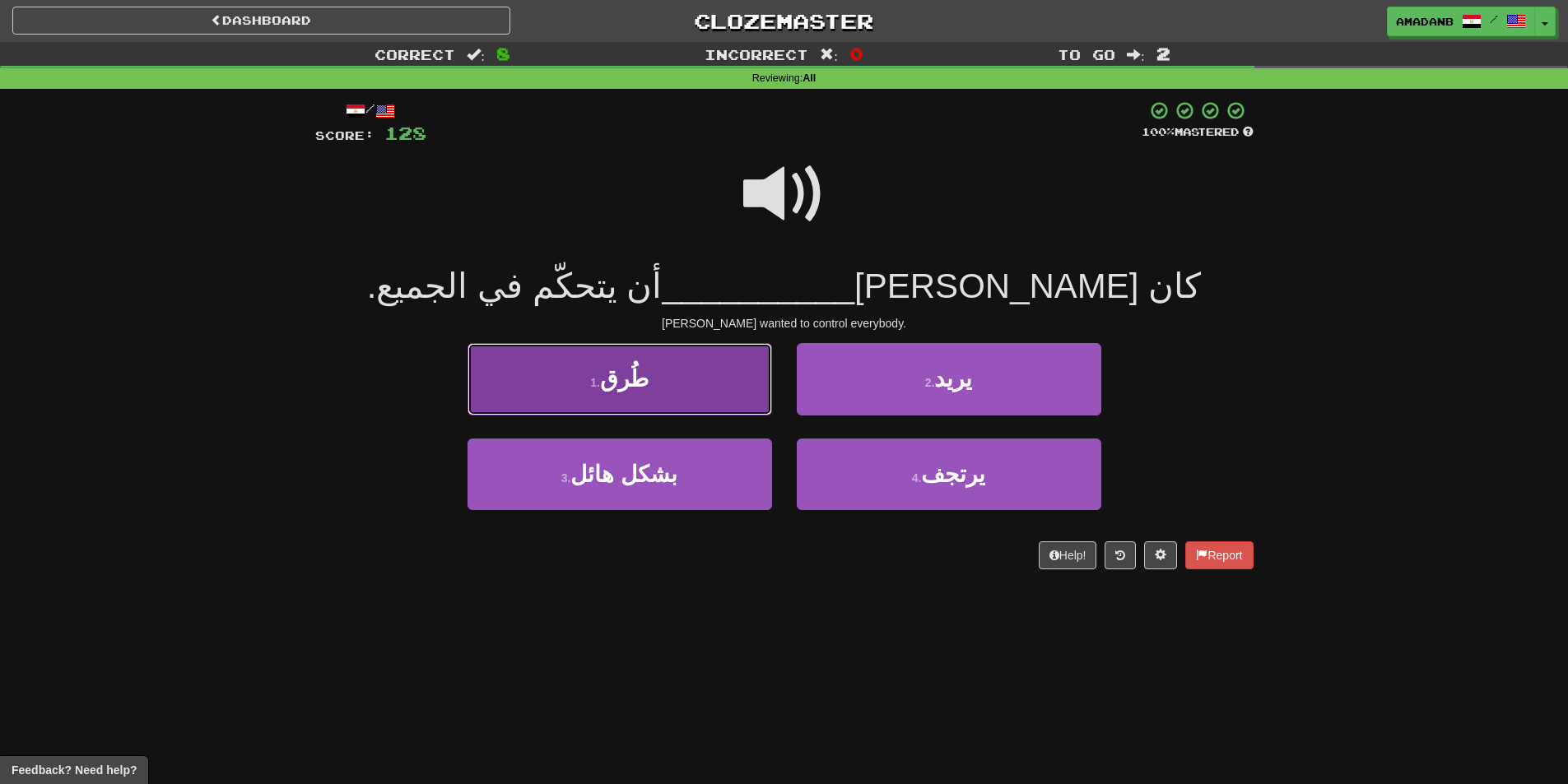
click at [713, 391] on button "1 . طُرق" at bounding box center [620, 379] width 304 height 72
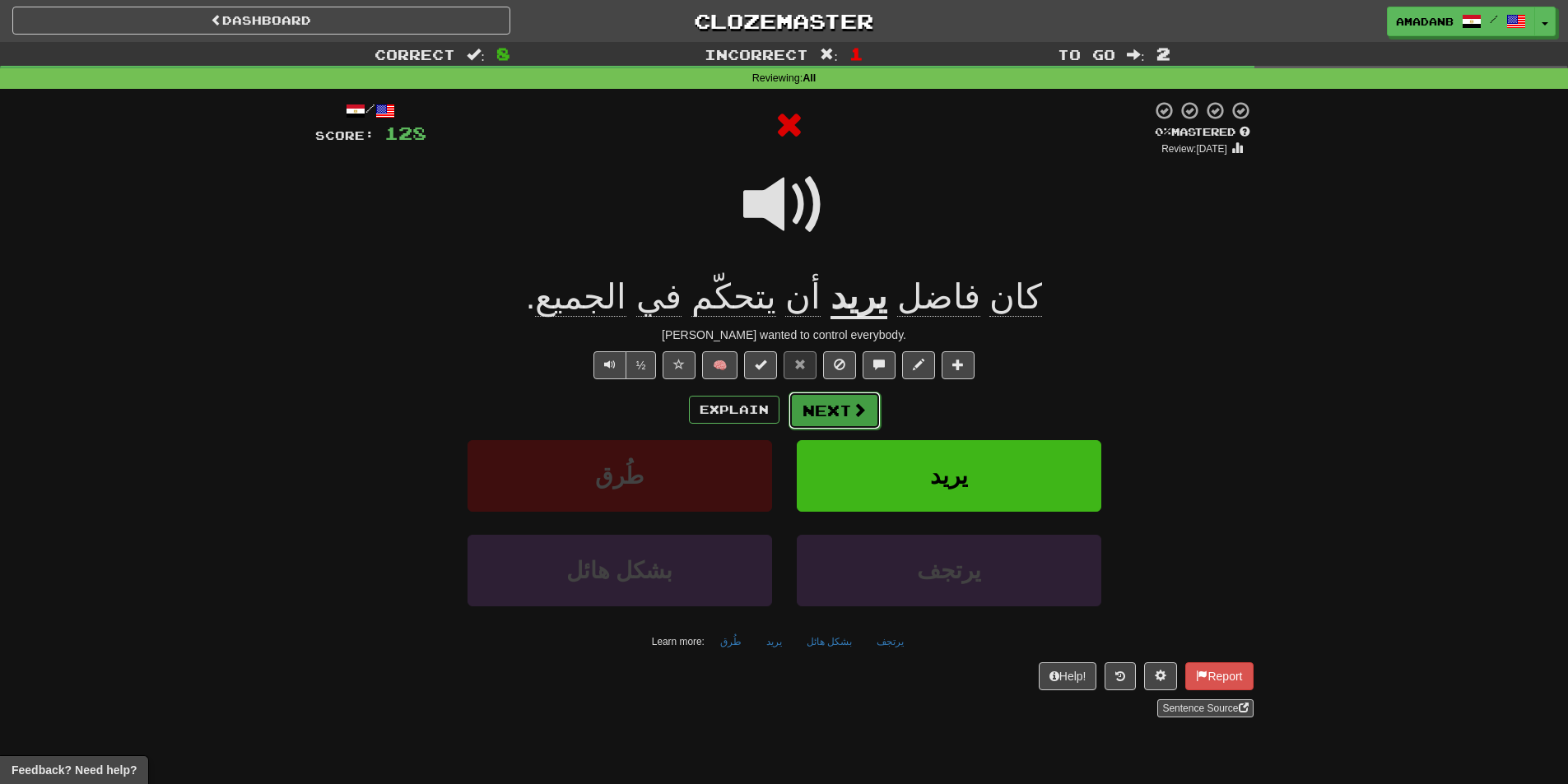
click at [826, 416] on button "Next" at bounding box center [835, 410] width 92 height 38
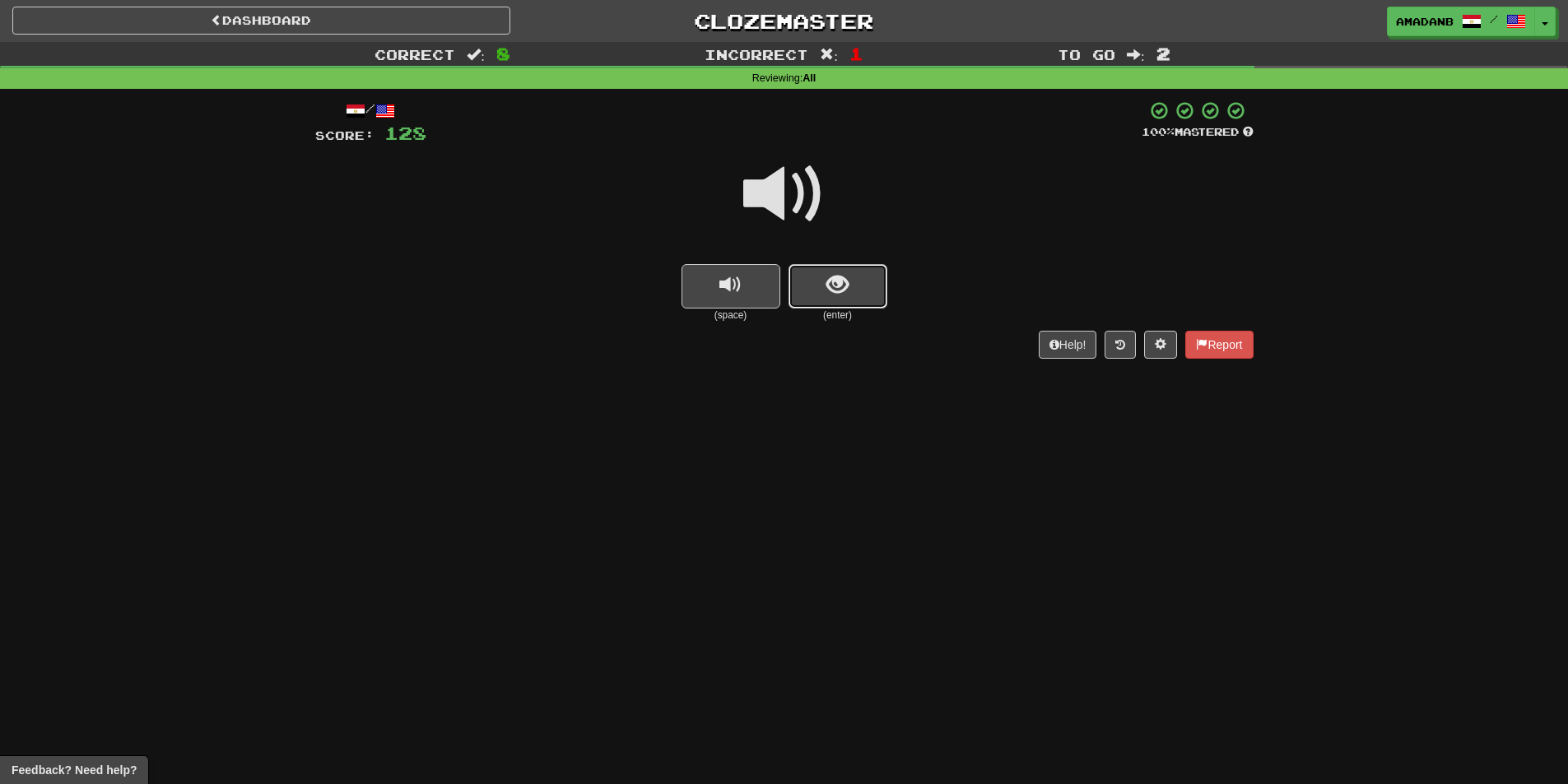
click at [822, 291] on button "show sentence" at bounding box center [838, 286] width 99 height 44
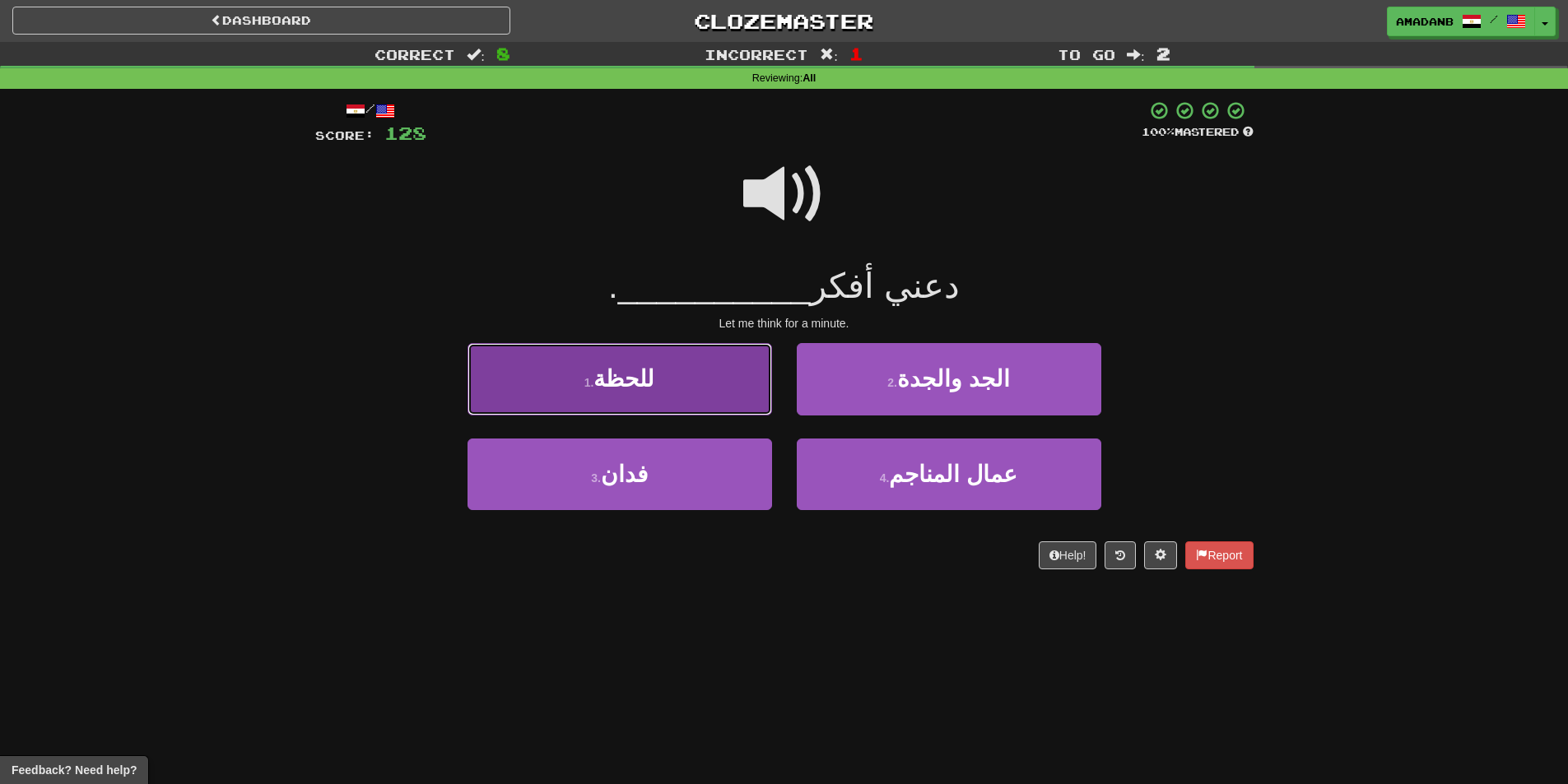
click at [721, 384] on button "1 . للحظة" at bounding box center [620, 379] width 304 height 72
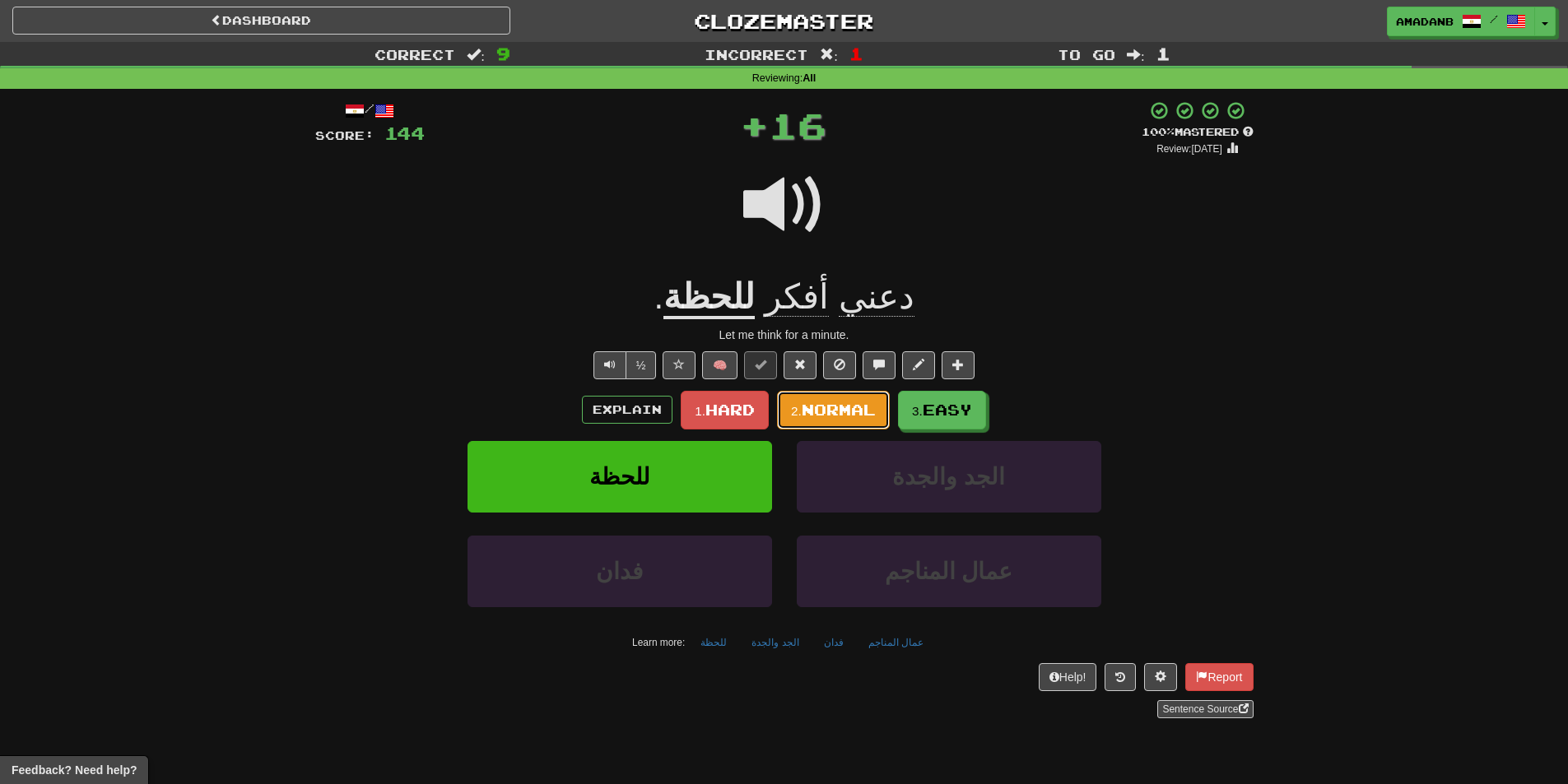
click at [849, 415] on span "Normal" at bounding box center [838, 409] width 74 height 18
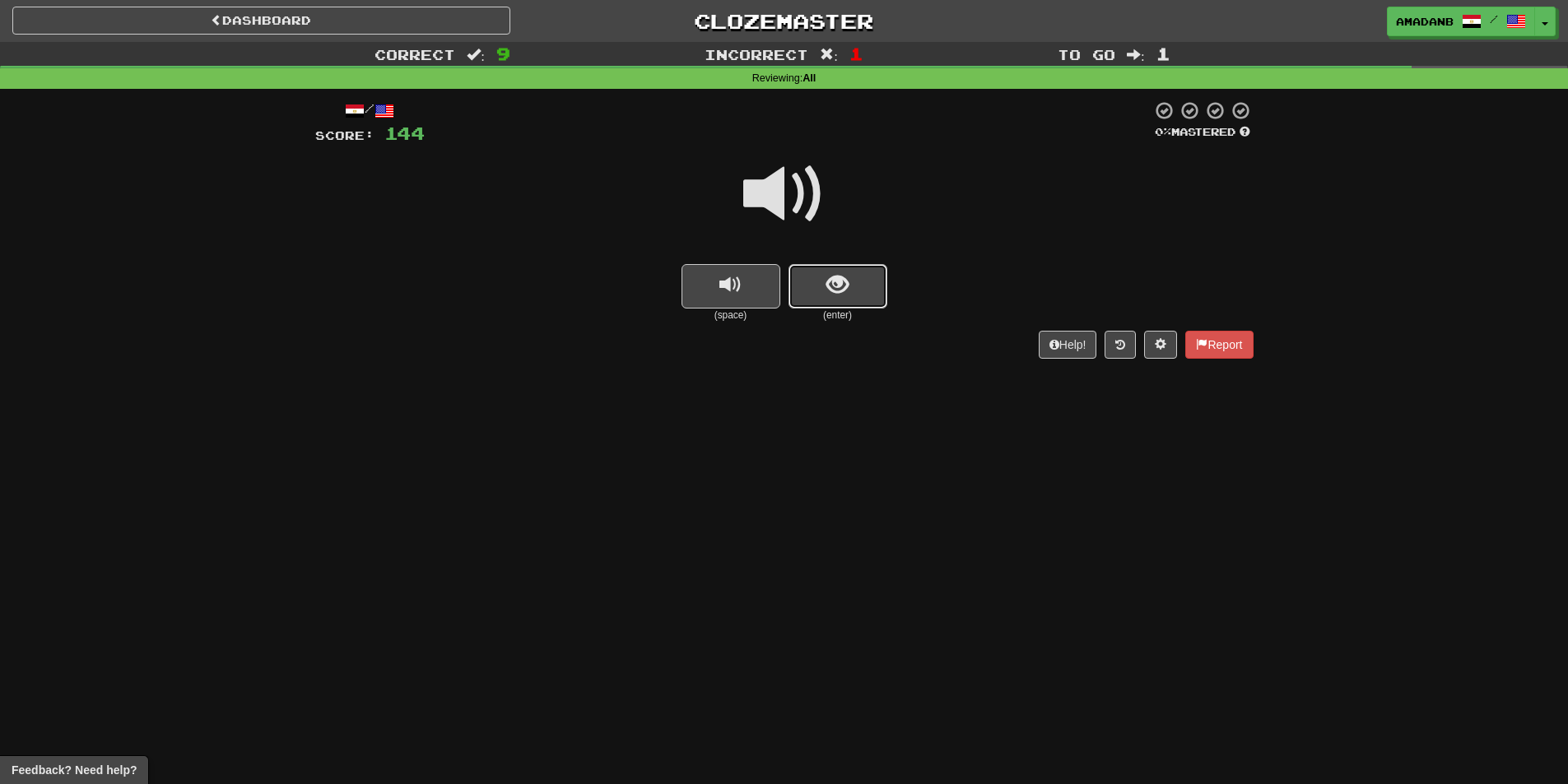
click at [860, 295] on button "show sentence" at bounding box center [838, 286] width 99 height 44
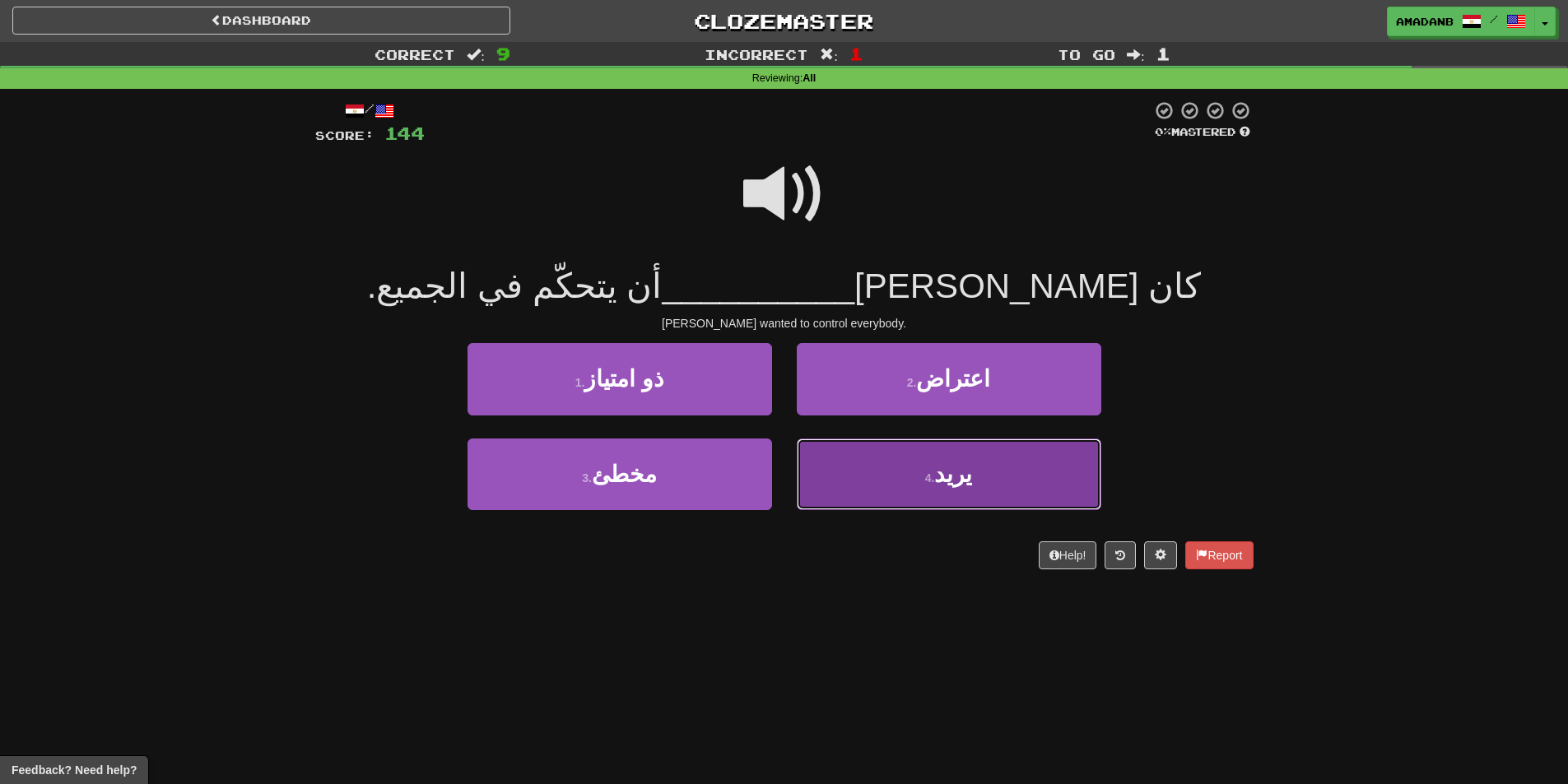
click at [894, 480] on button "4 . يريد" at bounding box center [948, 474] width 304 height 72
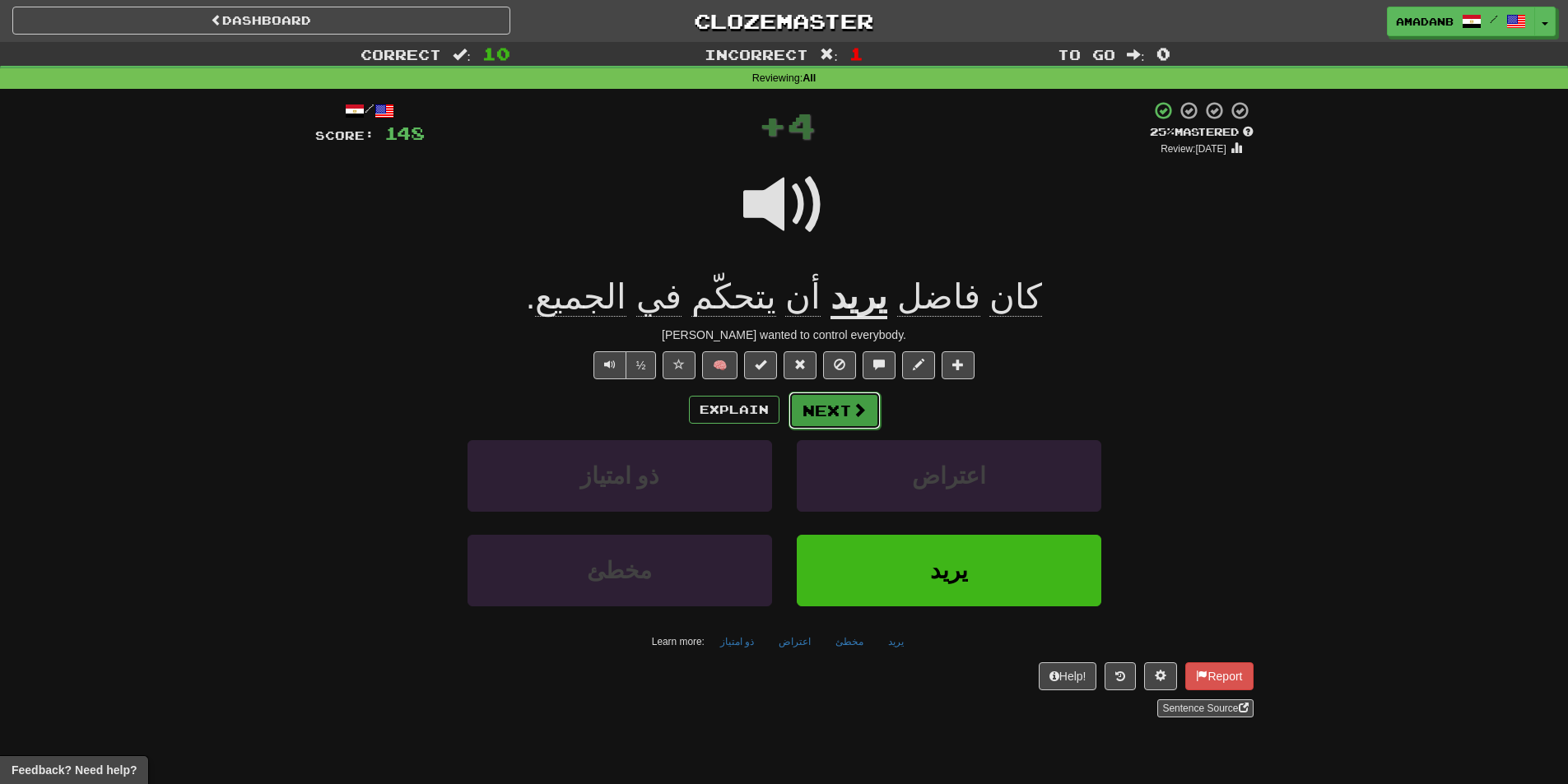
click at [852, 414] on span at bounding box center [859, 409] width 15 height 15
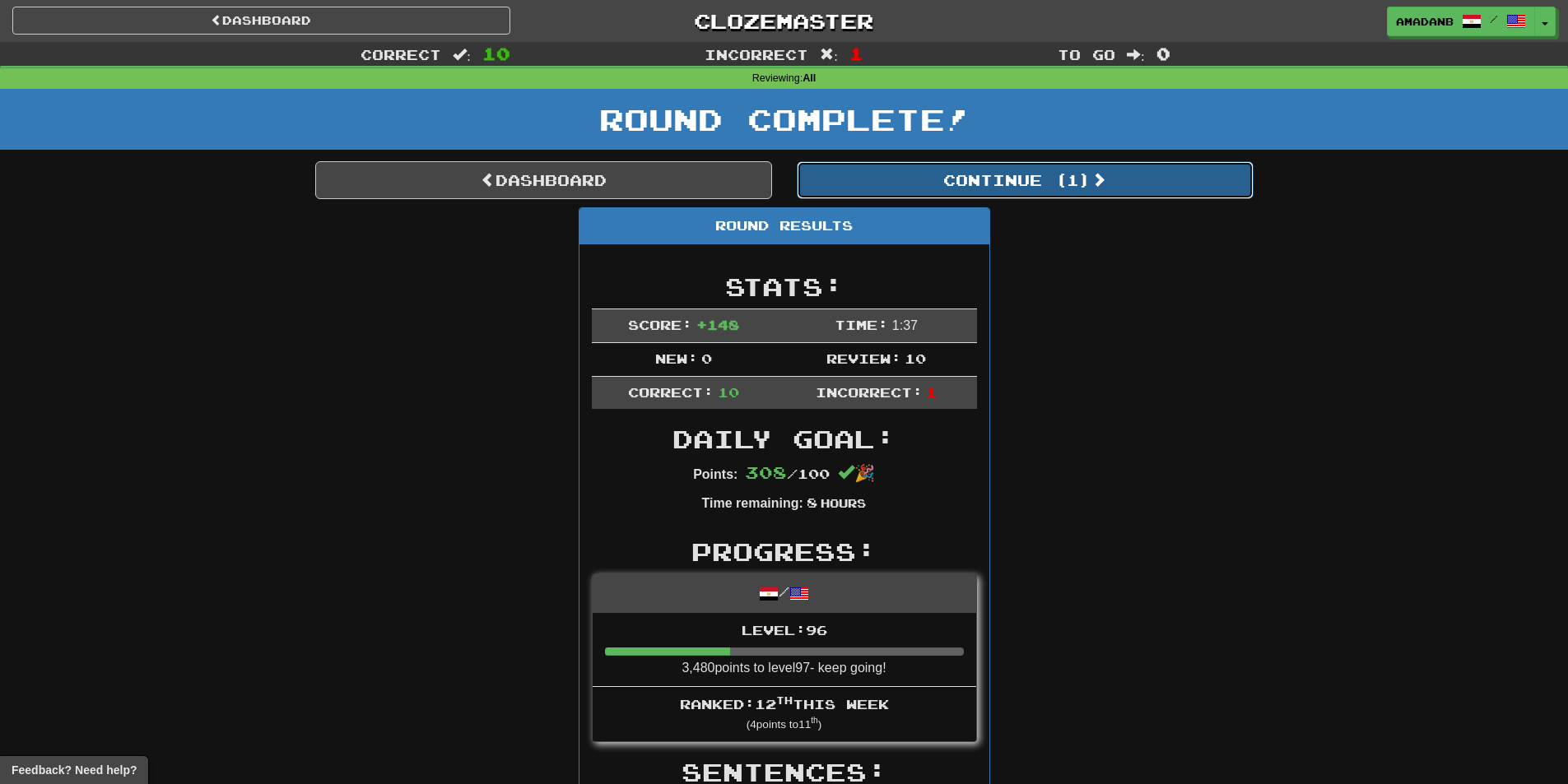
click at [926, 165] on button "Continue ( 1 )" at bounding box center [1025, 180] width 457 height 38
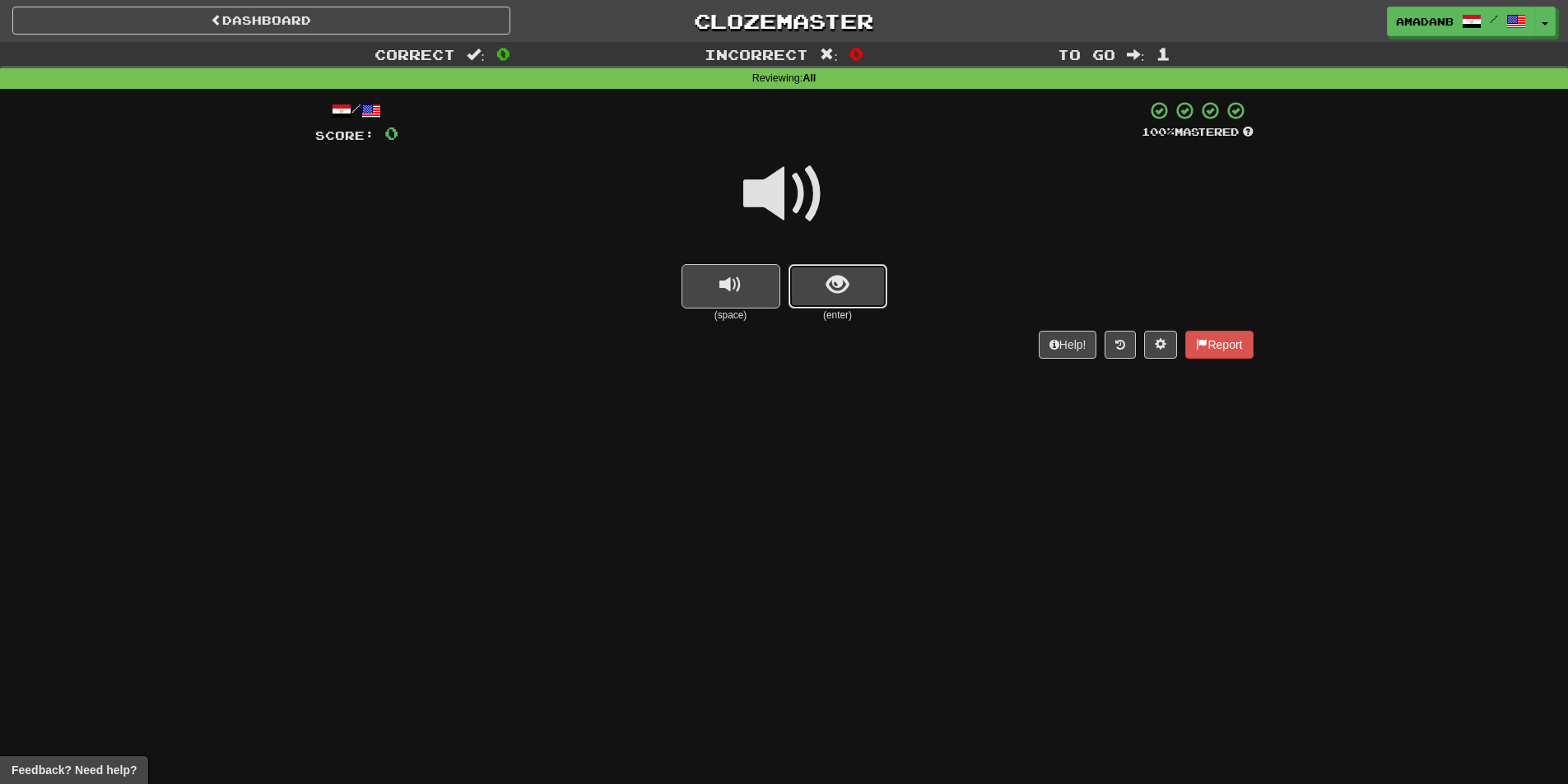
click at [849, 295] on button "show sentence" at bounding box center [838, 286] width 99 height 44
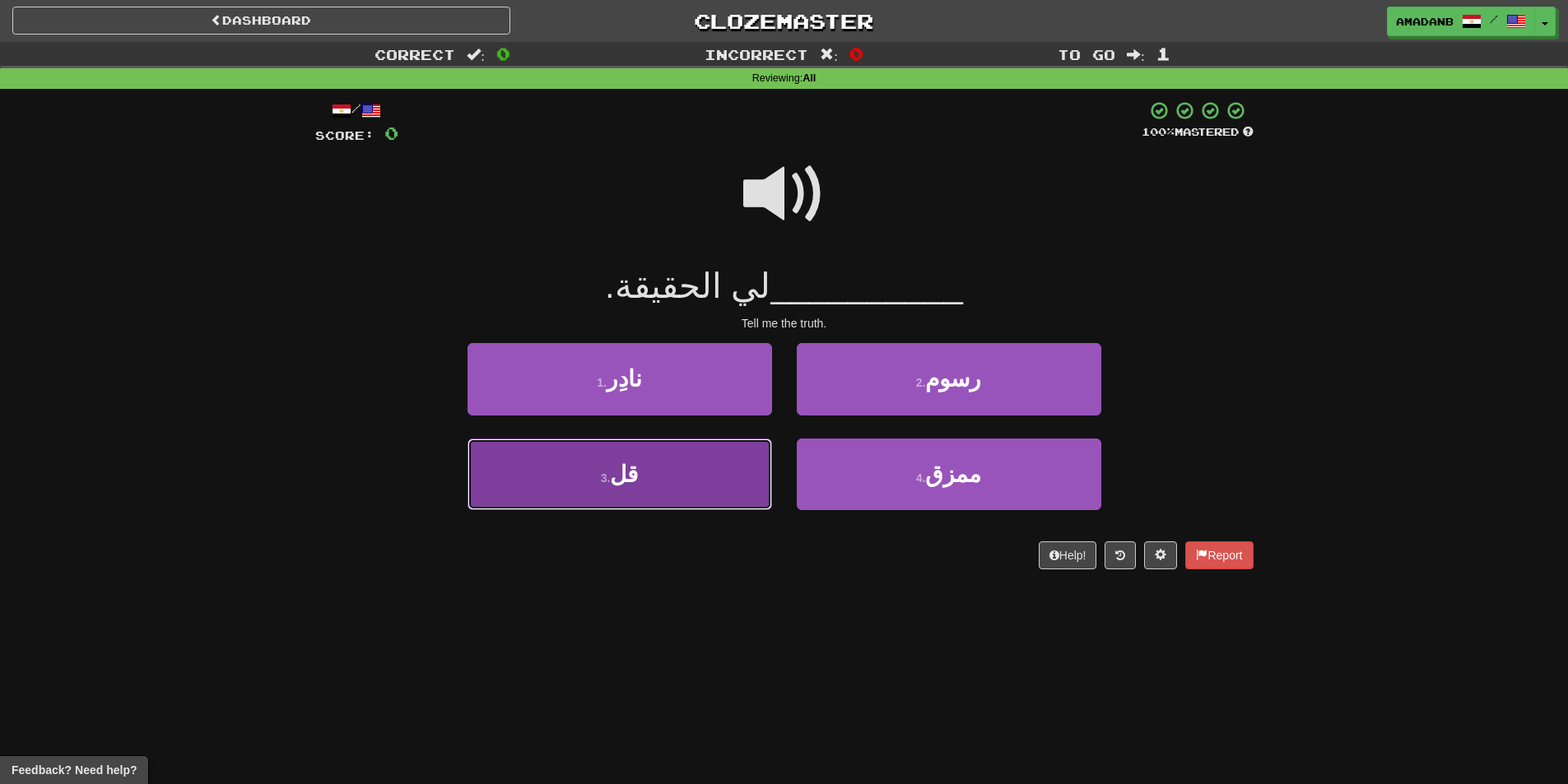
click at [680, 478] on button "3 . قل" at bounding box center [620, 474] width 304 height 72
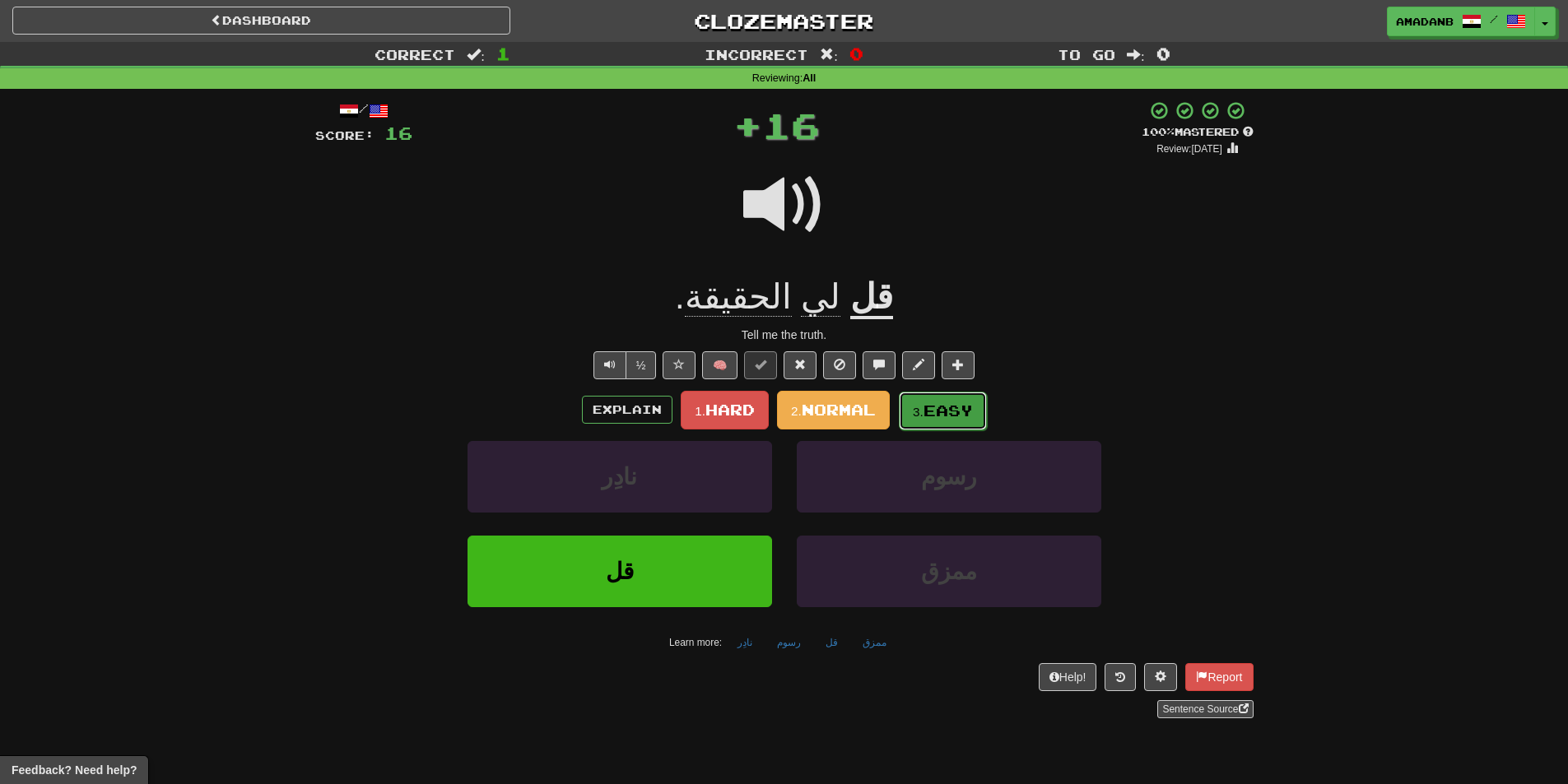
click at [920, 418] on small "3." at bounding box center [918, 412] width 11 height 14
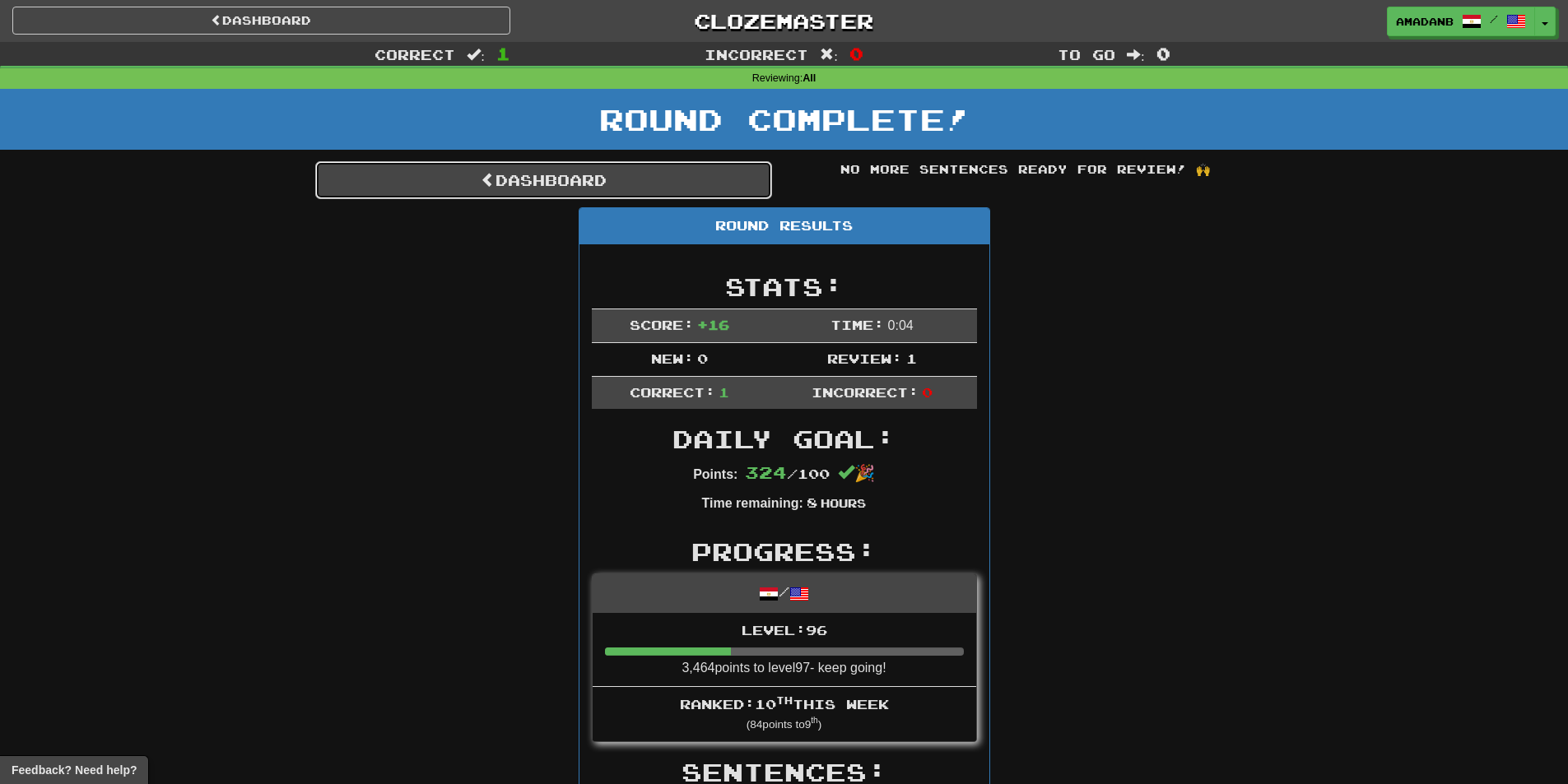
click at [559, 189] on link "Dashboard" at bounding box center [543, 180] width 457 height 38
